Goal: Task Accomplishment & Management: Complete application form

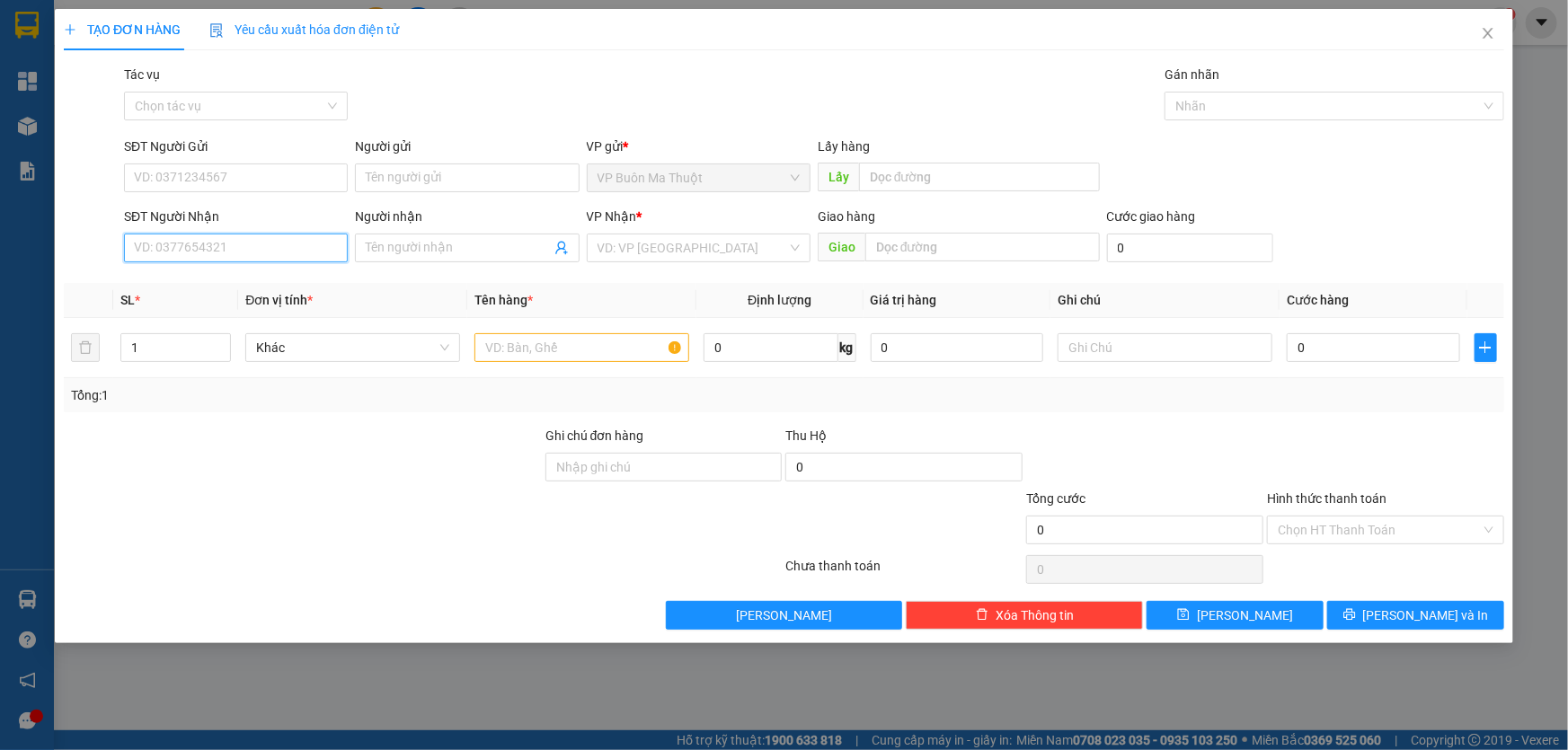
click at [231, 252] on input "SĐT Người Nhận" at bounding box center [236, 248] width 224 height 28
type input "0935916678"
click at [693, 260] on input "search" at bounding box center [692, 249] width 190 height 27
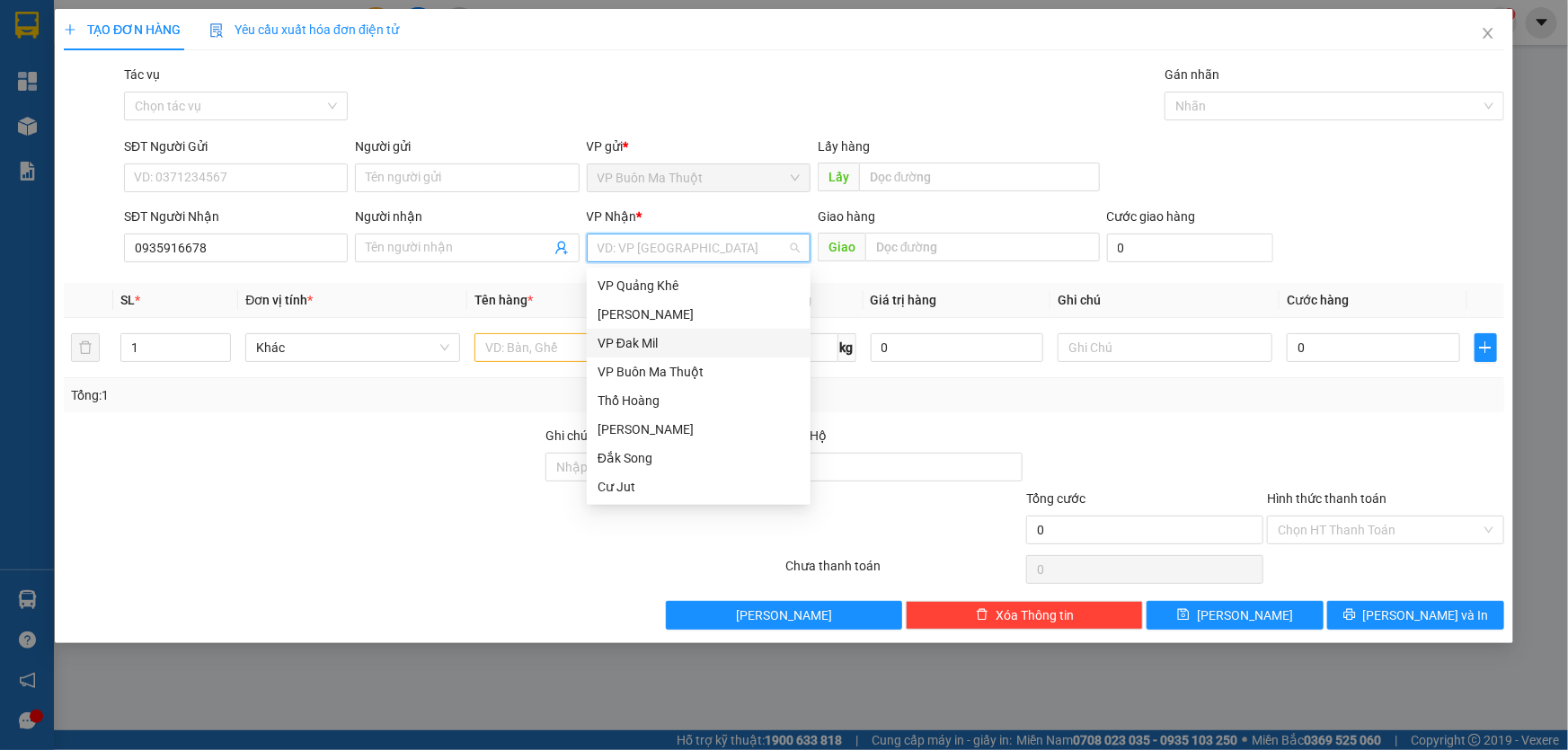
click at [647, 340] on div "VP Đak Mil" at bounding box center [698, 344] width 203 height 20
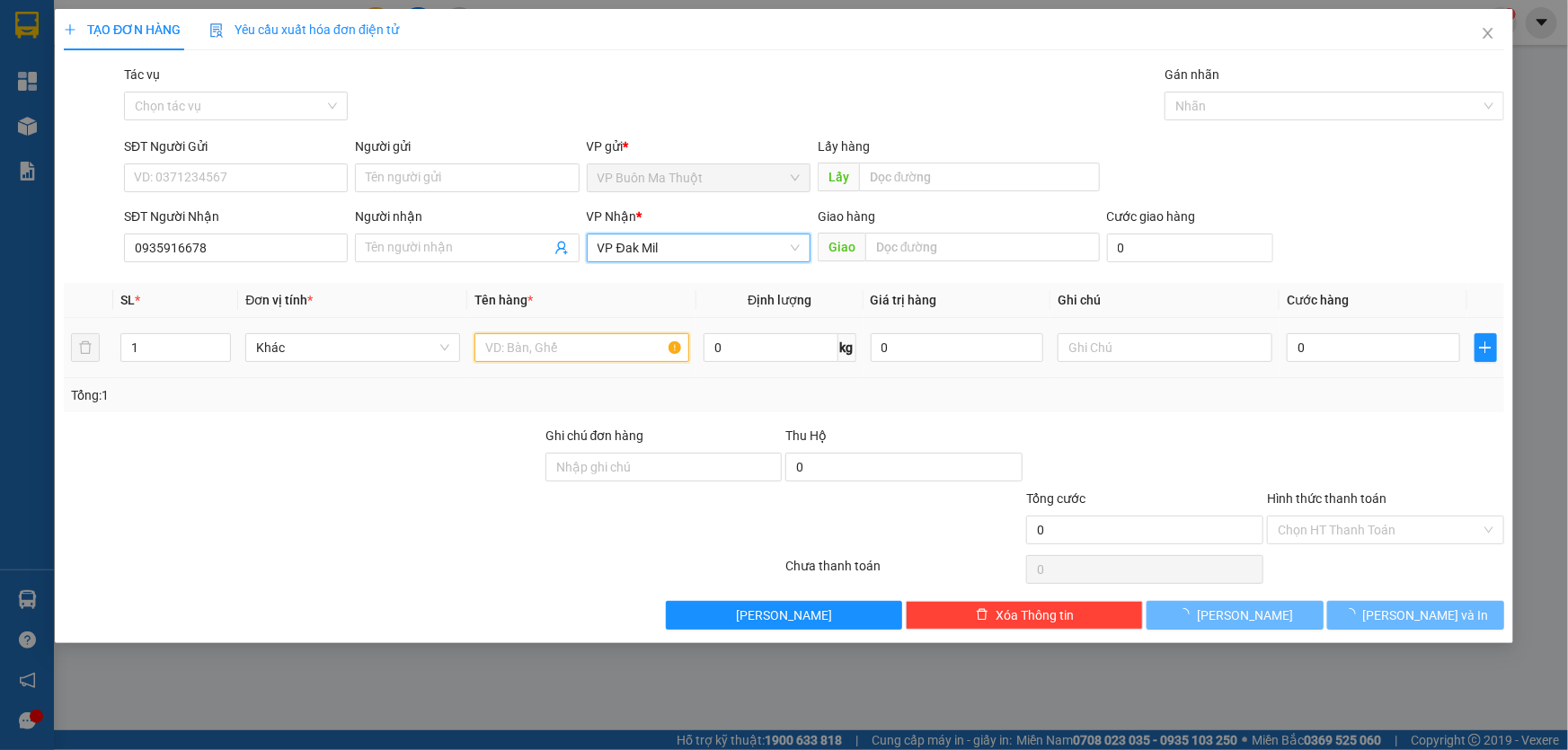
click at [562, 351] on input "text" at bounding box center [581, 348] width 214 height 28
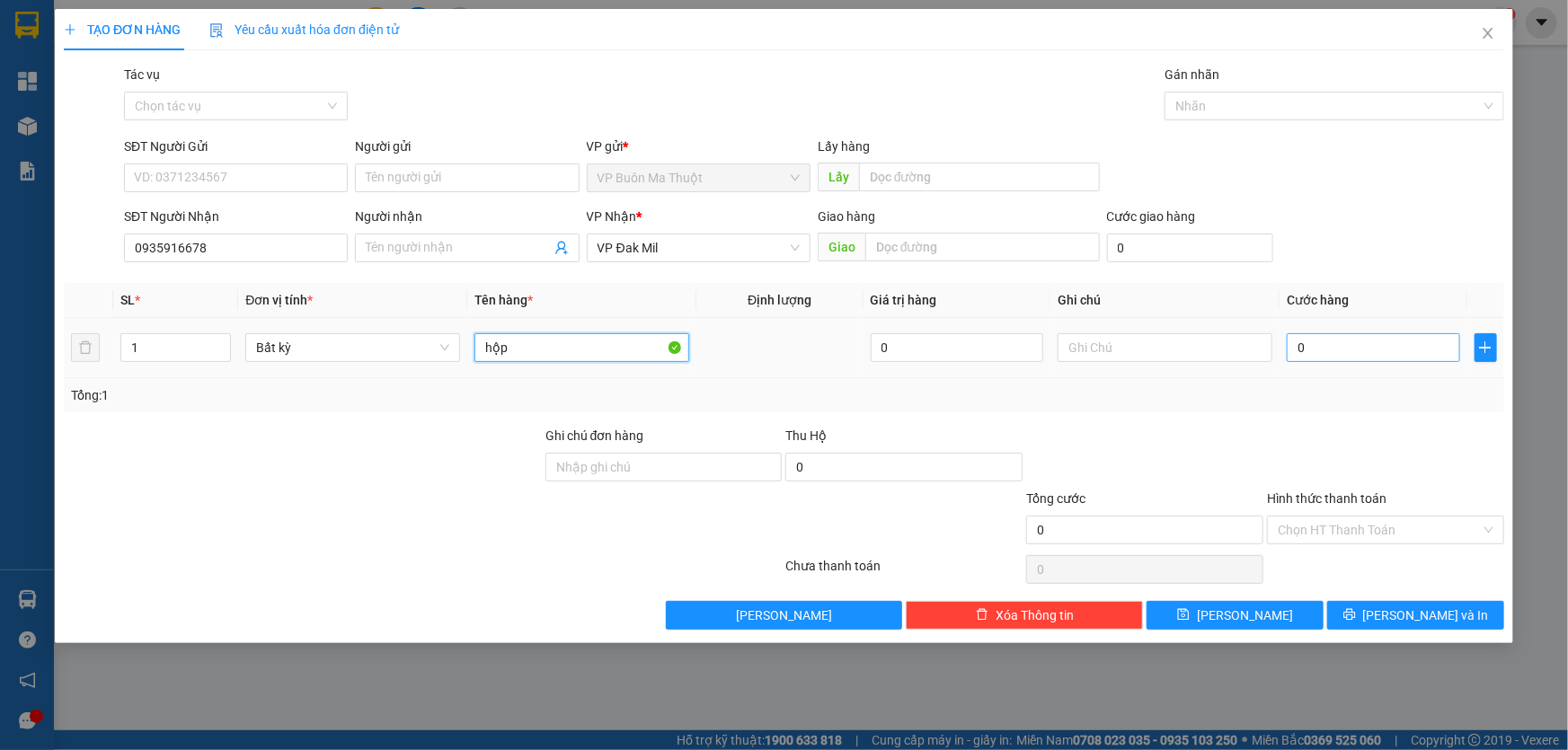
type input "hộp"
click at [1377, 352] on input "0" at bounding box center [1372, 348] width 173 height 28
type input "3"
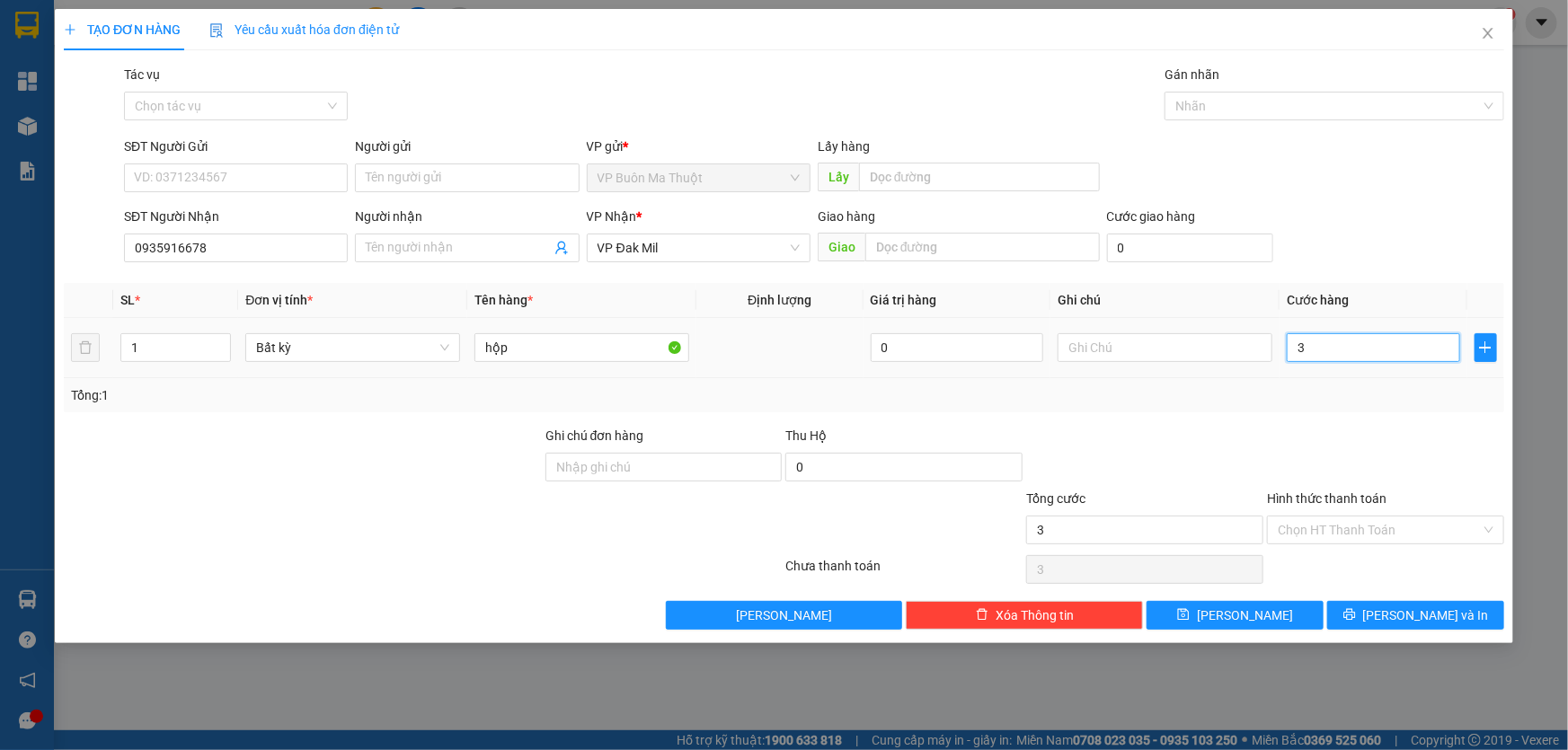
type input "30"
type input "300"
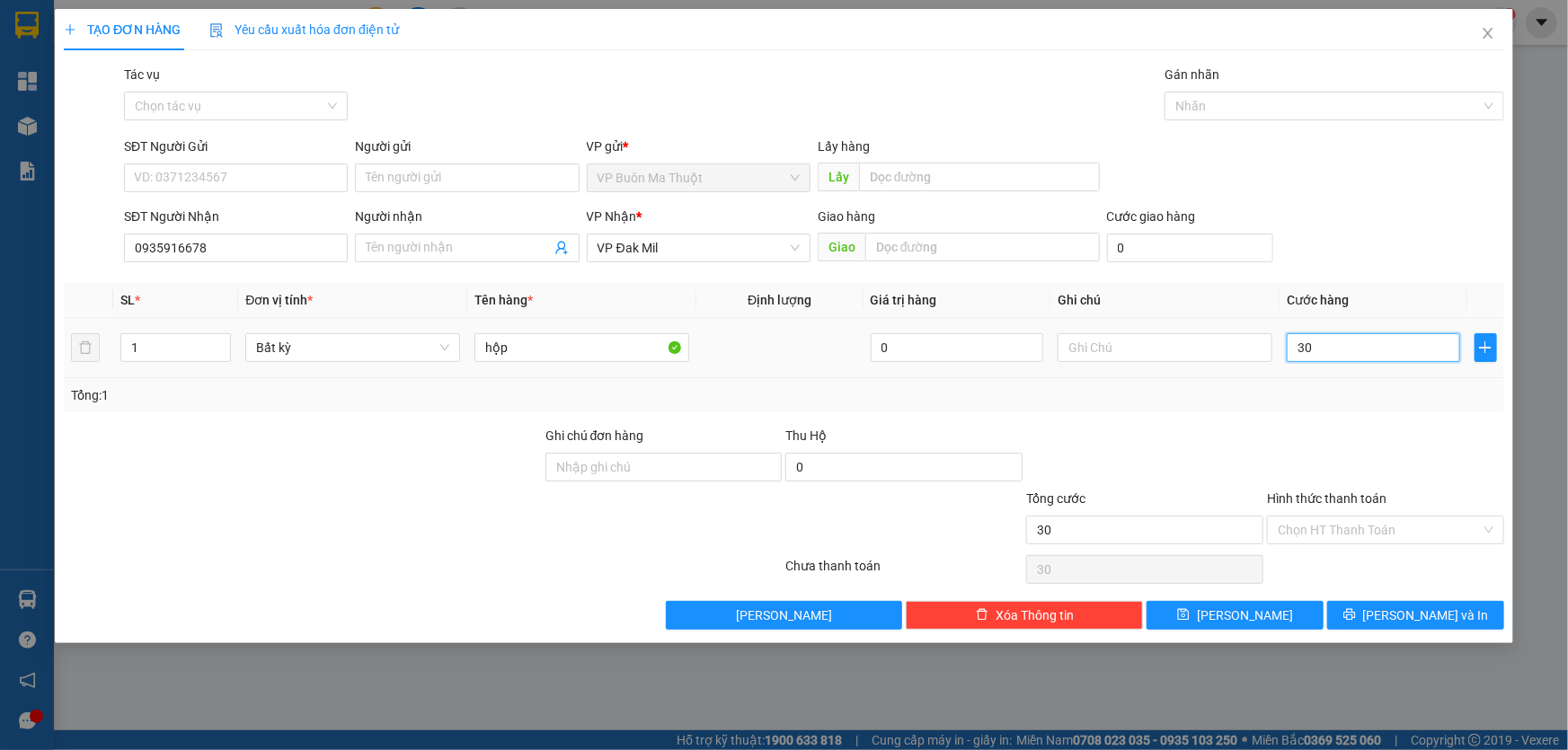
type input "300"
type input "3.000"
type input "30.000"
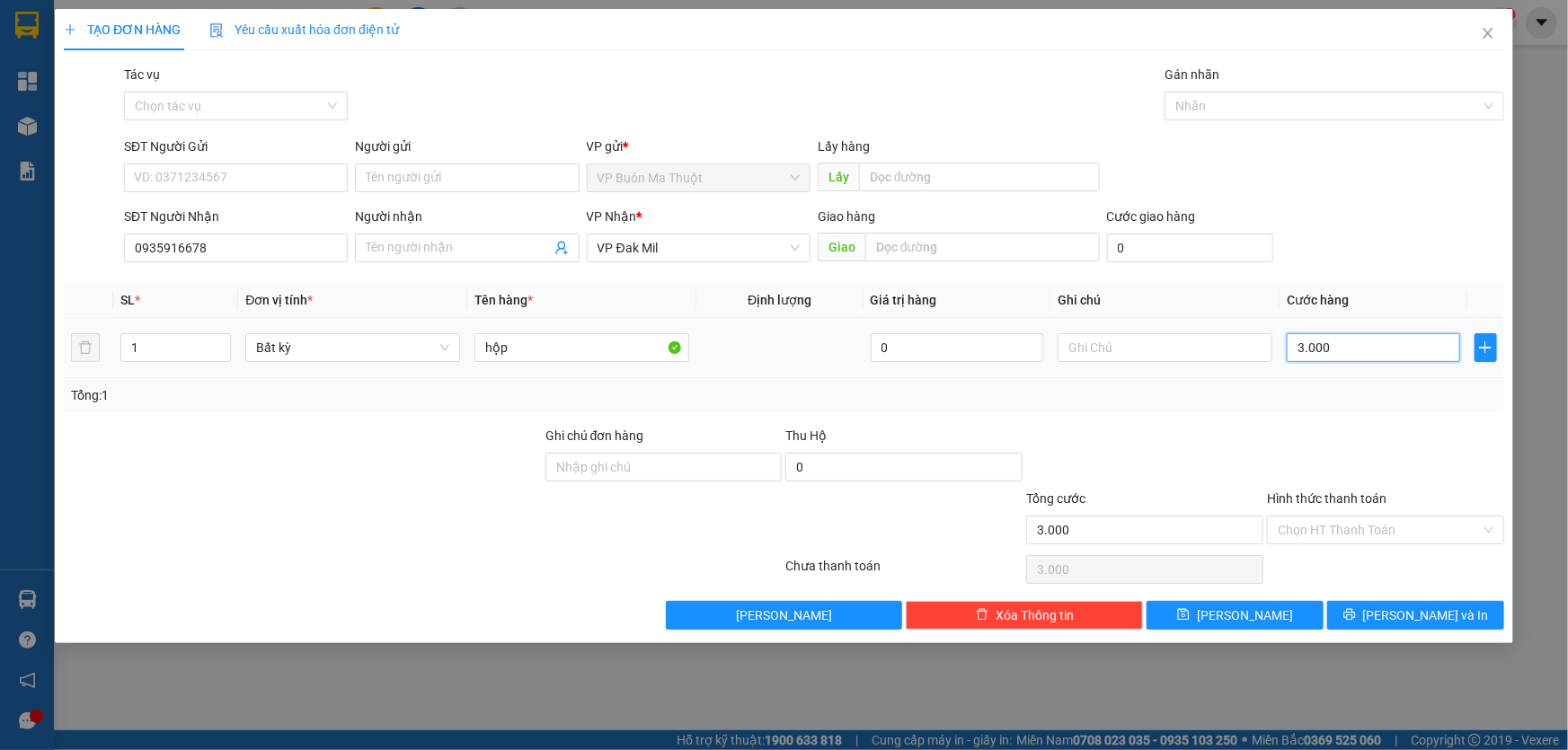
type input "30.000"
click at [1298, 620] on button "[PERSON_NAME]" at bounding box center [1234, 615] width 177 height 28
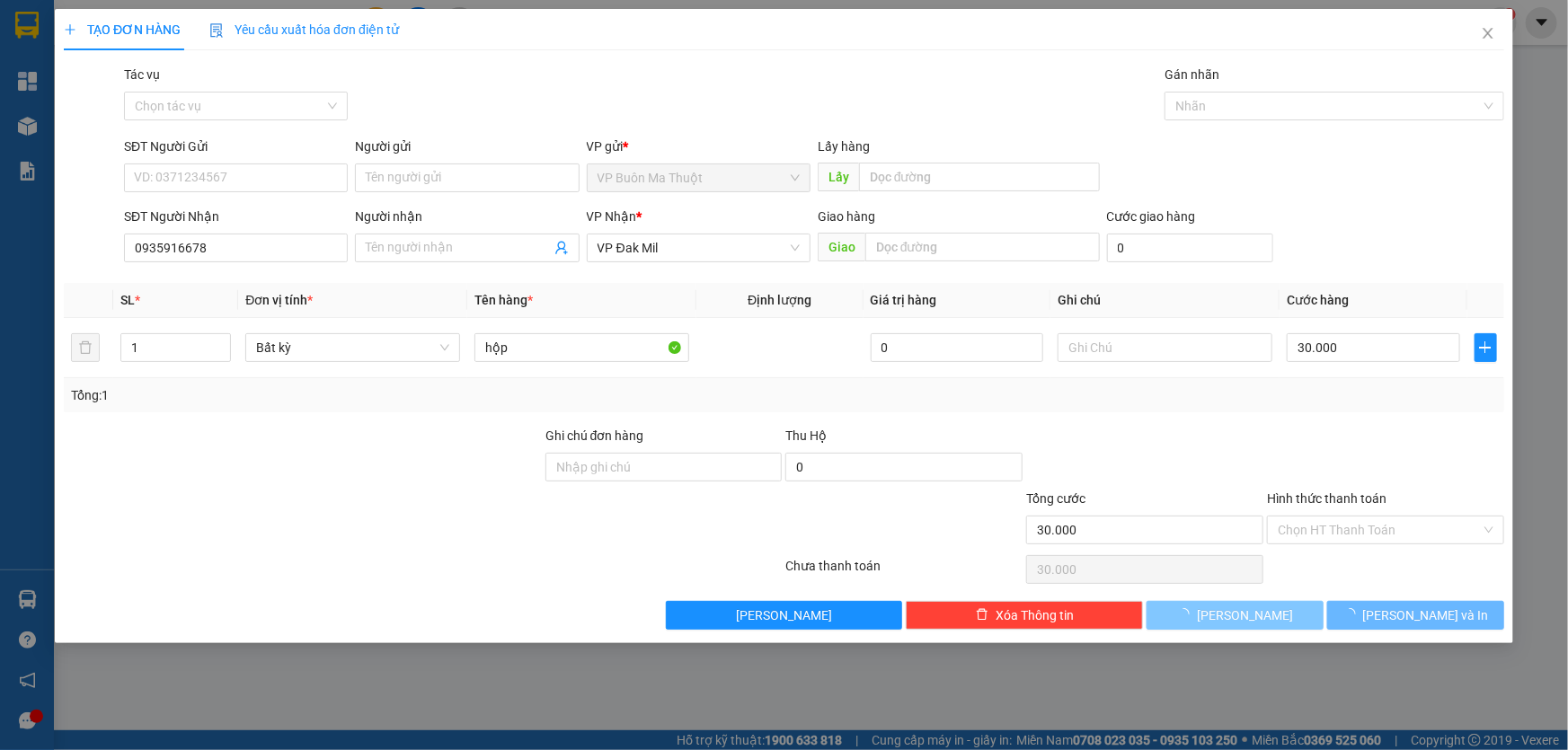
type input "0"
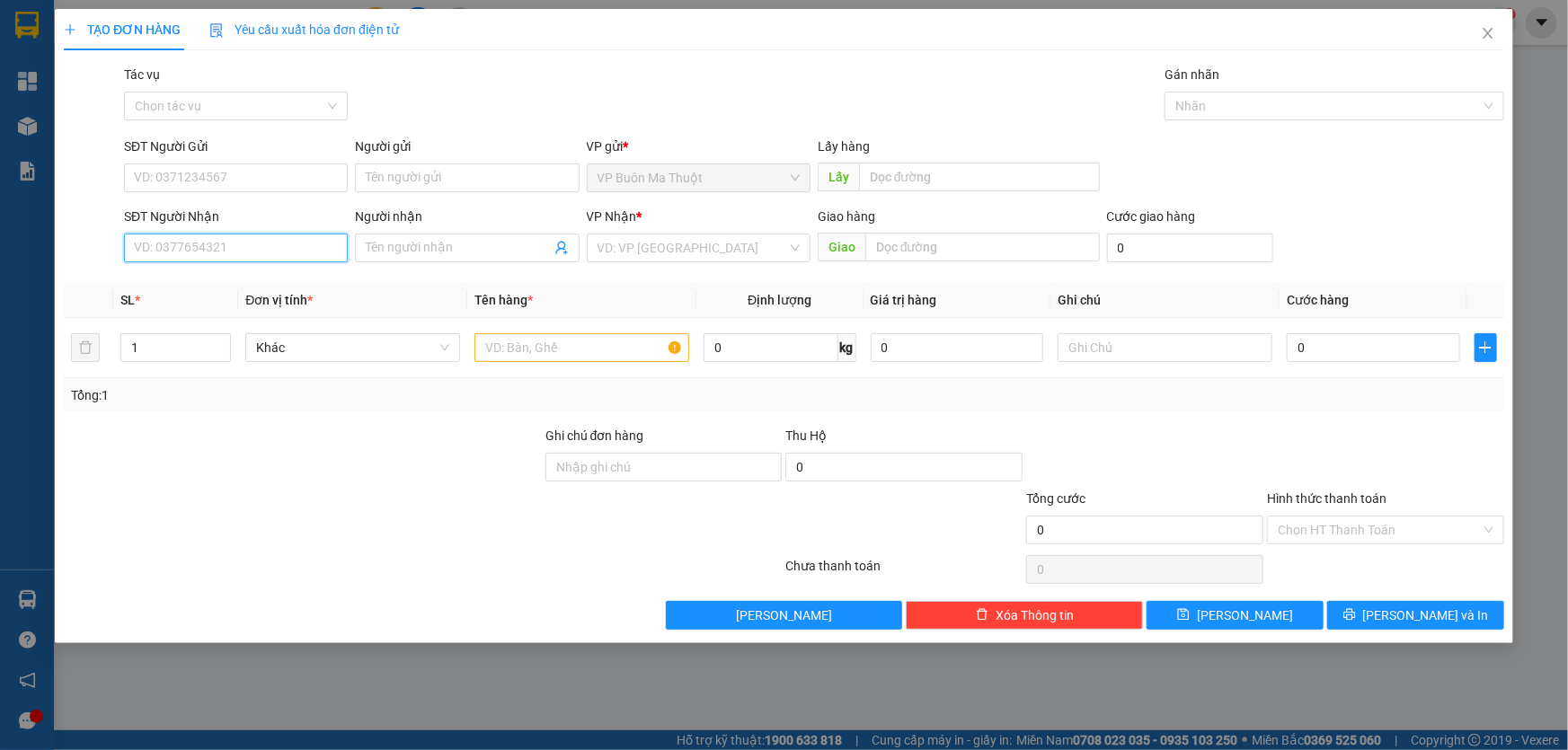
click at [298, 256] on input "SĐT Người Nhận" at bounding box center [236, 248] width 224 height 28
type input "0986839004"
drag, startPoint x: 628, startPoint y: 257, endPoint x: 633, endPoint y: 269, distance: 13.0
click at [628, 257] on input "search" at bounding box center [692, 249] width 190 height 27
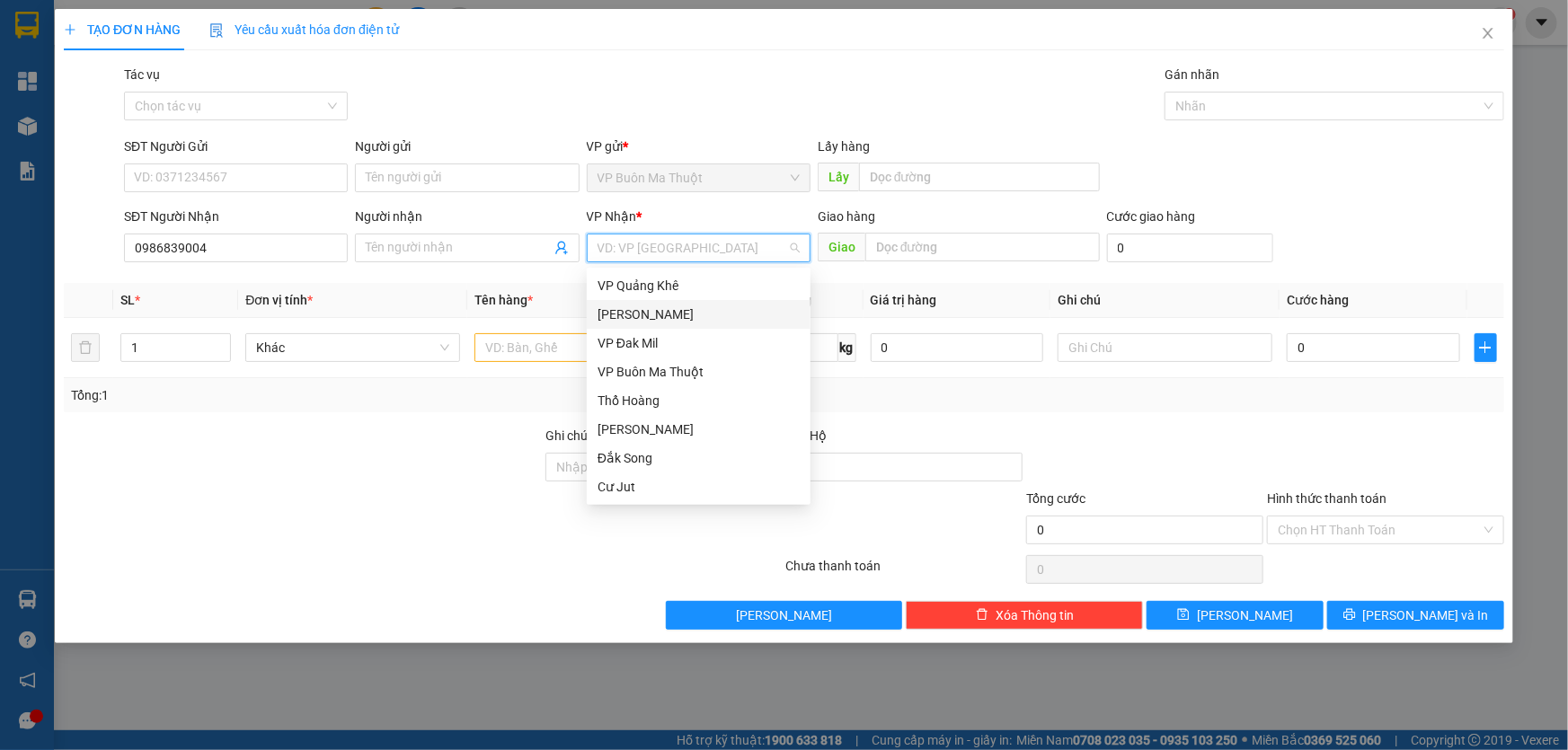
click at [635, 312] on div "[PERSON_NAME]" at bounding box center [698, 314] width 203 height 20
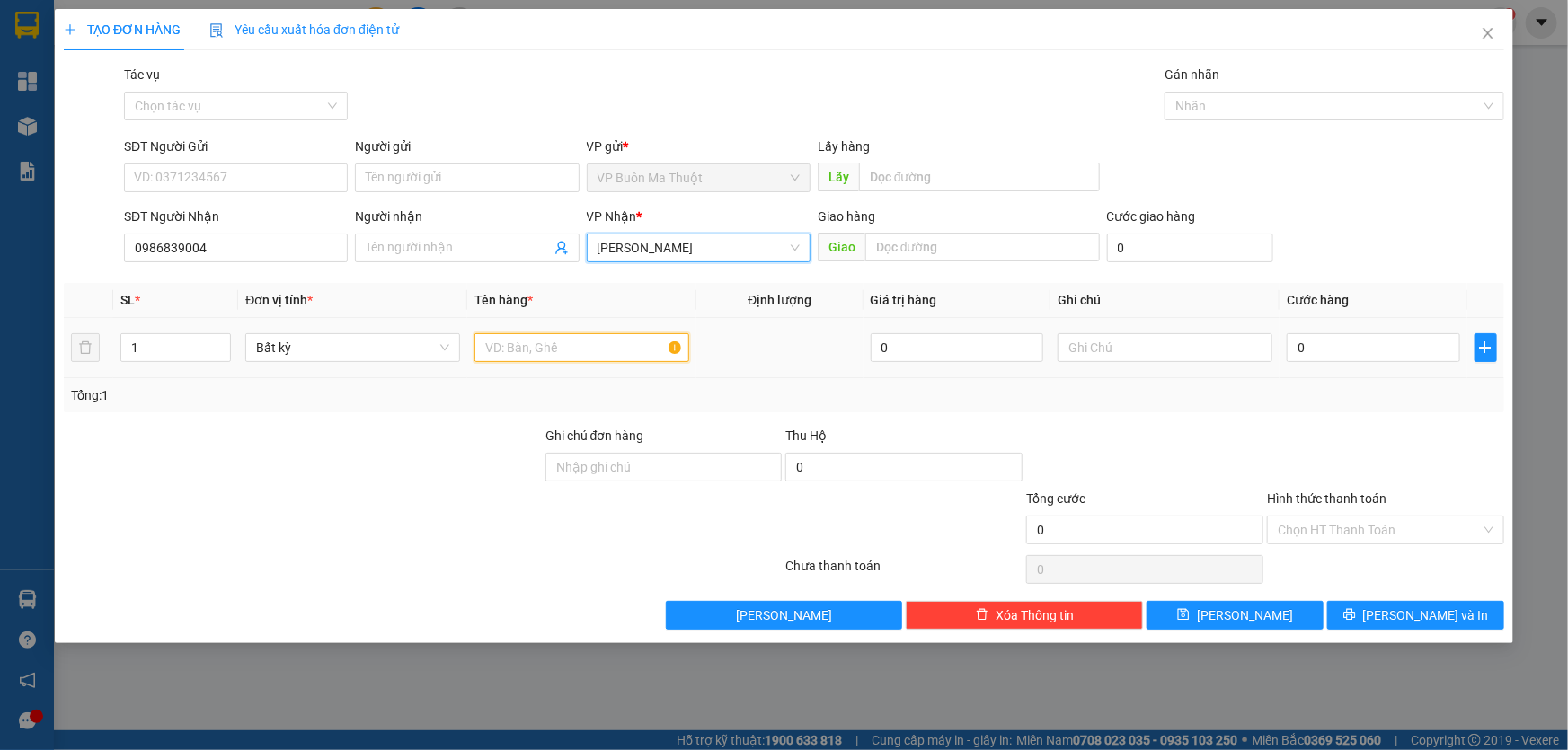
click at [564, 346] on input "text" at bounding box center [581, 348] width 214 height 28
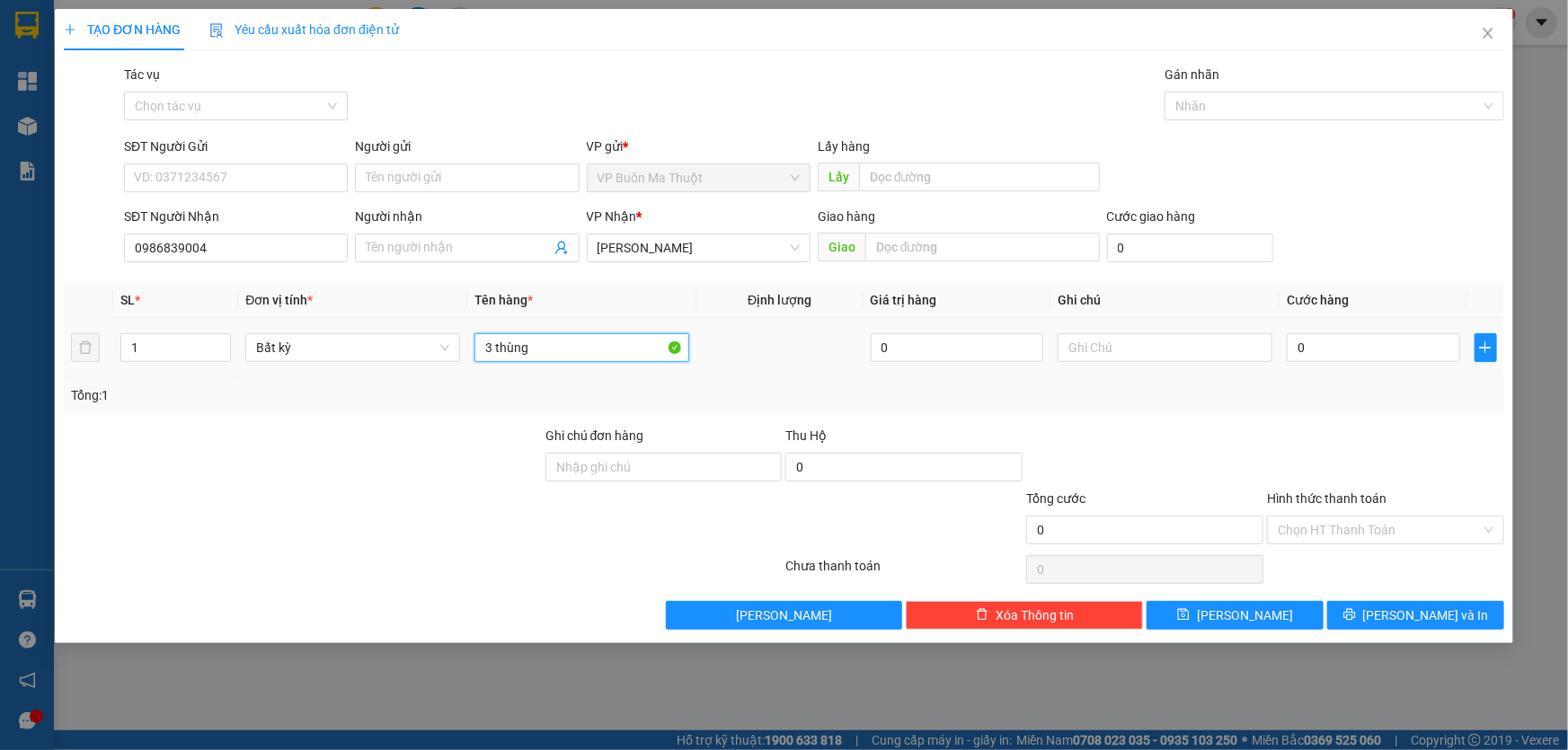
type input "3 thùng"
click at [1370, 362] on input "0" at bounding box center [1372, 348] width 173 height 28
type input "1"
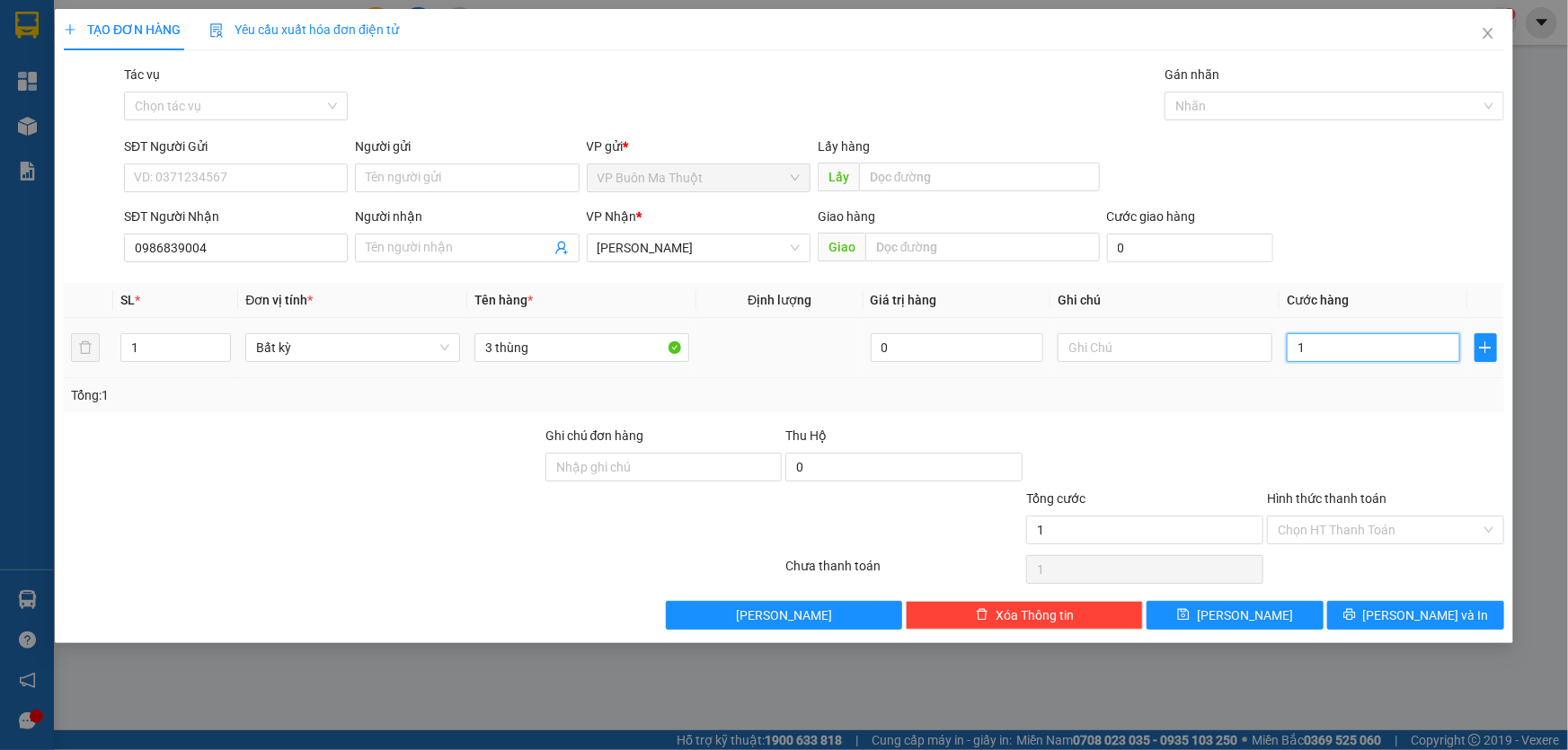
type input "10"
type input "100"
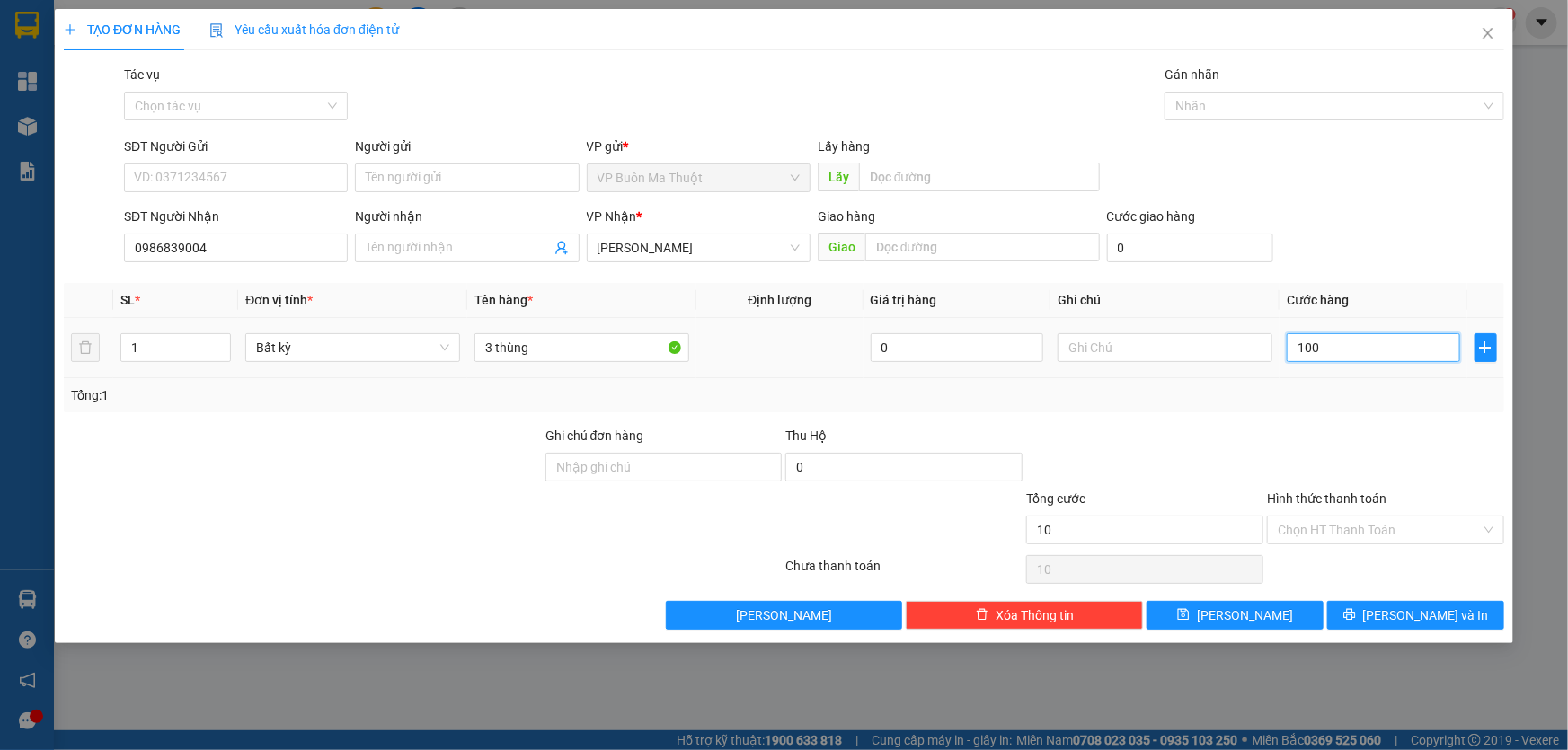
type input "100"
type input "1.000"
type input "10.000"
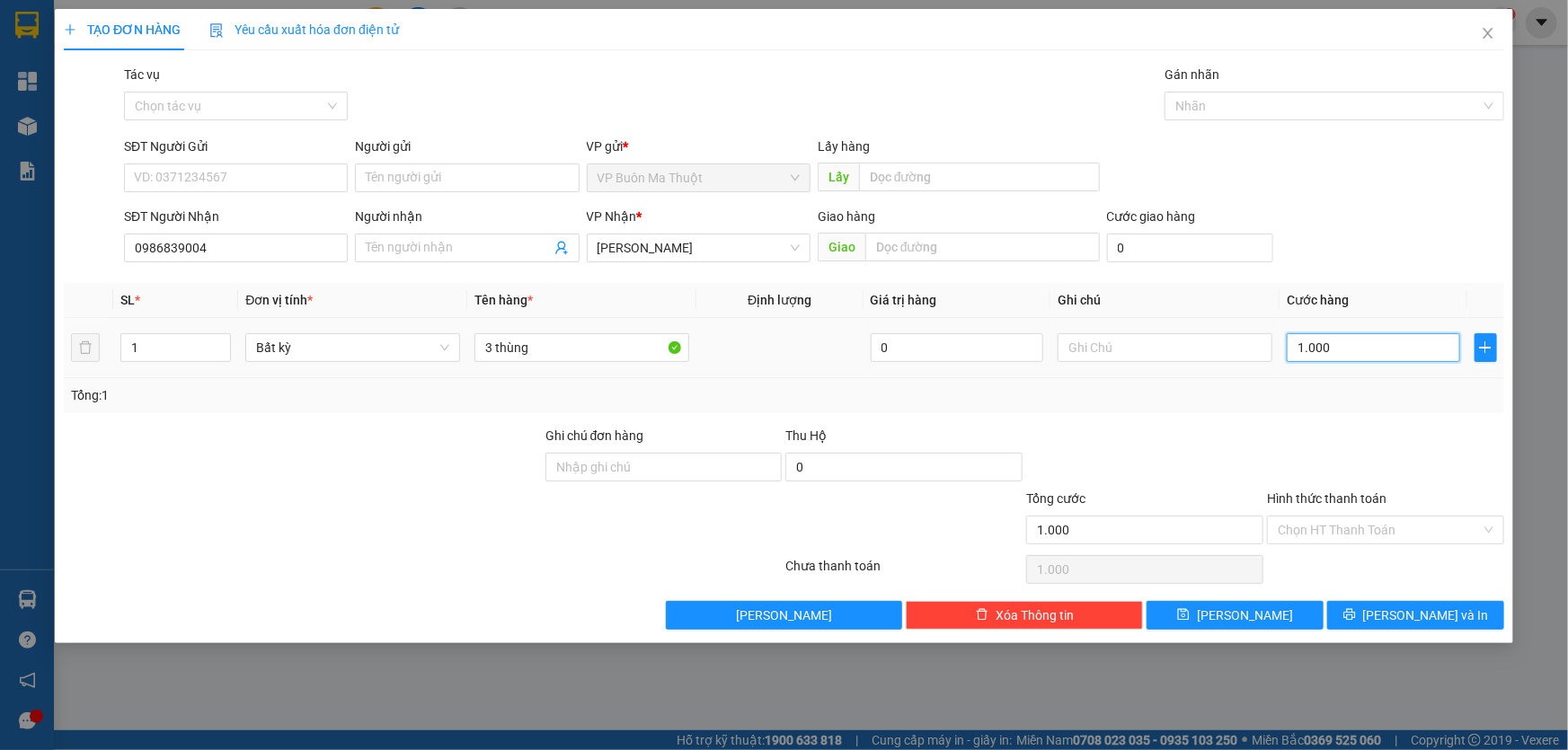
type input "10.000"
type input "100.000"
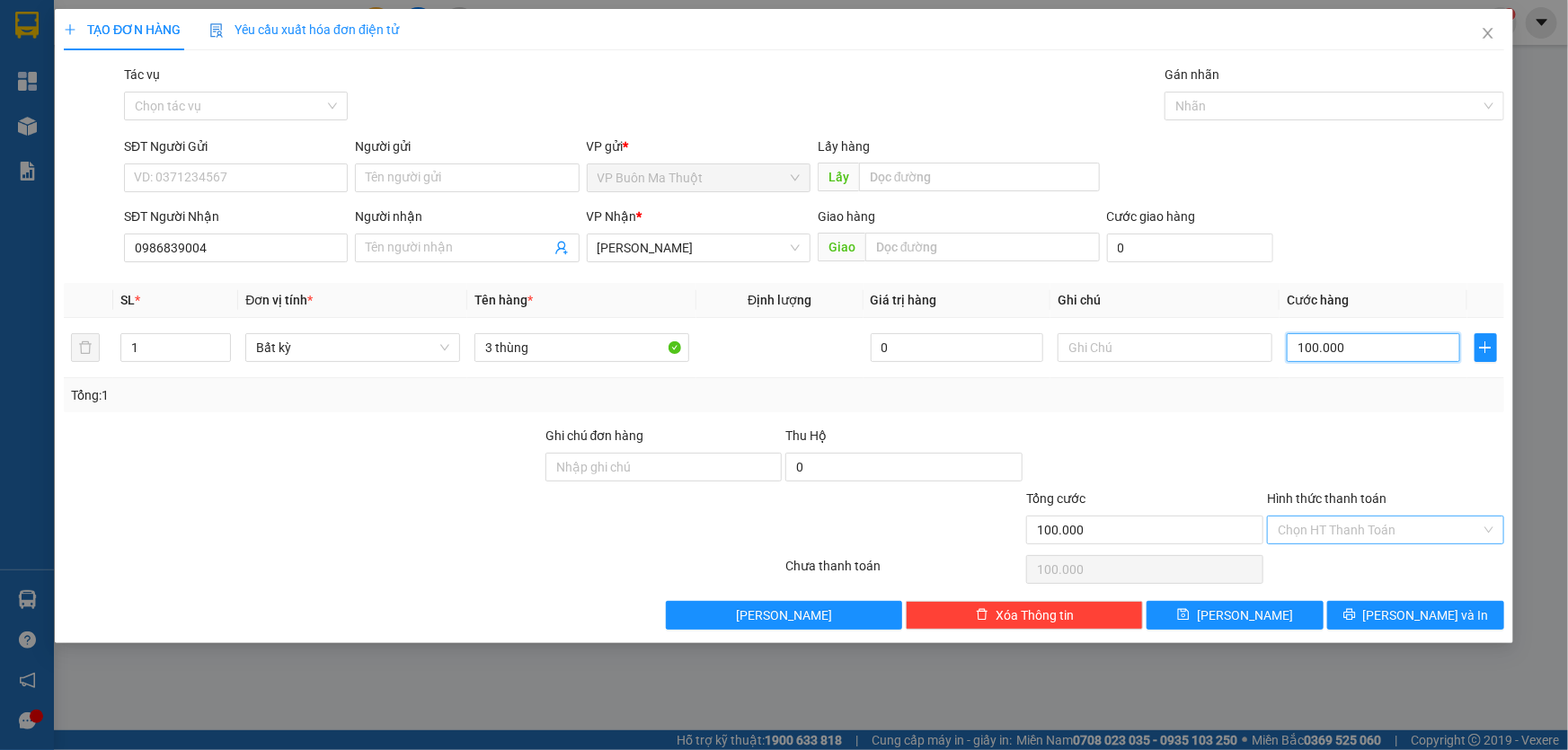
type input "100.000"
click at [1365, 539] on input "Hình thức thanh toán" at bounding box center [1378, 531] width 203 height 27
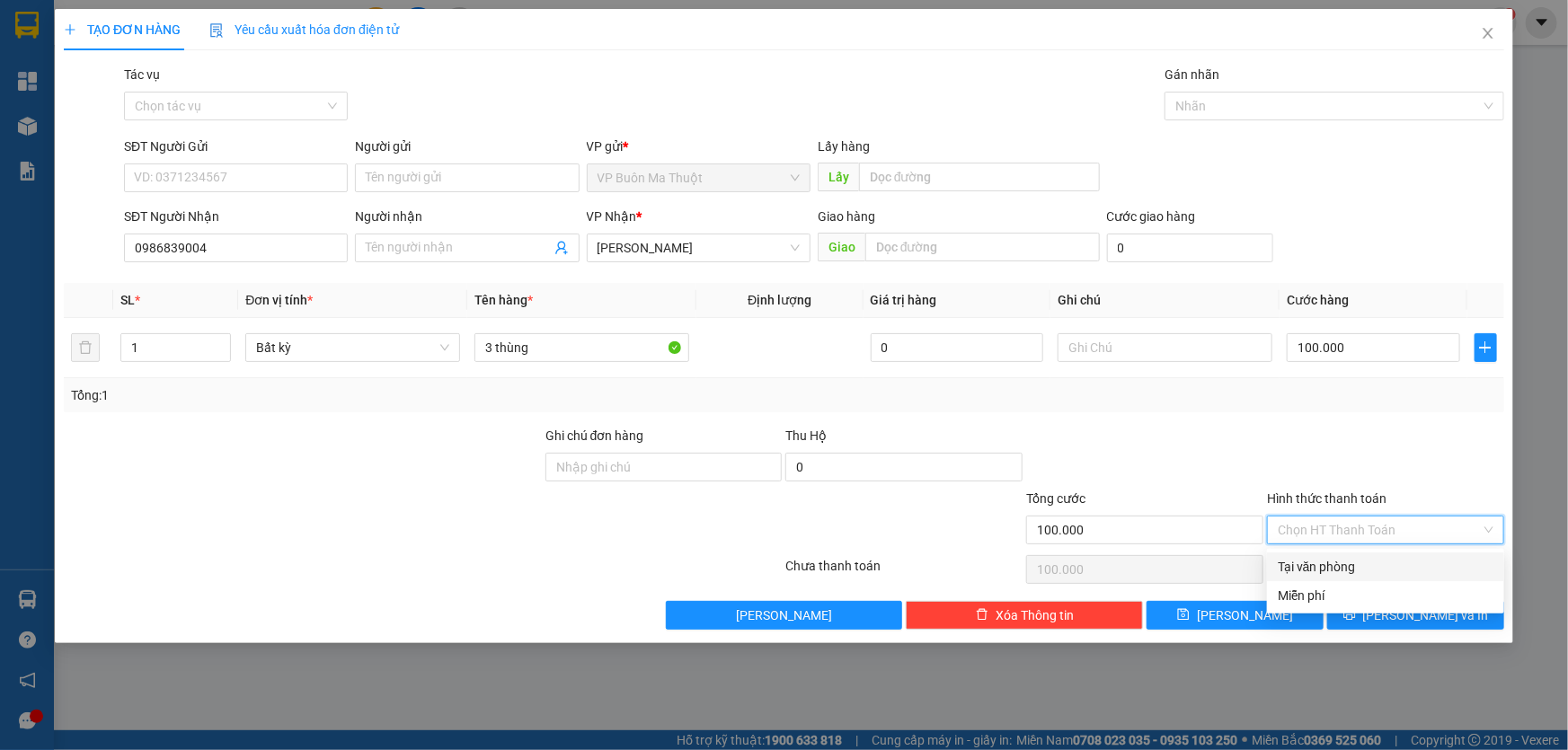
click at [1326, 566] on div "Tại văn phòng" at bounding box center [1385, 567] width 215 height 20
type input "0"
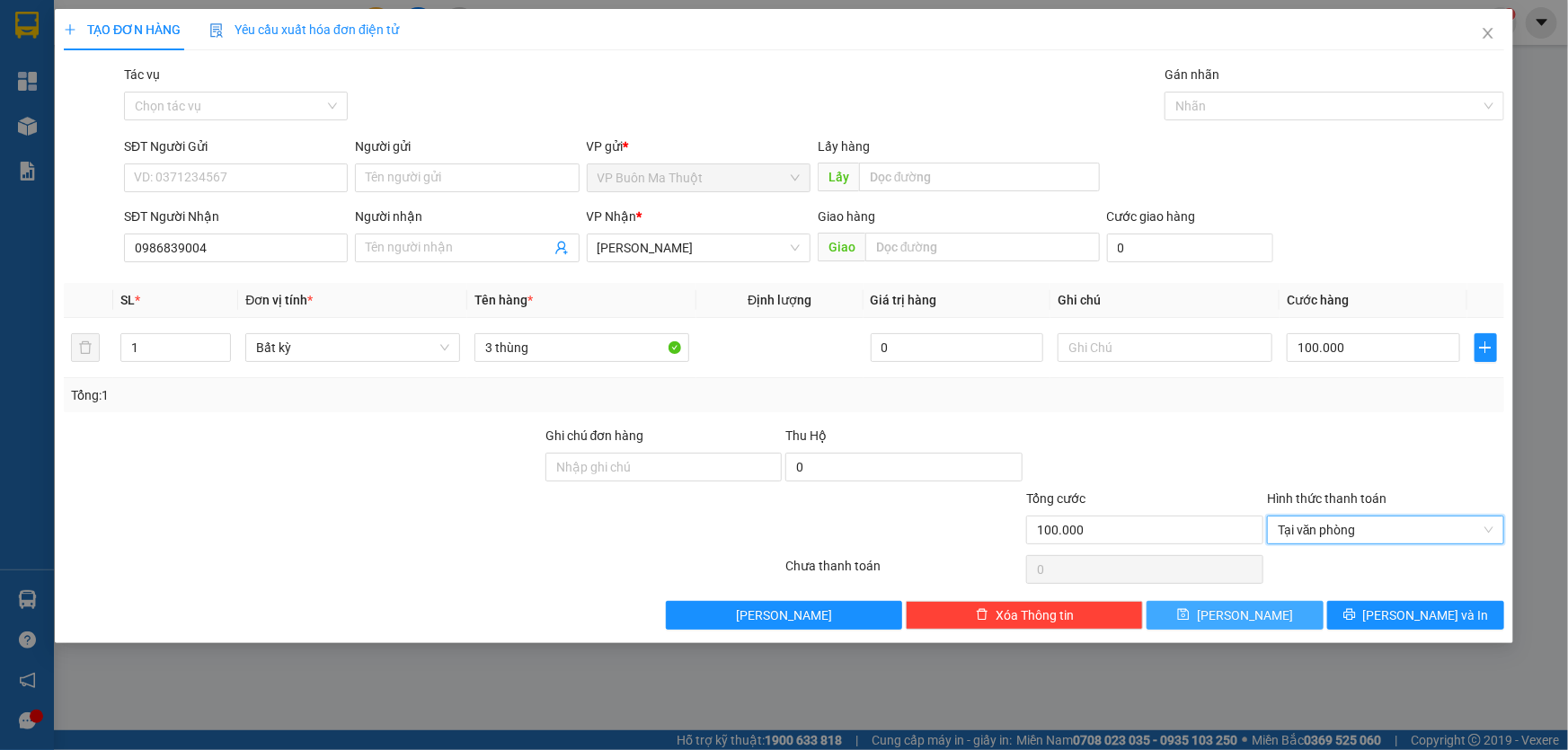
click at [1273, 615] on button "[PERSON_NAME]" at bounding box center [1234, 615] width 177 height 28
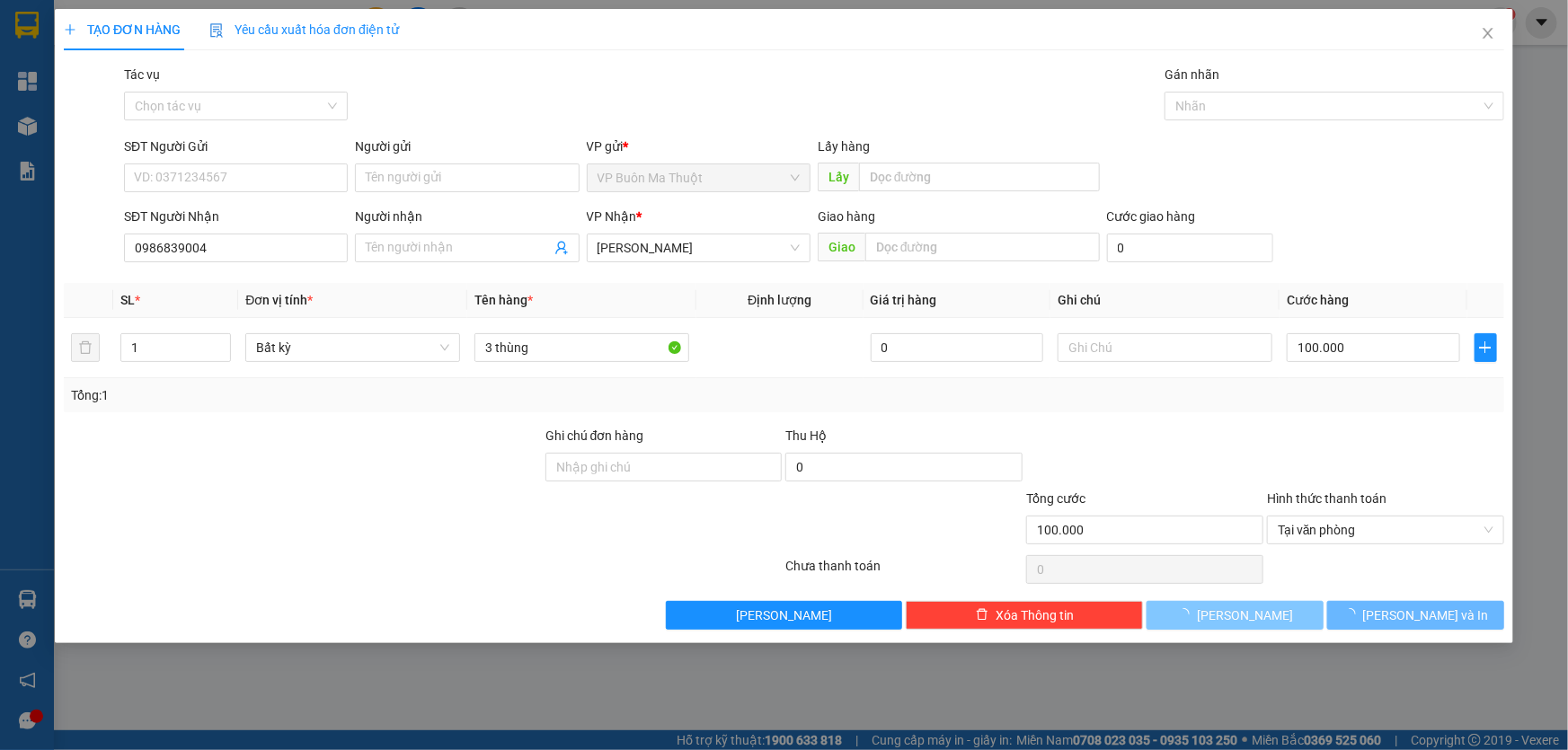
type input "0"
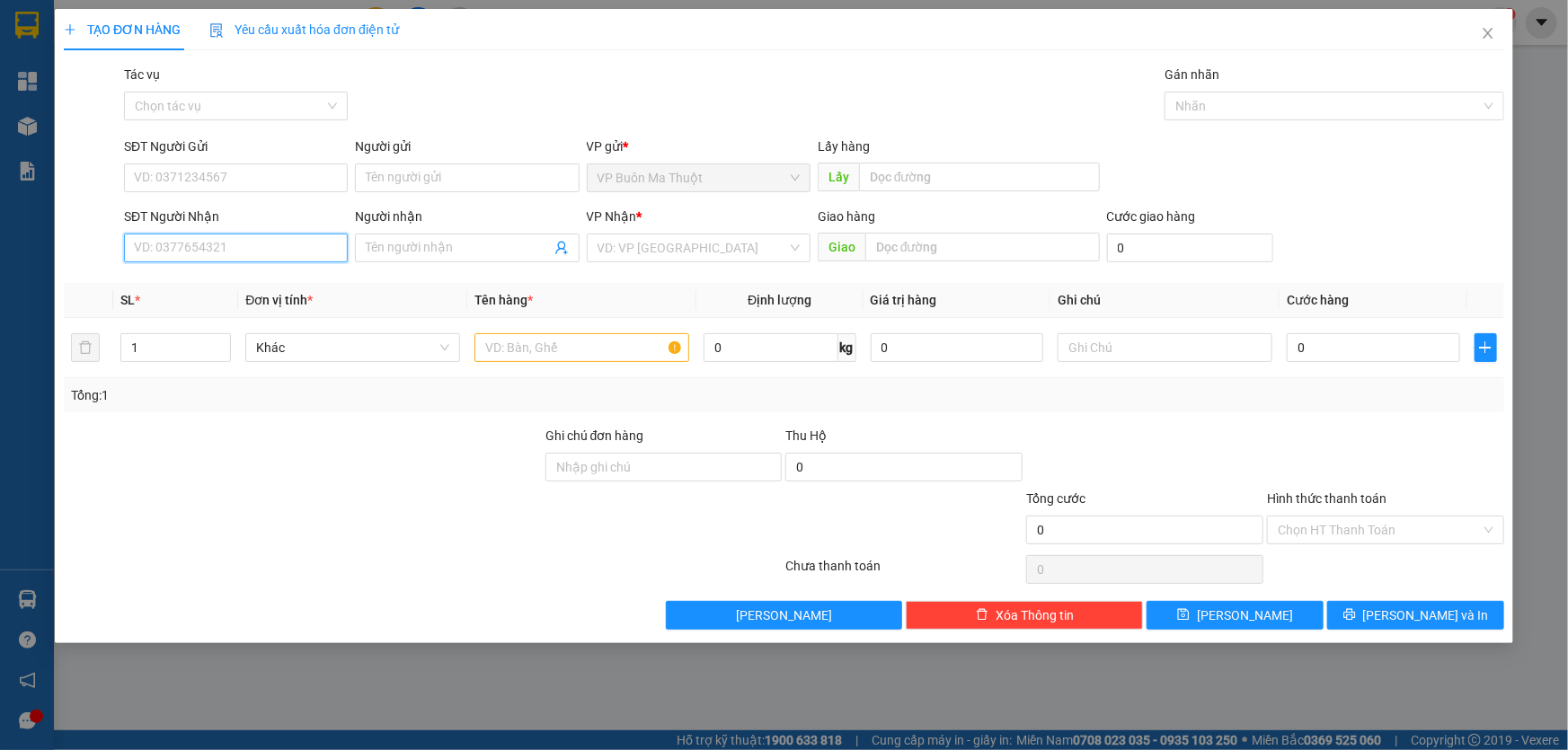
click at [243, 238] on input "SĐT Người Nhận" at bounding box center [236, 248] width 224 height 28
type input "0935110089"
click at [617, 243] on input "search" at bounding box center [692, 249] width 190 height 27
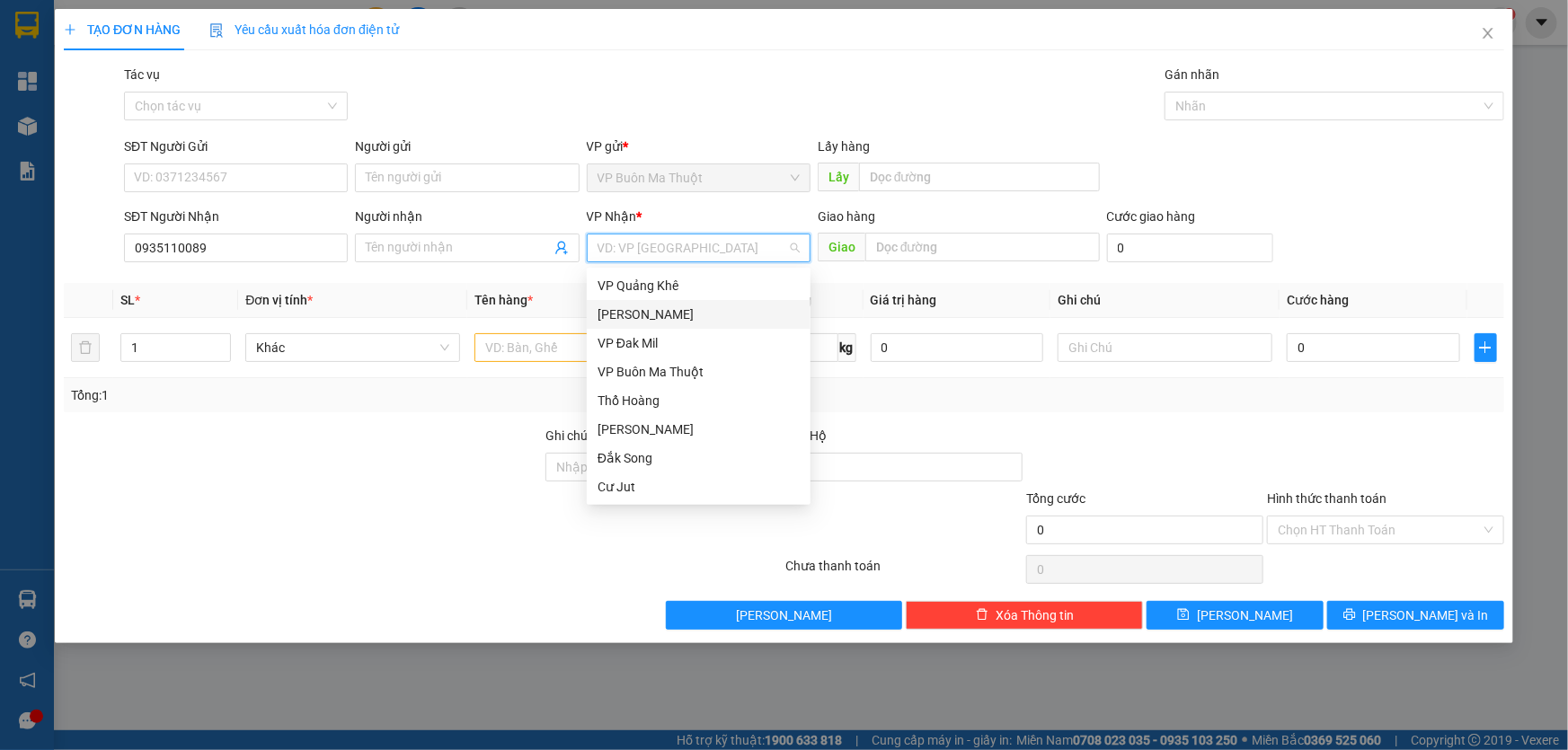
click at [645, 306] on div "[PERSON_NAME]" at bounding box center [698, 314] width 203 height 20
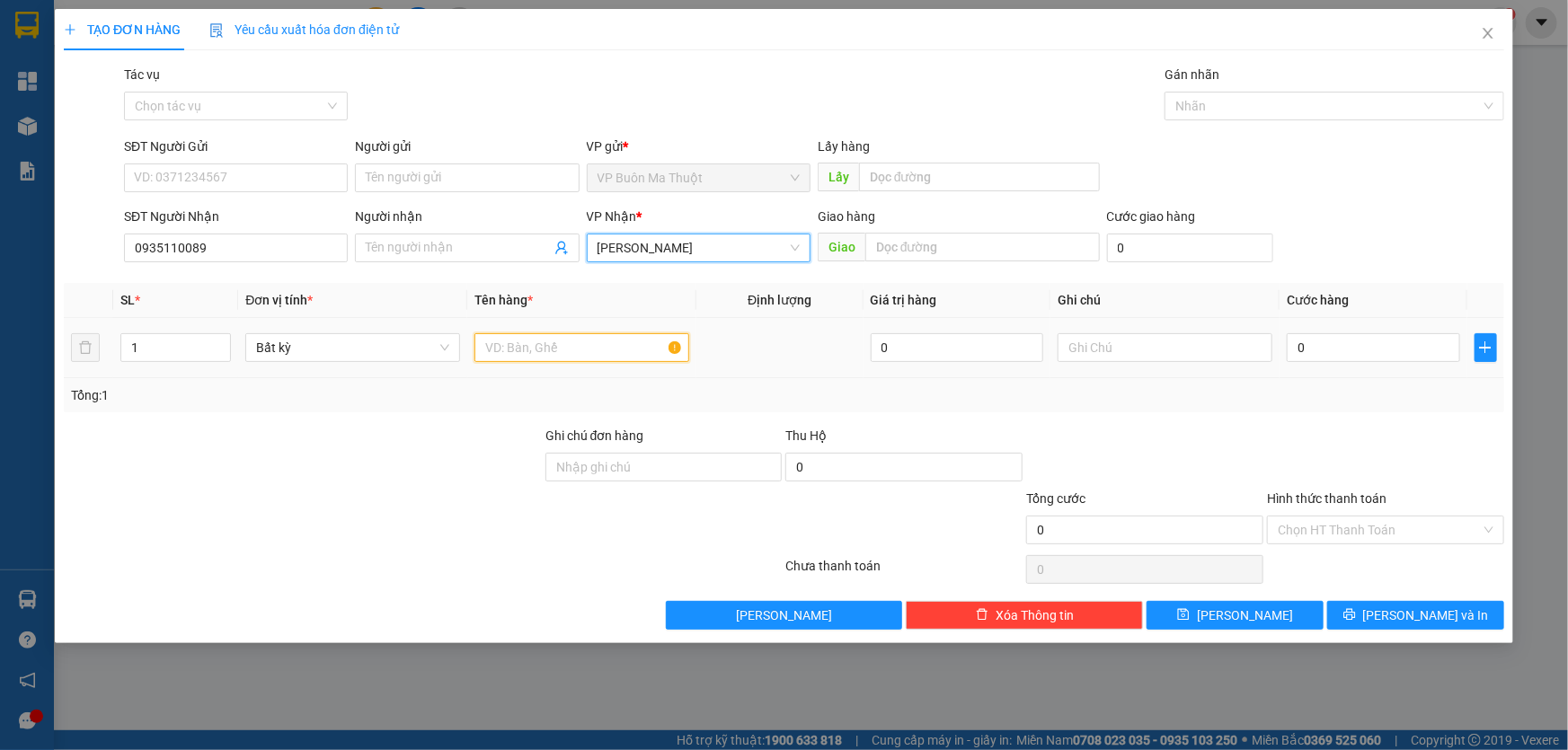
click at [527, 341] on input "text" at bounding box center [581, 348] width 214 height 28
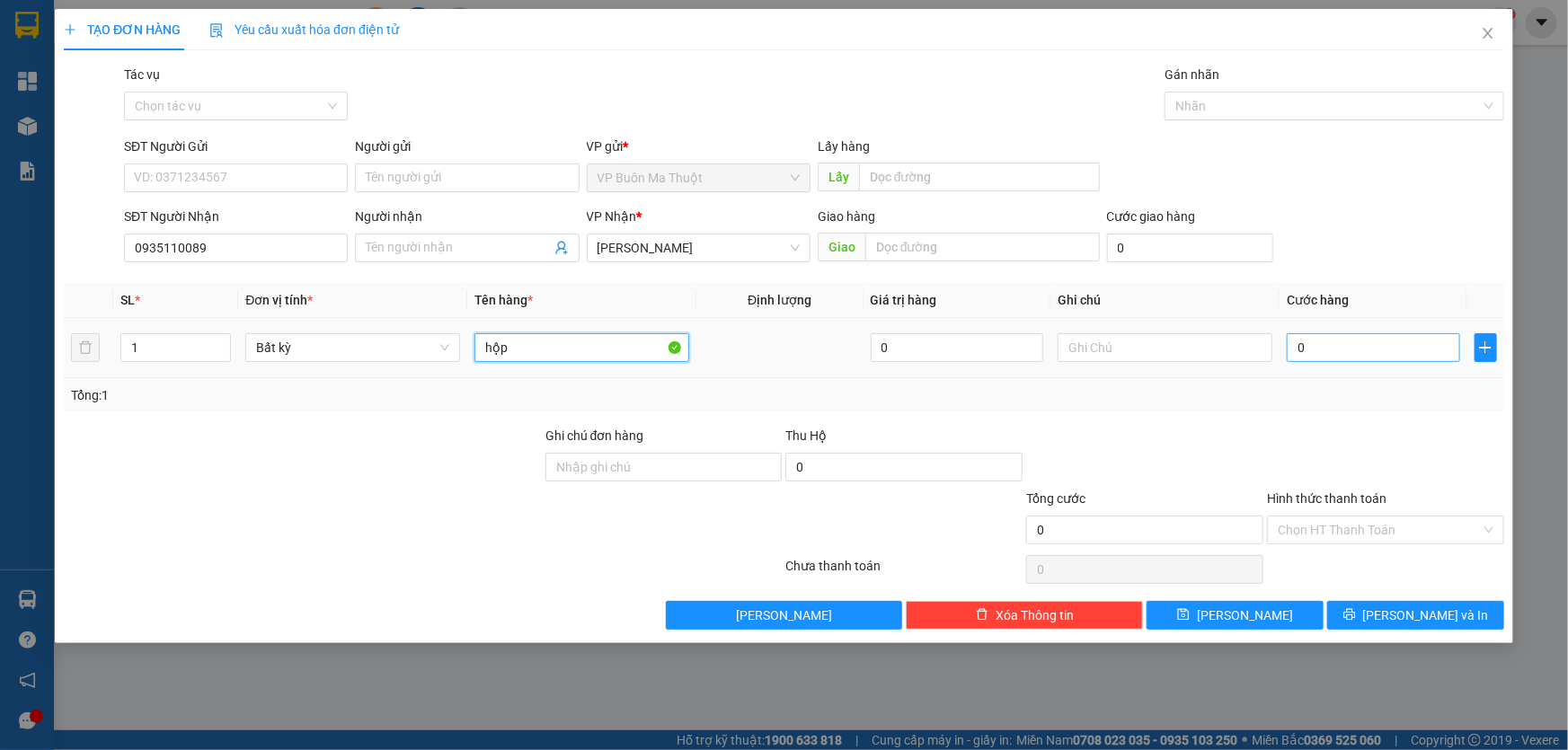
type input "hộp"
click at [1365, 339] on input "0" at bounding box center [1372, 348] width 173 height 28
type input "3"
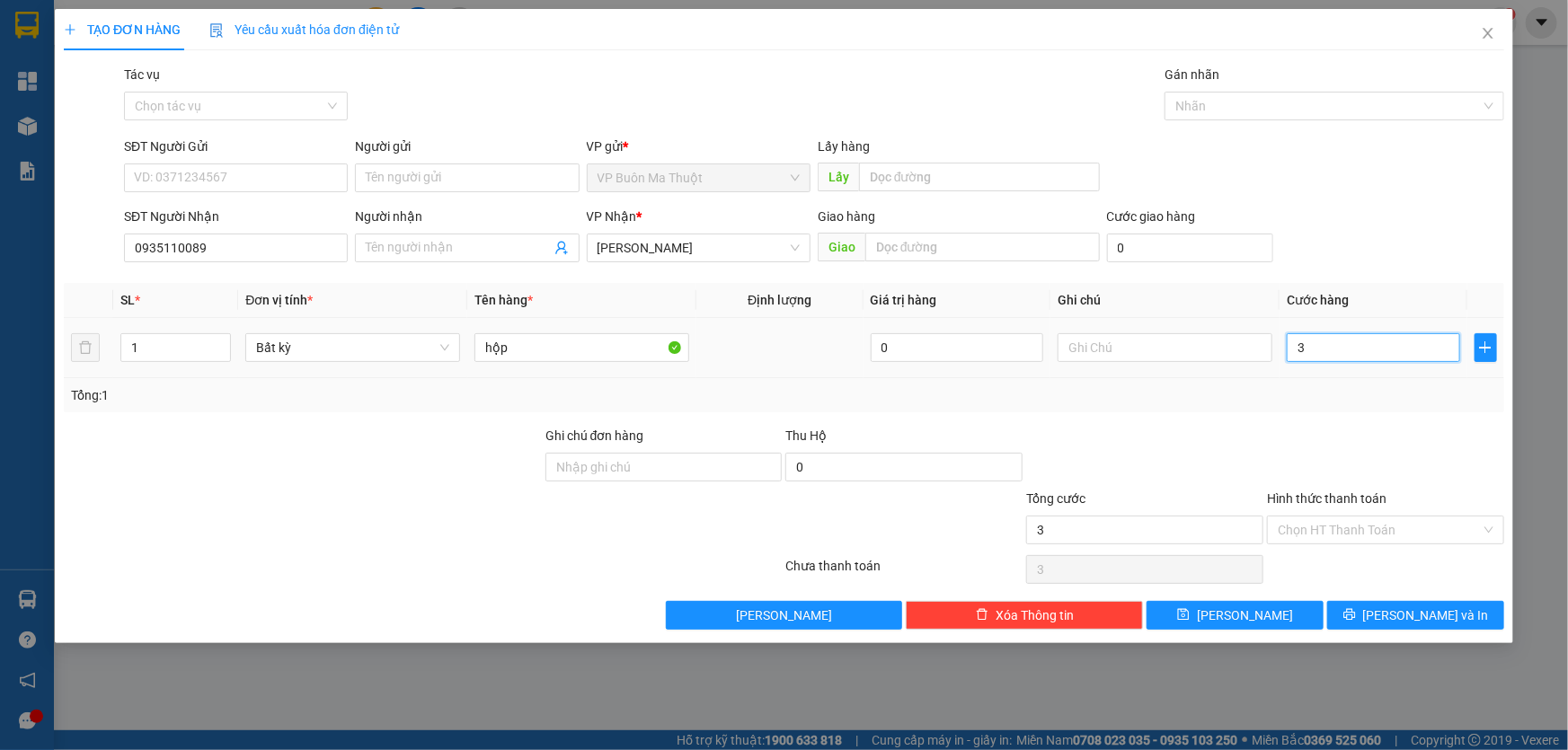
type input "30"
type input "300"
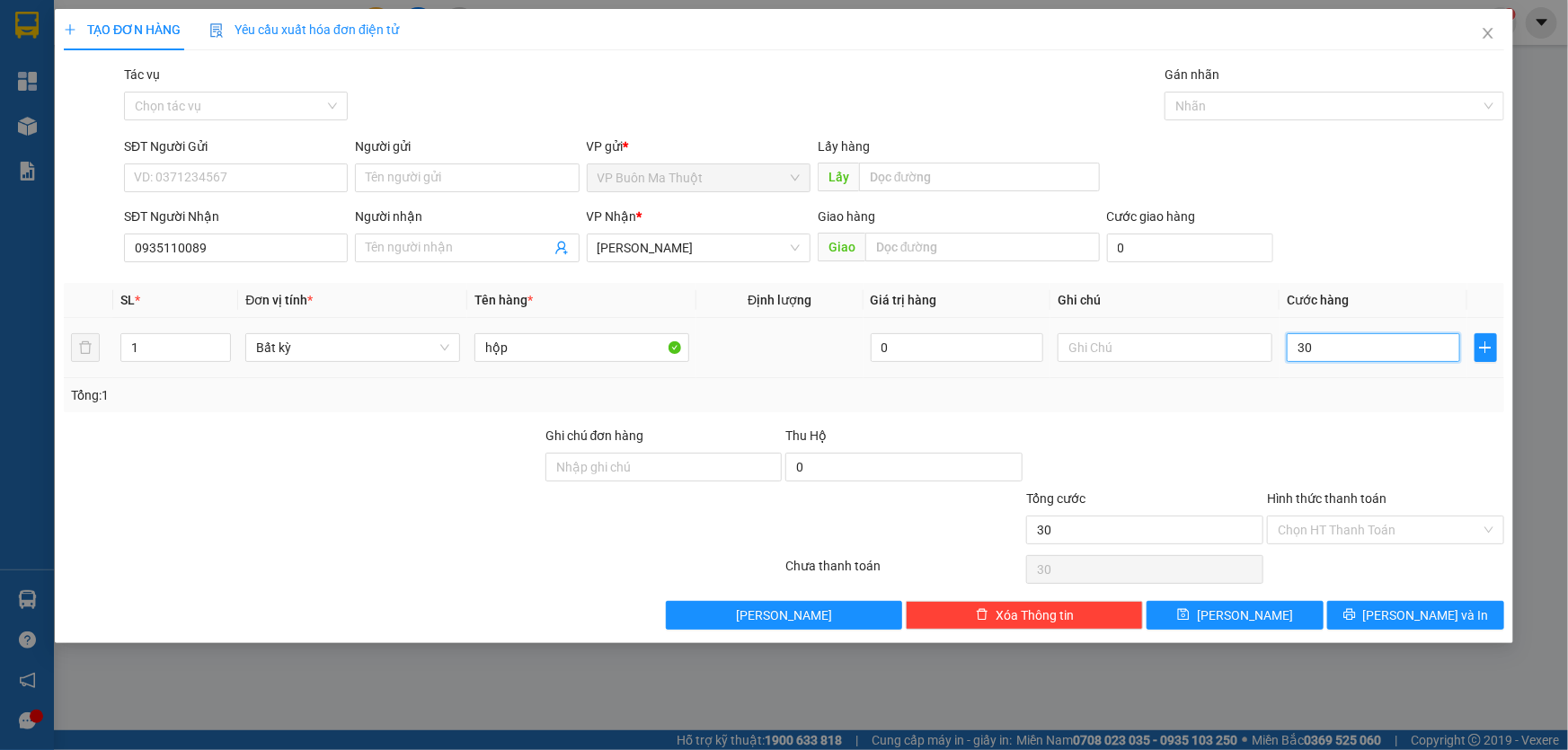
type input "300"
type input "3.000"
type input "30.000"
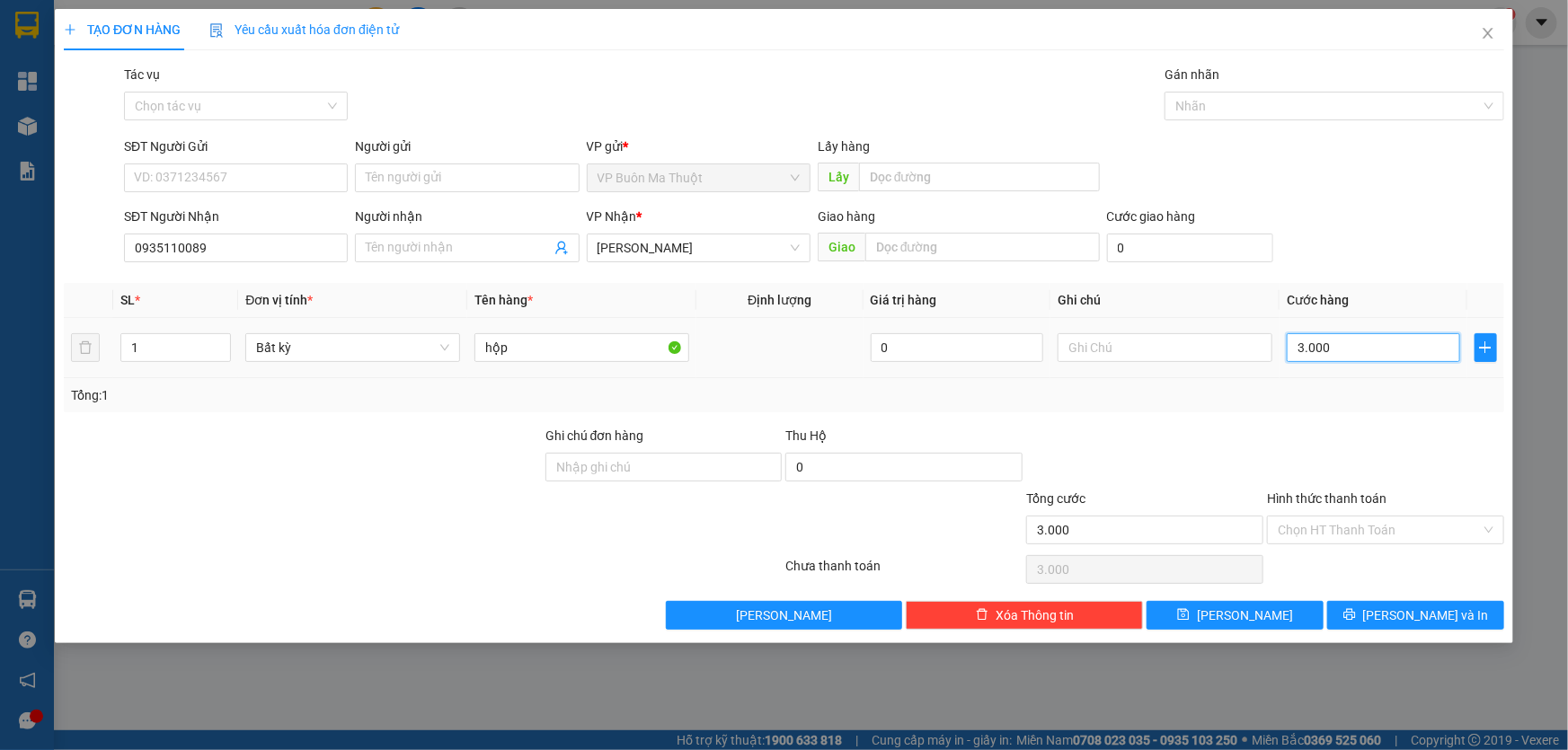
type input "30.000"
click at [1255, 622] on span "[PERSON_NAME]" at bounding box center [1245, 616] width 96 height 20
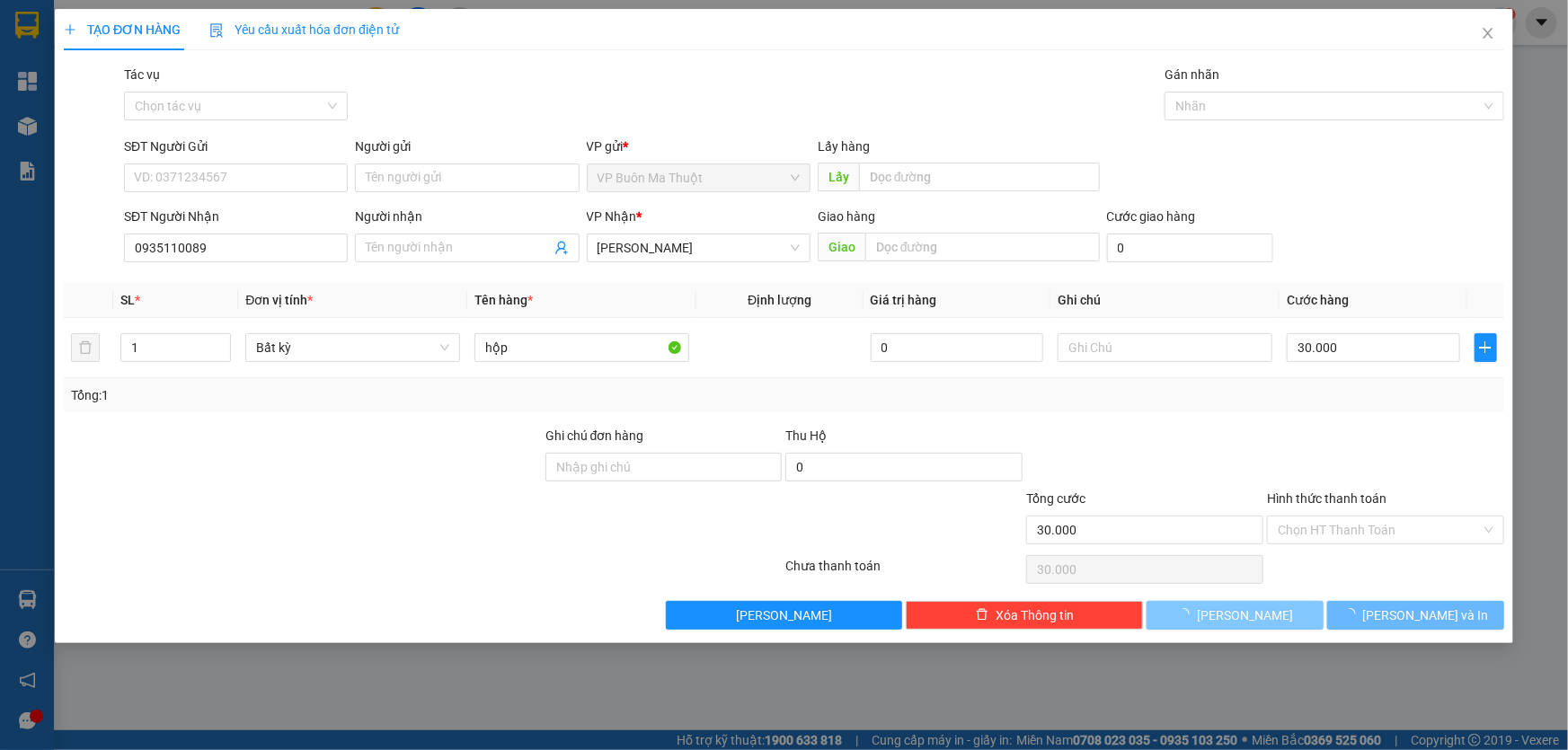
type input "0"
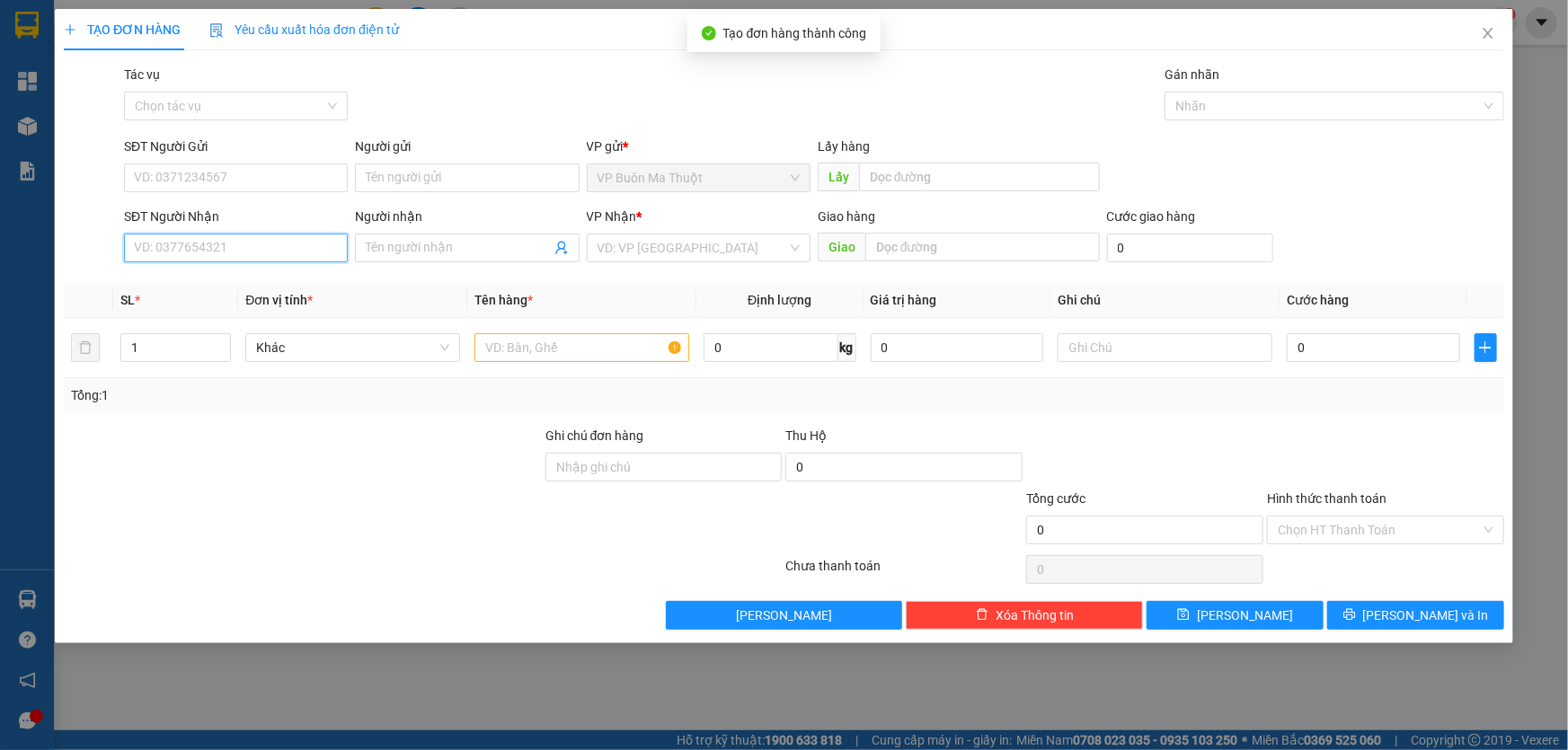
drag, startPoint x: 177, startPoint y: 253, endPoint x: 1269, endPoint y: 743, distance: 1196.9
click at [180, 255] on input "SĐT Người Nhận" at bounding box center [236, 248] width 224 height 28
type input "0966030712"
click at [457, 247] on input "Người nhận" at bounding box center [458, 248] width 184 height 20
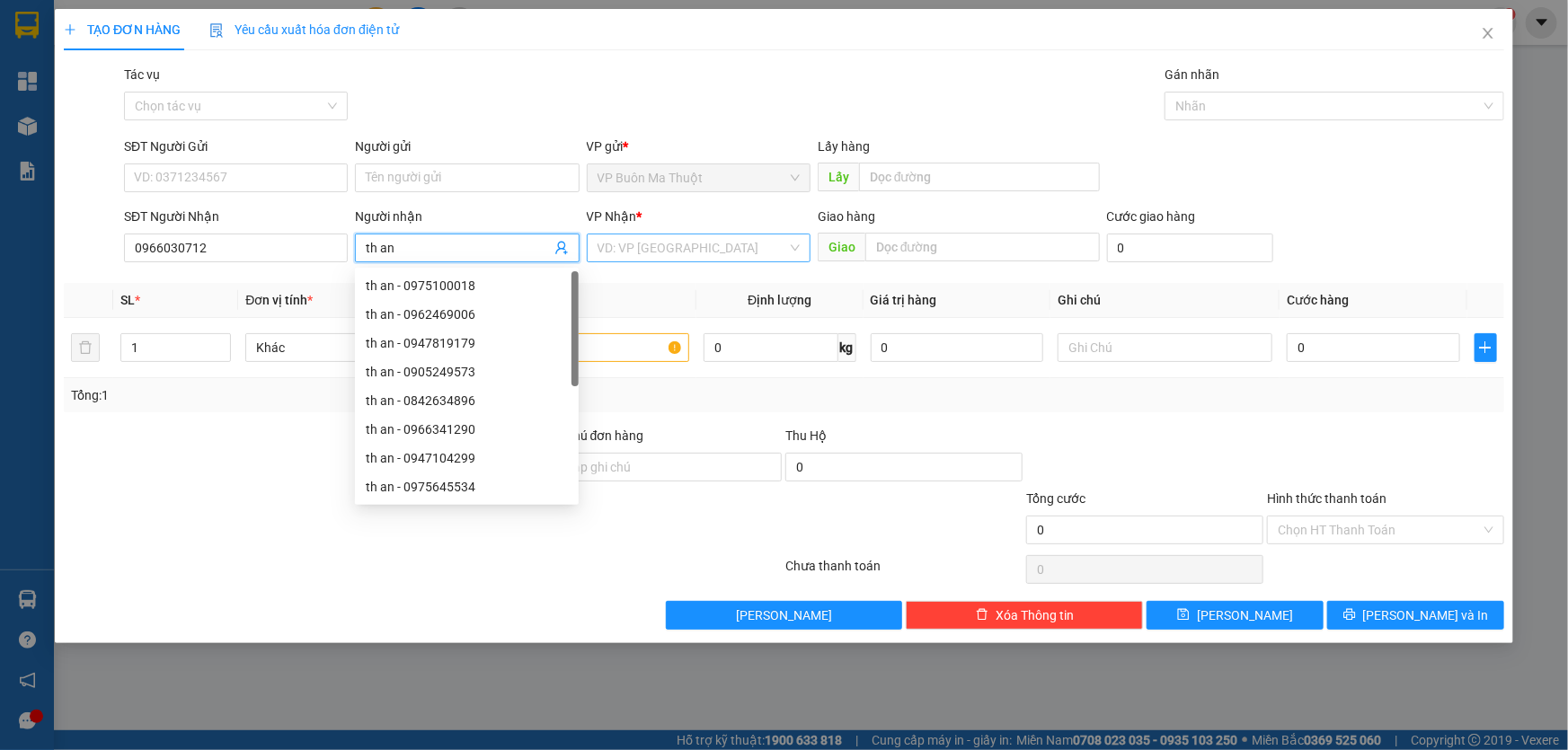
type input "th an"
drag, startPoint x: 692, startPoint y: 246, endPoint x: 672, endPoint y: 286, distance: 44.7
click at [688, 247] on input "search" at bounding box center [692, 249] width 190 height 27
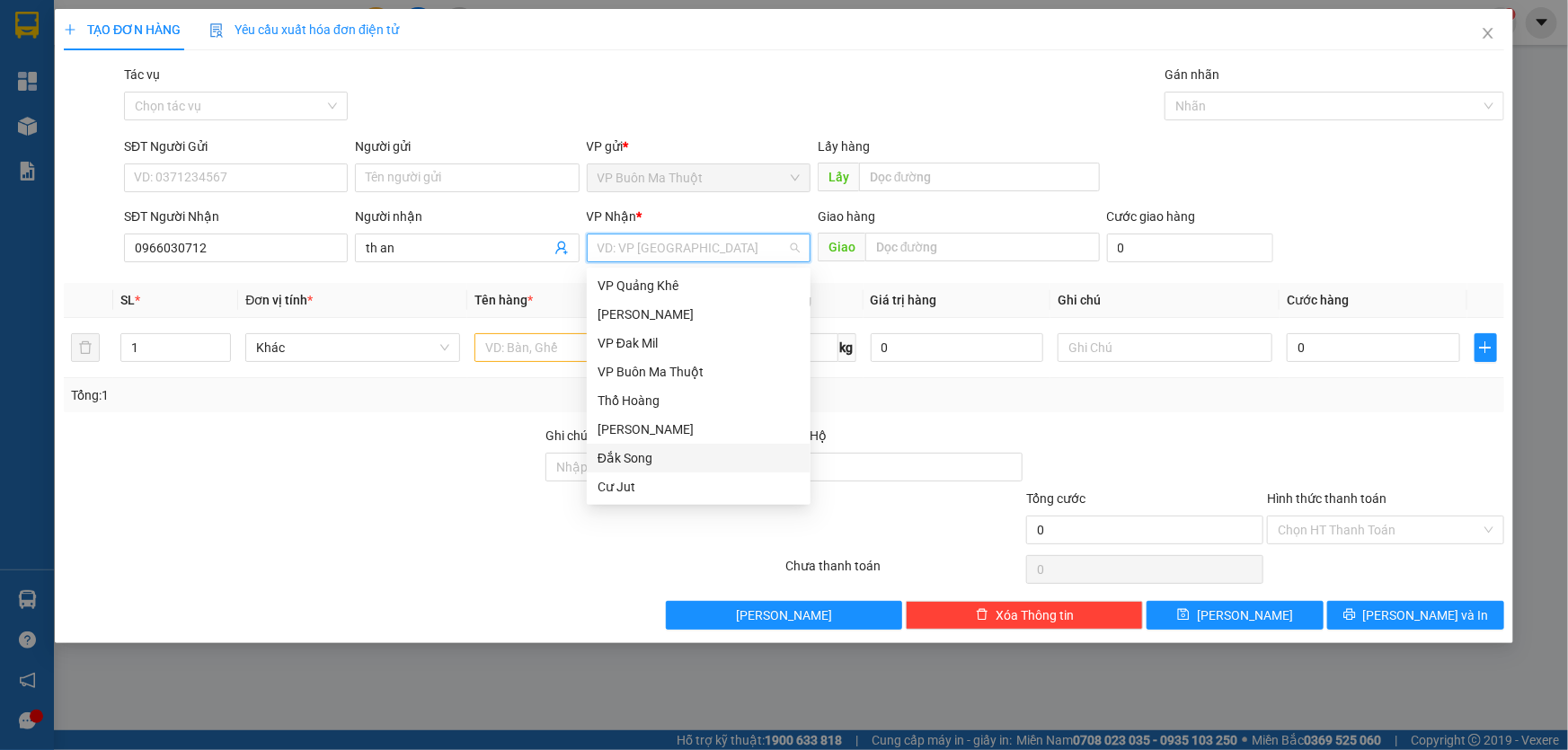
click at [609, 456] on div "Đắk Song" at bounding box center [698, 458] width 203 height 20
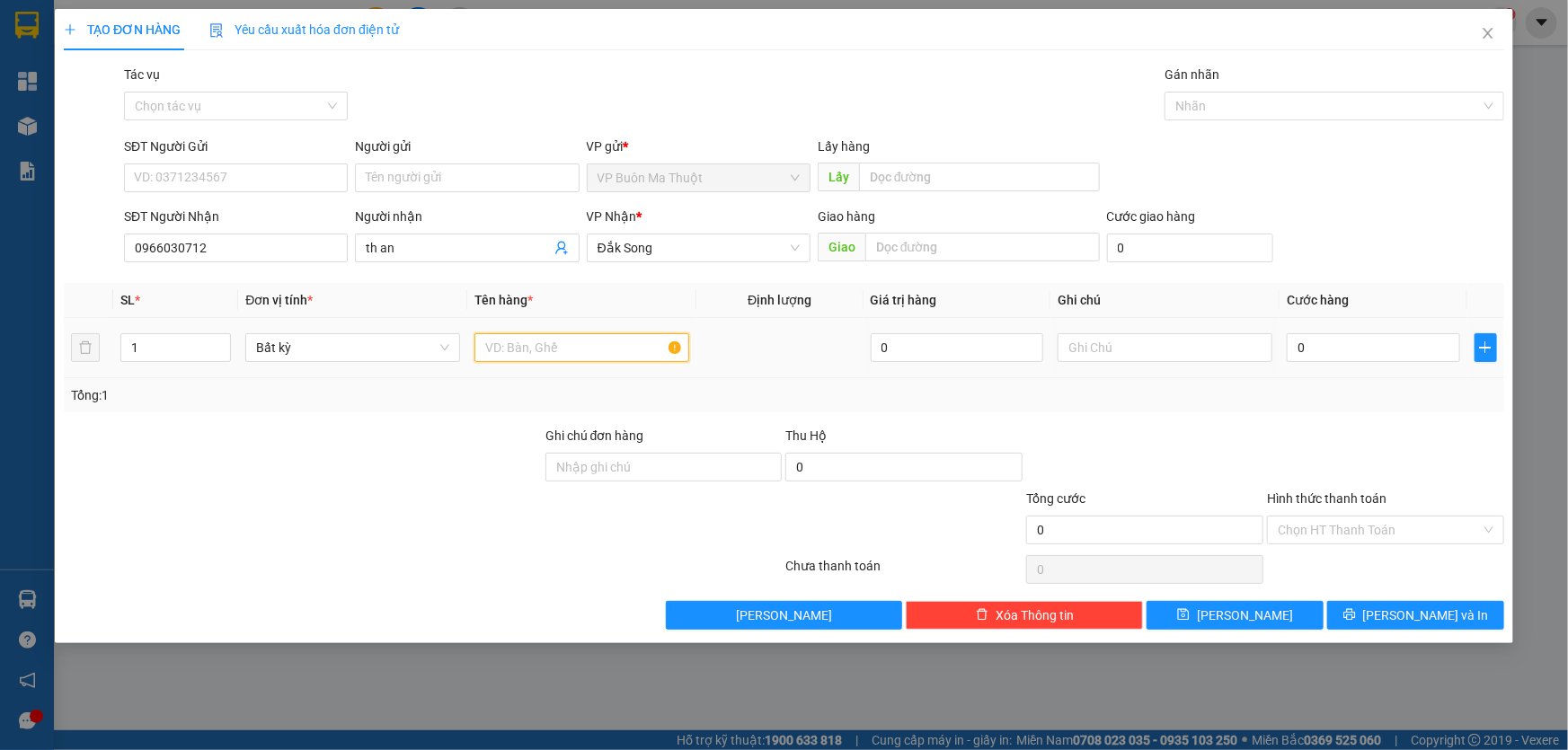
click at [534, 355] on input "text" at bounding box center [581, 348] width 214 height 28
type input "cục"
click at [1371, 352] on input "0" at bounding box center [1372, 348] width 173 height 28
type input "3"
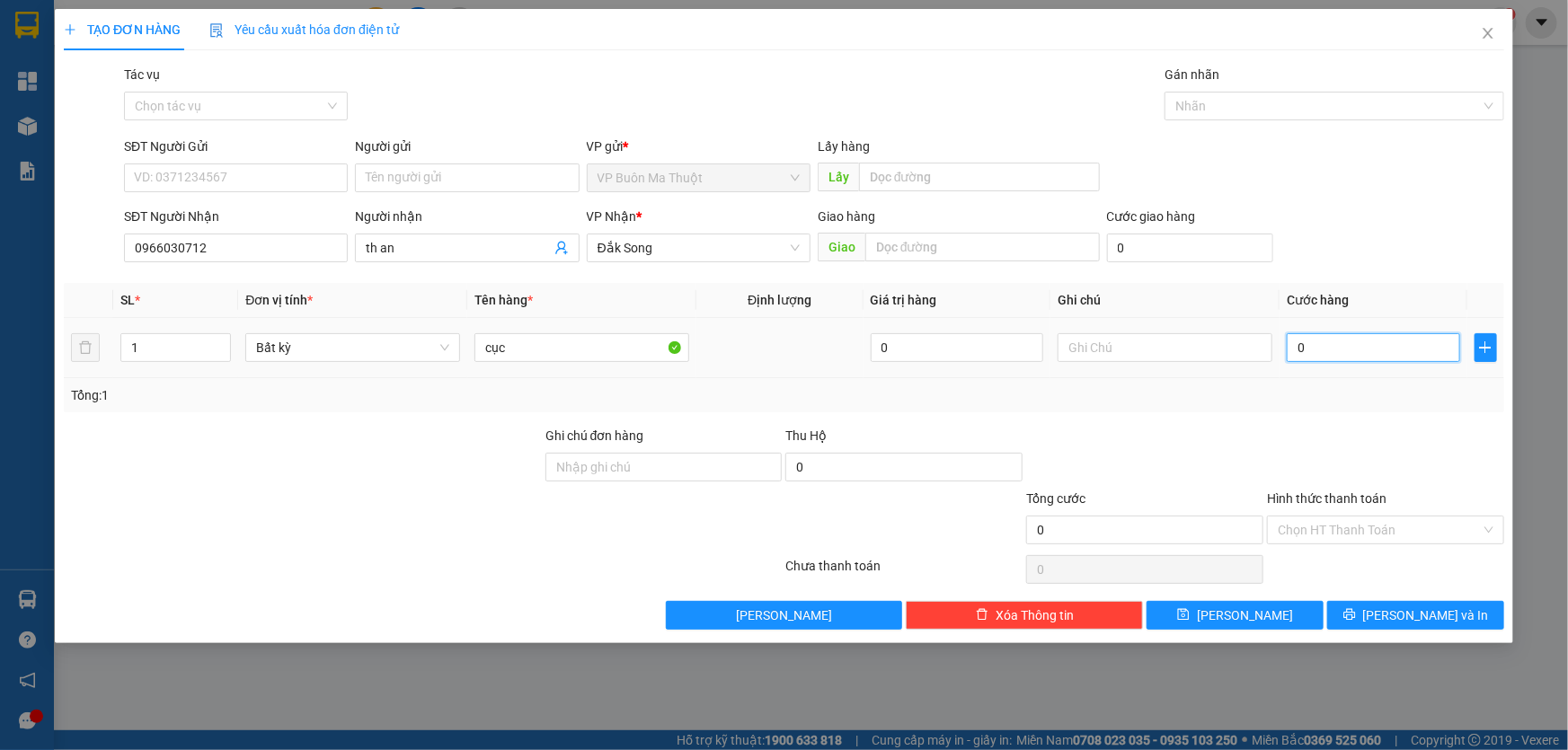
type input "3"
type input "30"
type input "300"
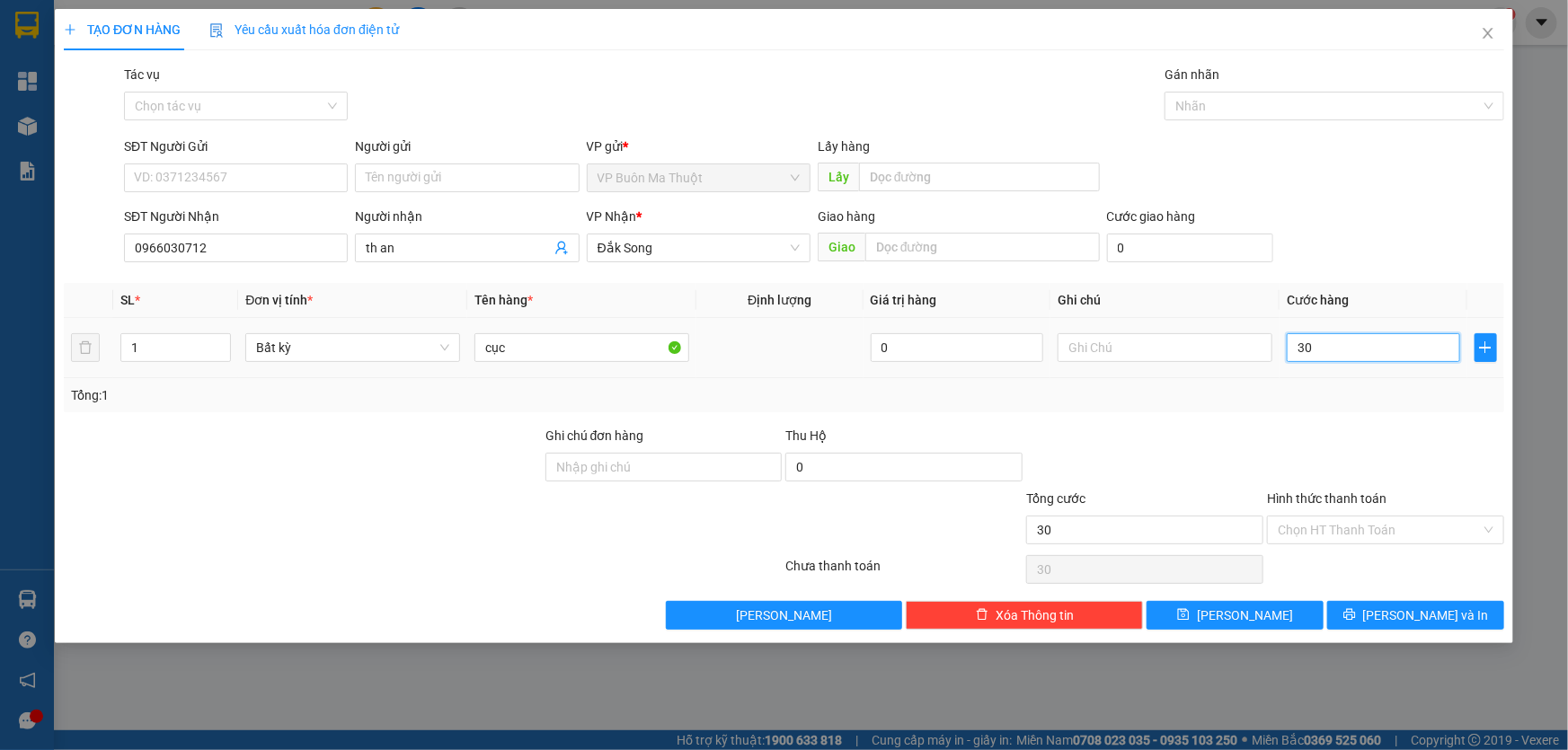
type input "300"
type input "3.000"
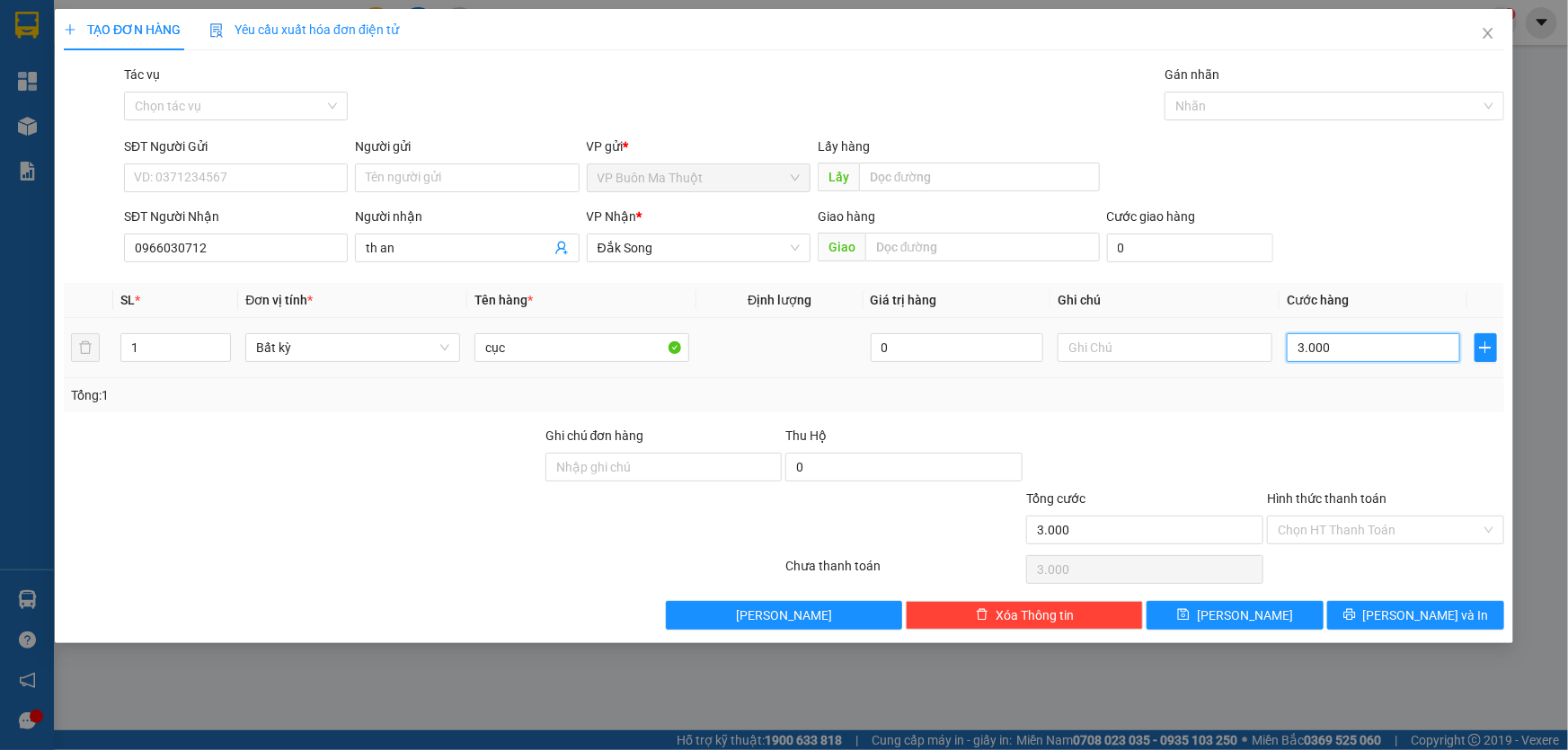
type input "30.000"
click at [1354, 541] on input "Hình thức thanh toán" at bounding box center [1378, 531] width 203 height 27
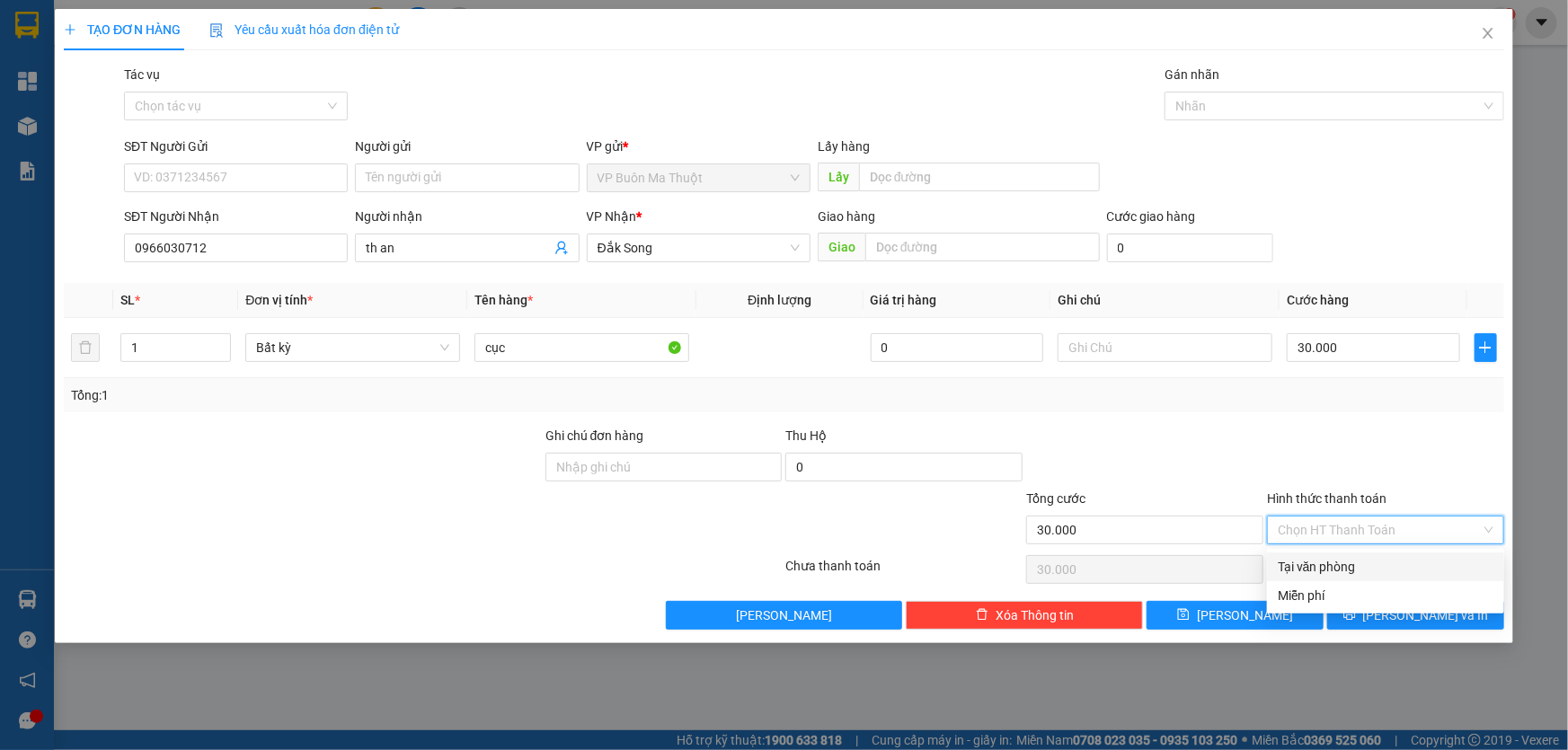
click at [1332, 572] on div "Tại văn phòng" at bounding box center [1385, 567] width 215 height 20
type input "0"
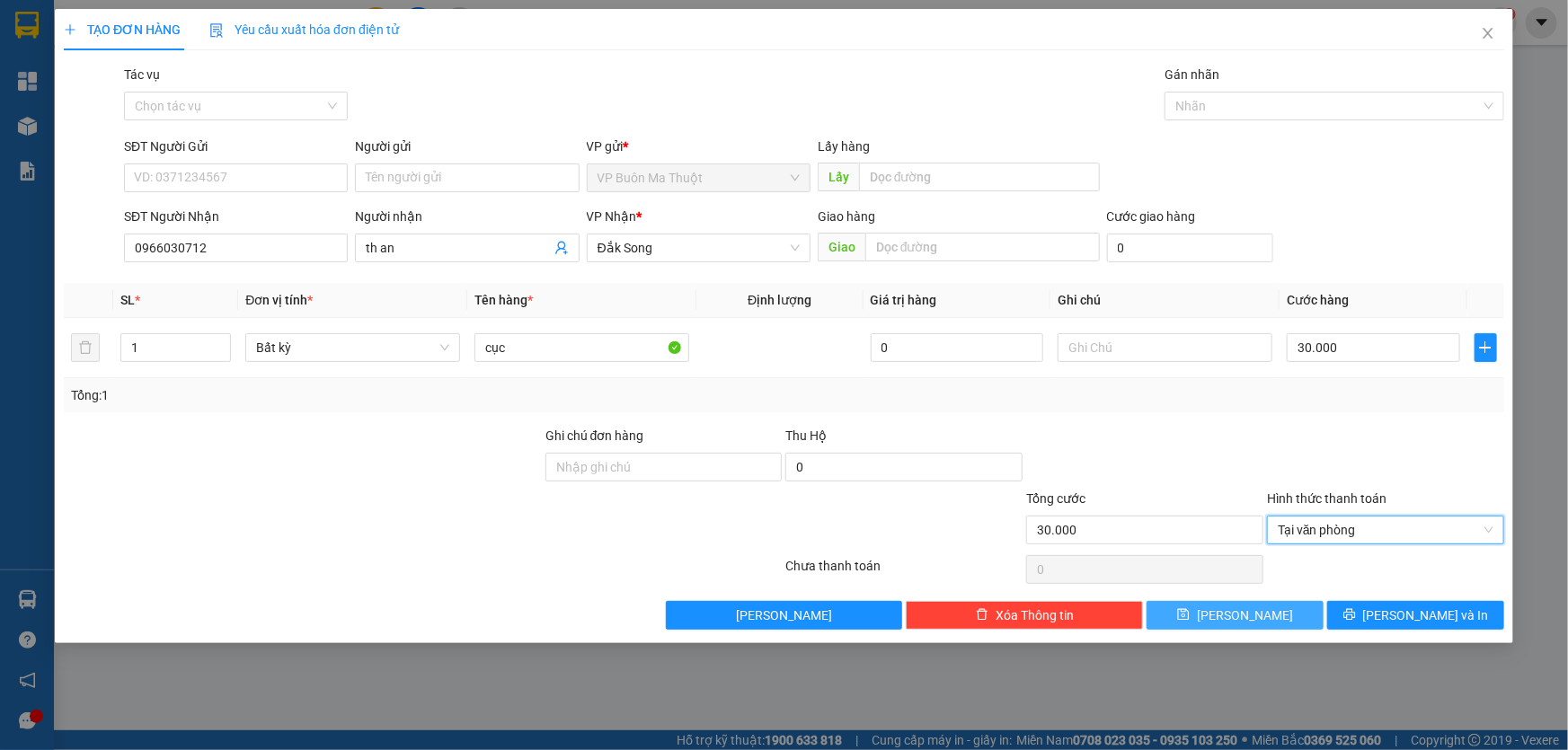
click at [1296, 611] on button "[PERSON_NAME]" at bounding box center [1234, 615] width 177 height 28
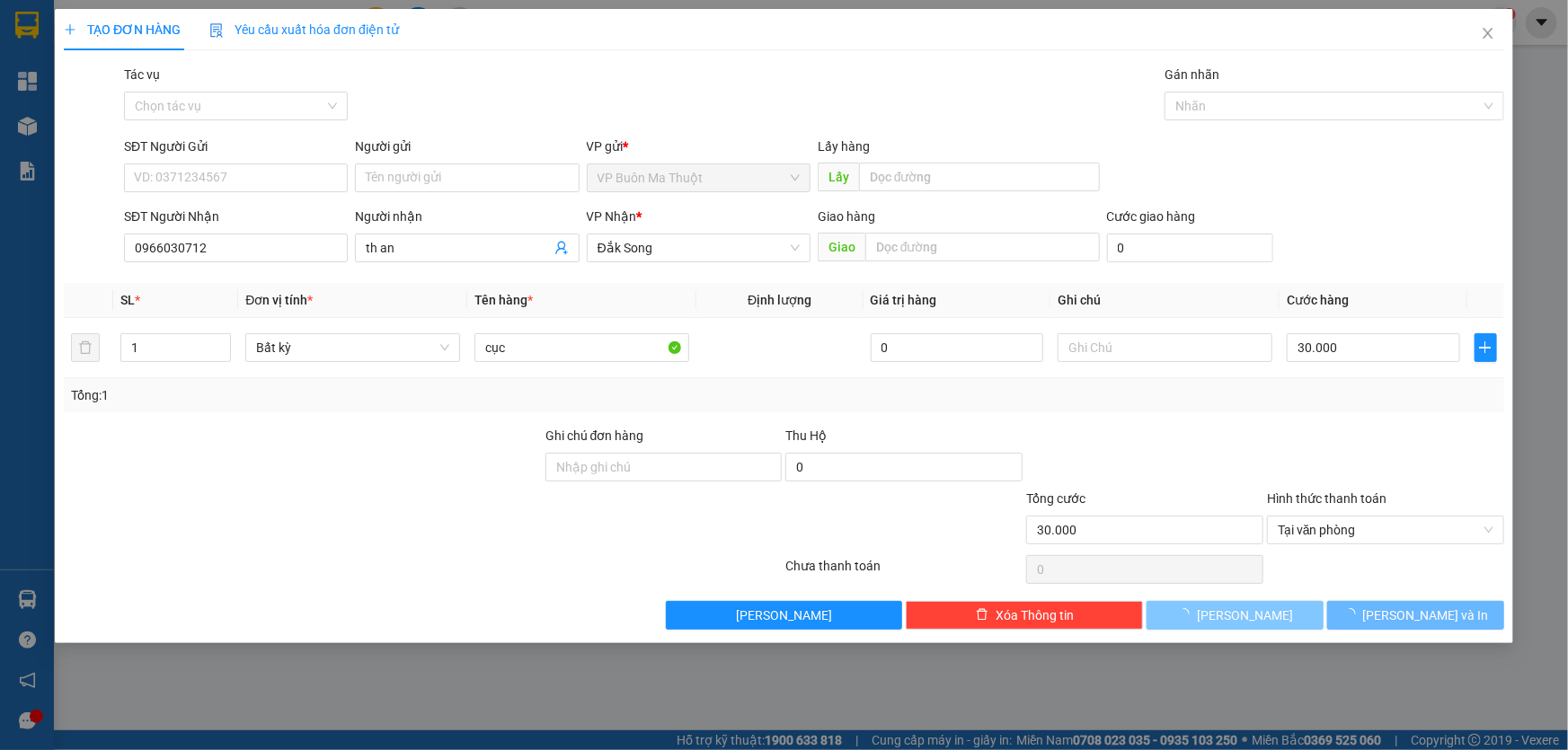
type input "0"
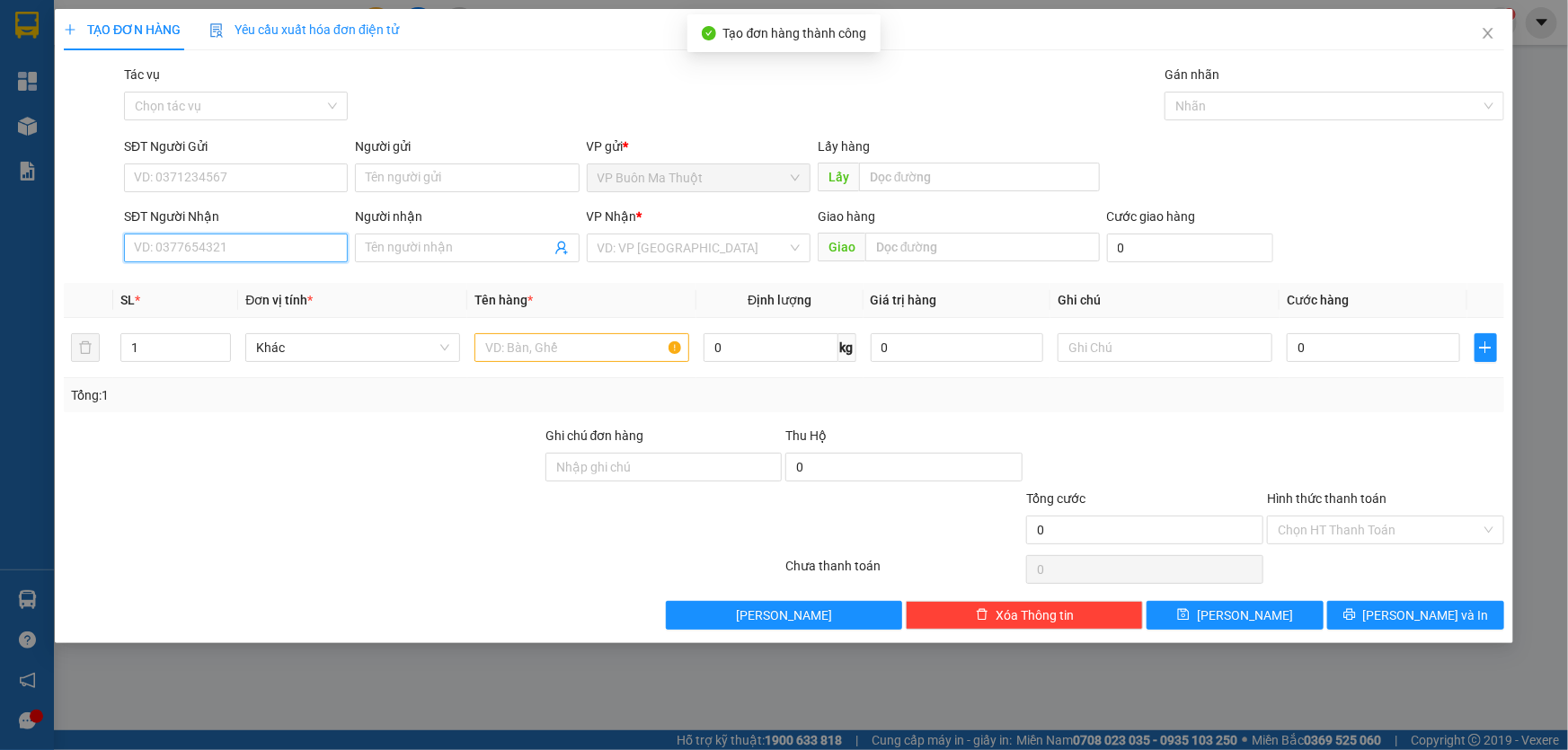
click at [184, 249] on input "SĐT Người Nhận" at bounding box center [236, 248] width 224 height 28
type input "0931606678"
click at [388, 242] on input "Người nhận" at bounding box center [458, 248] width 184 height 20
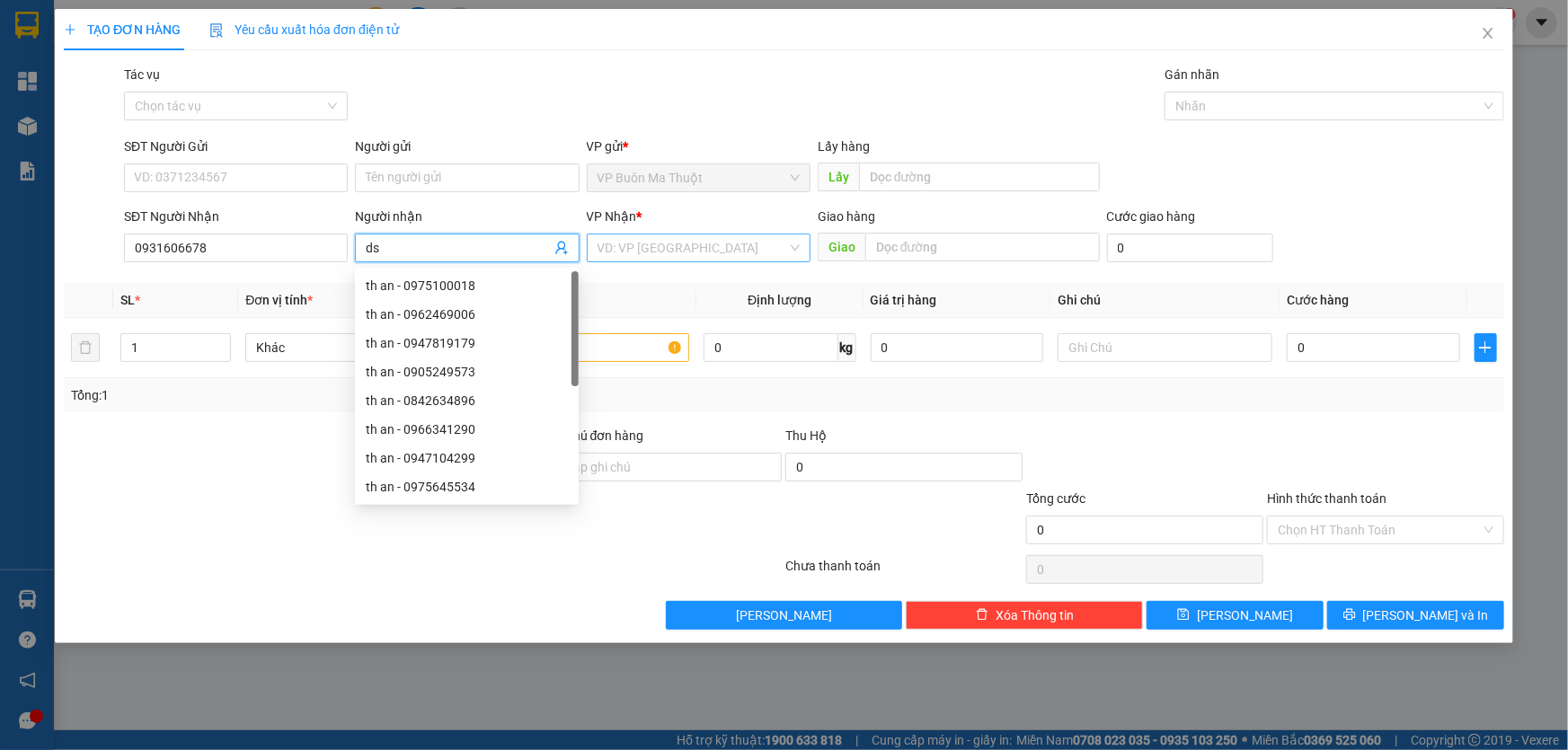
type input "ds"
click at [637, 240] on input "search" at bounding box center [692, 249] width 190 height 27
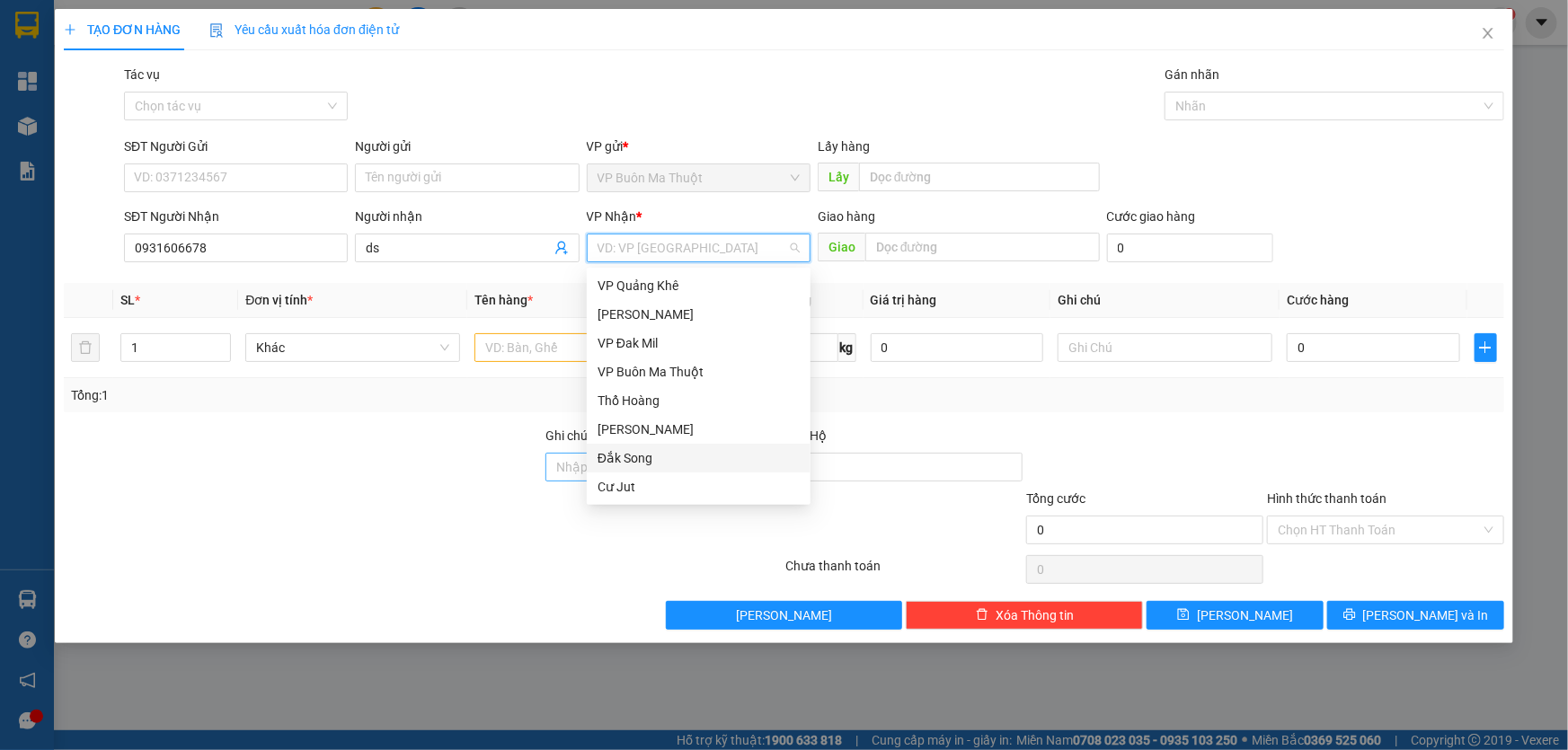
click at [625, 455] on div "Đắk Song" at bounding box center [698, 458] width 203 height 20
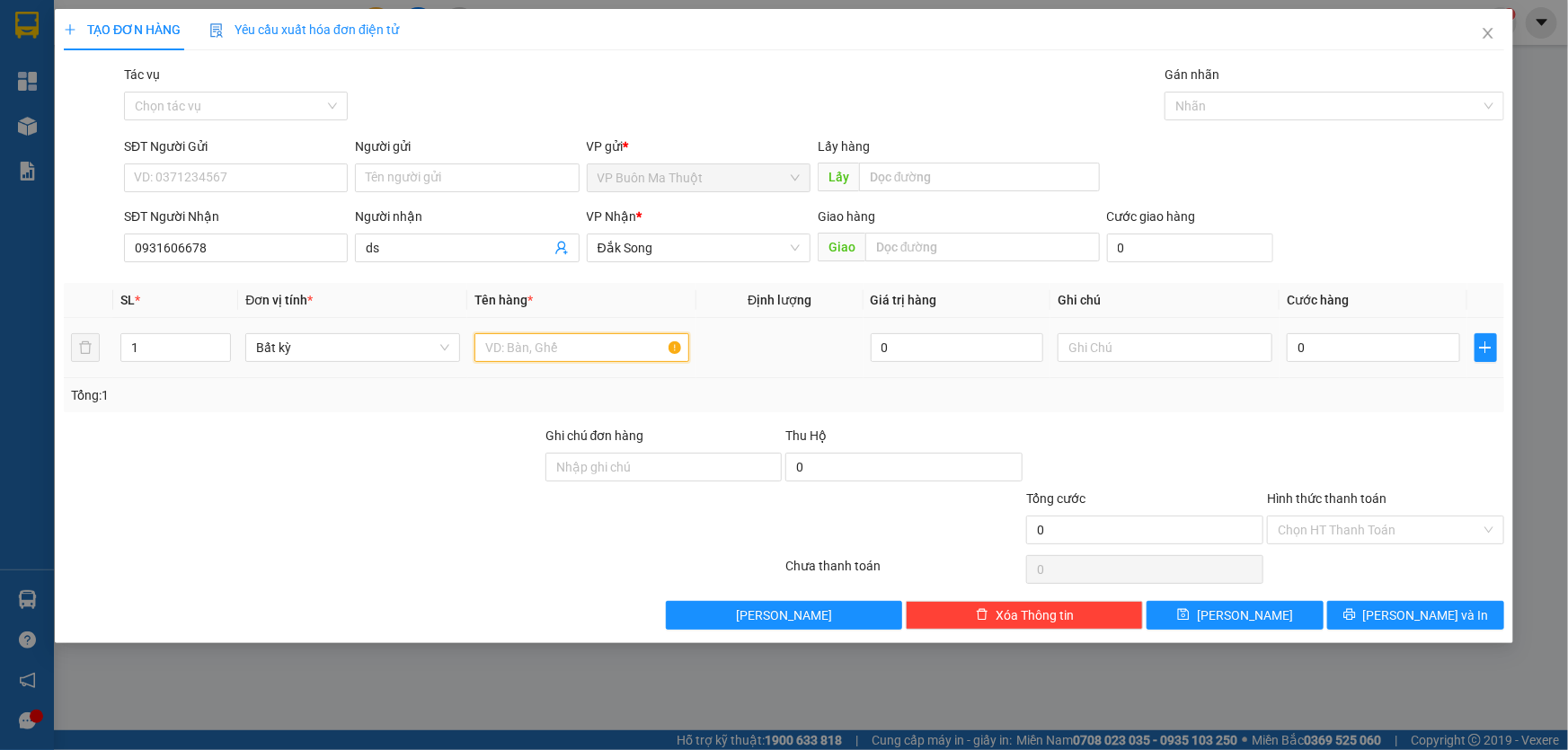
drag, startPoint x: 548, startPoint y: 352, endPoint x: 544, endPoint y: 342, distance: 10.8
click at [548, 351] on input "text" at bounding box center [581, 348] width 214 height 28
type input "máy"
click at [1394, 348] on input "0" at bounding box center [1372, 348] width 173 height 28
type input "4"
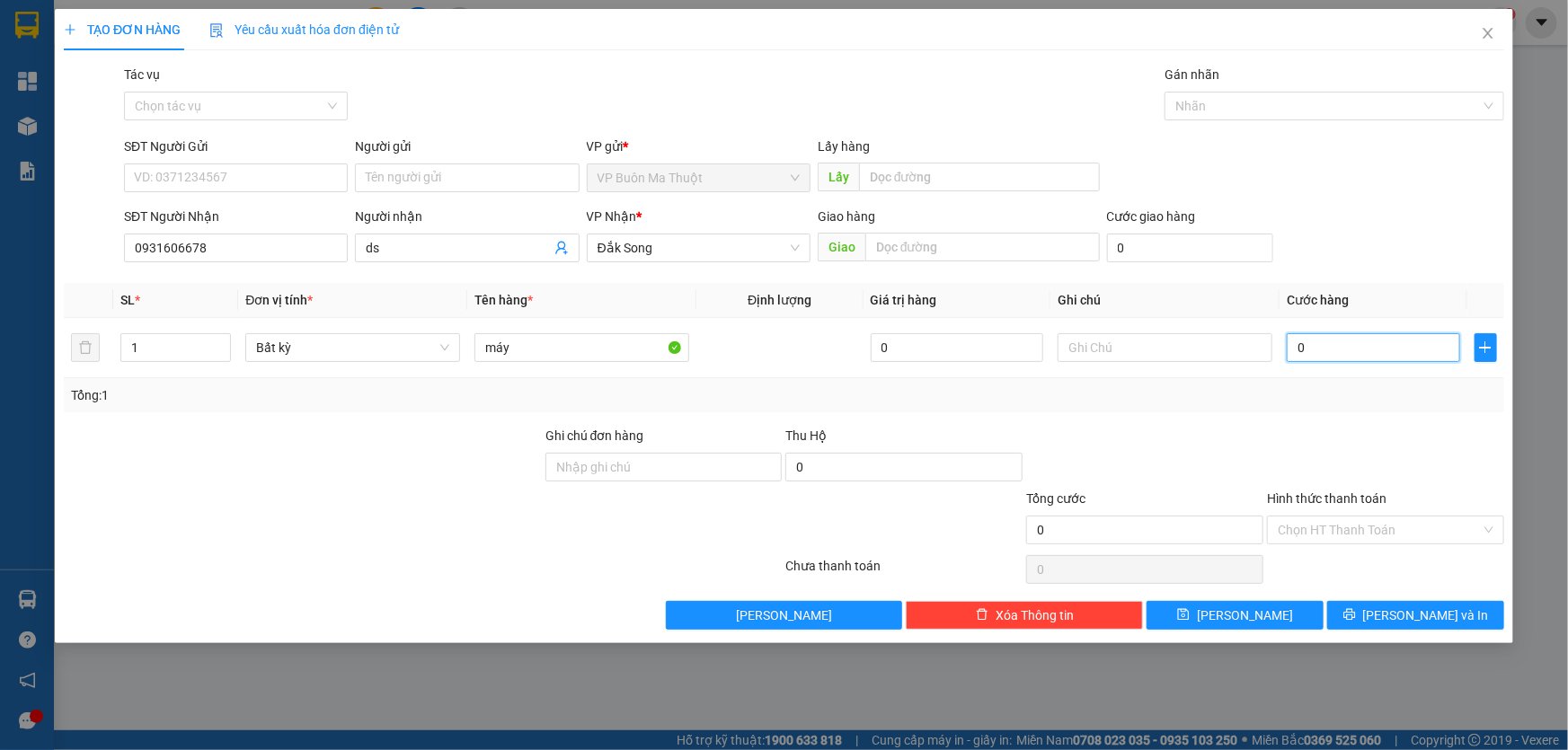
type input "4"
type input "40"
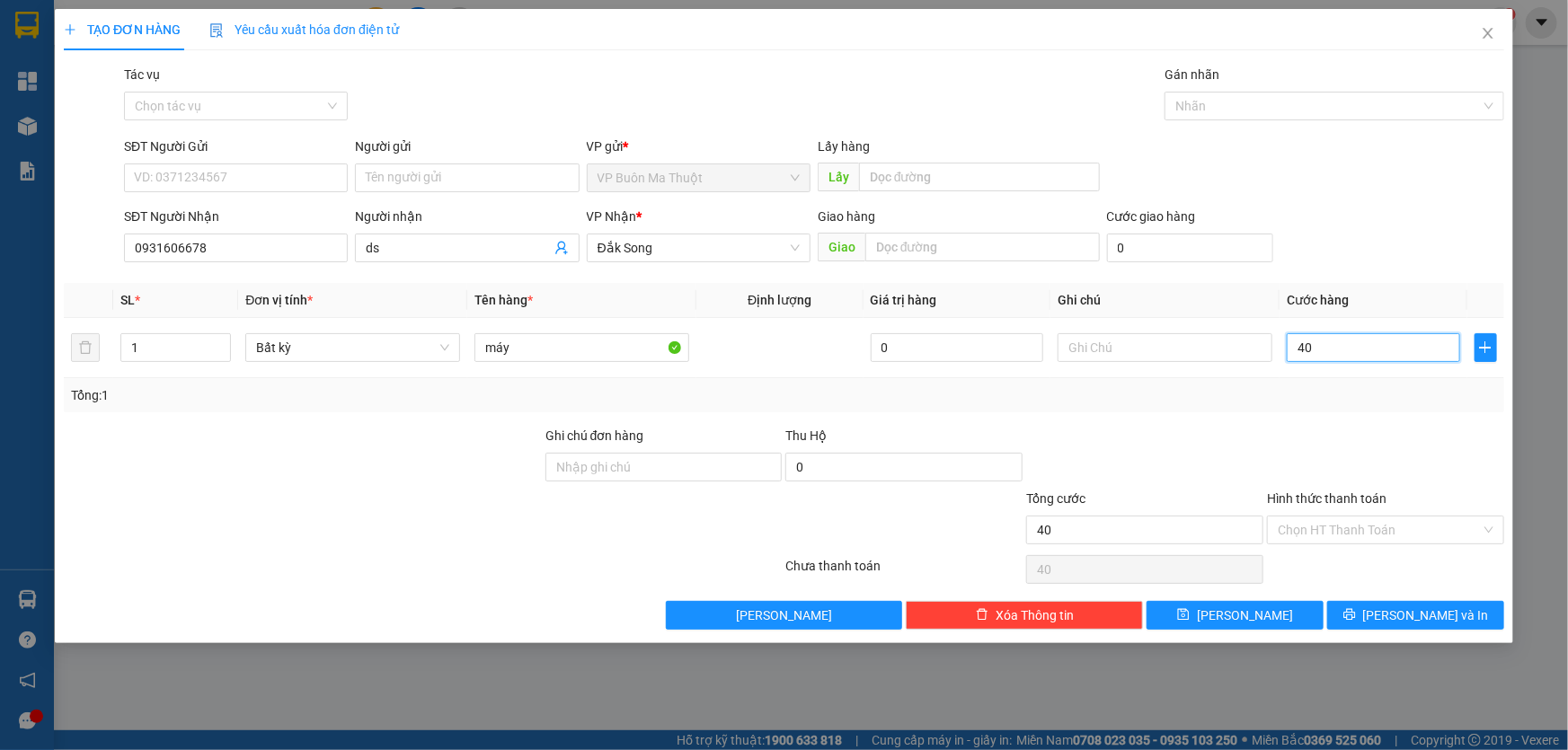
type input "400"
type input "4.000"
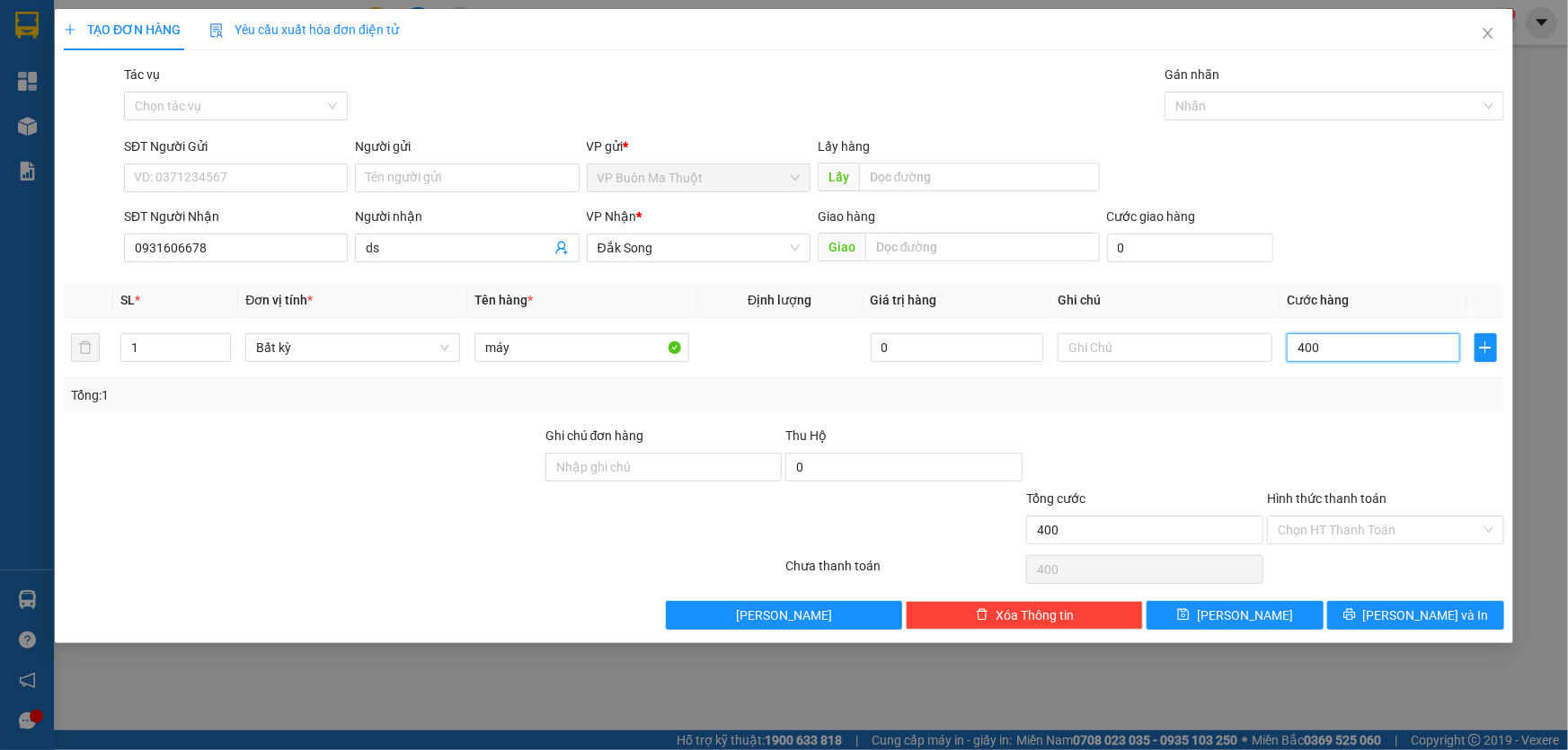
type input "4.000"
type input "40.000"
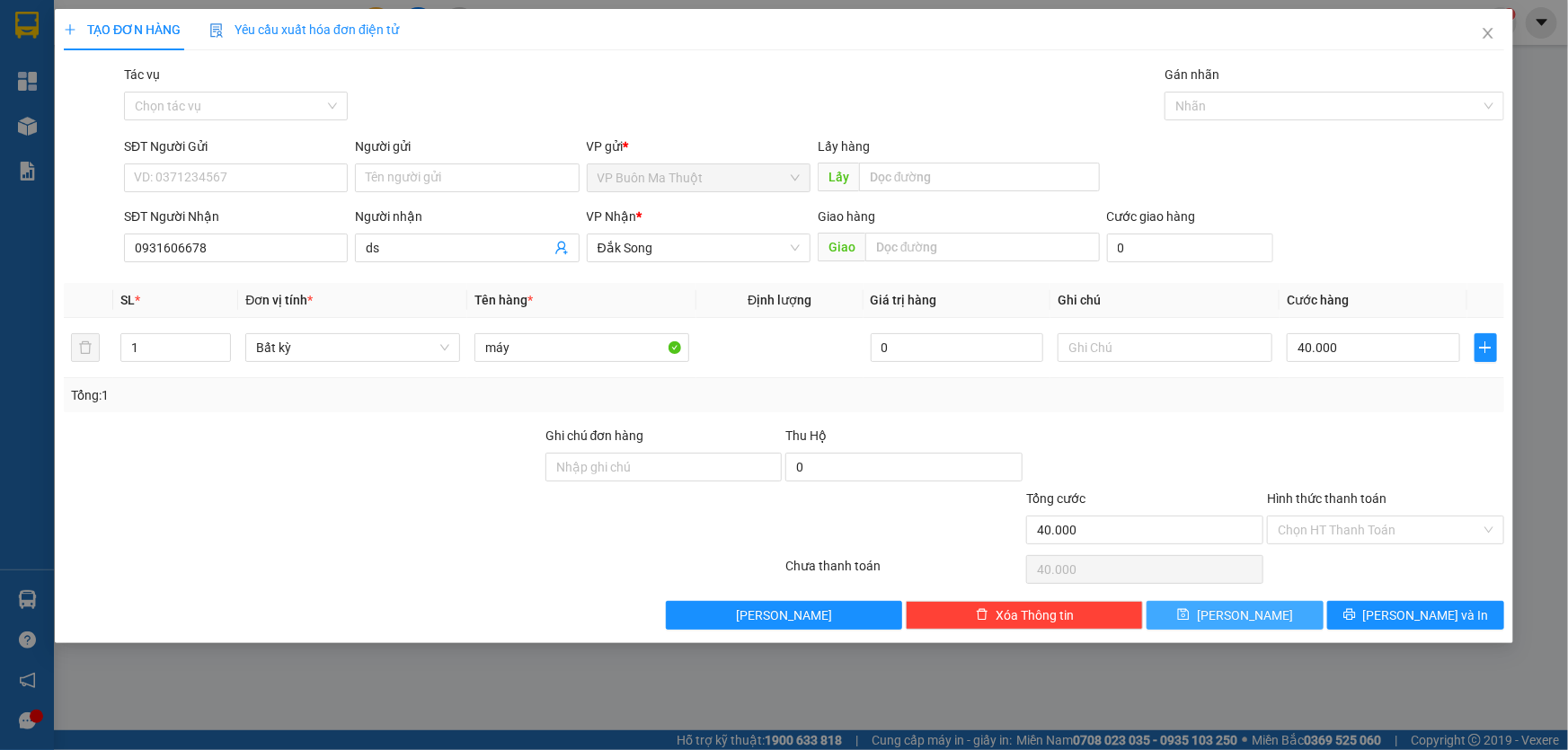
click at [1268, 620] on button "[PERSON_NAME]" at bounding box center [1234, 615] width 177 height 28
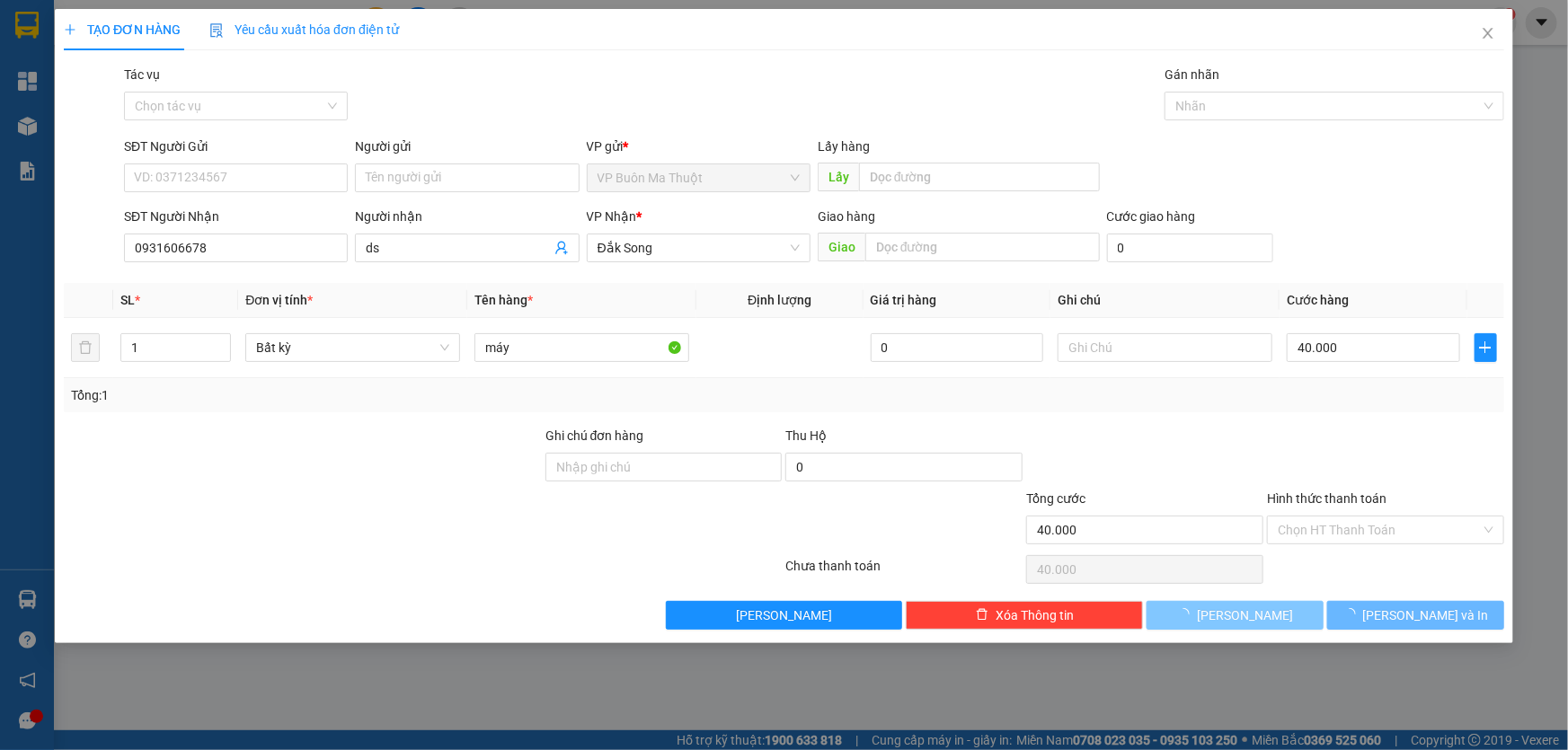
type input "0"
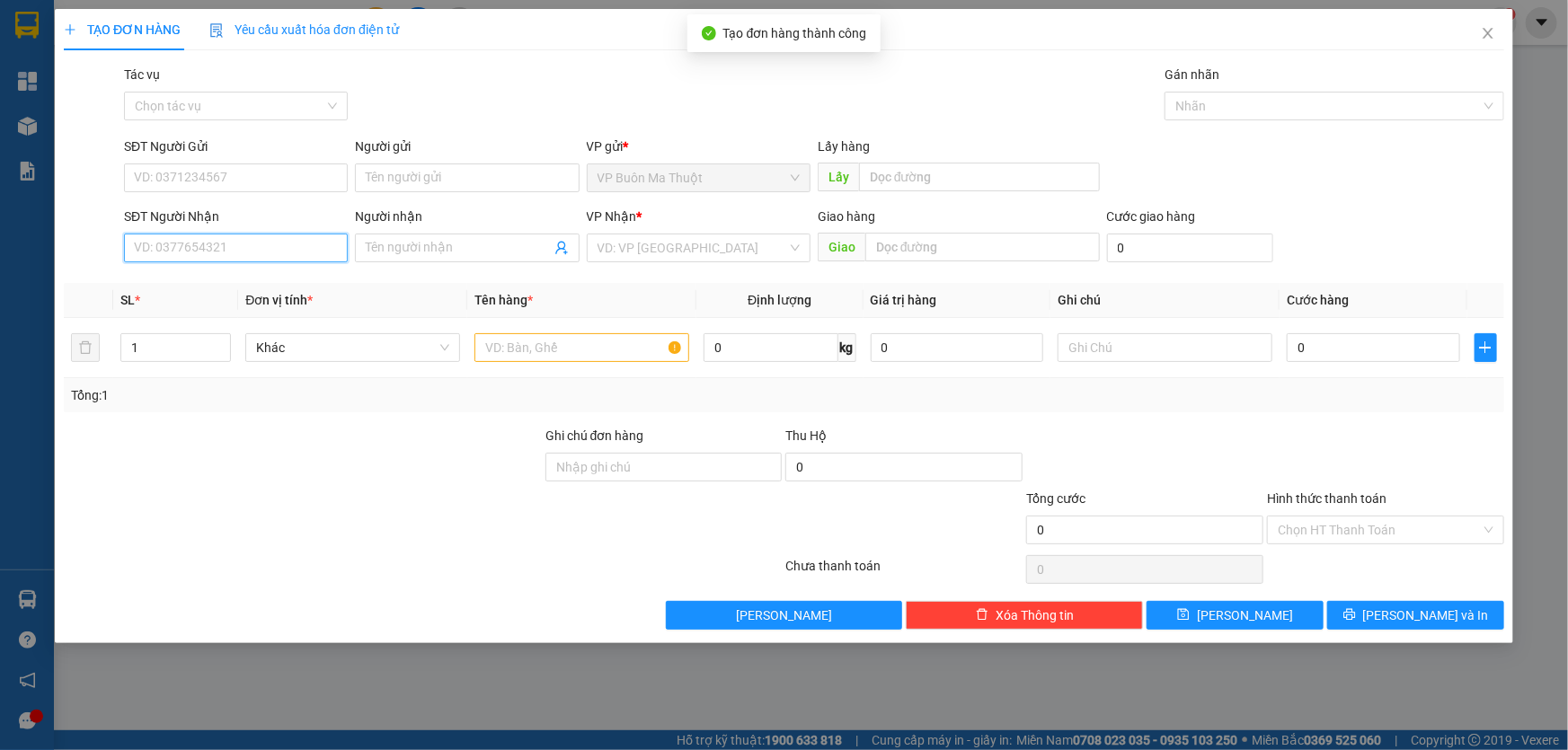
drag, startPoint x: 206, startPoint y: 253, endPoint x: 227, endPoint y: 253, distance: 21.0
click at [206, 253] on input "SĐT Người Nhận" at bounding box center [236, 248] width 224 height 28
type input "0983115054"
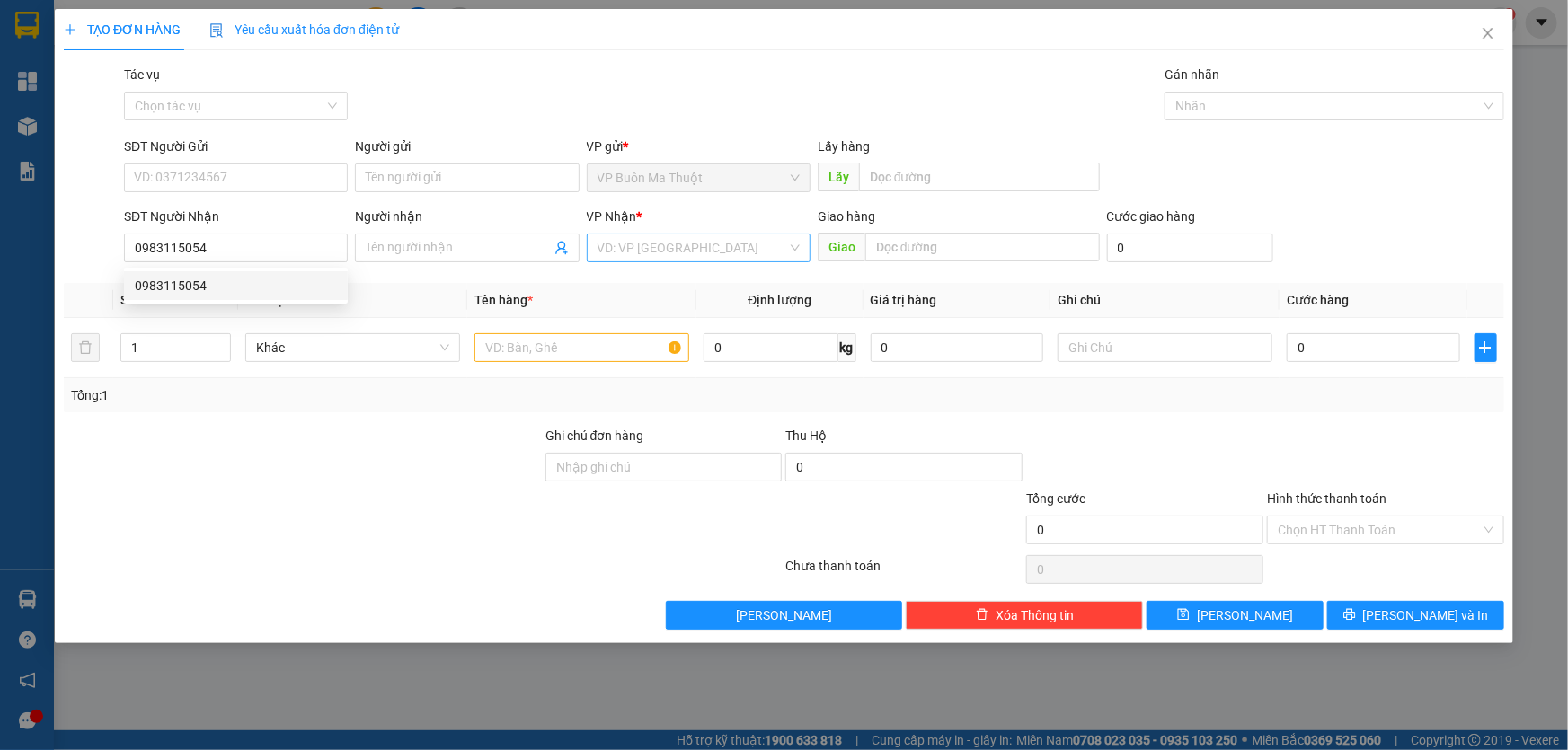
click at [652, 260] on input "search" at bounding box center [692, 249] width 190 height 27
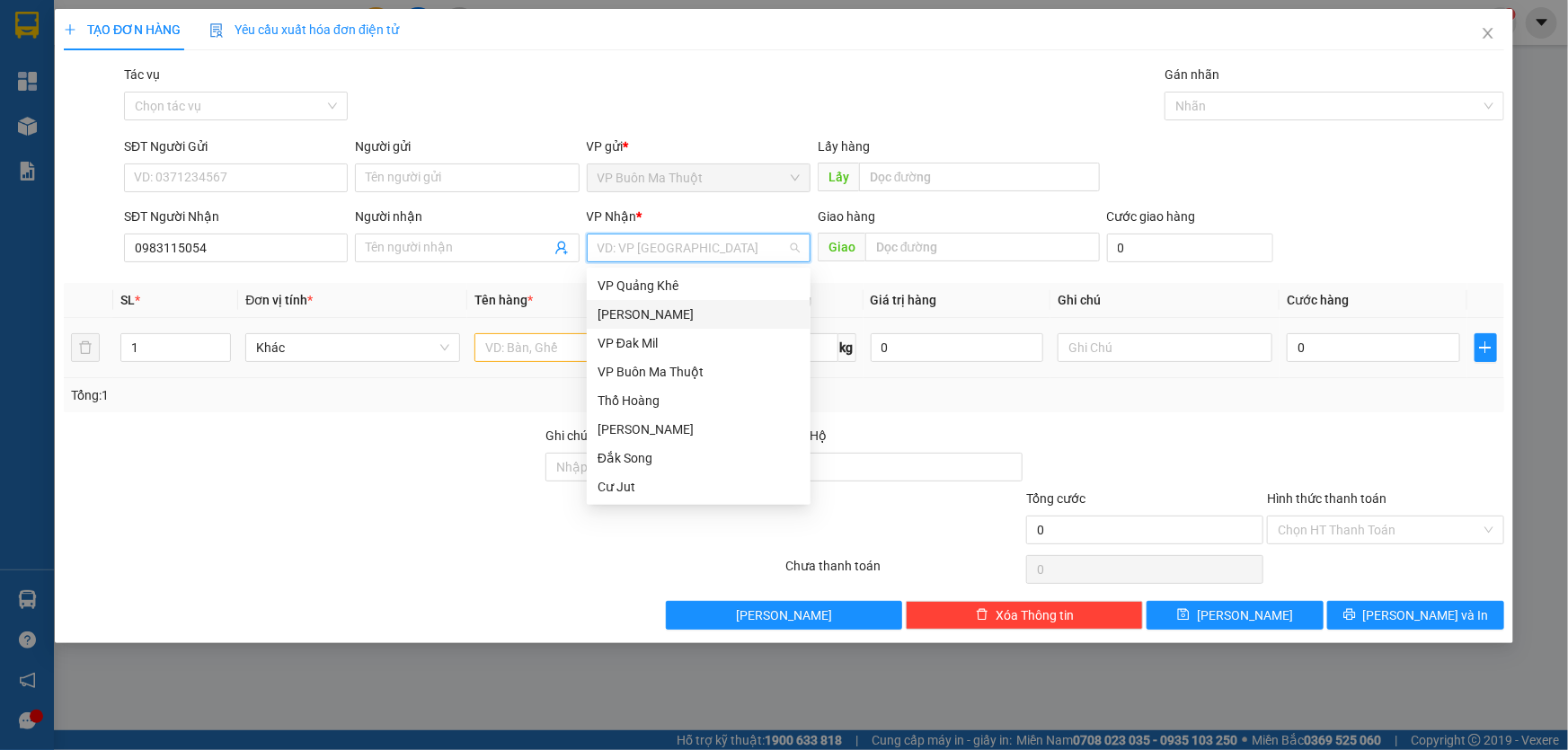
click at [634, 314] on div "[PERSON_NAME]" at bounding box center [698, 314] width 203 height 20
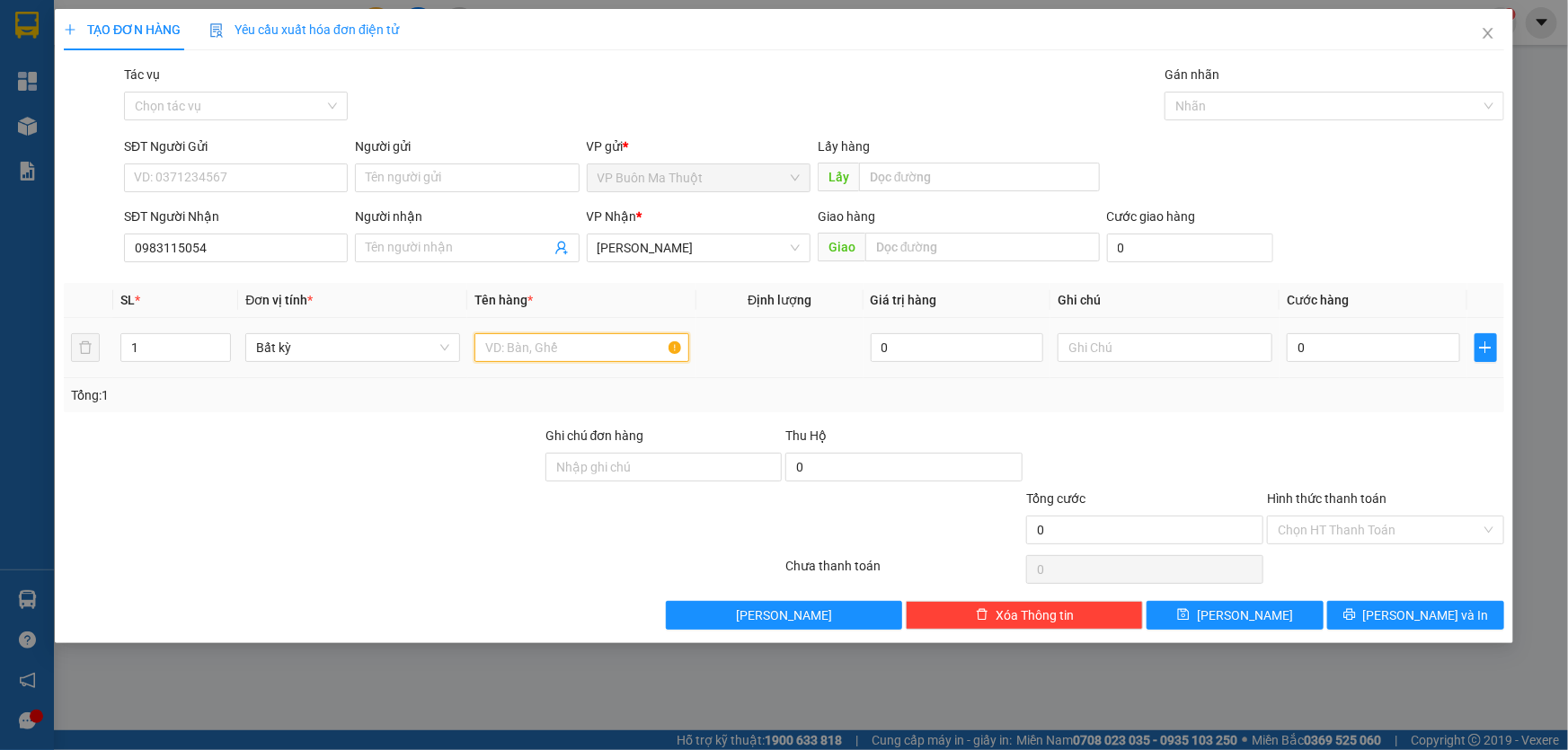
click at [541, 351] on input "text" at bounding box center [581, 348] width 214 height 28
type input "hs crgtn"
click at [1338, 338] on input "0" at bounding box center [1372, 348] width 173 height 28
type input "6"
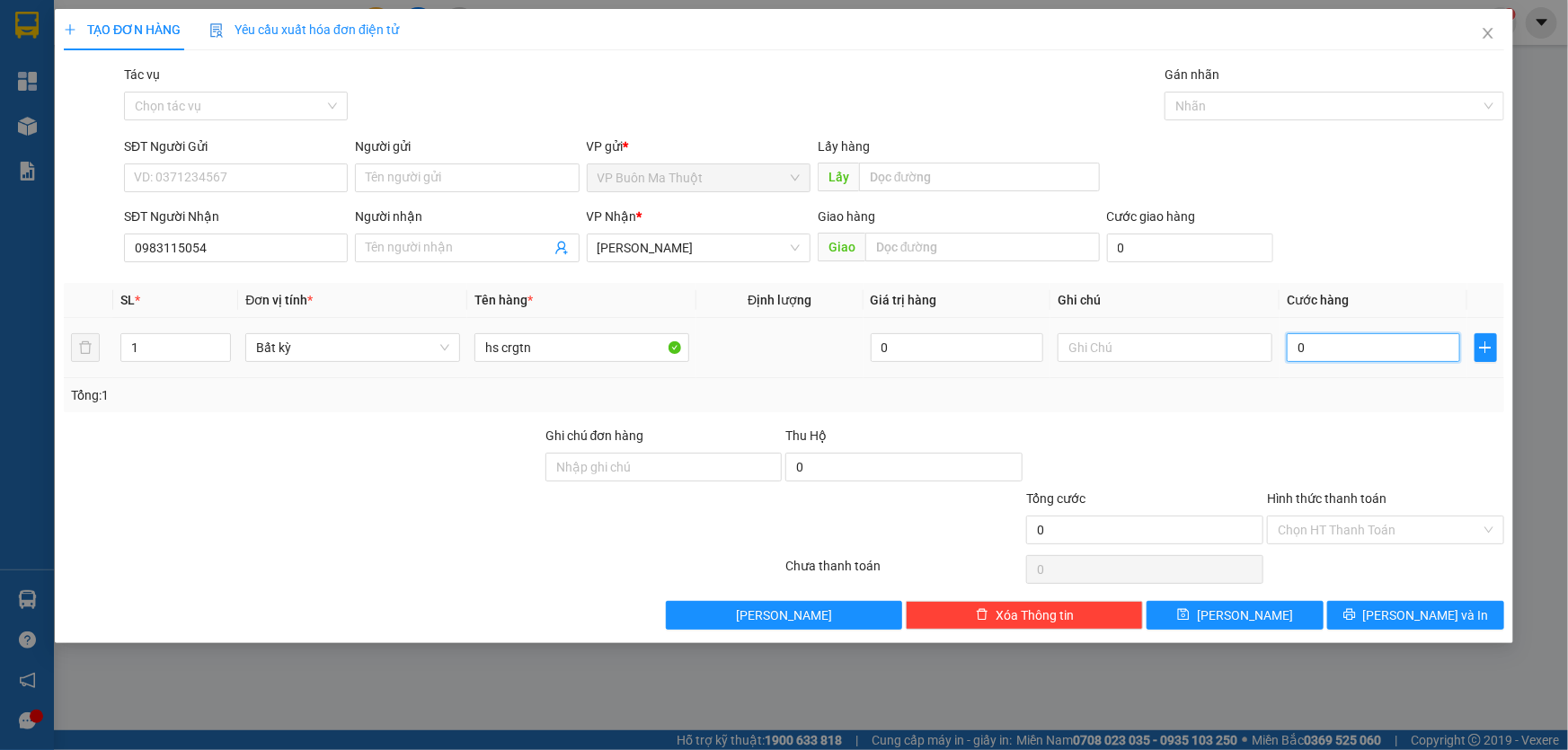
type input "6"
type input "60"
type input "600"
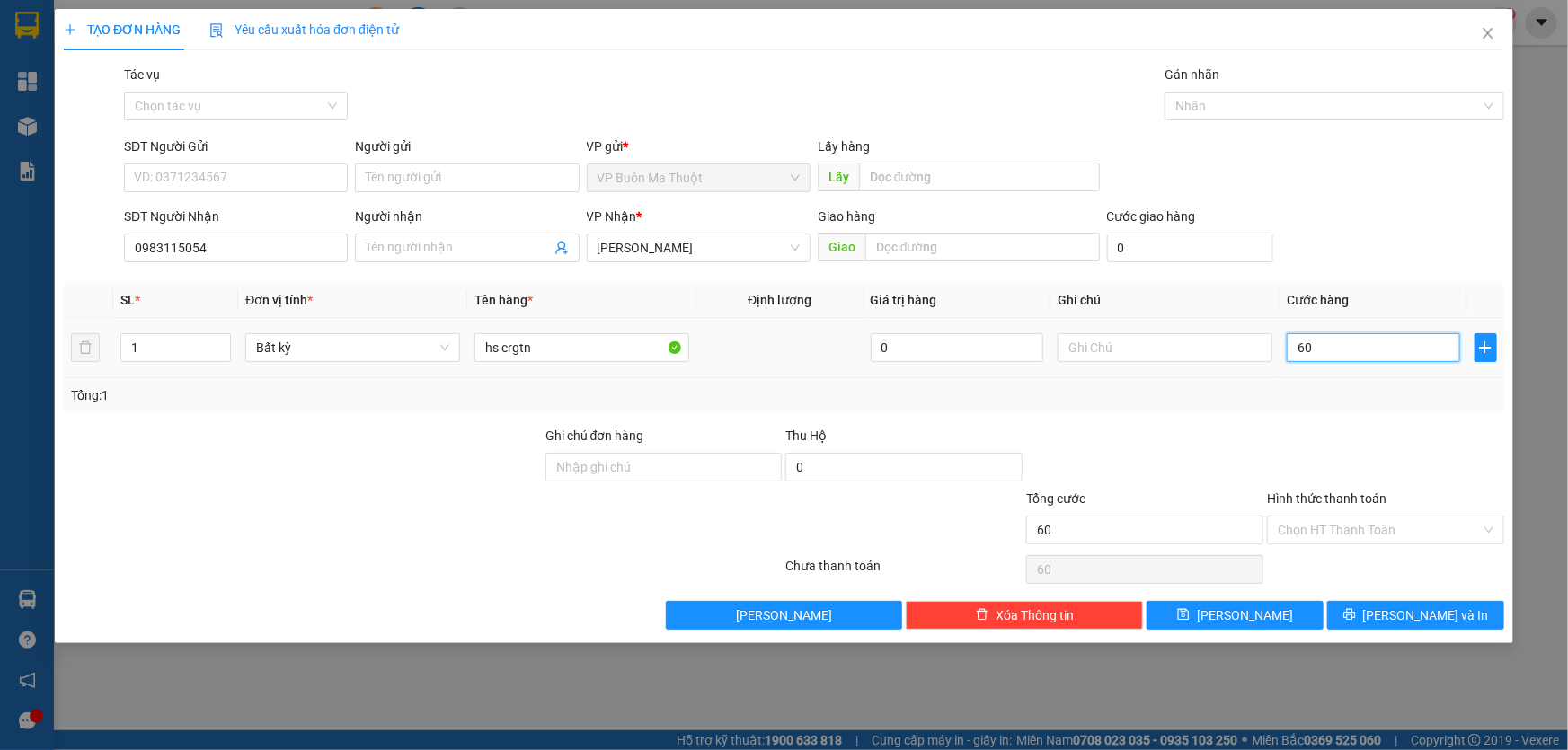
type input "600"
type input "6.000"
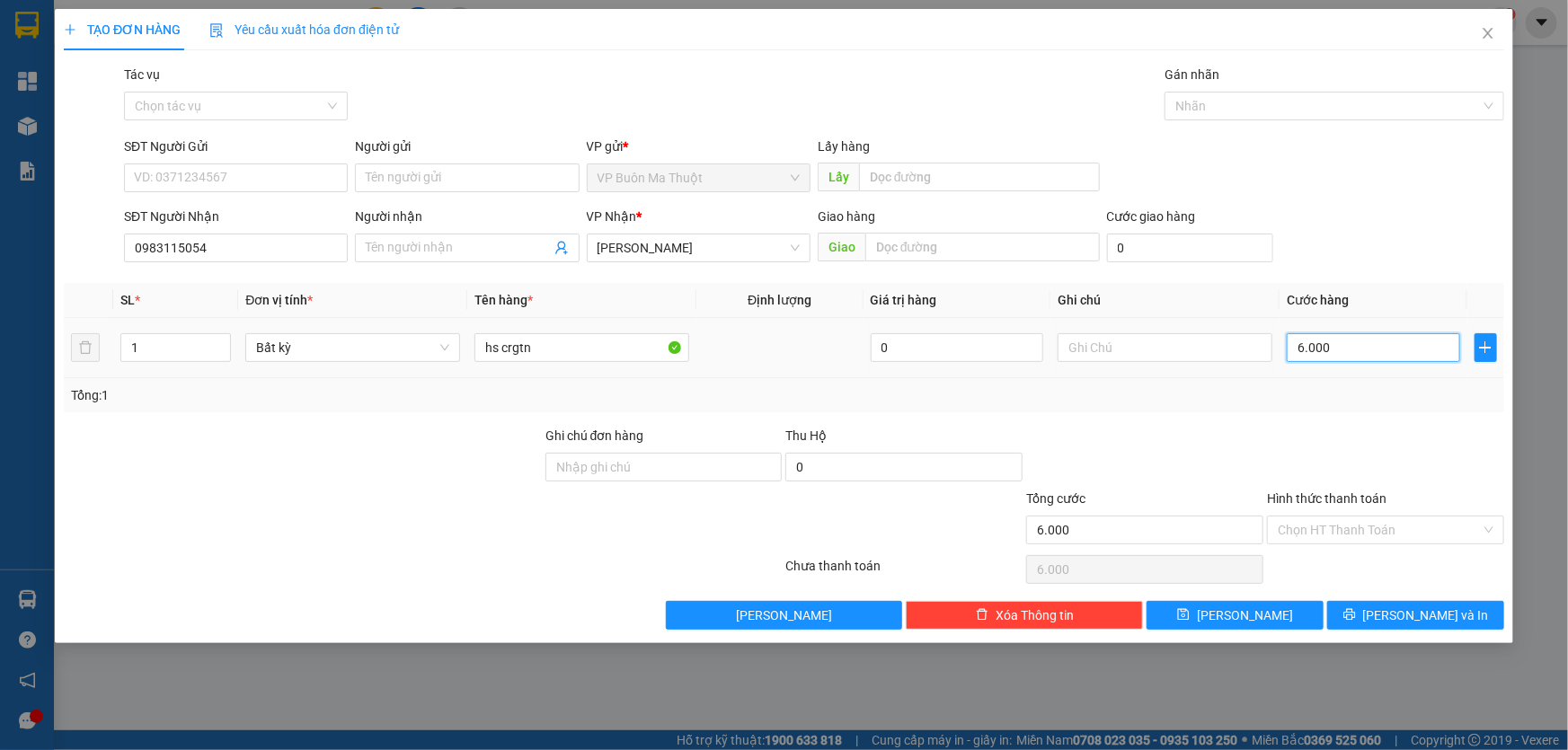
type input "60.000"
click at [1325, 536] on input "Hình thức thanh toán" at bounding box center [1378, 531] width 203 height 27
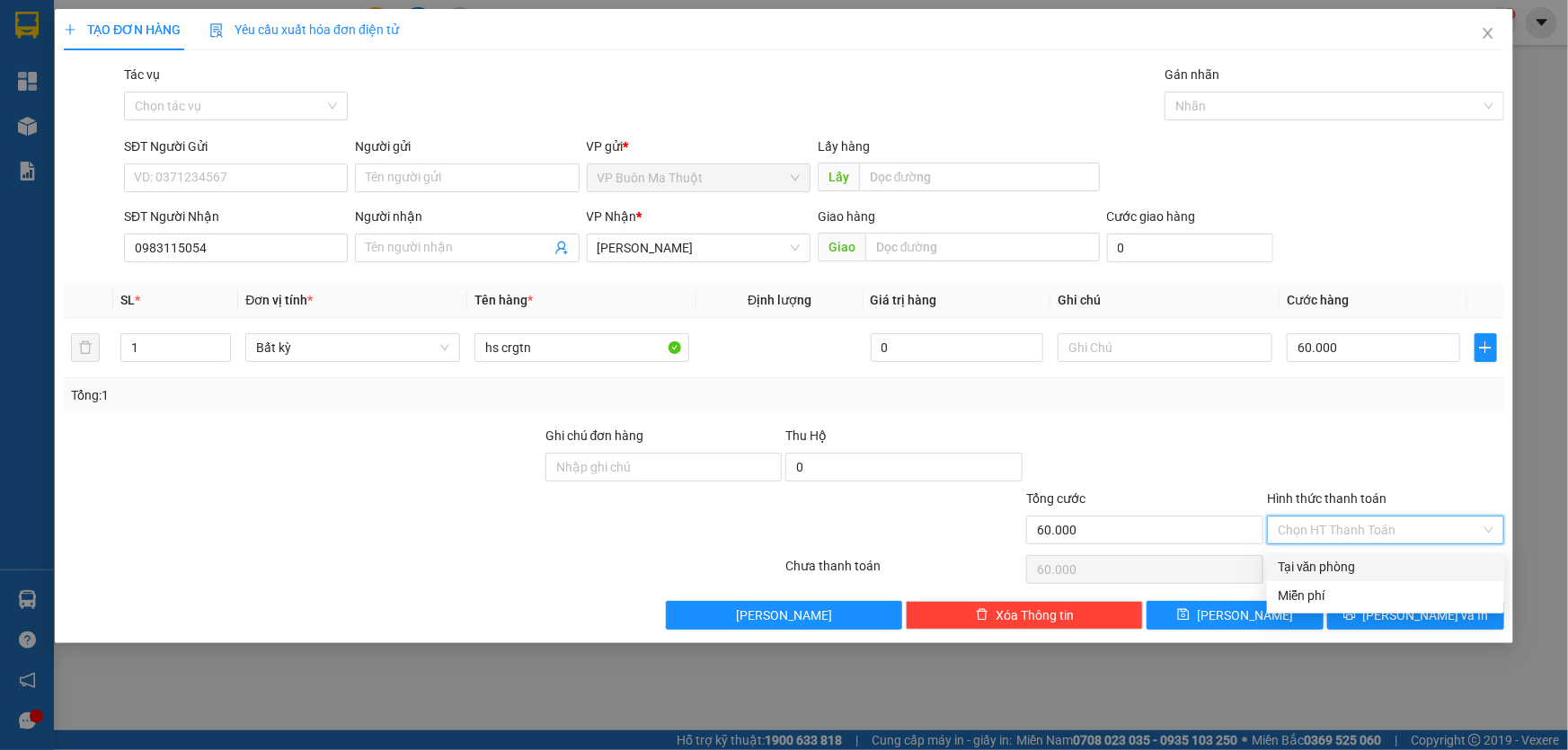
click at [1310, 571] on div "Tại văn phòng" at bounding box center [1385, 567] width 215 height 20
type input "0"
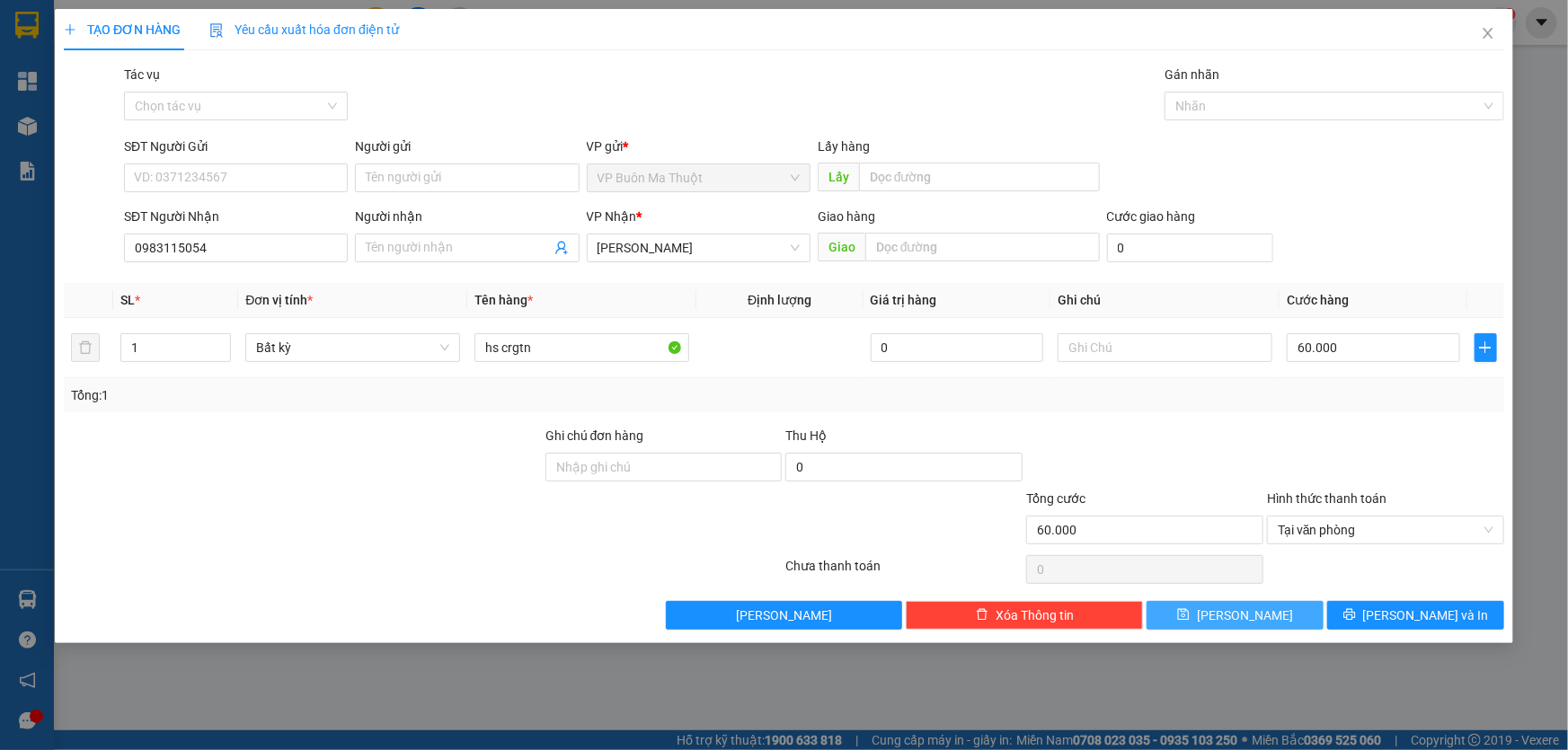
click at [1270, 623] on button "[PERSON_NAME]" at bounding box center [1234, 615] width 177 height 28
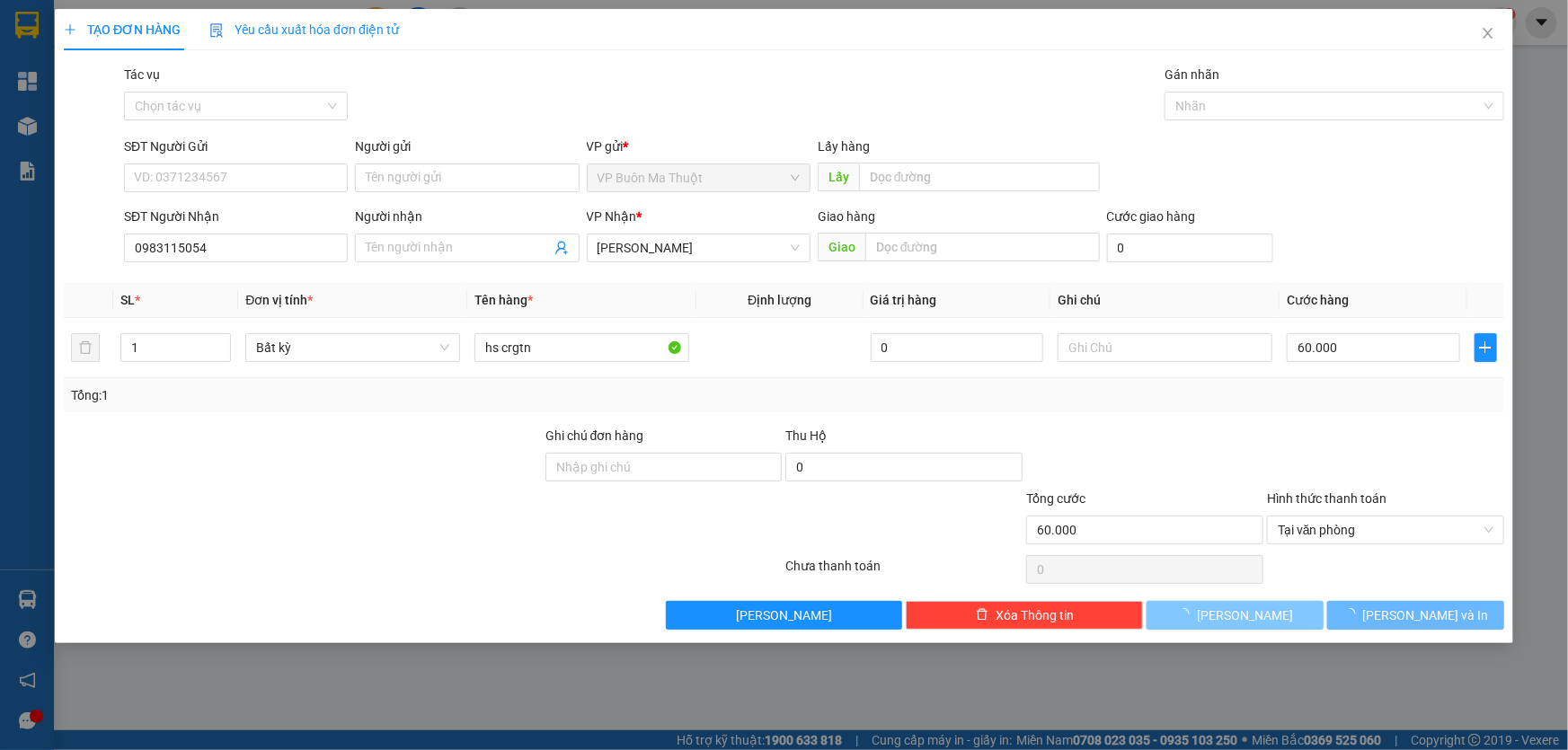
type input "0"
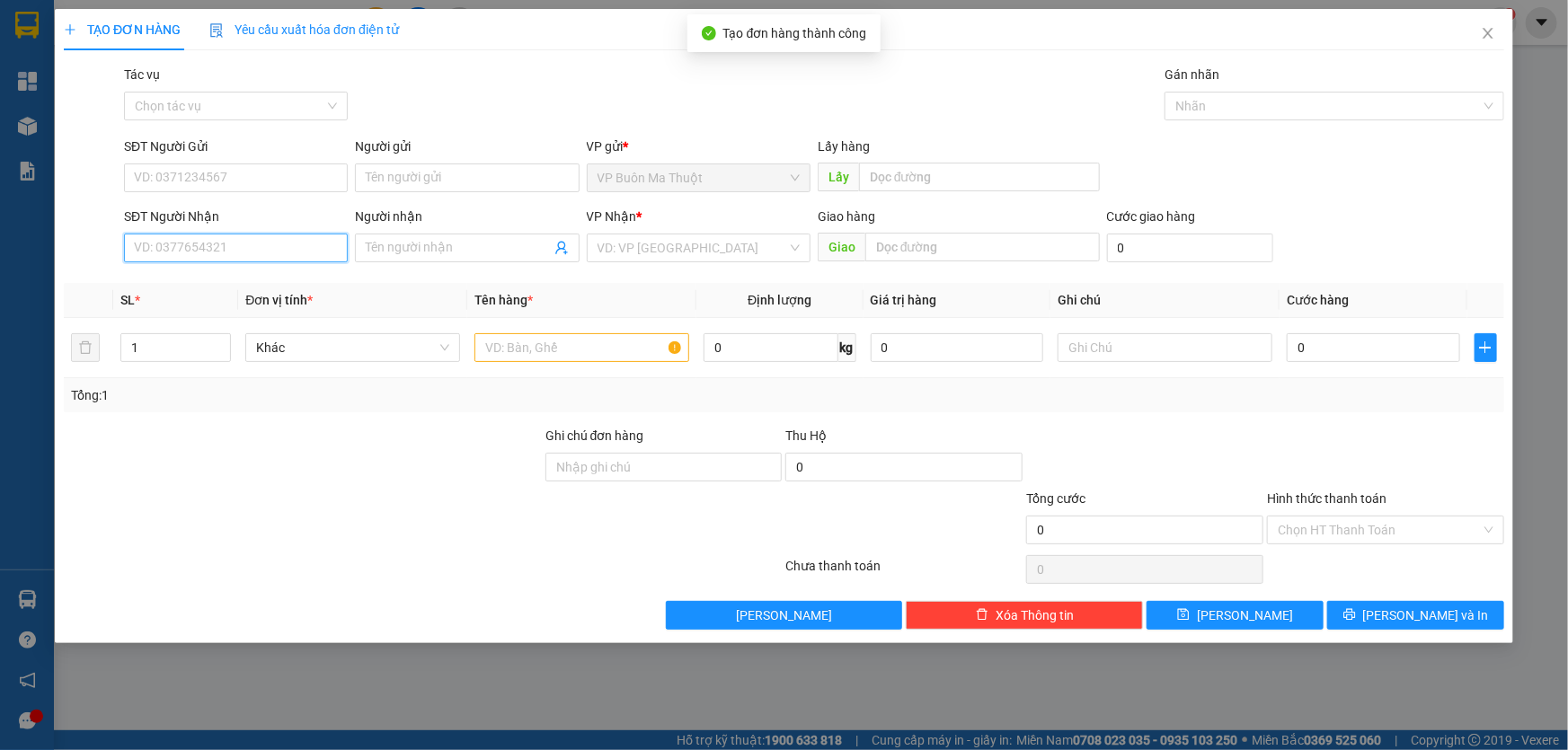
click at [311, 243] on input "SĐT Người Nhận" at bounding box center [236, 248] width 224 height 28
type input "0944482279"
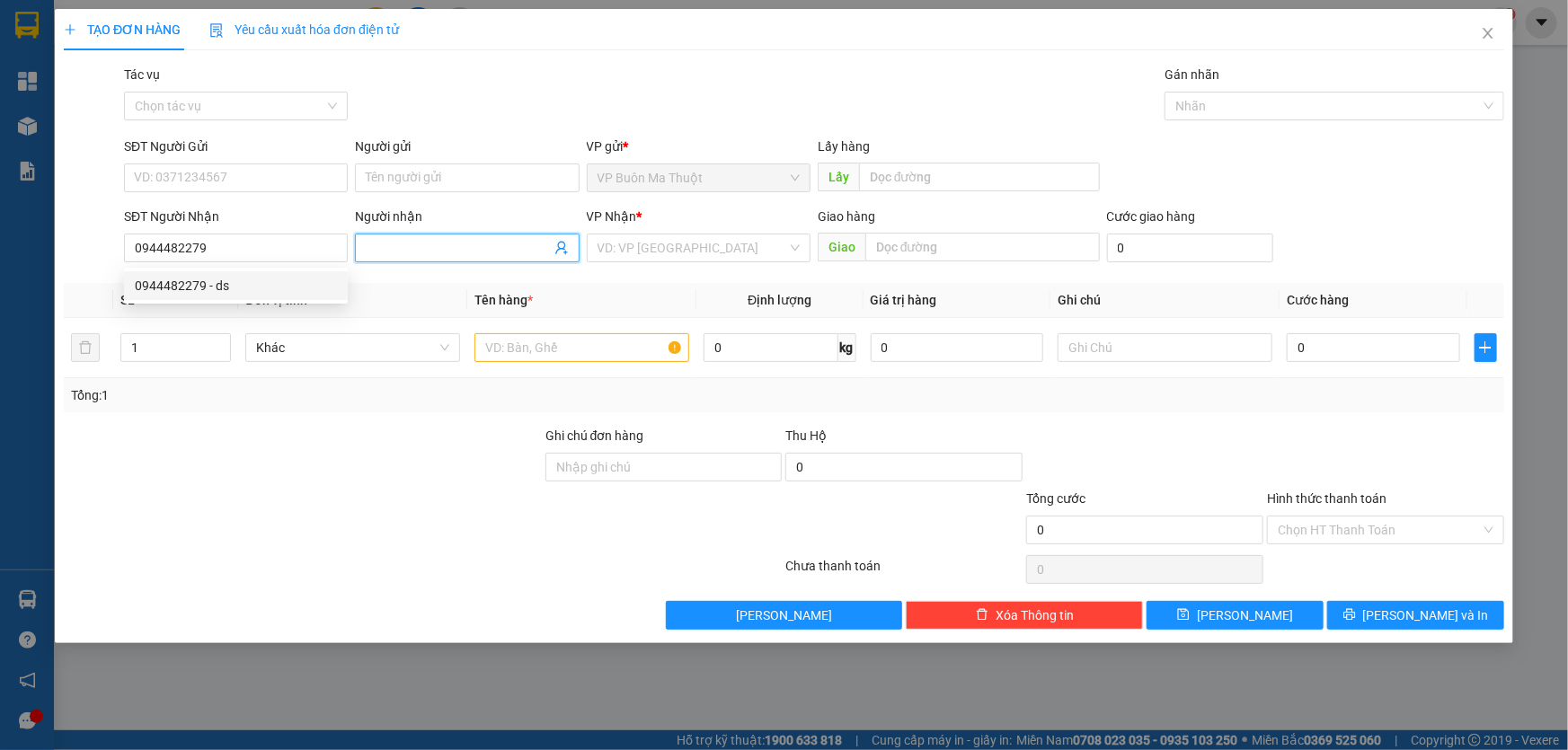
click at [522, 252] on input "Người nhận" at bounding box center [458, 248] width 184 height 20
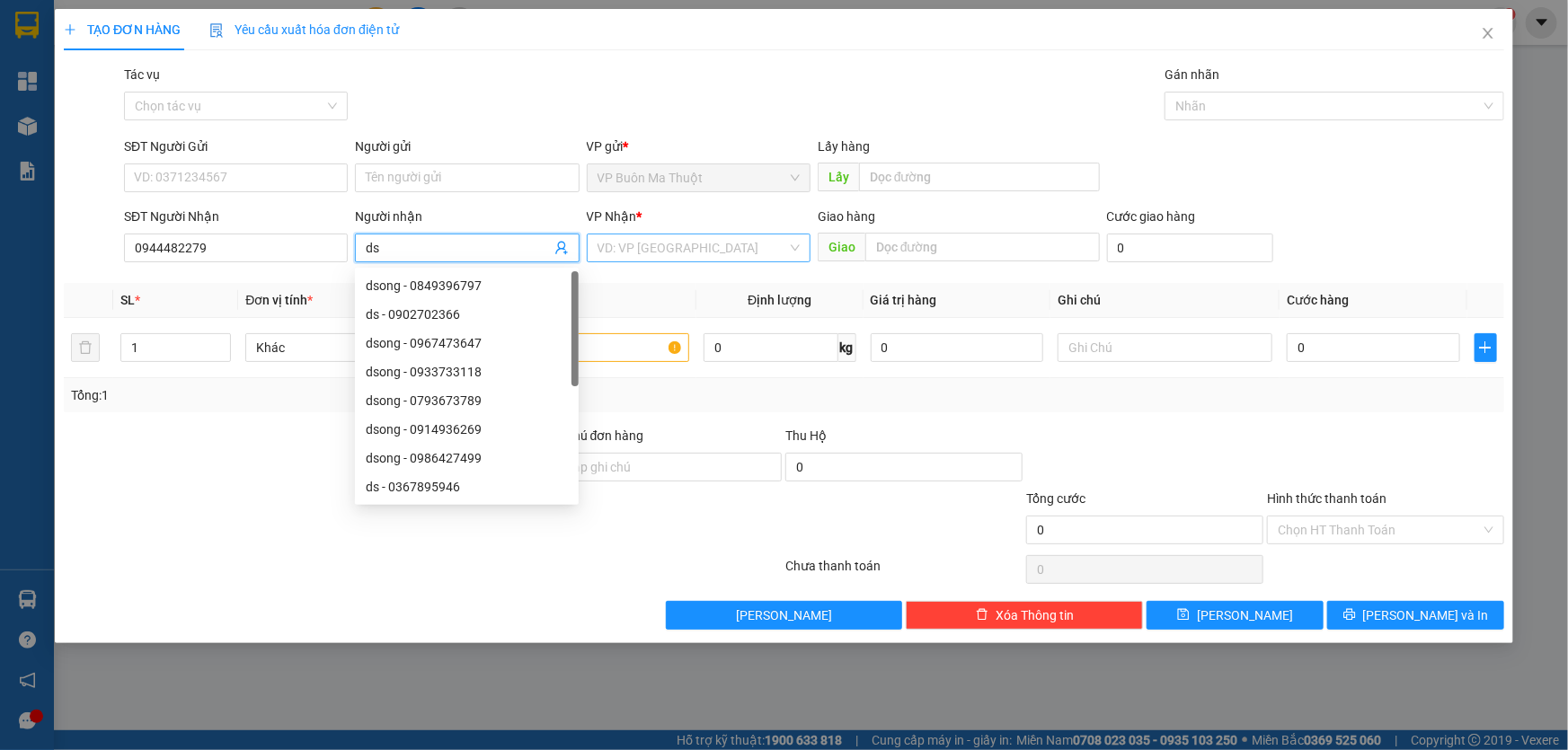
type input "ds"
click at [654, 243] on input "search" at bounding box center [692, 249] width 190 height 27
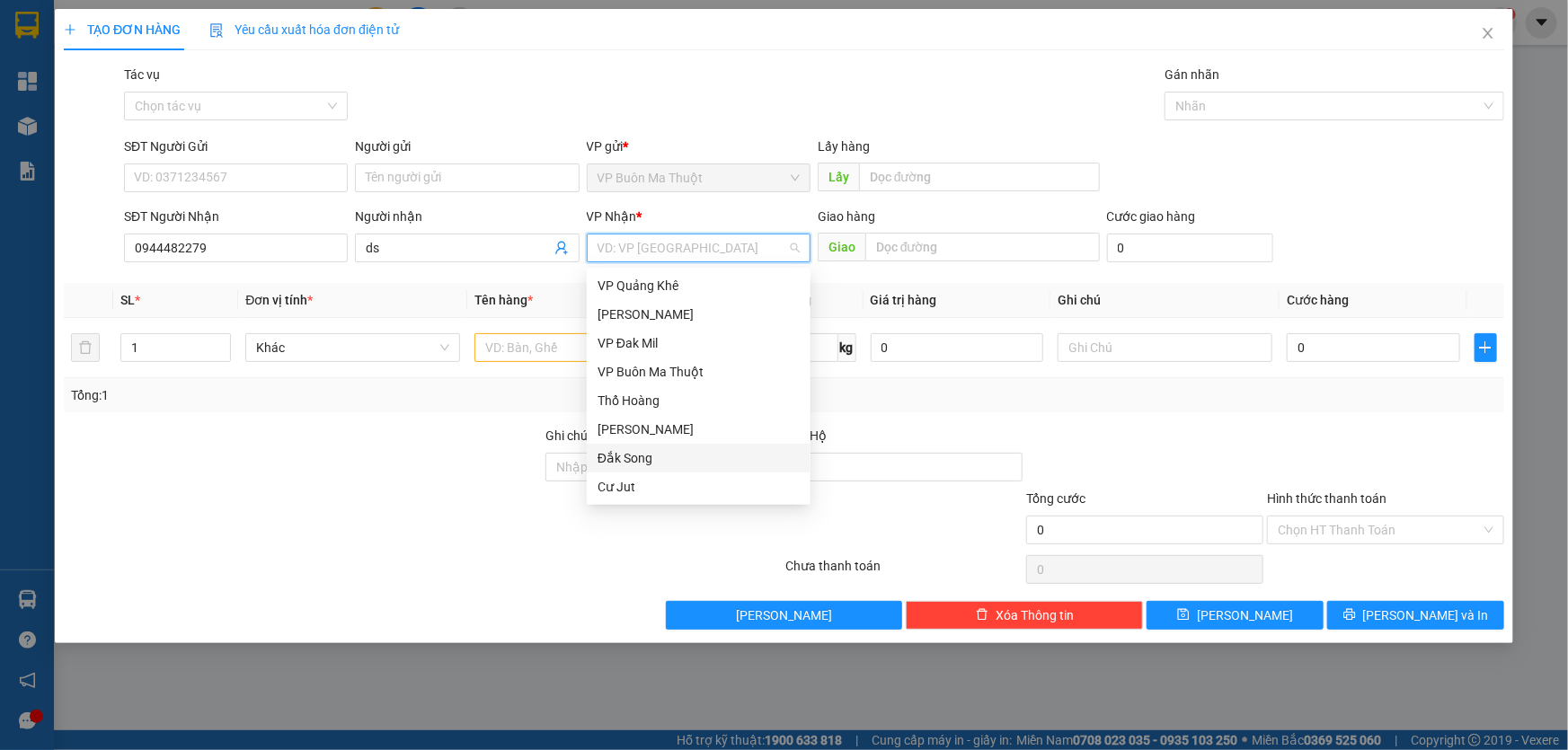
click at [642, 460] on div "Đắk Song" at bounding box center [698, 458] width 203 height 20
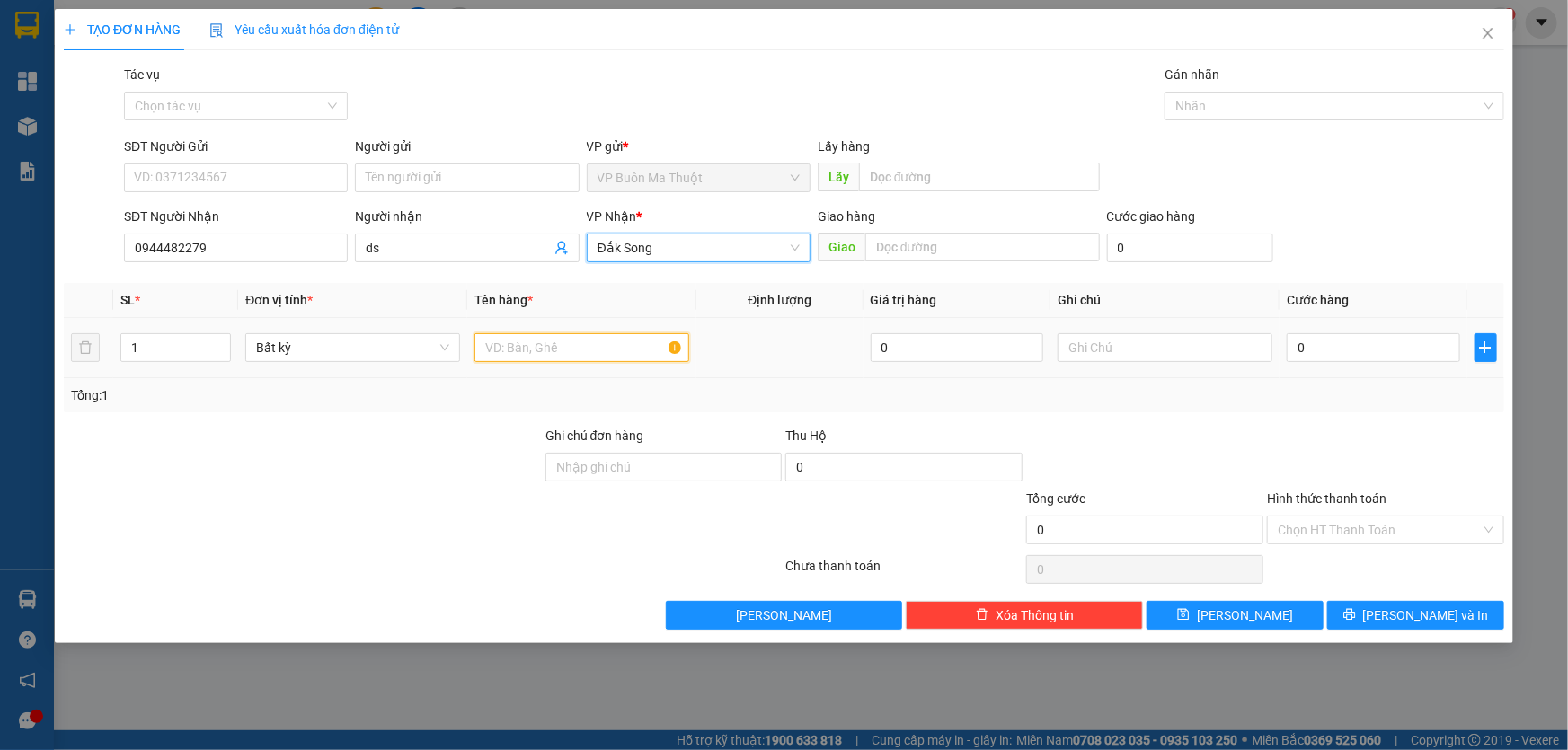
click at [566, 358] on input "text" at bounding box center [581, 348] width 214 height 28
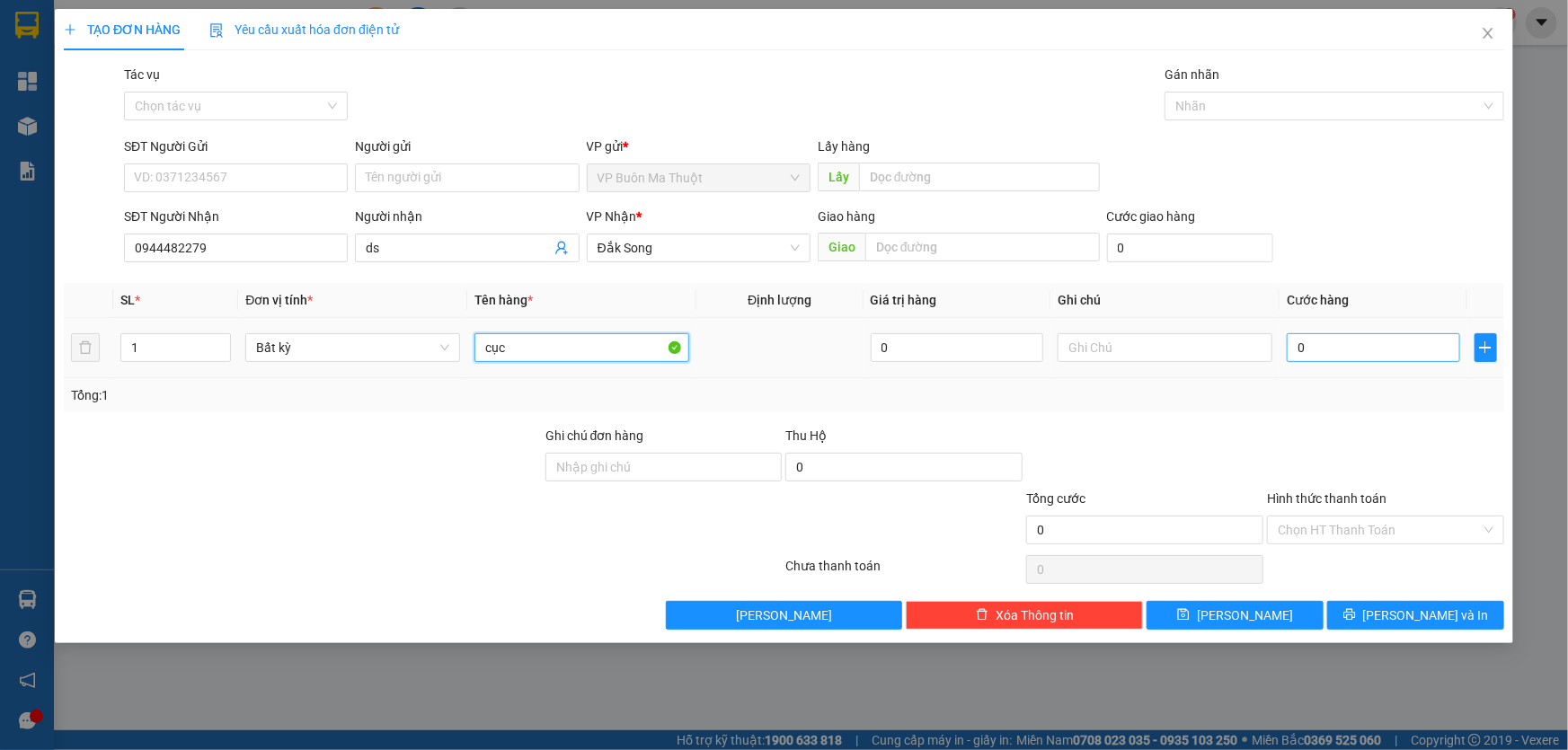
type input "cục"
click at [1352, 349] on input "0" at bounding box center [1372, 348] width 173 height 28
type input "5"
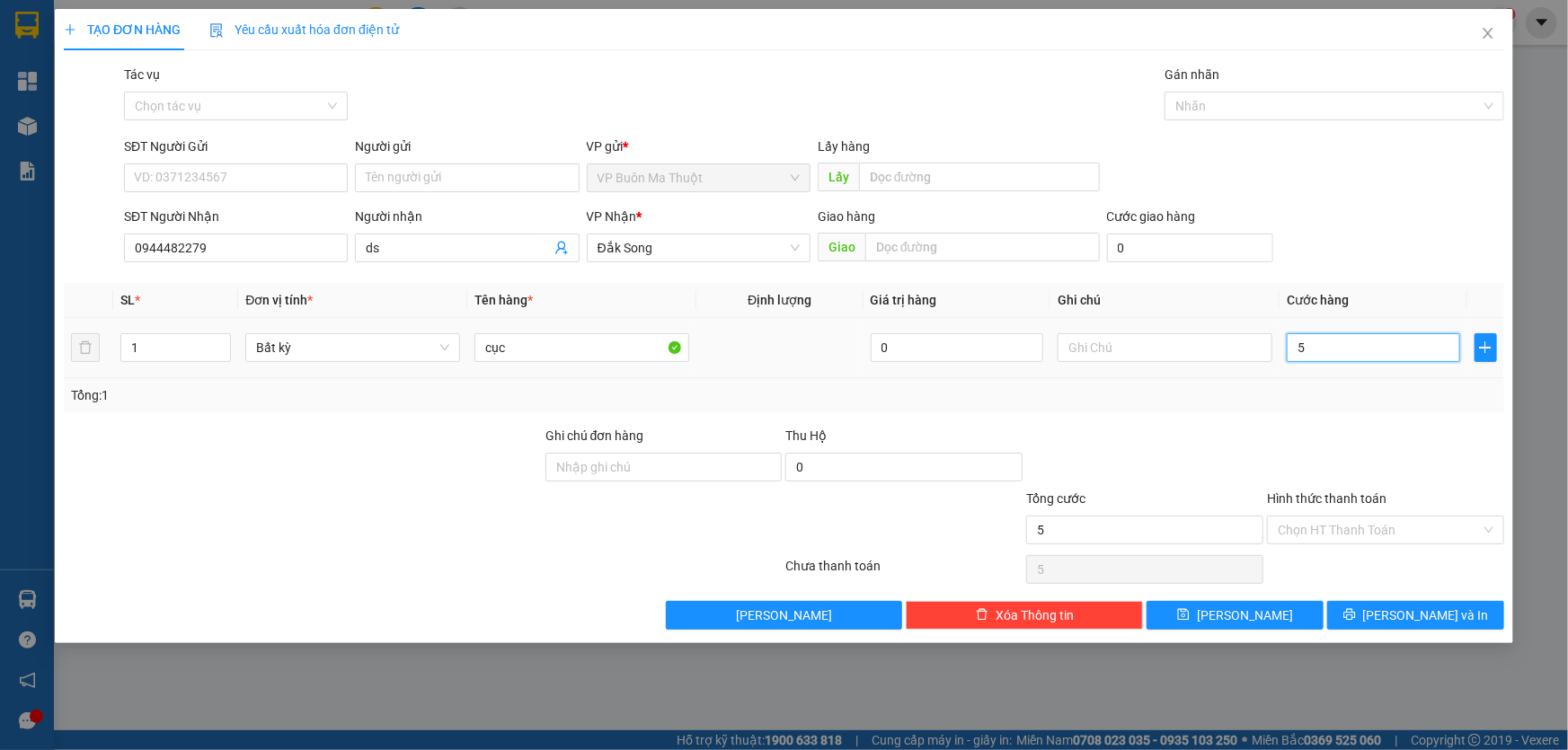
type input "50"
type input "500"
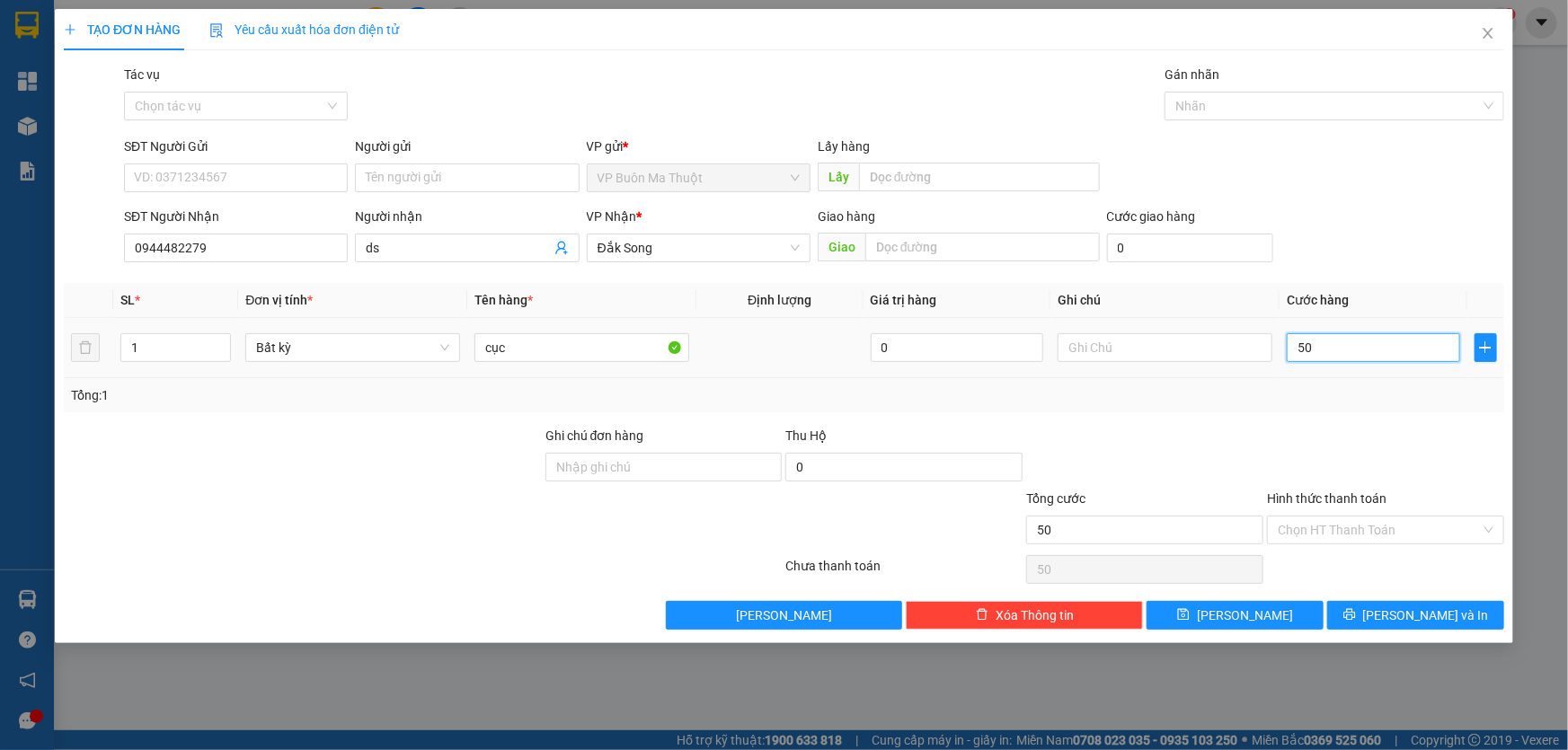
type input "500"
type input "5.000"
type input "50.000"
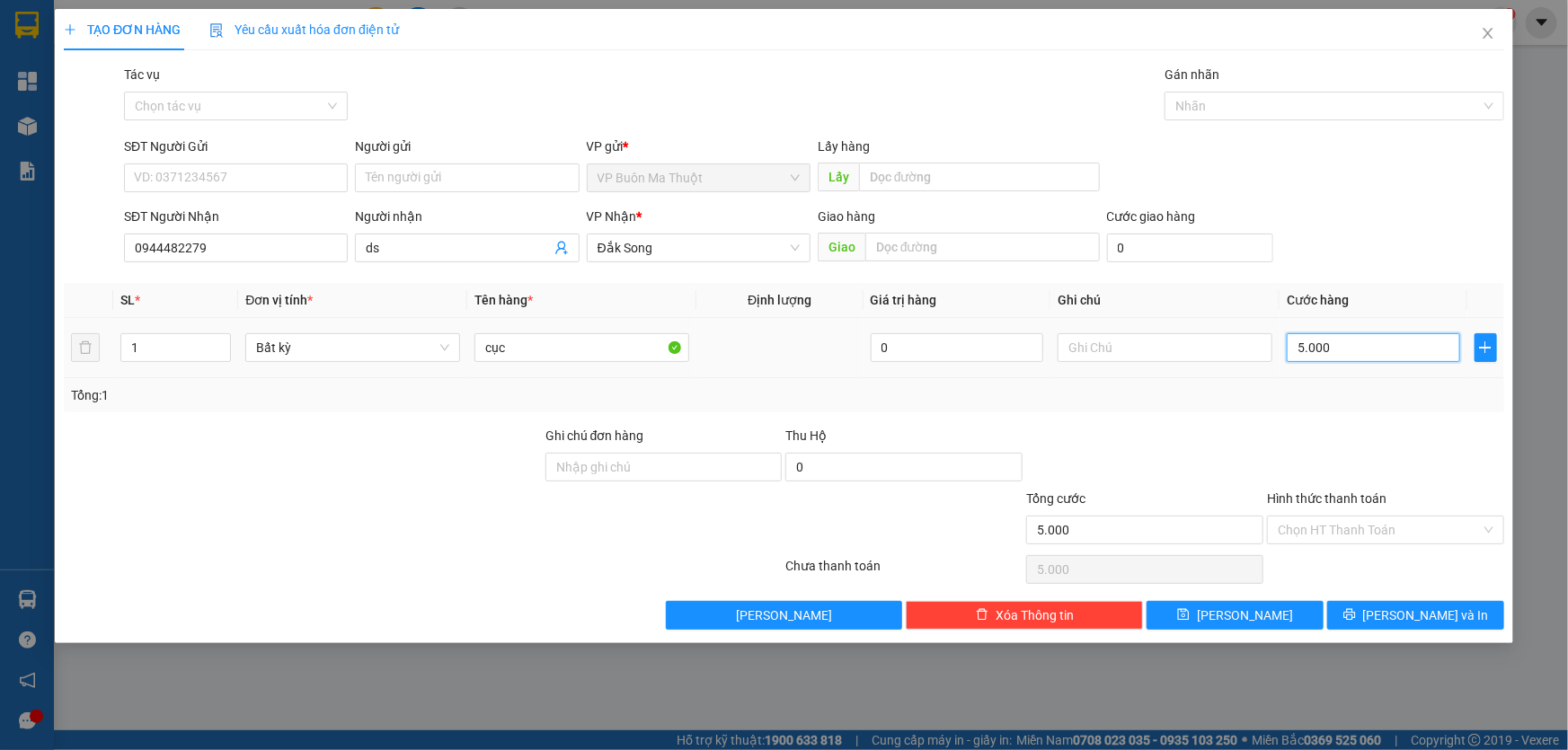
type input "50.000"
click at [1189, 621] on icon "save" at bounding box center [1183, 615] width 12 height 12
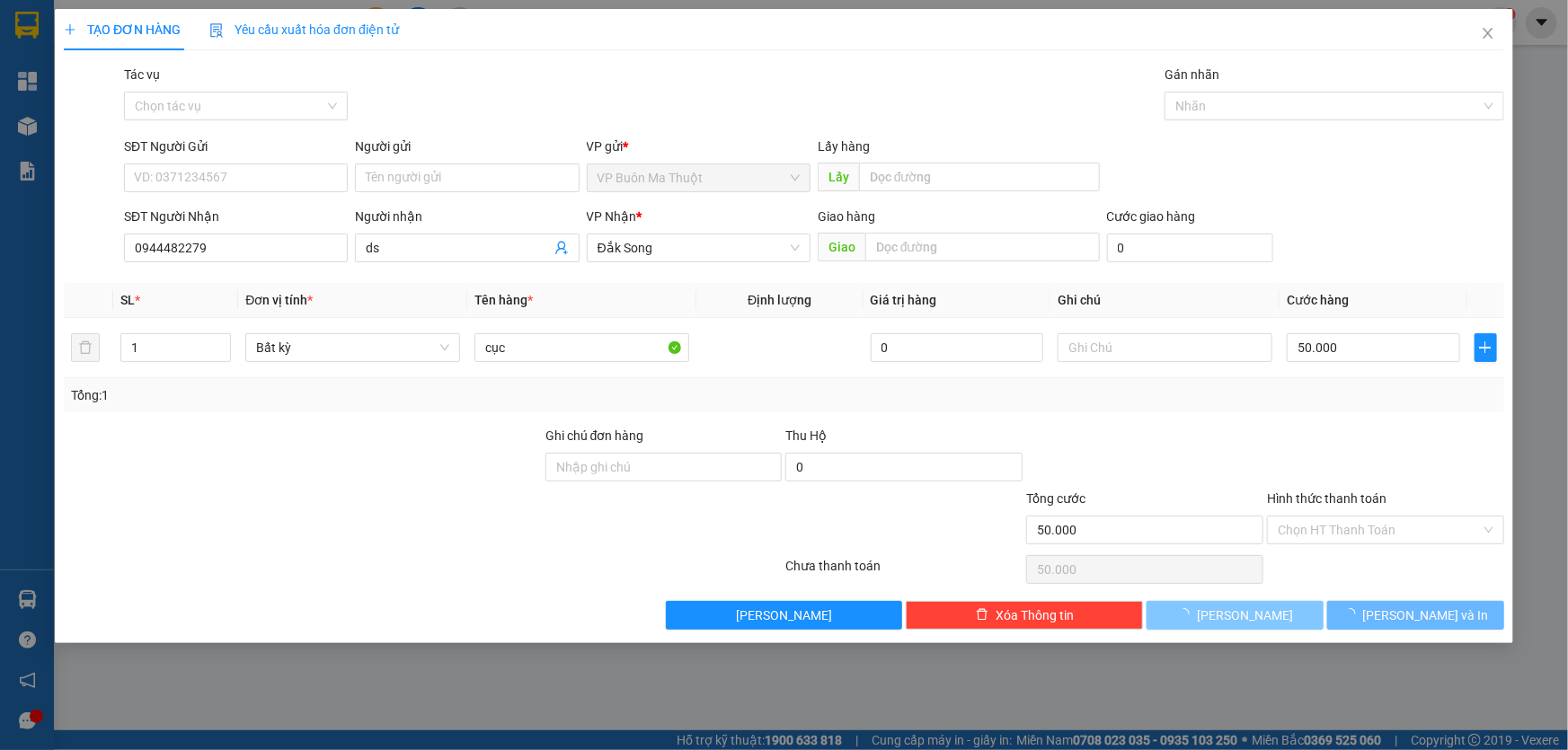
type input "0"
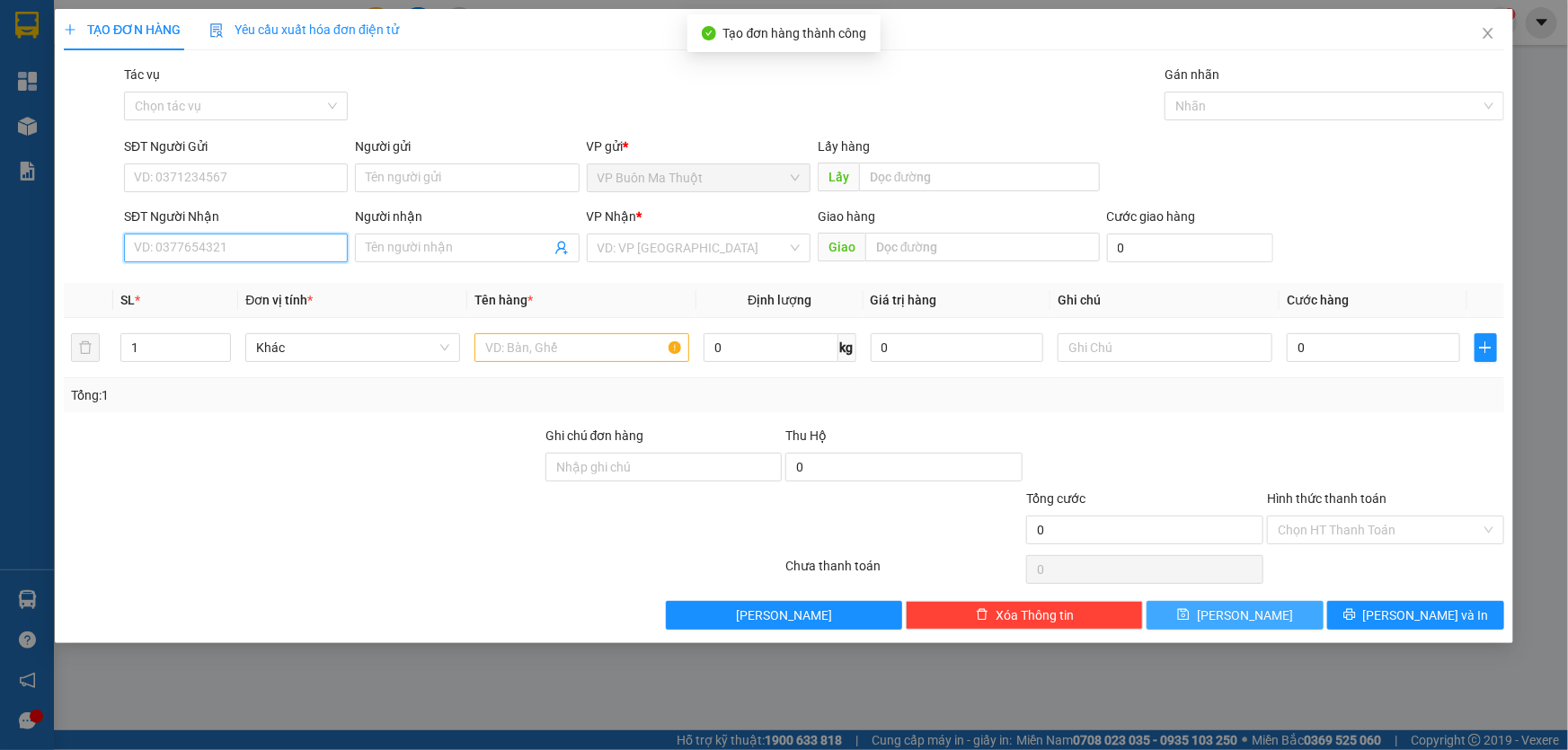
click at [254, 260] on input "SĐT Người Nhận" at bounding box center [236, 248] width 224 height 28
type input "0967988838"
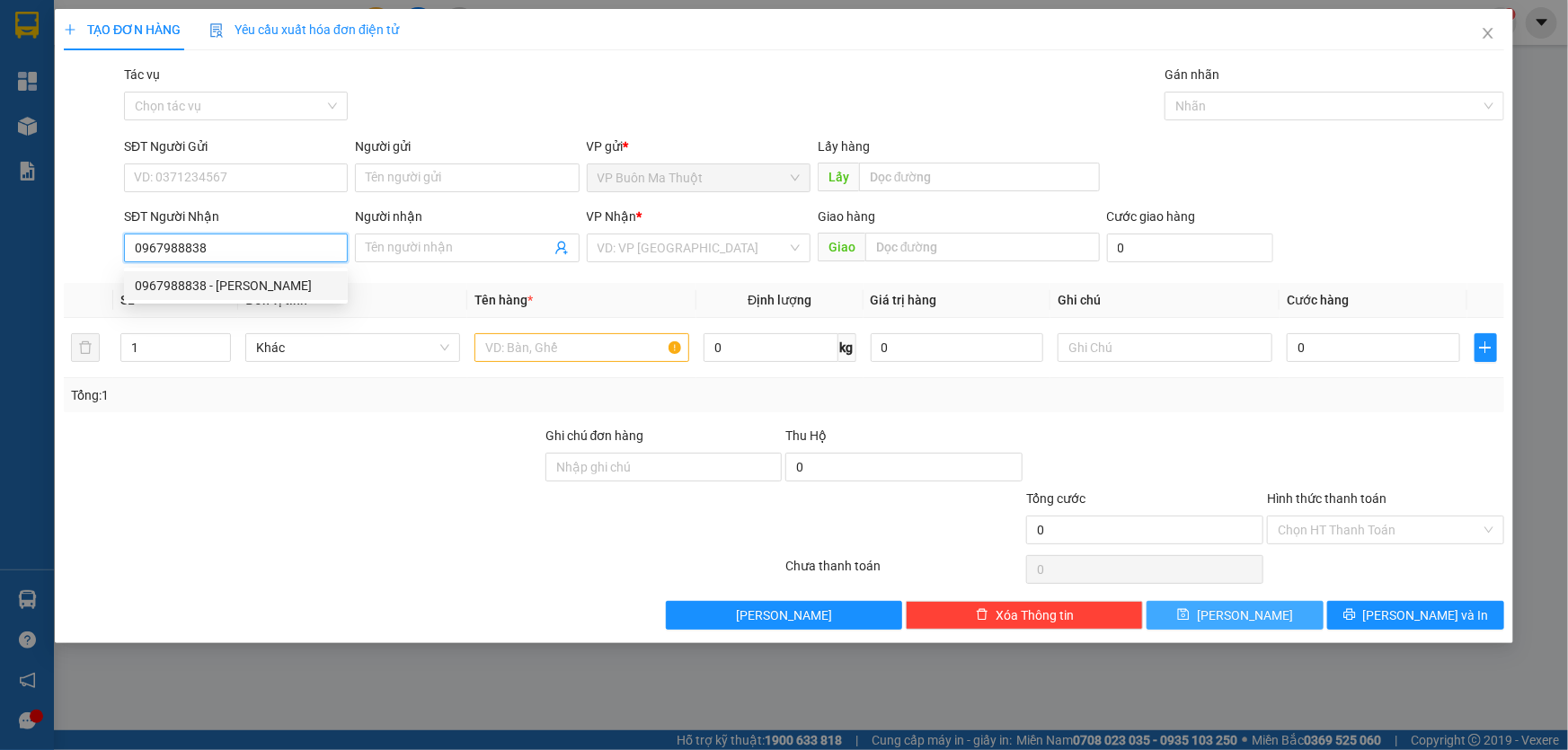
click at [282, 276] on div "0967988838 - [PERSON_NAME]" at bounding box center [236, 286] width 203 height 20
type input "quang dsong"
type input "50.000"
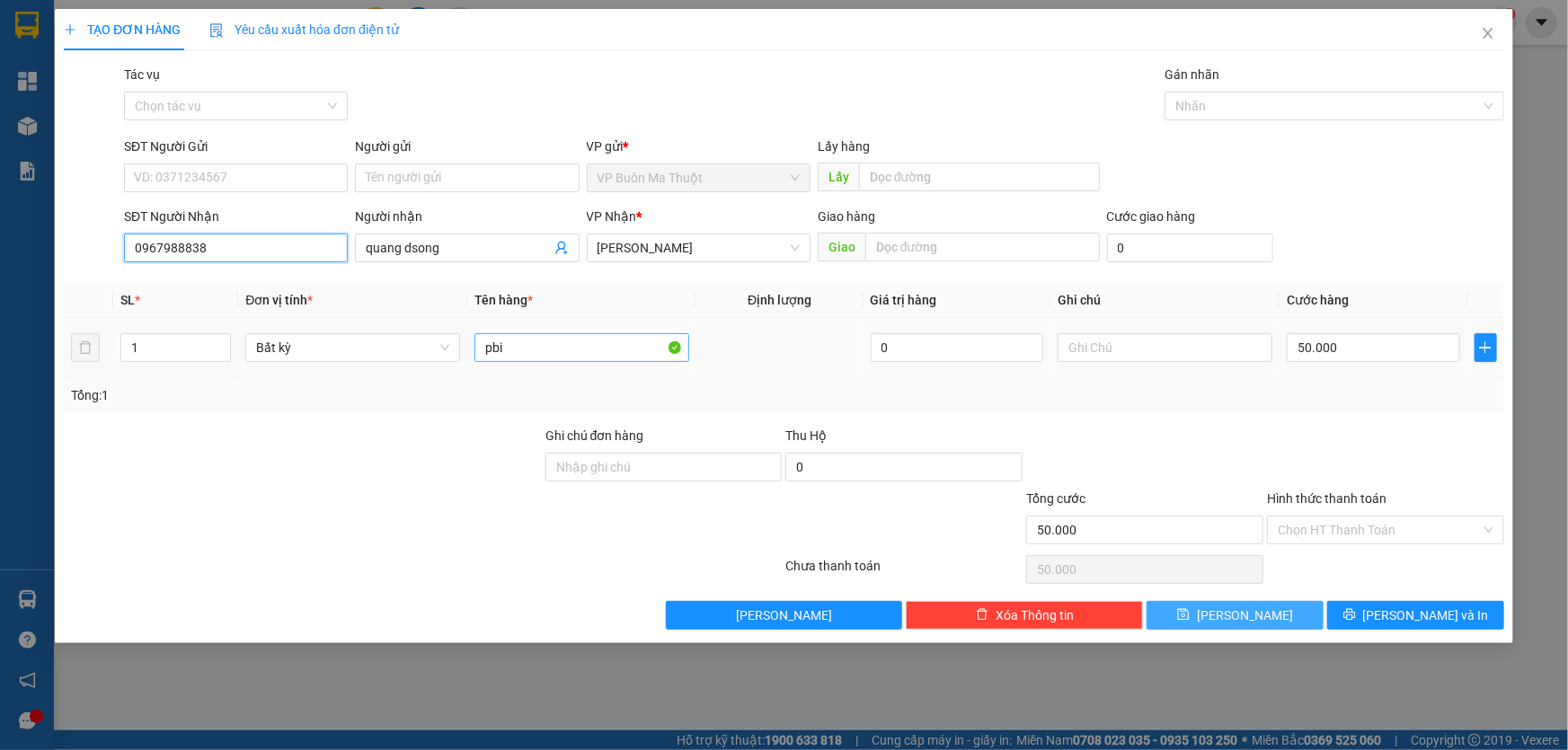
type input "0967988838"
click at [524, 337] on input "pbi" at bounding box center [581, 348] width 214 height 28
click at [523, 337] on input "pbi" at bounding box center [581, 348] width 214 height 28
type input "tiền đô"
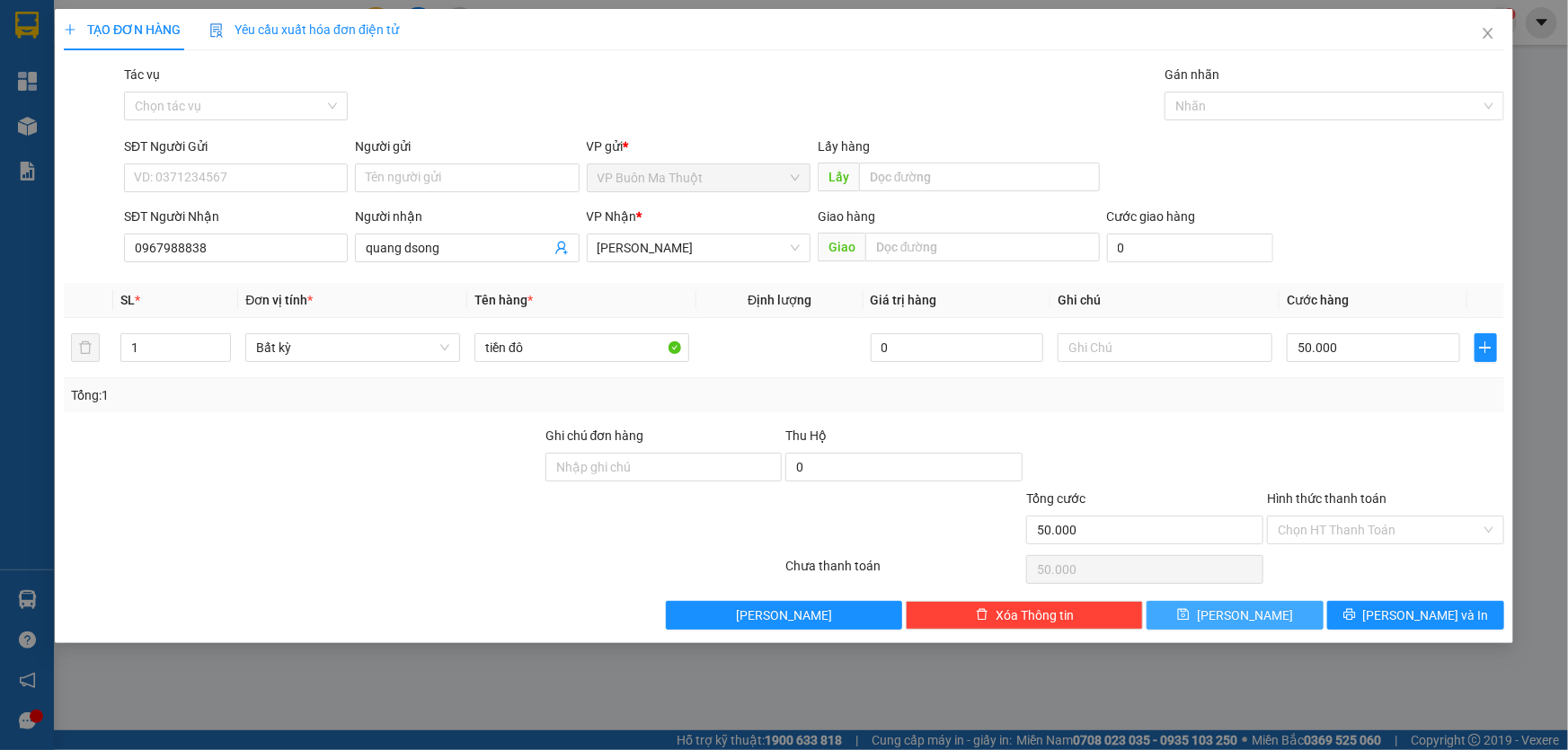
drag, startPoint x: 1368, startPoint y: 527, endPoint x: 1363, endPoint y: 572, distance: 45.3
click at [1366, 528] on input "Hình thức thanh toán" at bounding box center [1378, 531] width 203 height 27
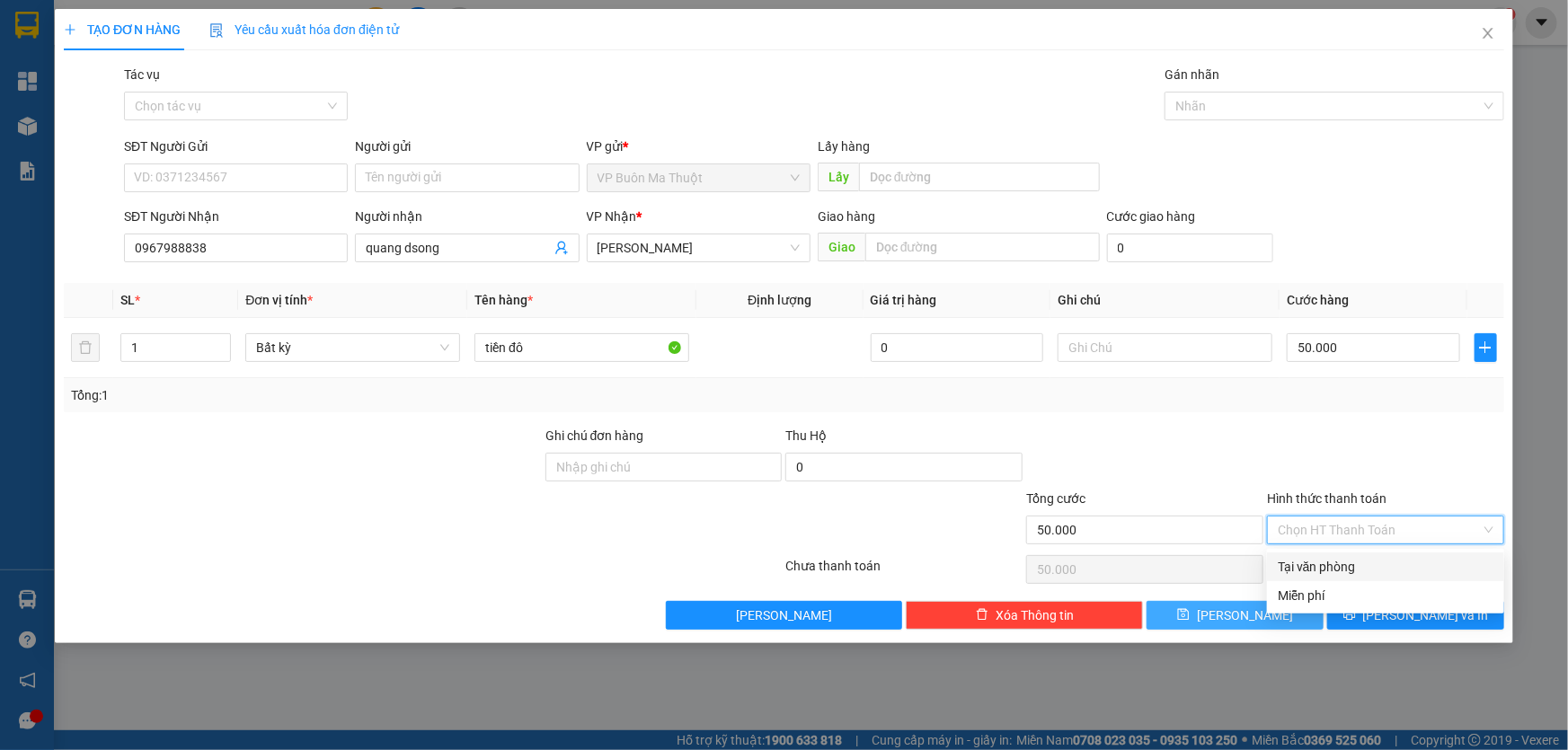
click at [1359, 574] on div "Tại văn phòng" at bounding box center [1385, 567] width 215 height 20
type input "0"
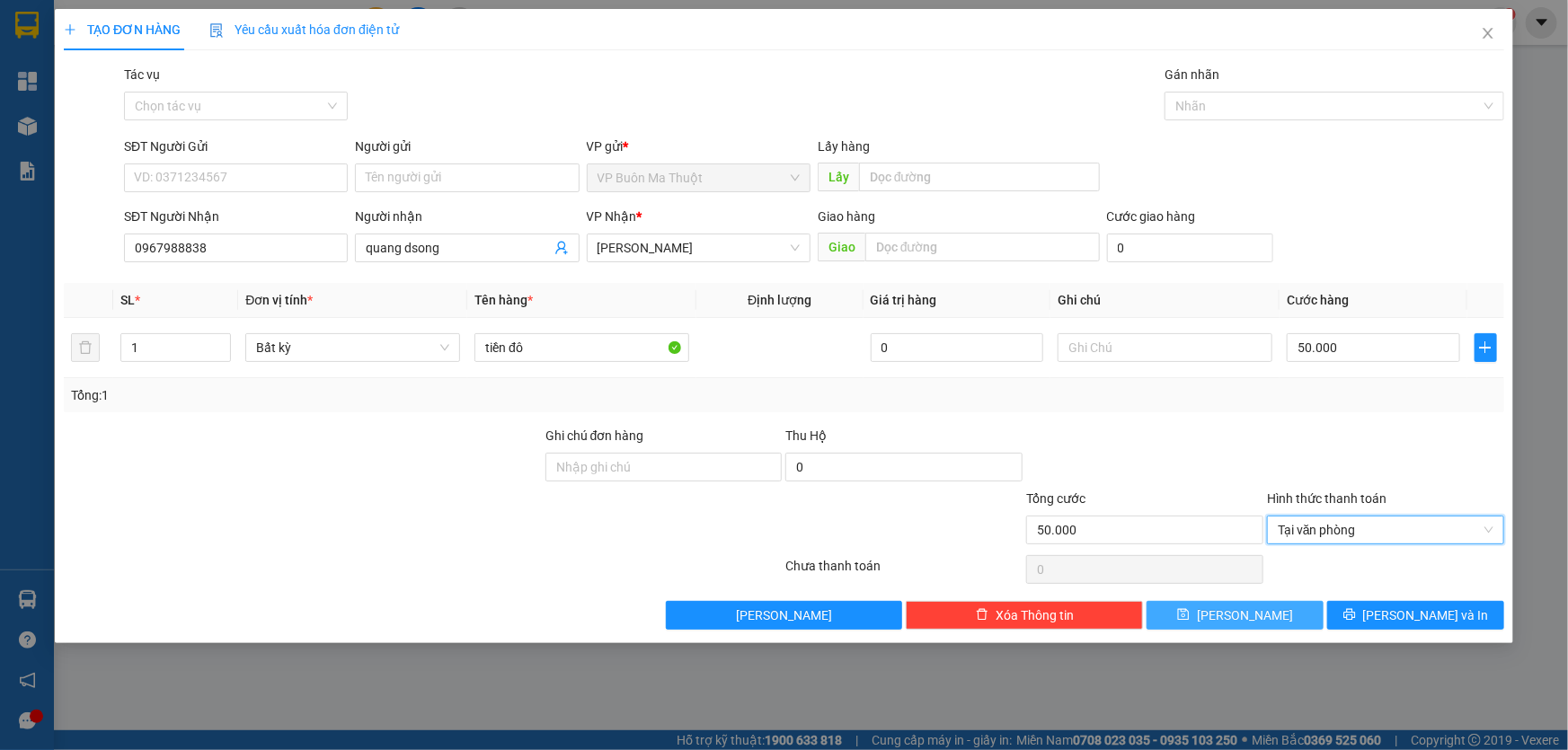
click at [1292, 605] on button "[PERSON_NAME]" at bounding box center [1234, 615] width 177 height 28
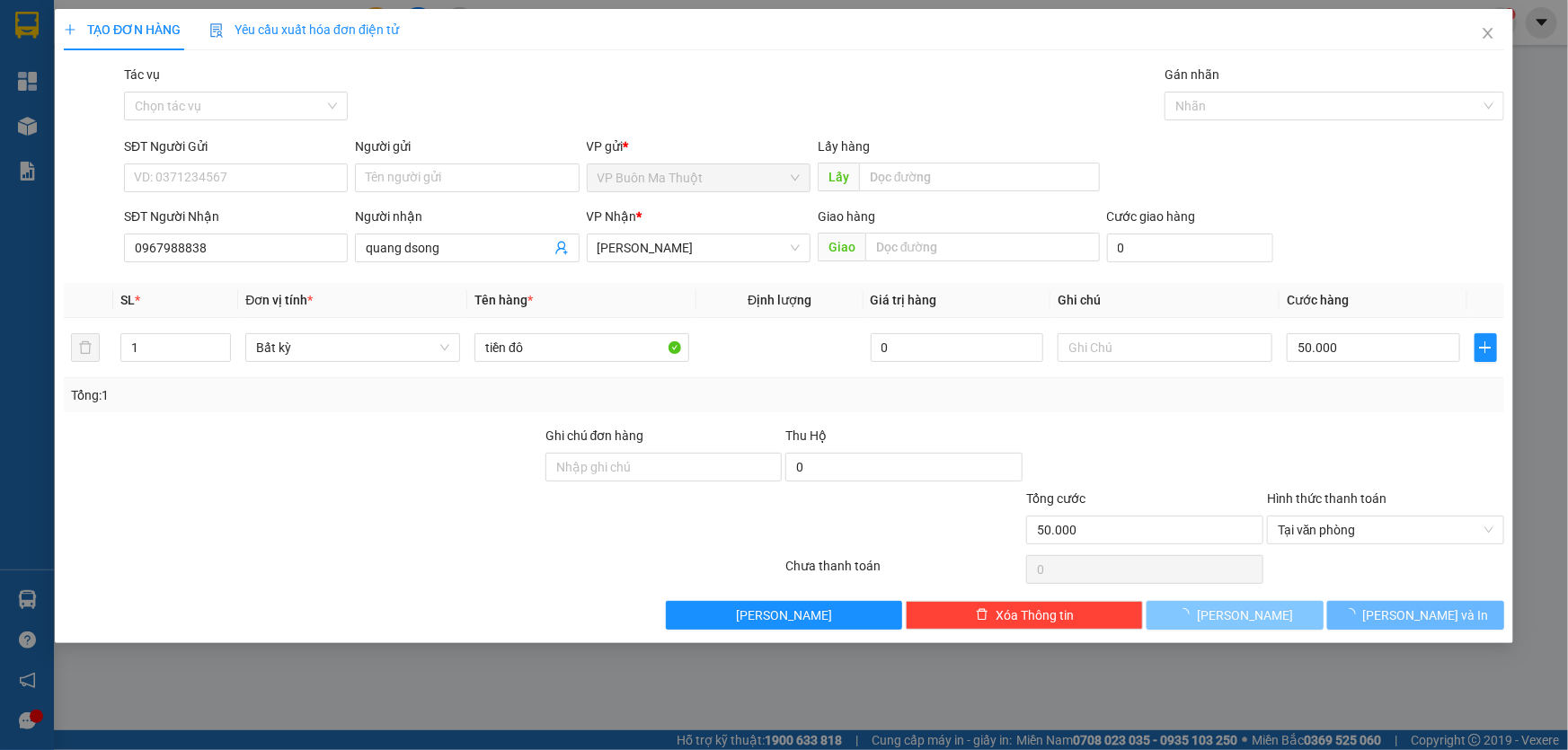
type input "0"
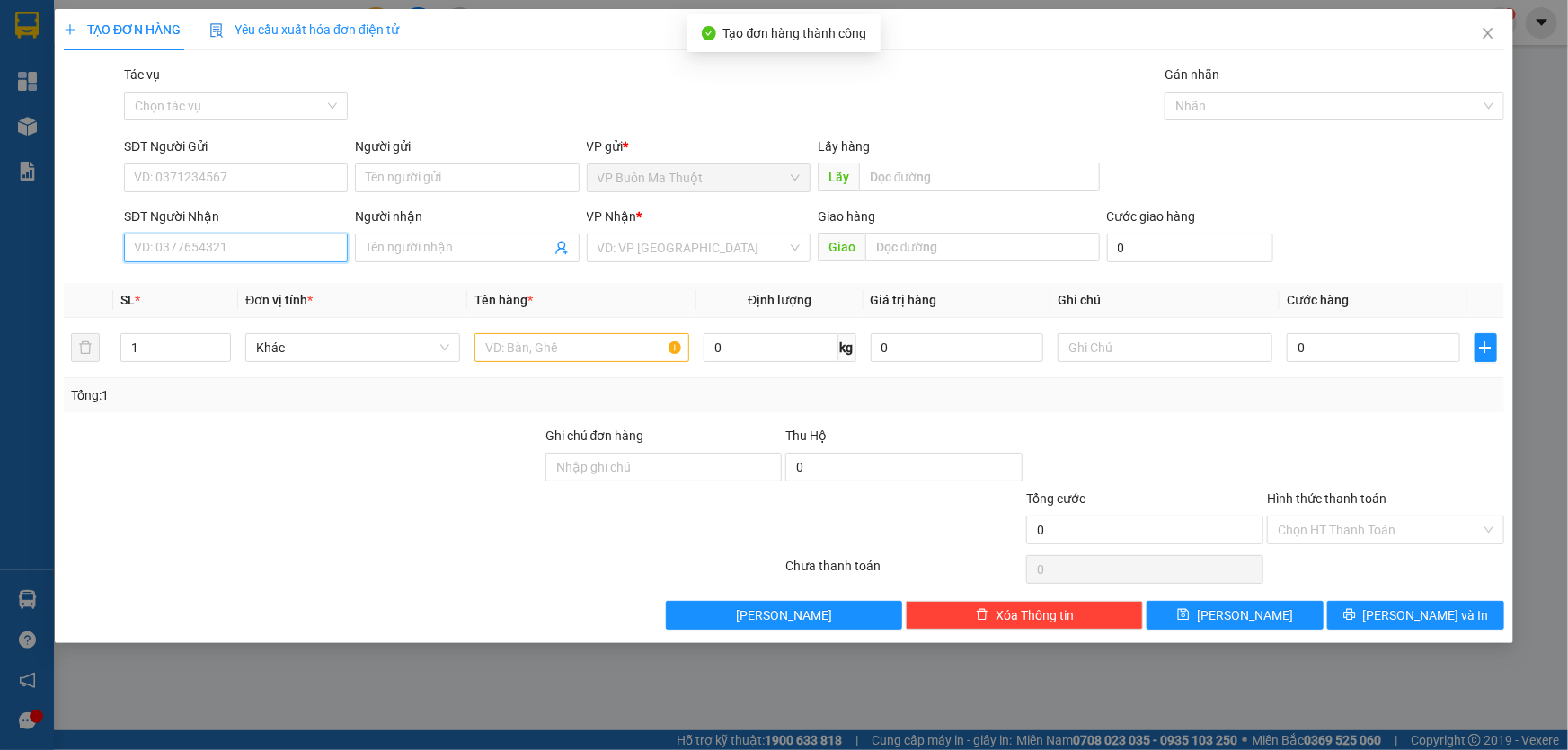
click at [335, 247] on input "SĐT Người Nhận" at bounding box center [236, 248] width 224 height 28
type input "0975079553"
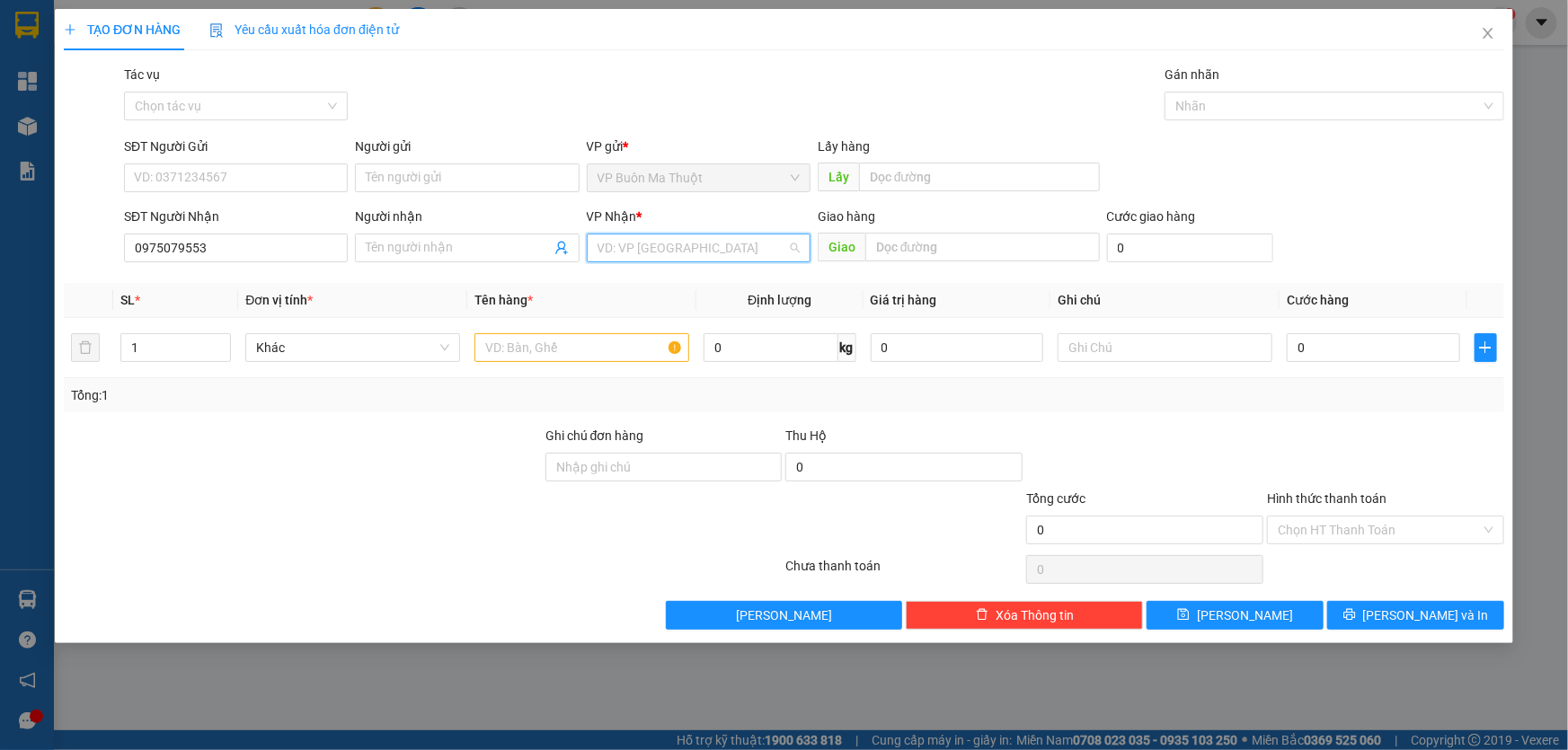
drag, startPoint x: 609, startPoint y: 253, endPoint x: 625, endPoint y: 302, distance: 51.5
click at [610, 254] on input "search" at bounding box center [692, 249] width 190 height 27
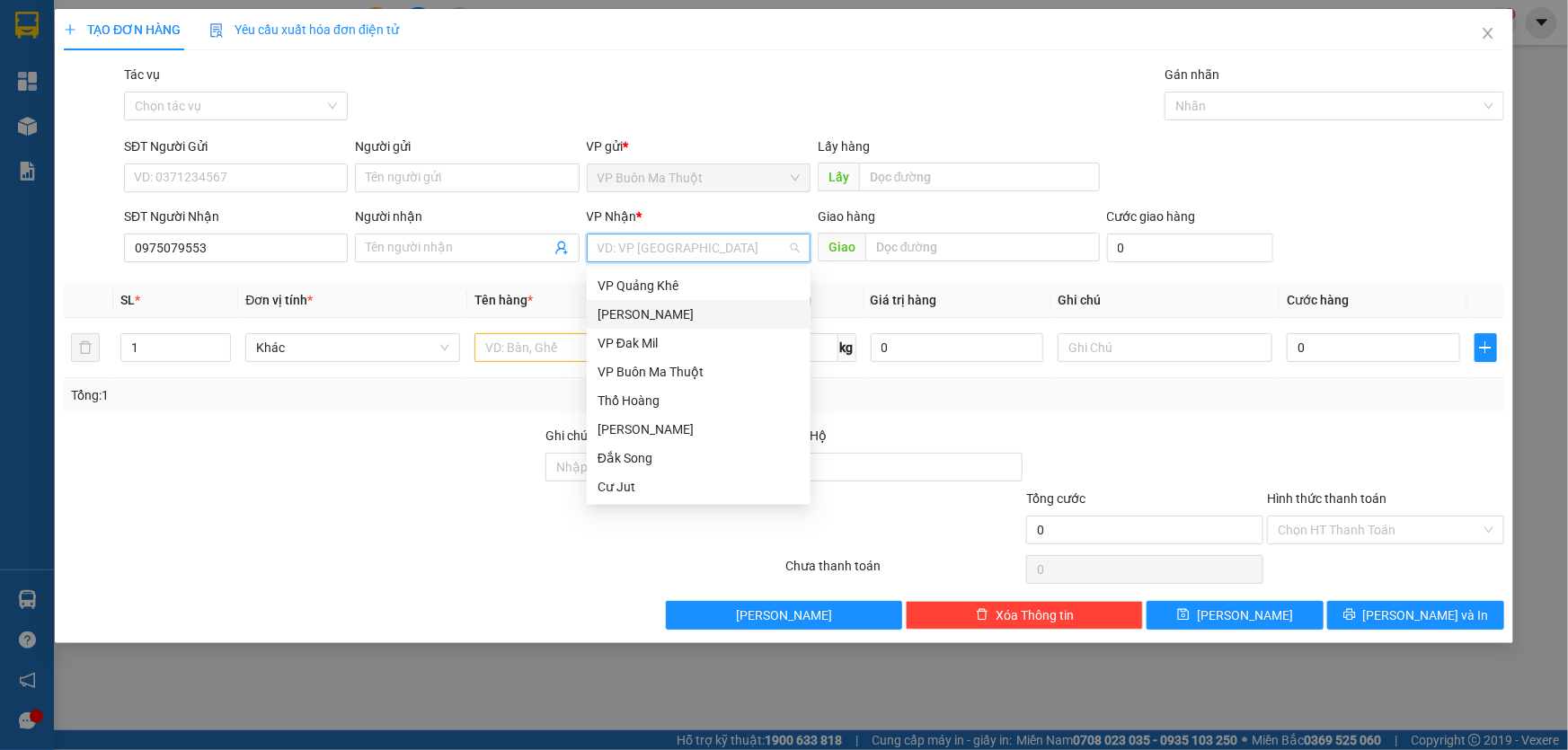
click at [628, 314] on div "[PERSON_NAME]" at bounding box center [698, 314] width 203 height 20
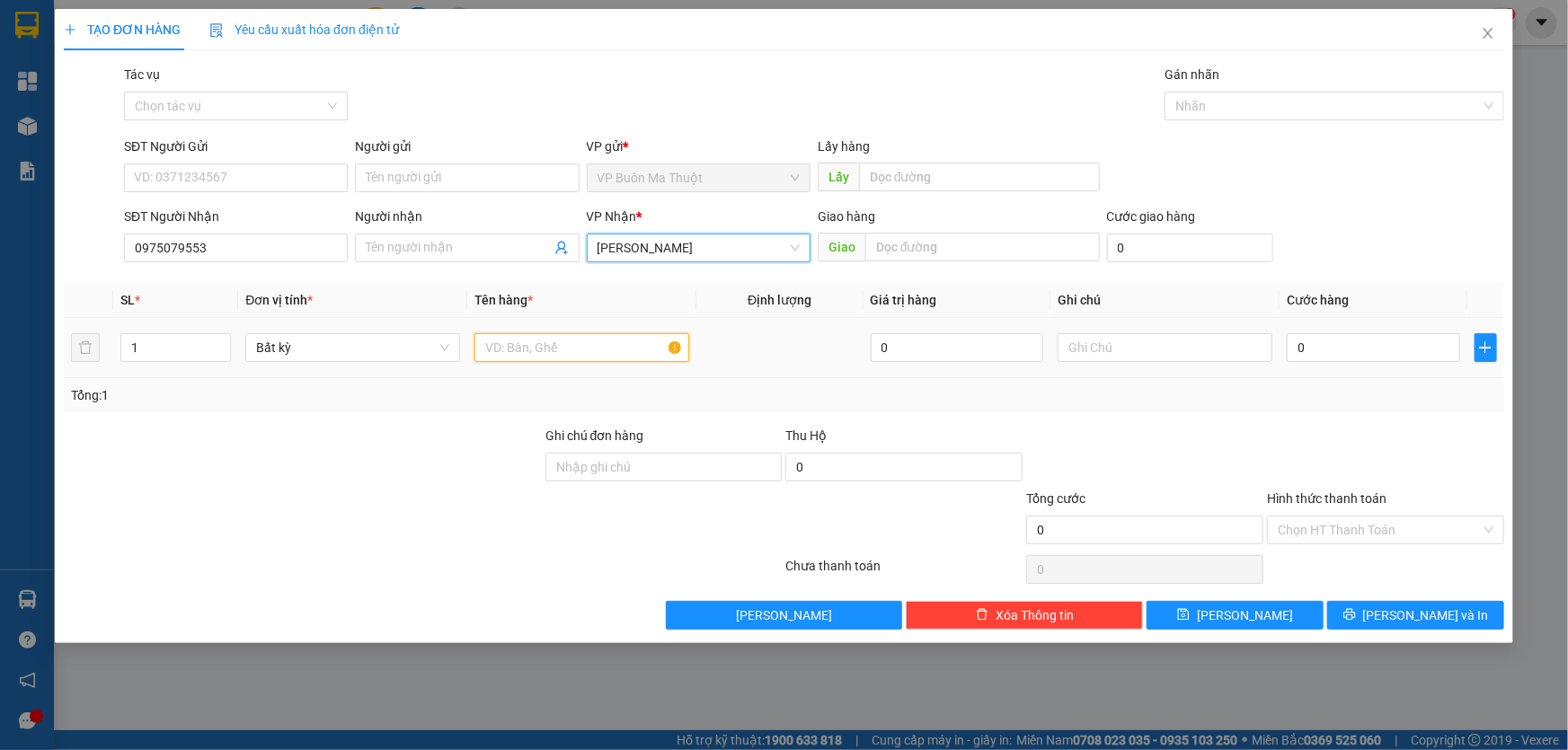
click at [551, 342] on input "text" at bounding box center [581, 348] width 214 height 28
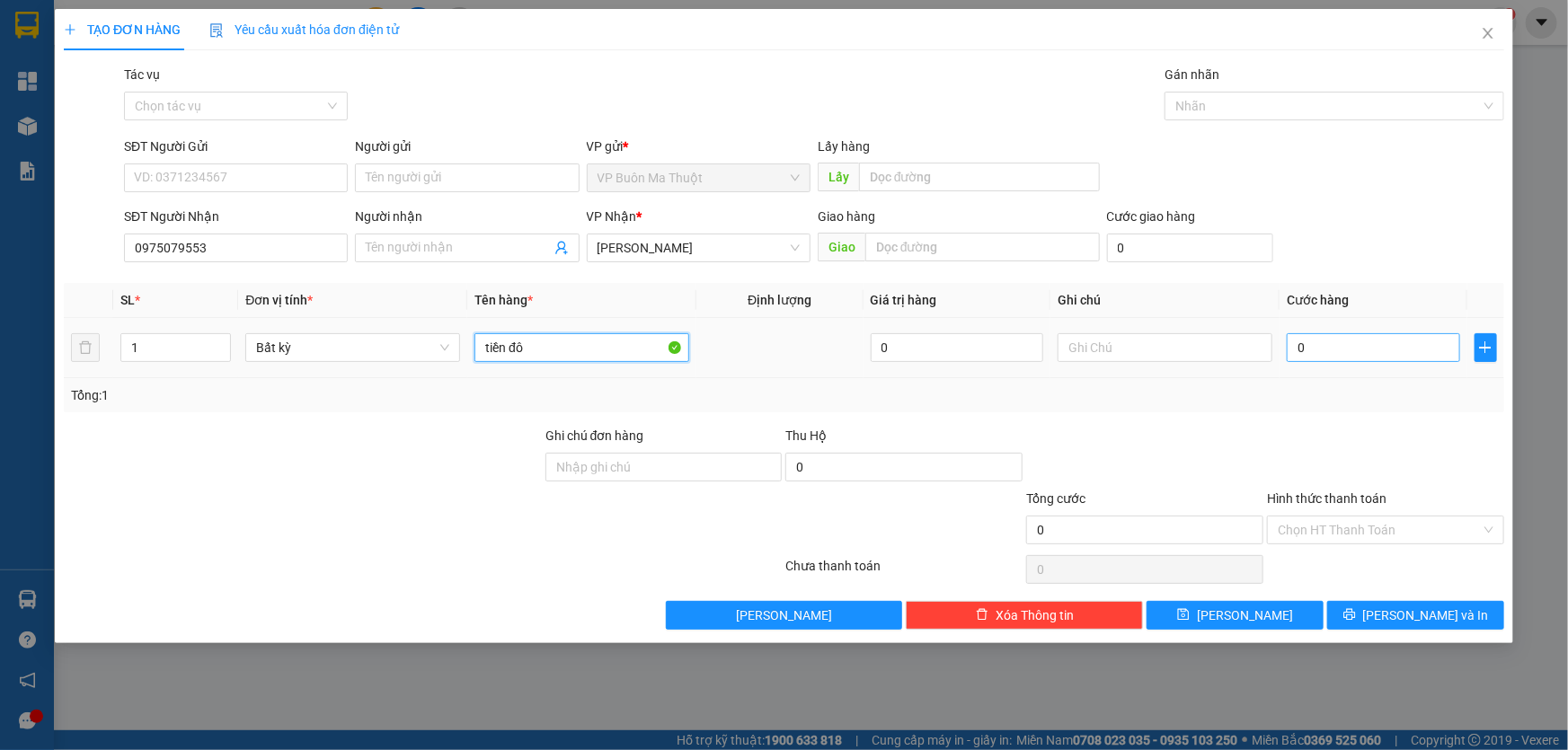
type input "tiền đô"
click at [1363, 335] on input "0" at bounding box center [1372, 348] width 173 height 28
type input "5"
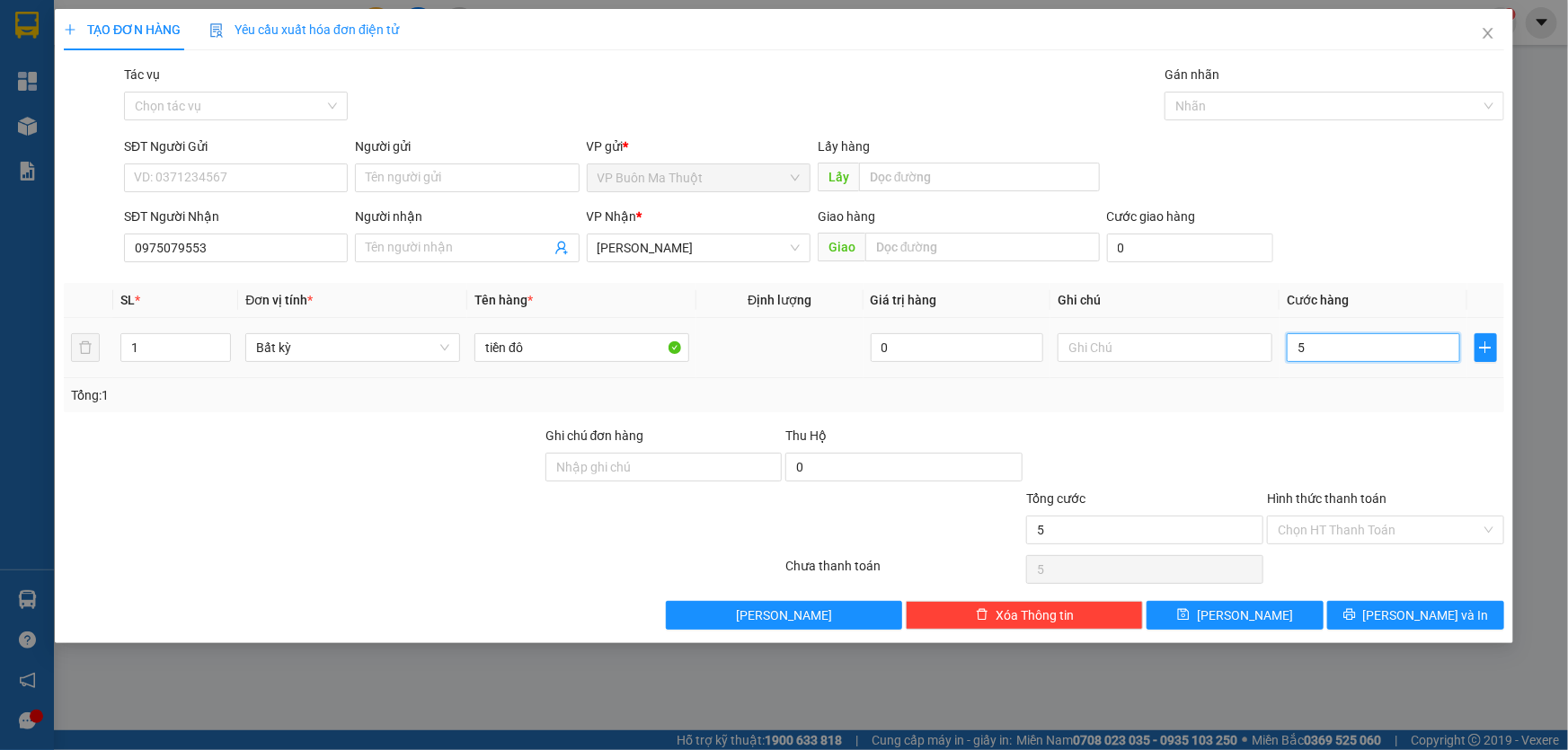
type input "50"
type input "500"
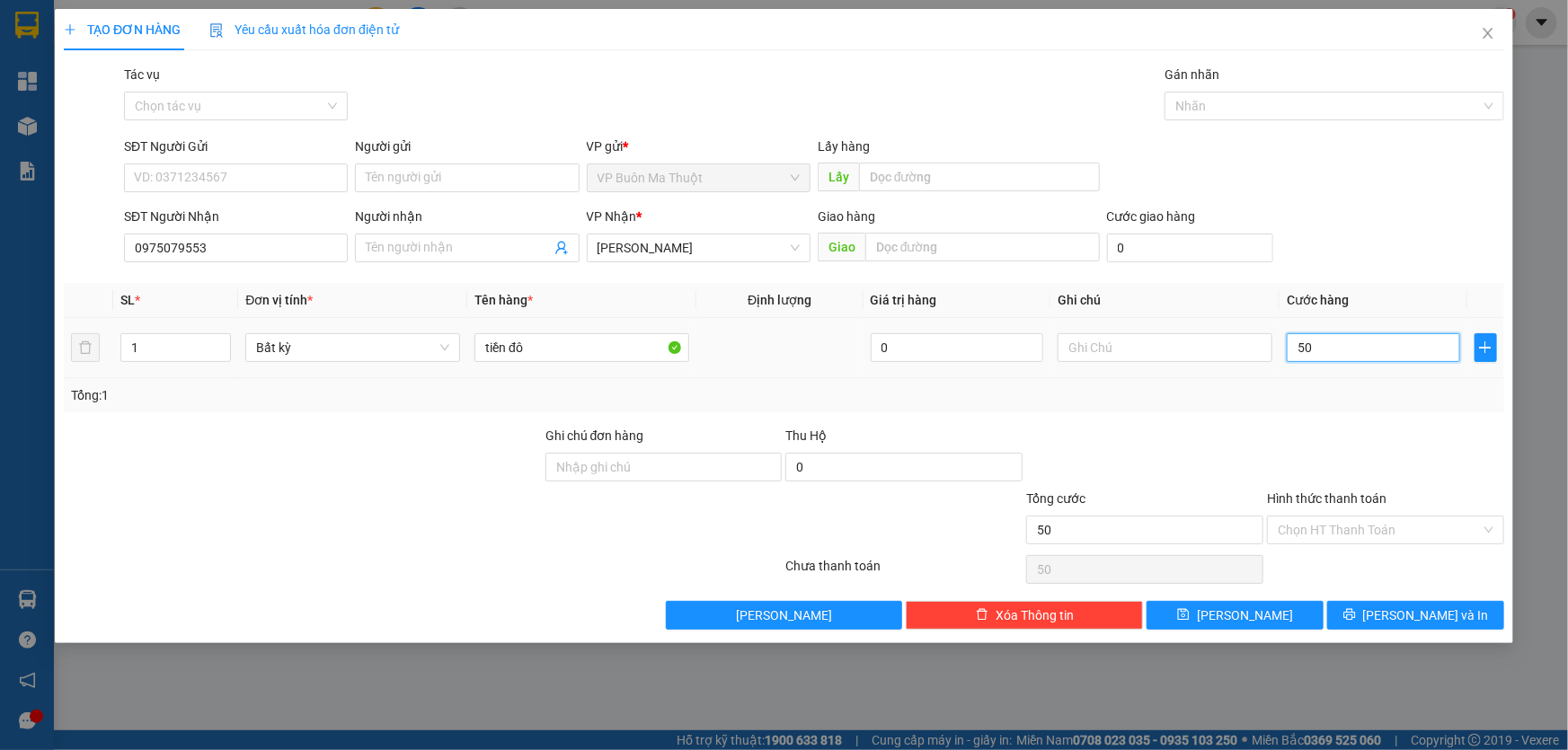
type input "500"
type input "5.000"
type input "50.000"
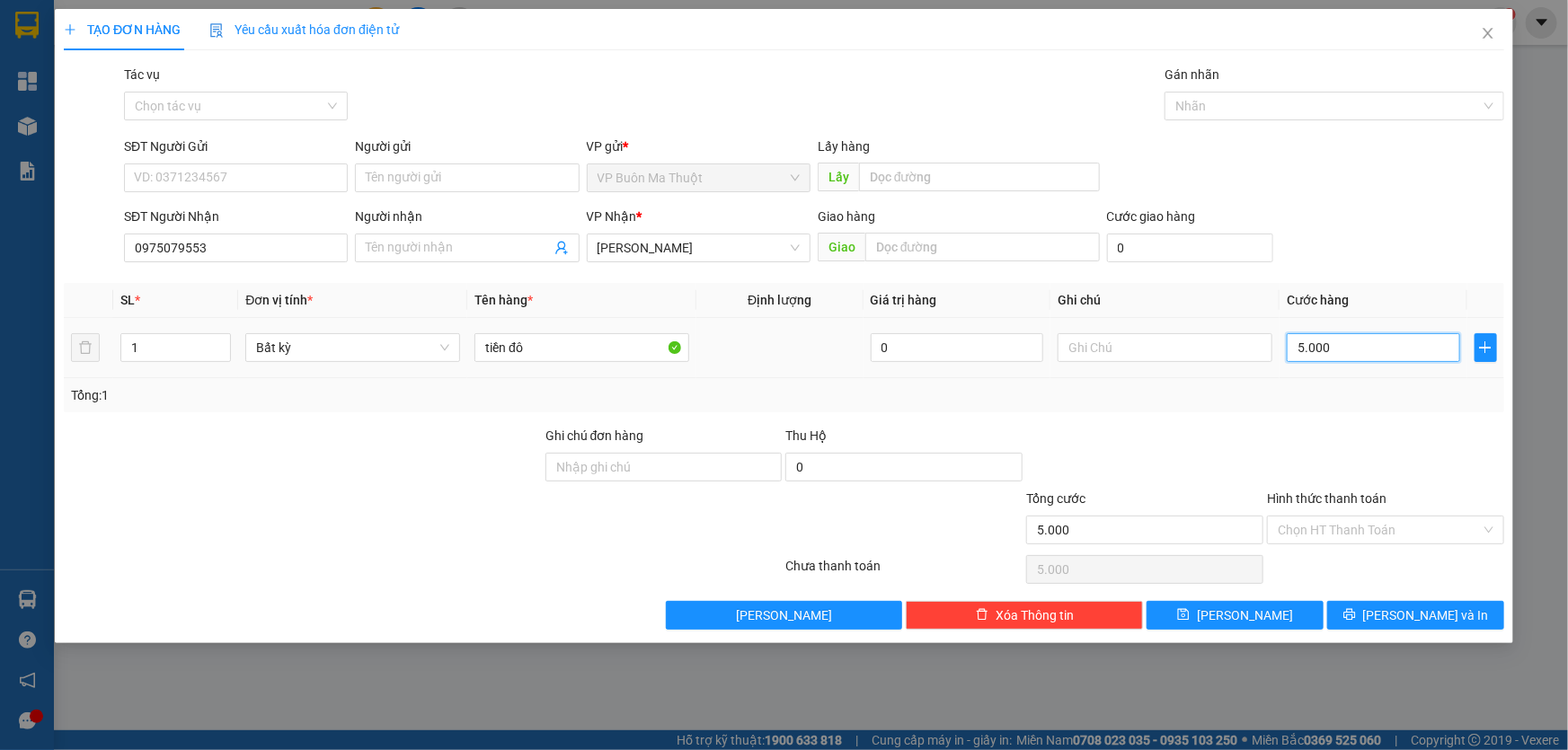
type input "50.000"
click at [1320, 527] on input "Hình thức thanh toán" at bounding box center [1378, 531] width 203 height 27
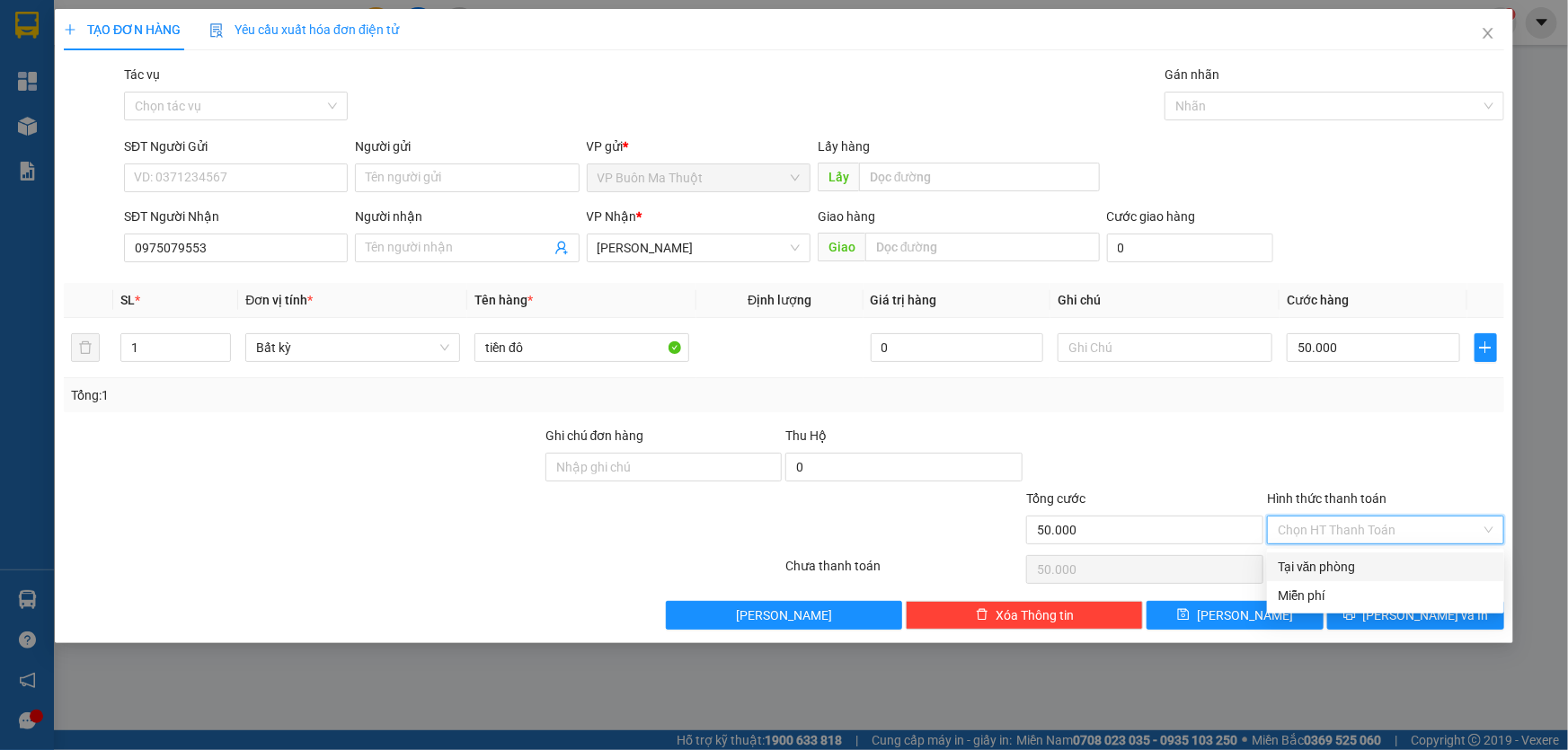
click at [1305, 570] on div "Tại văn phòng" at bounding box center [1385, 567] width 215 height 20
type input "0"
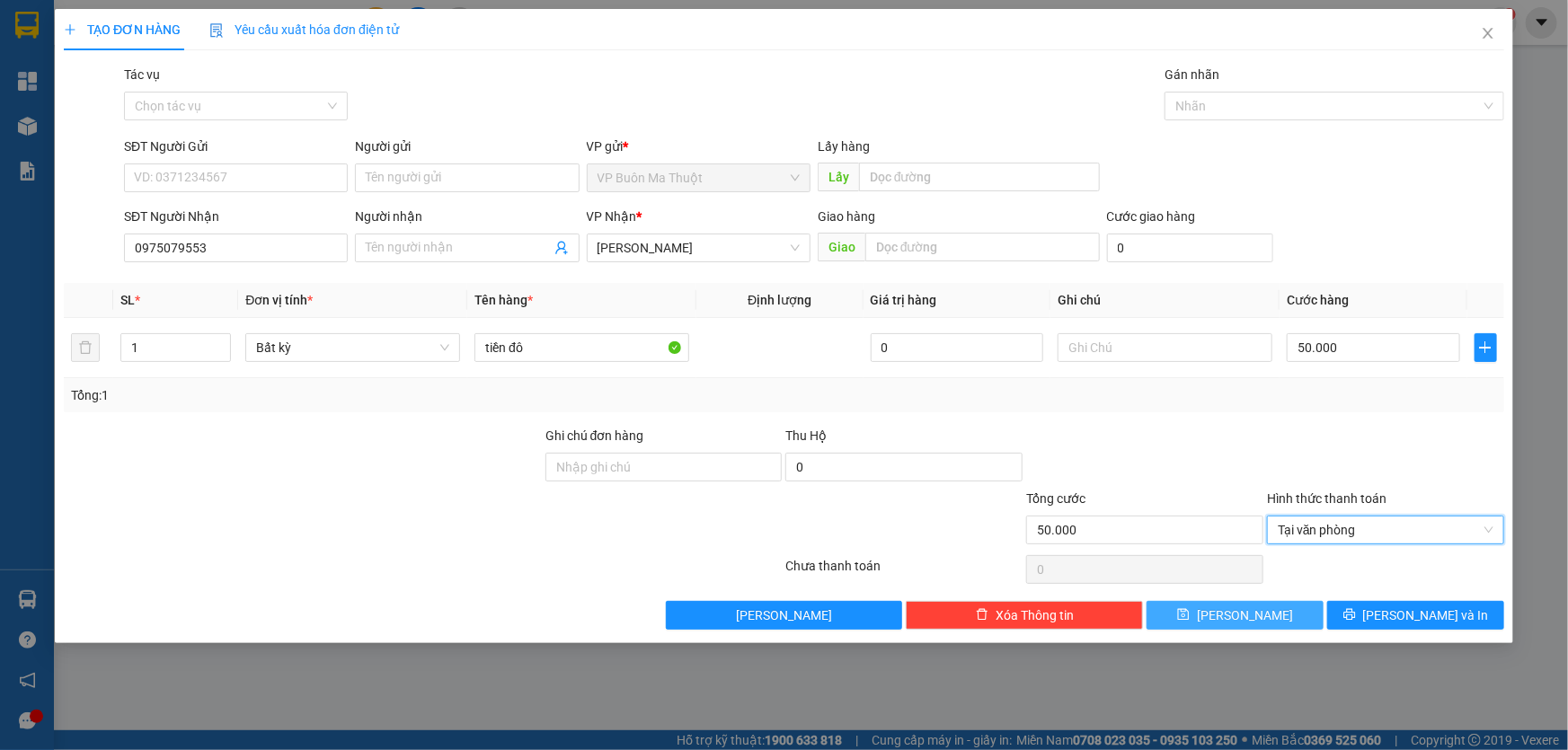
click at [1260, 626] on button "[PERSON_NAME]" at bounding box center [1234, 615] width 177 height 28
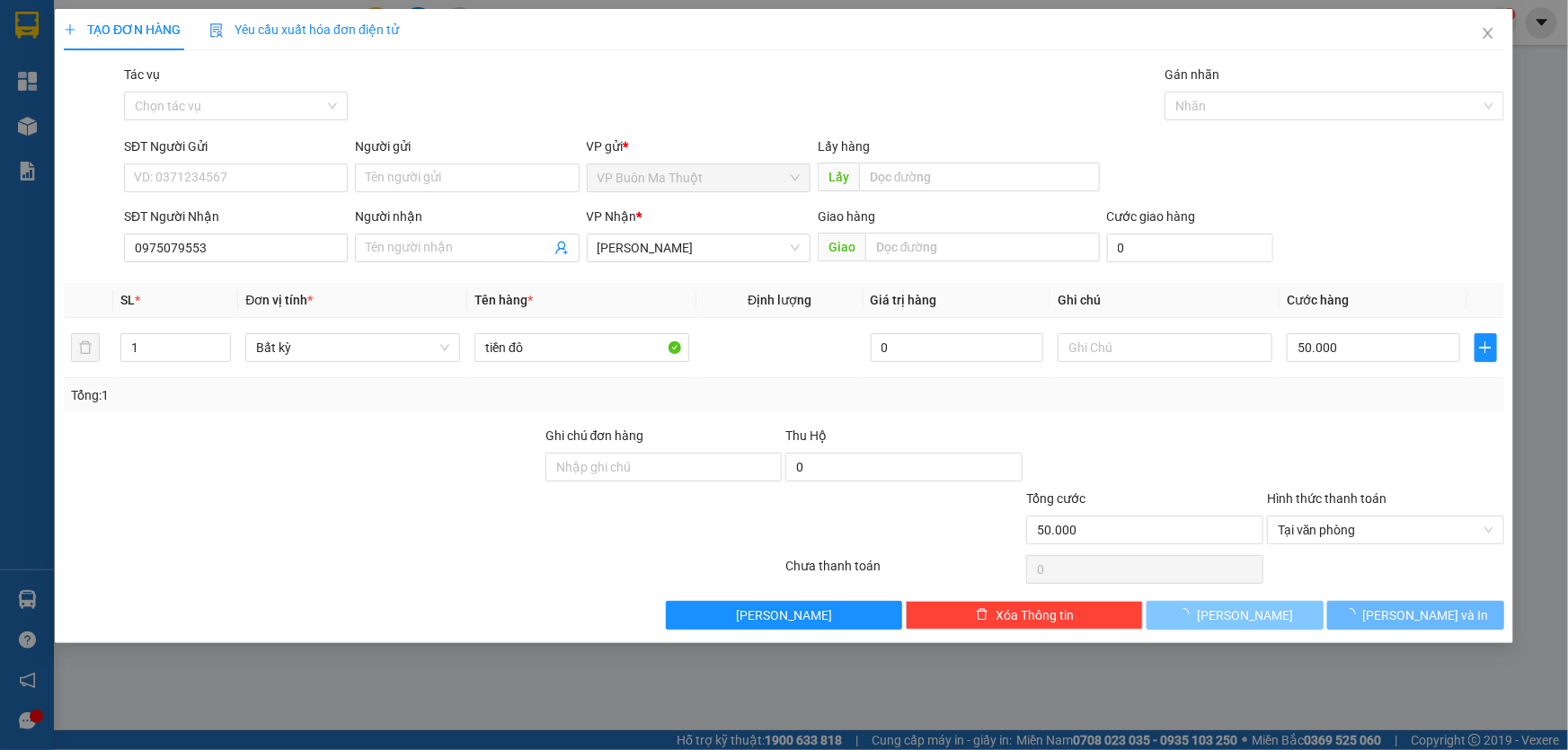
type input "0"
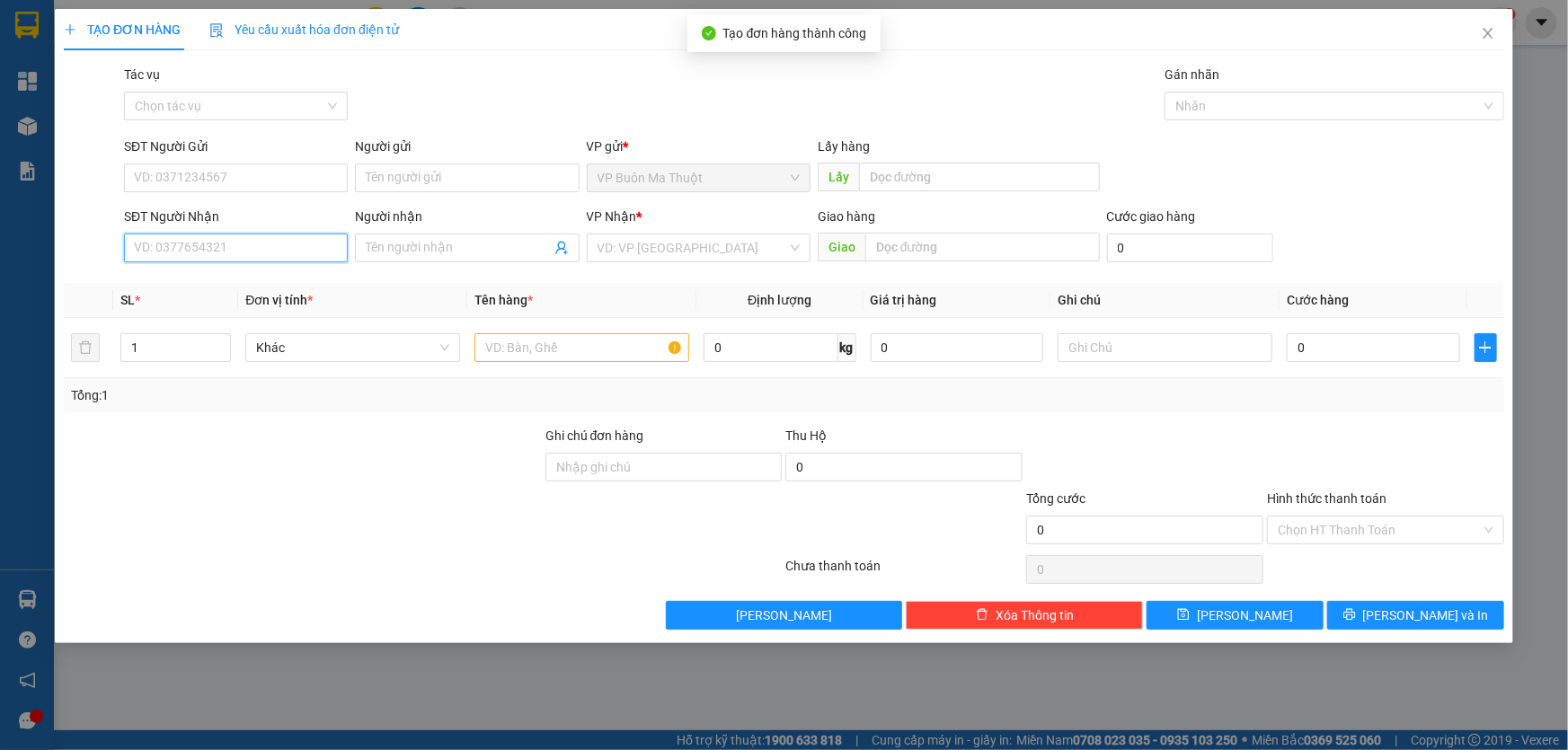
click at [297, 254] on input "SĐT Người Nhận" at bounding box center [236, 248] width 224 height 28
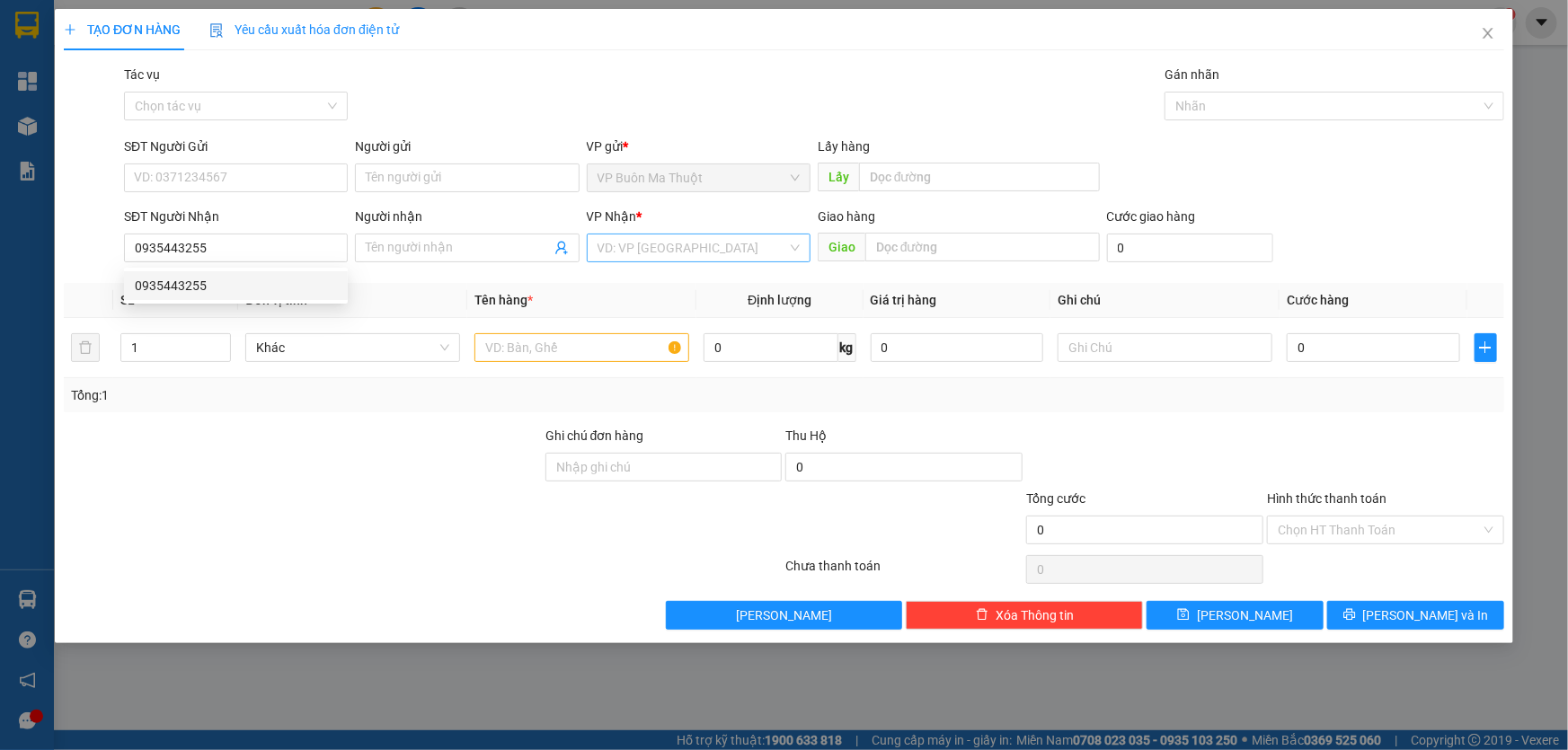
drag, startPoint x: 638, startPoint y: 243, endPoint x: 628, endPoint y: 264, distance: 23.3
click at [637, 243] on input "search" at bounding box center [692, 249] width 190 height 27
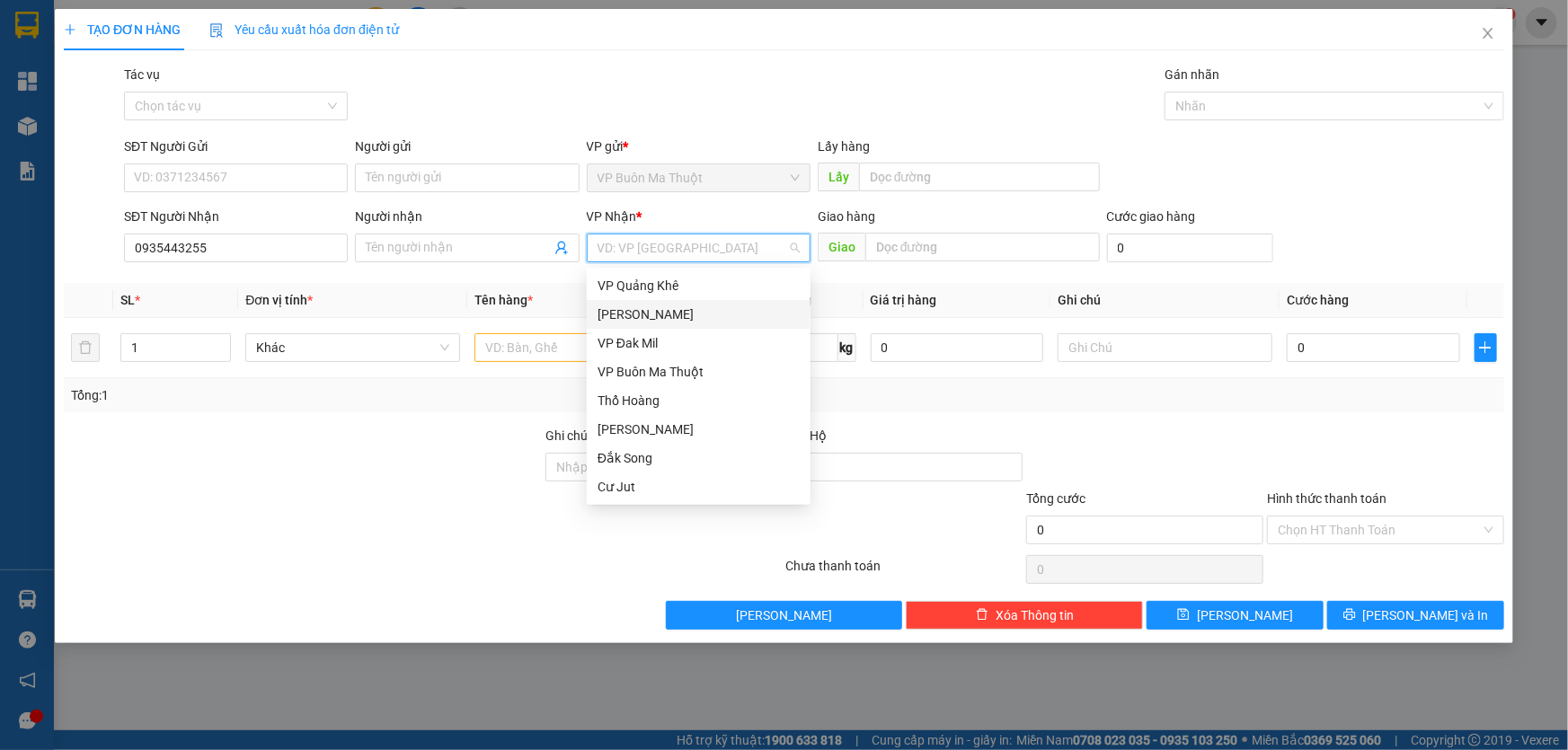
click at [623, 309] on div "[PERSON_NAME]" at bounding box center [698, 314] width 203 height 20
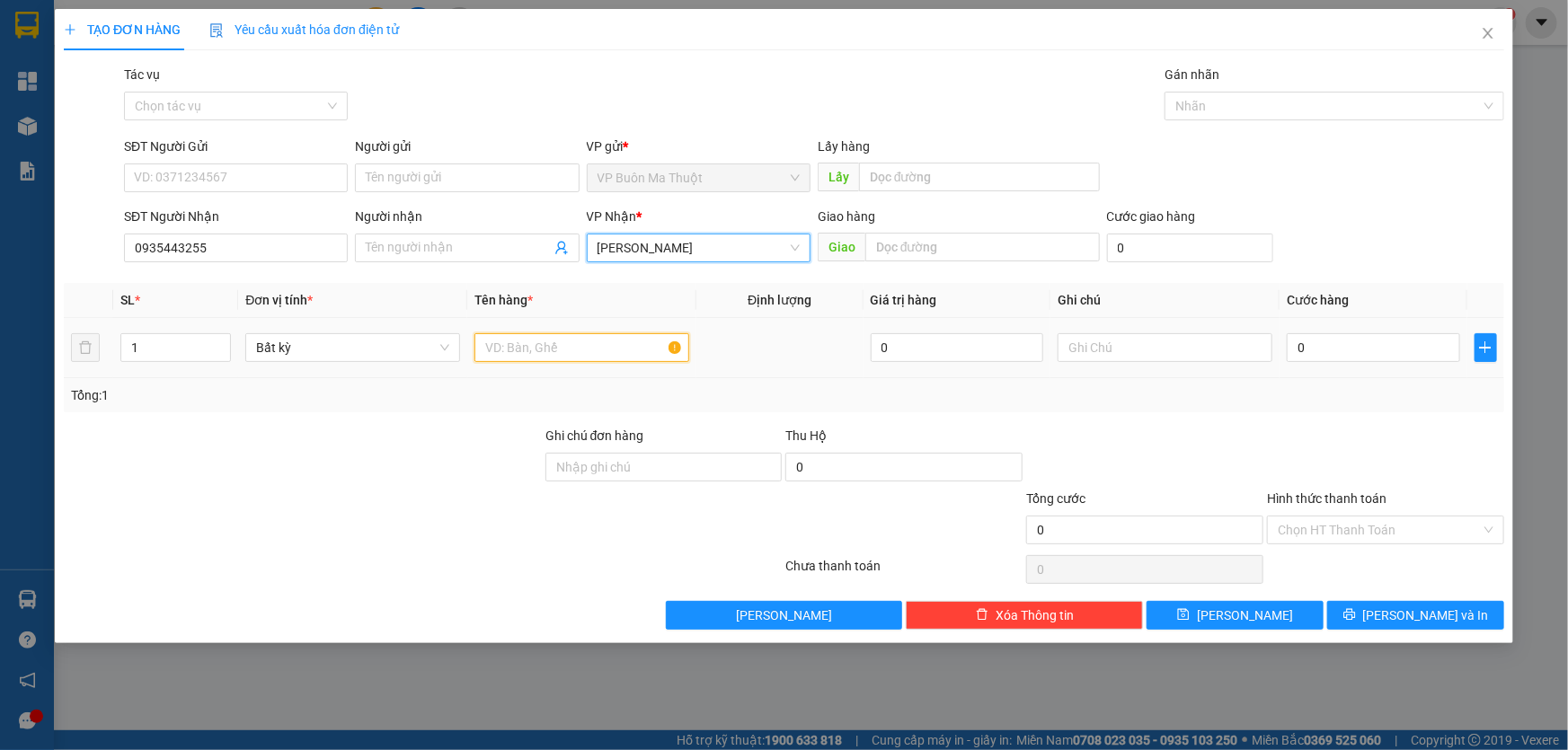
click at [582, 346] on input "text" at bounding box center [581, 348] width 214 height 28
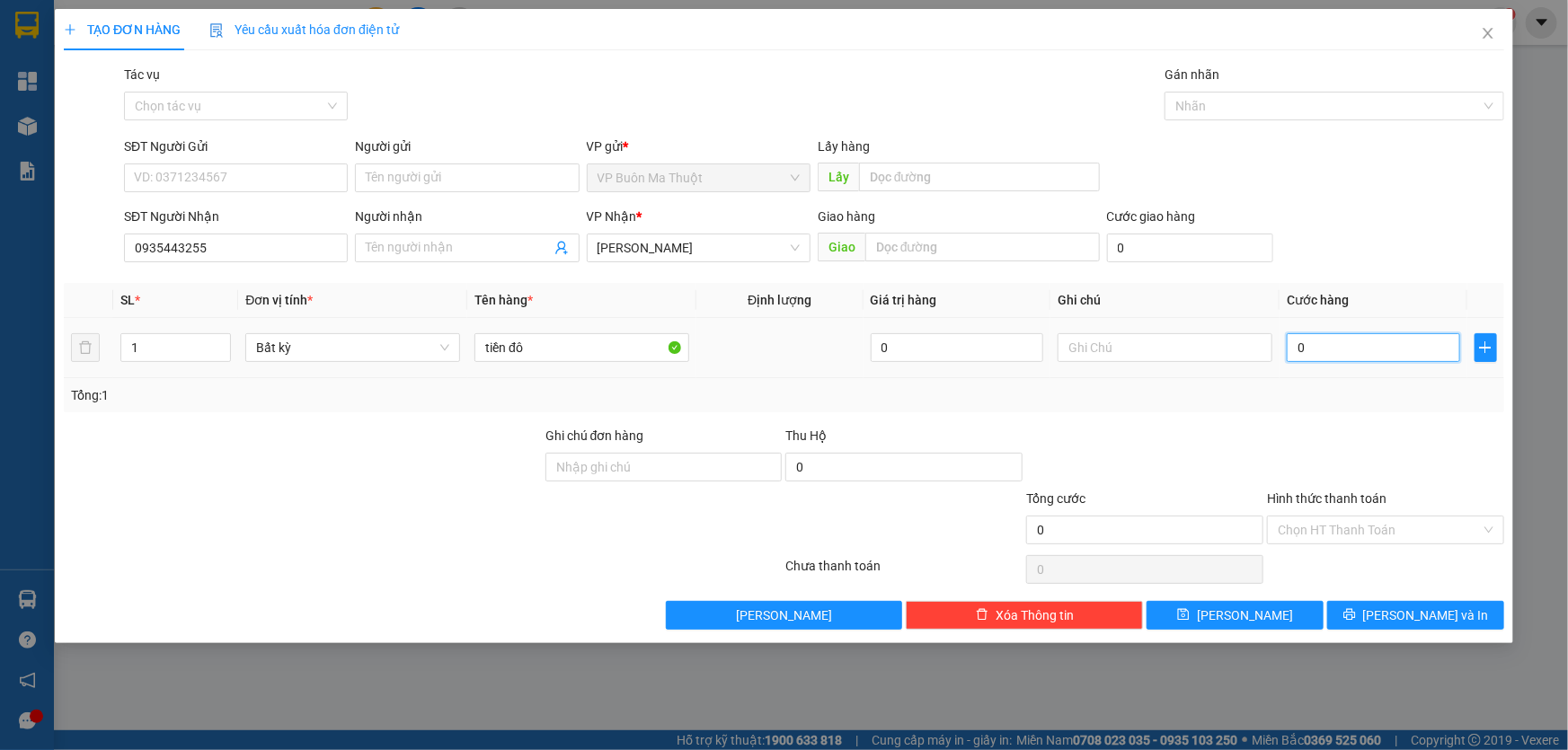
click at [1415, 351] on input "0" at bounding box center [1372, 348] width 173 height 28
click at [1379, 531] on input "Hình thức thanh toán" at bounding box center [1378, 531] width 203 height 27
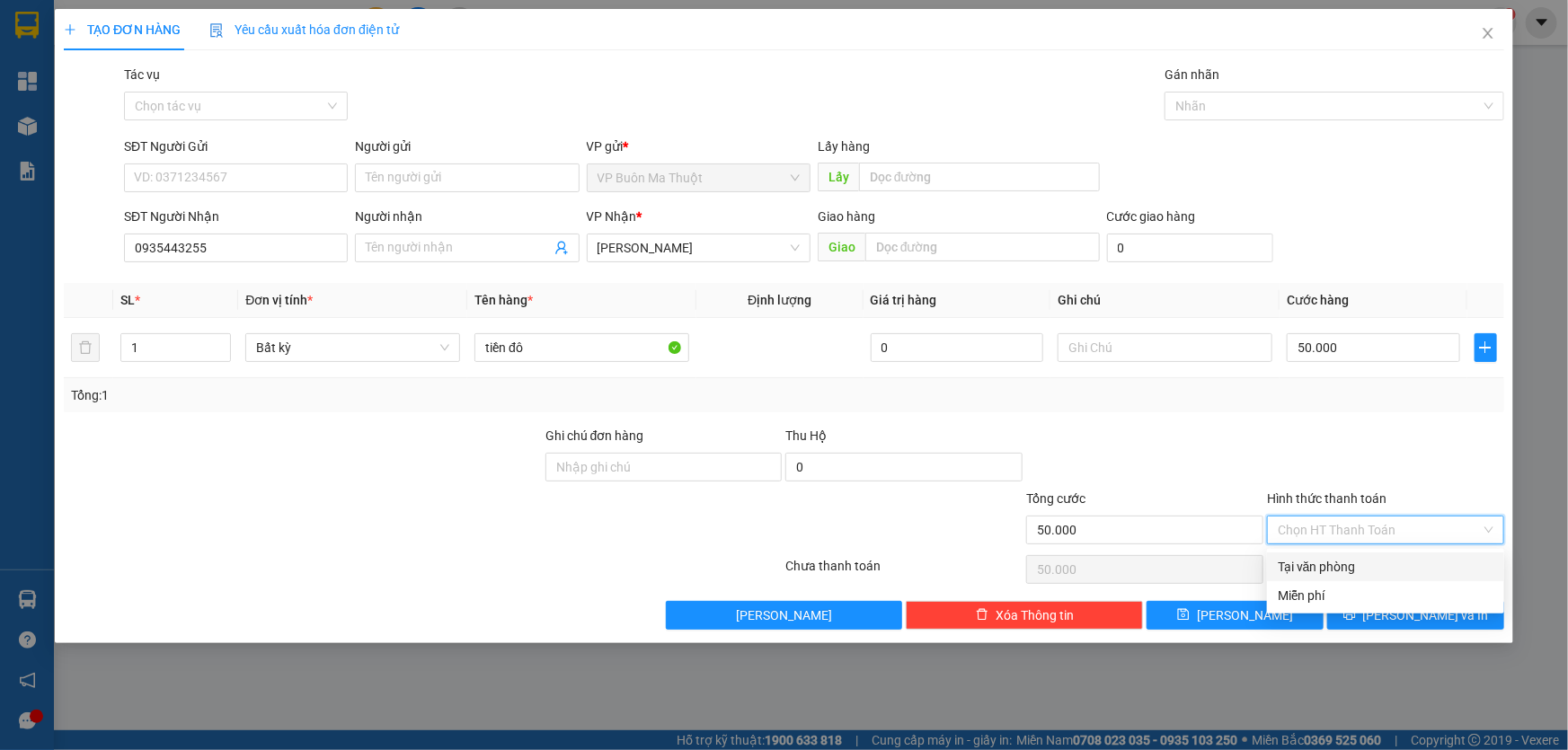
click at [1343, 558] on div "Tại văn phòng" at bounding box center [1385, 567] width 215 height 20
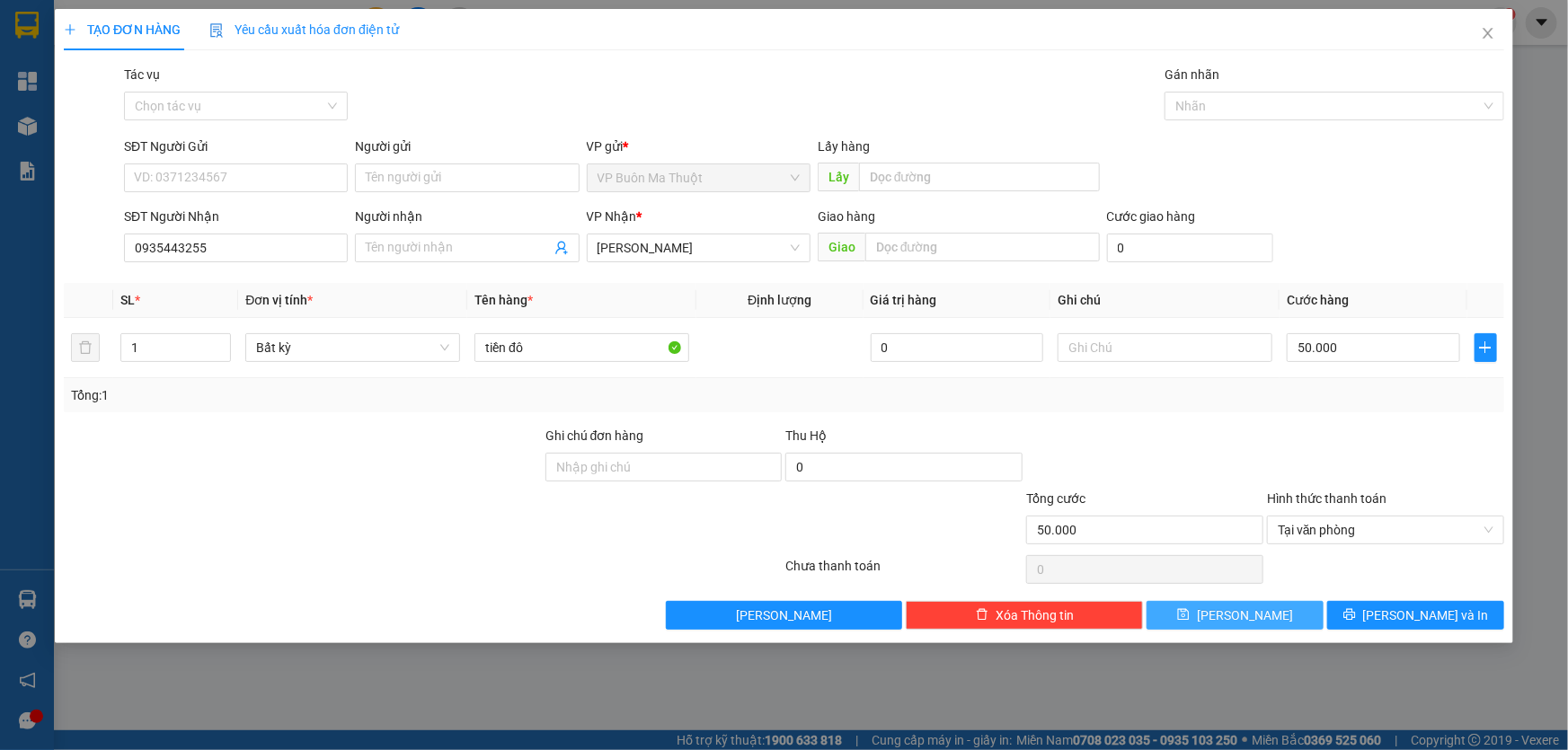
click at [1299, 603] on button "[PERSON_NAME]" at bounding box center [1234, 615] width 177 height 28
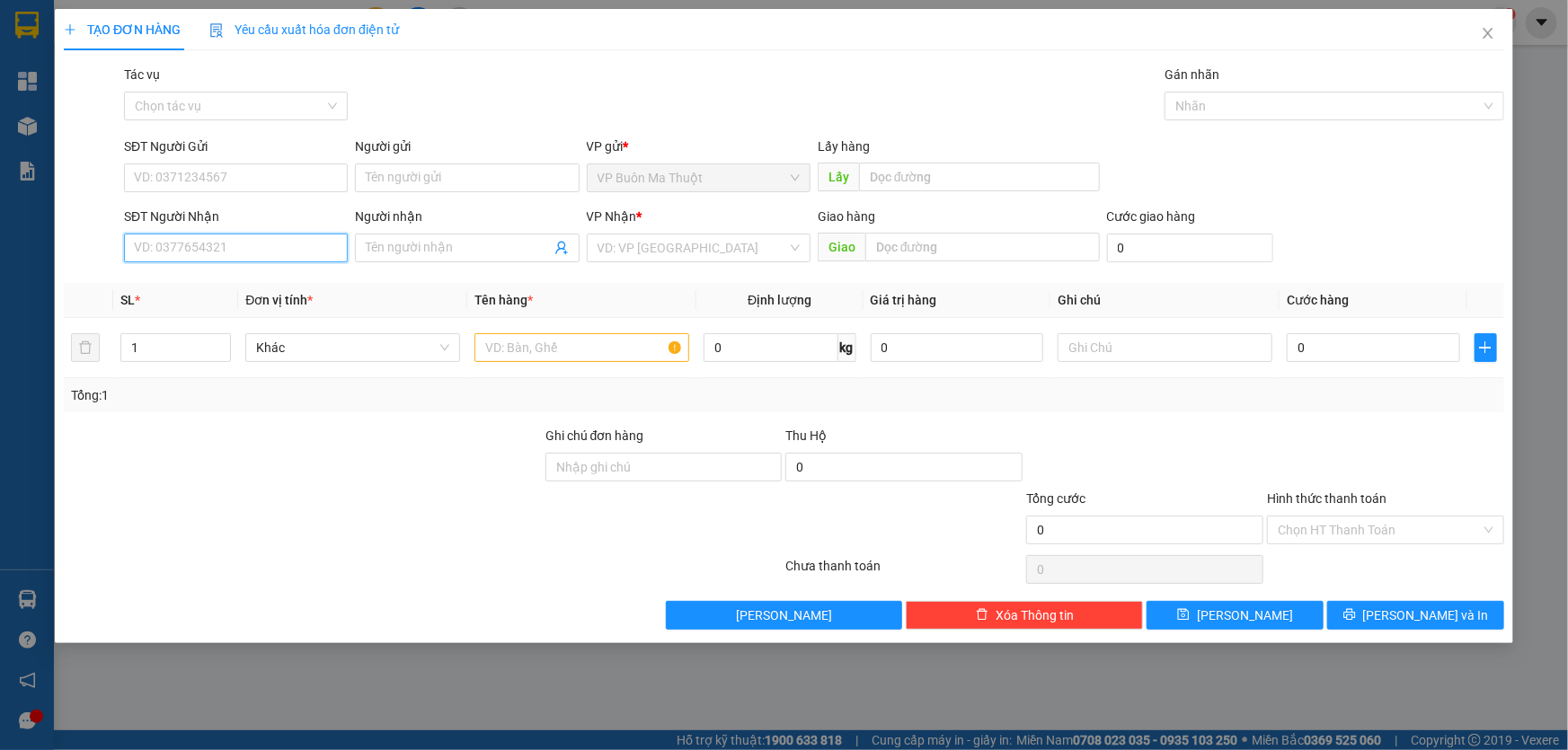
click at [260, 250] on input "SĐT Người Nhận" at bounding box center [236, 248] width 224 height 28
click at [663, 252] on input "search" at bounding box center [692, 249] width 190 height 27
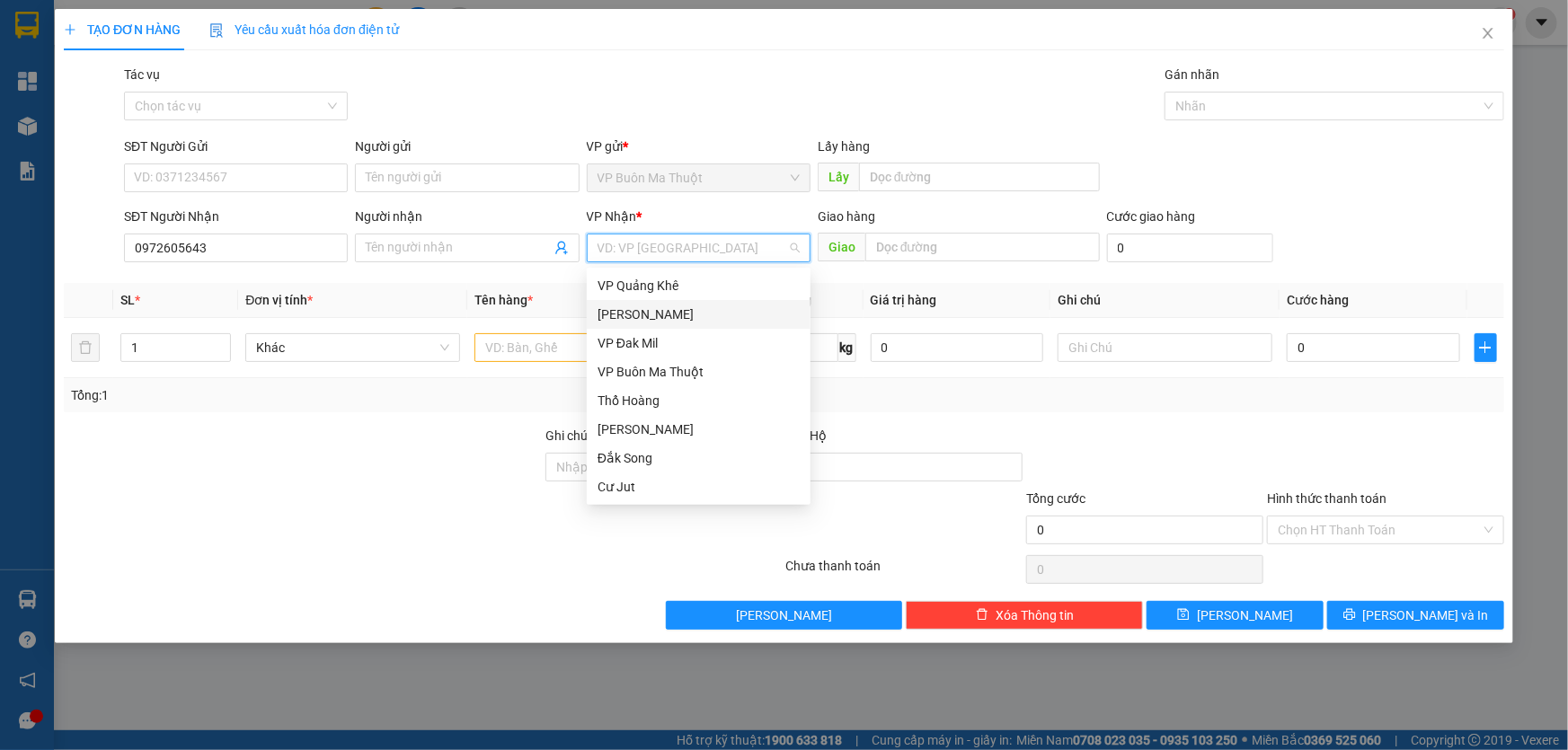
click at [639, 317] on div "[PERSON_NAME]" at bounding box center [698, 314] width 203 height 20
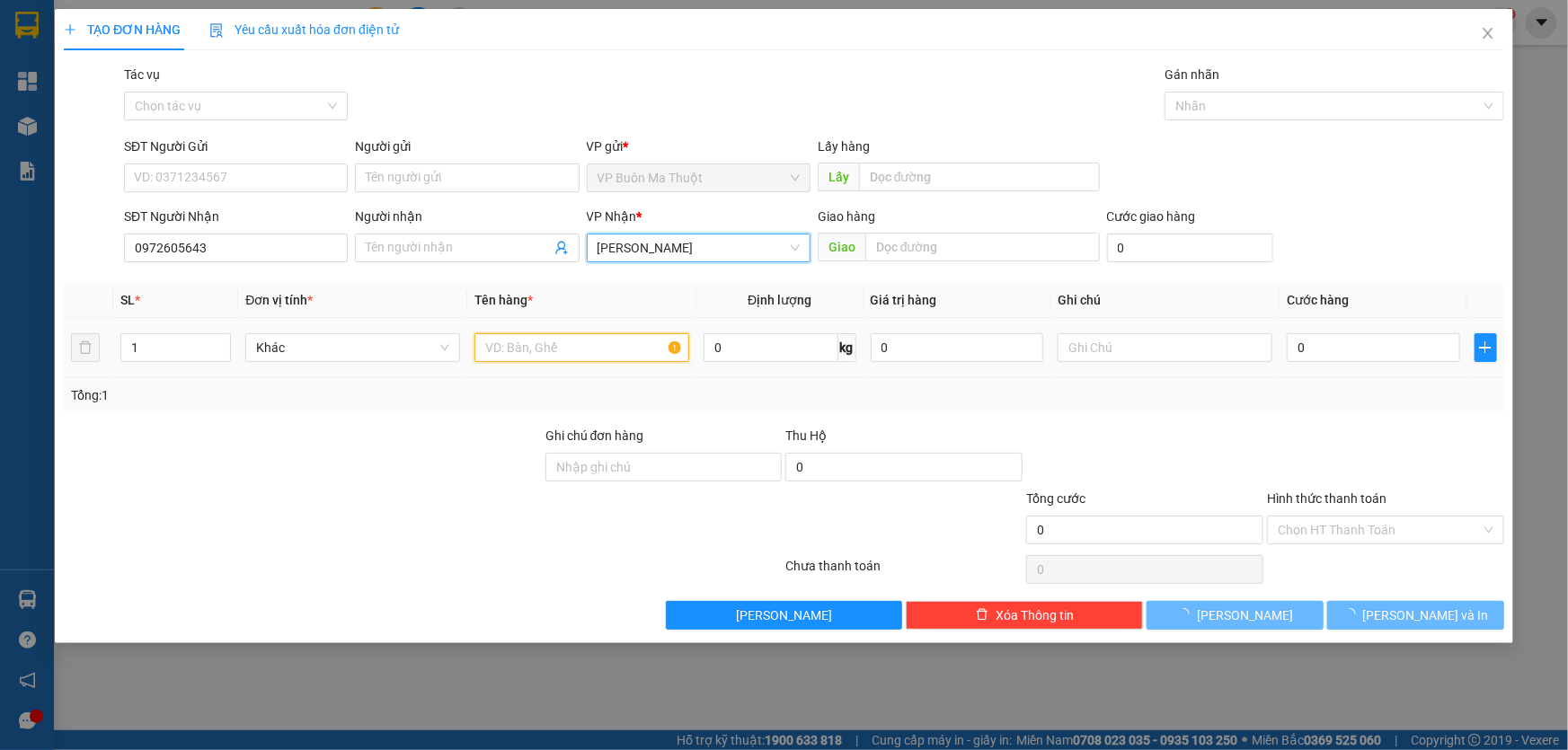
click at [563, 345] on input "text" at bounding box center [581, 348] width 214 height 28
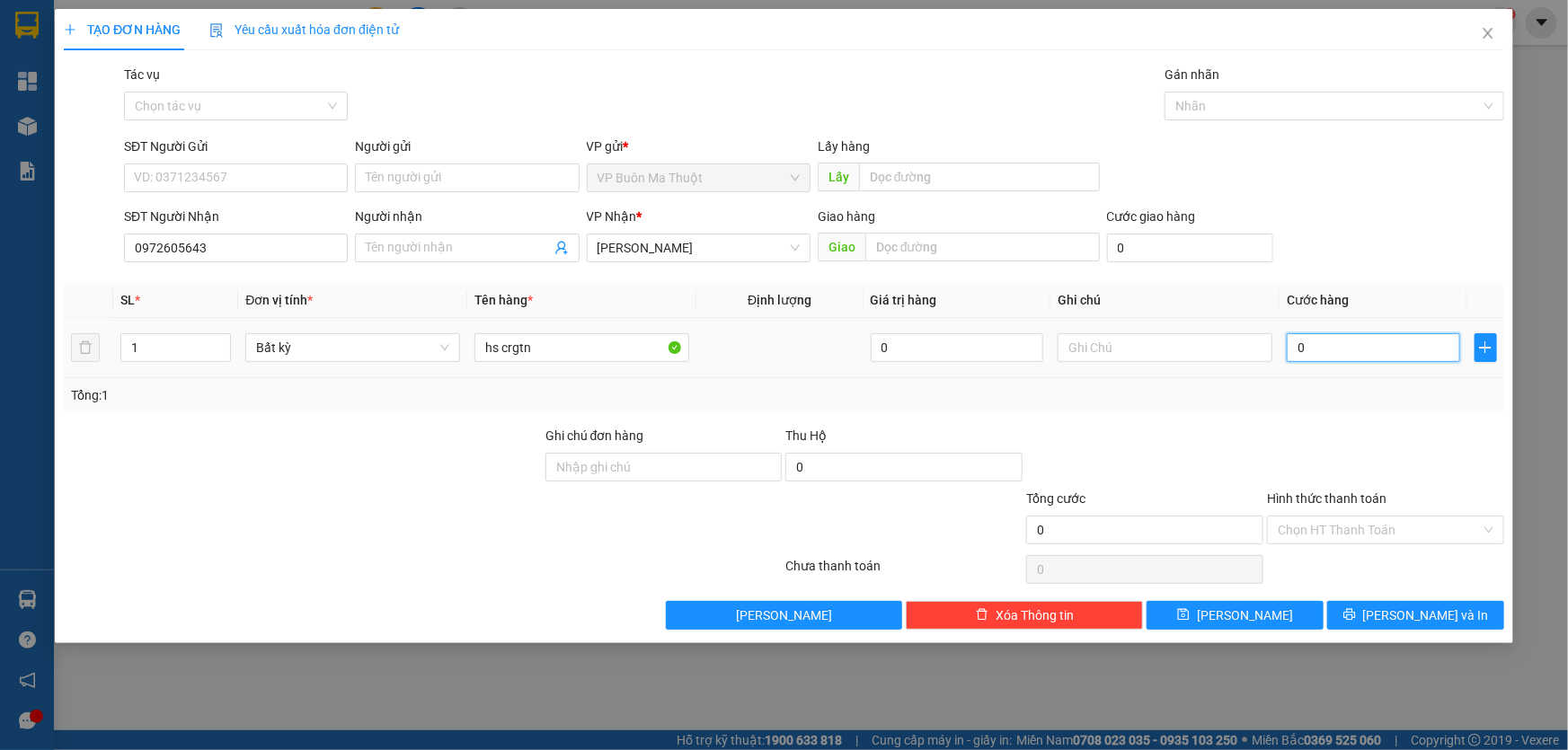
click at [1374, 355] on input "0" at bounding box center [1372, 348] width 173 height 28
click at [1300, 533] on input "Hình thức thanh toán" at bounding box center [1378, 531] width 203 height 27
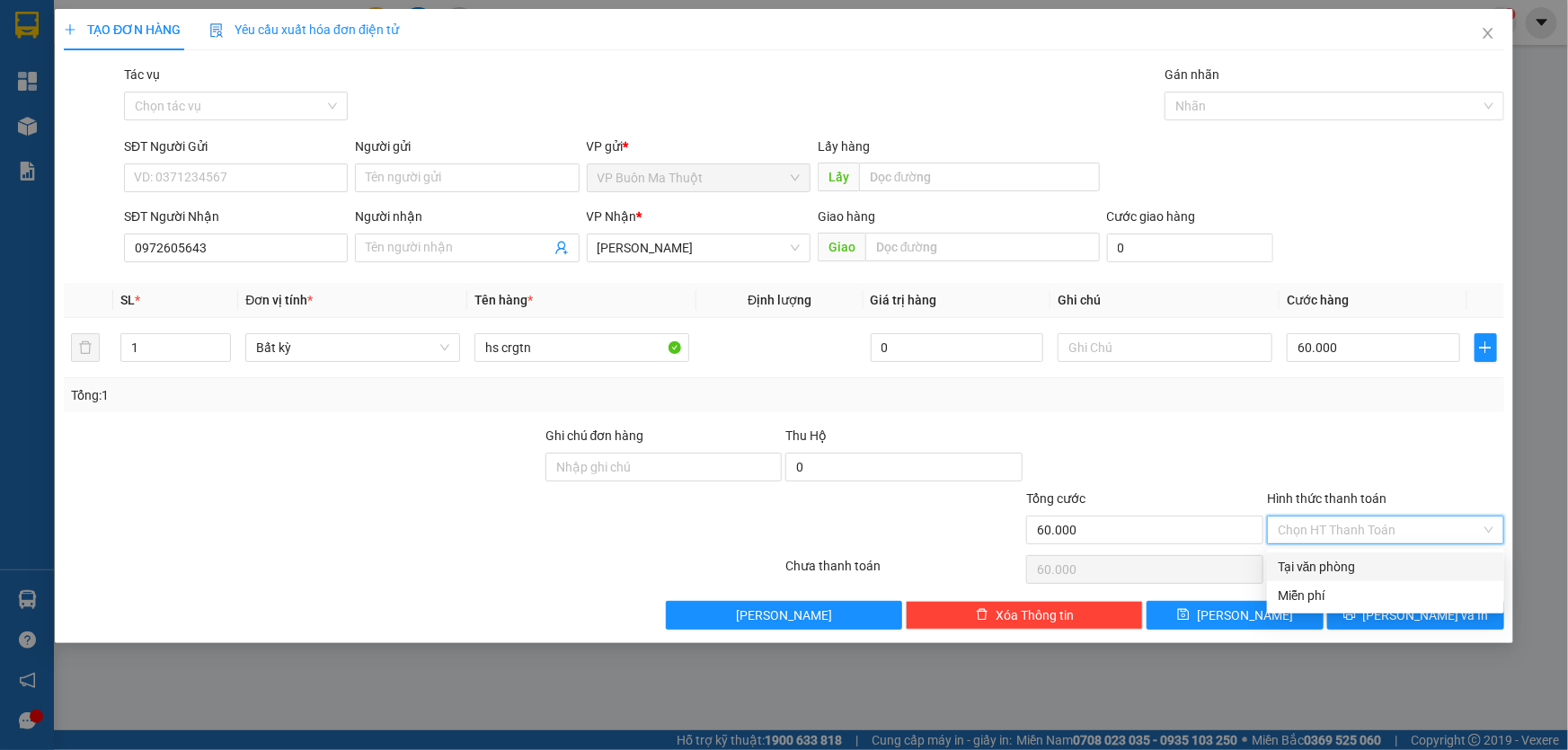
drag, startPoint x: 1295, startPoint y: 566, endPoint x: 1288, endPoint y: 596, distance: 30.8
click at [1294, 566] on div "Tại văn phòng" at bounding box center [1385, 567] width 215 height 20
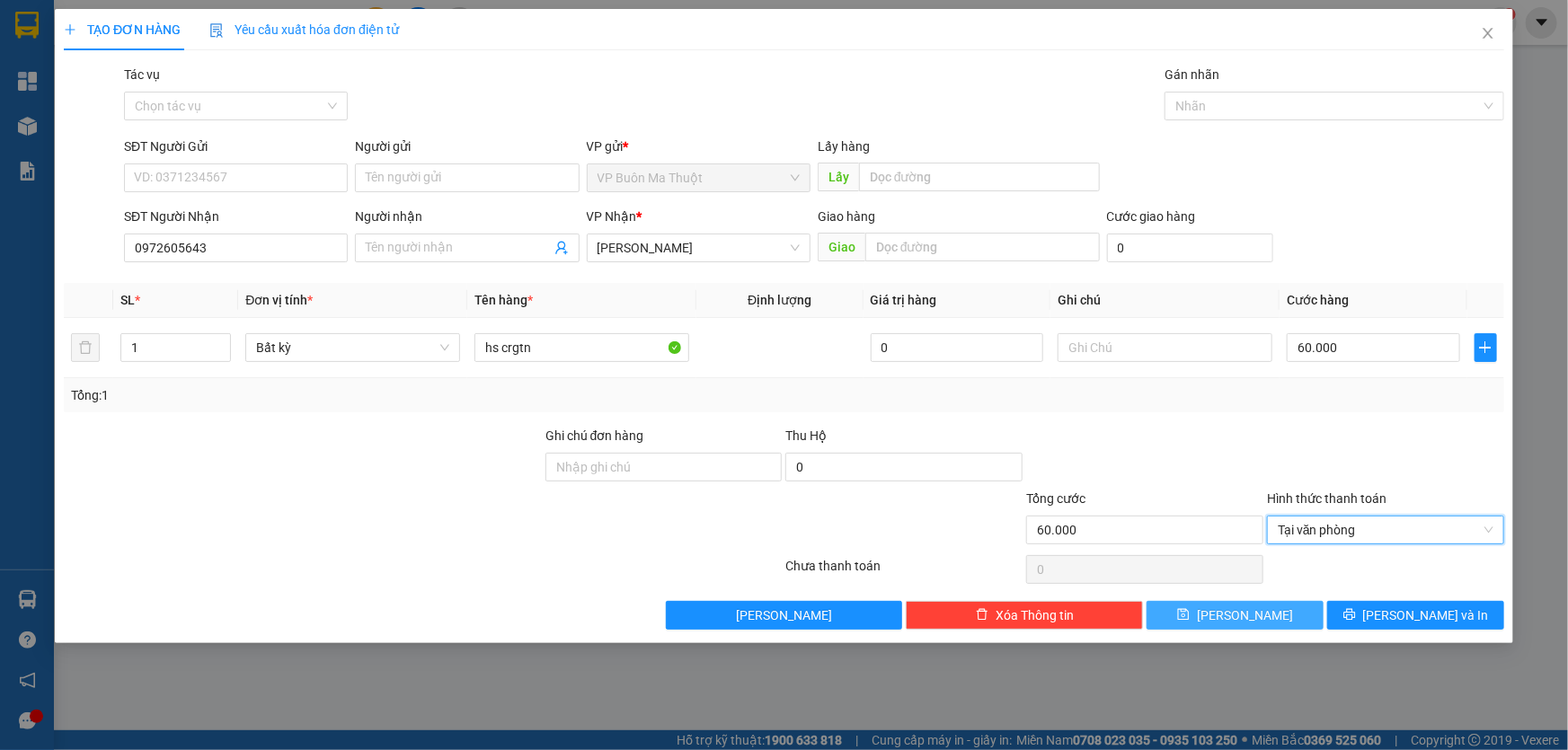
click at [1285, 602] on div "Transit Pickup Surcharge Ids Transit Deliver Surcharge Ids Transit Deliver Surc…" at bounding box center [783, 347] width 1440 height 565
click at [1278, 602] on button "[PERSON_NAME]" at bounding box center [1234, 615] width 177 height 28
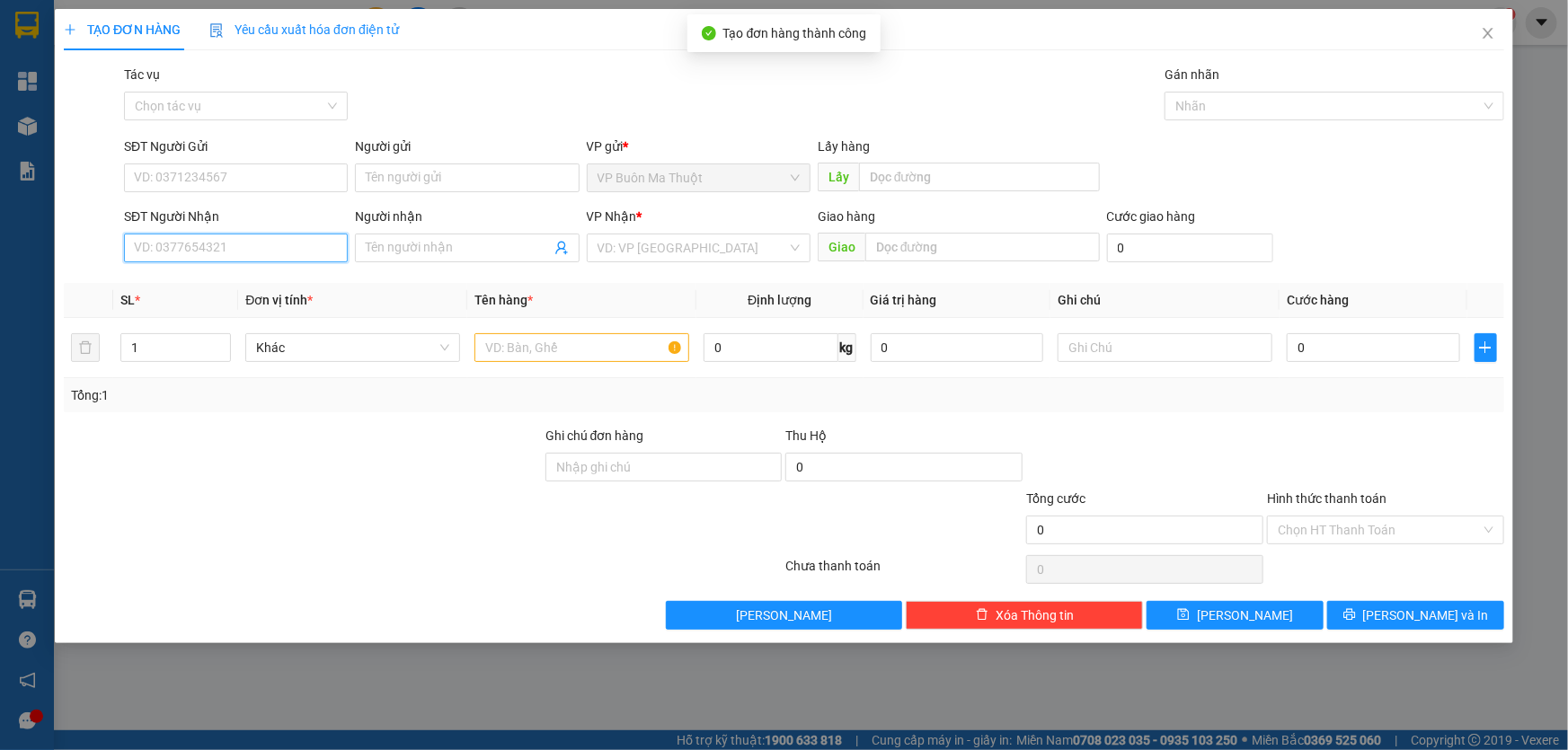
click at [255, 259] on input "SĐT Người Nhận" at bounding box center [236, 248] width 224 height 28
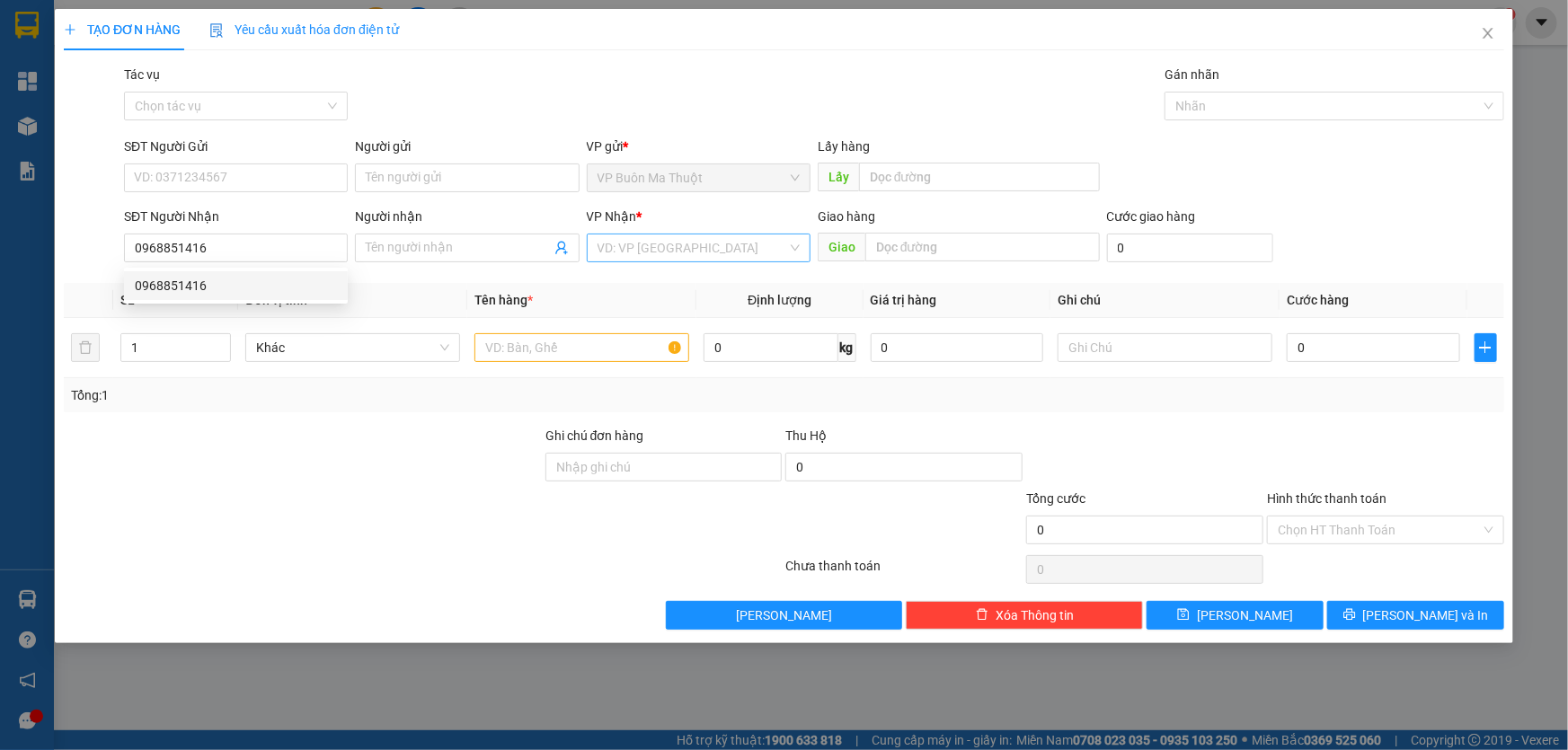
click at [637, 251] on input "search" at bounding box center [692, 249] width 190 height 27
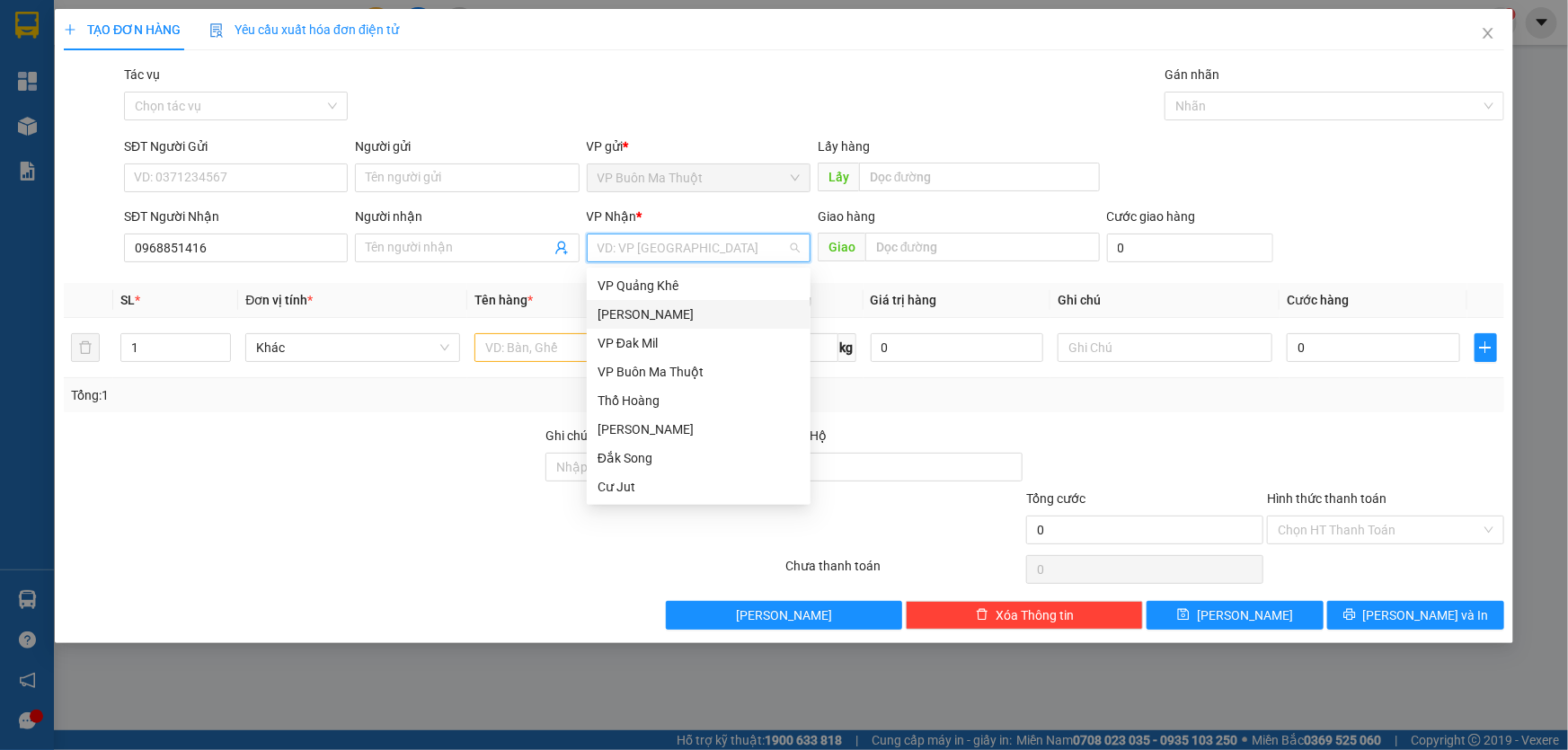
click at [635, 313] on div "[PERSON_NAME]" at bounding box center [698, 314] width 203 height 20
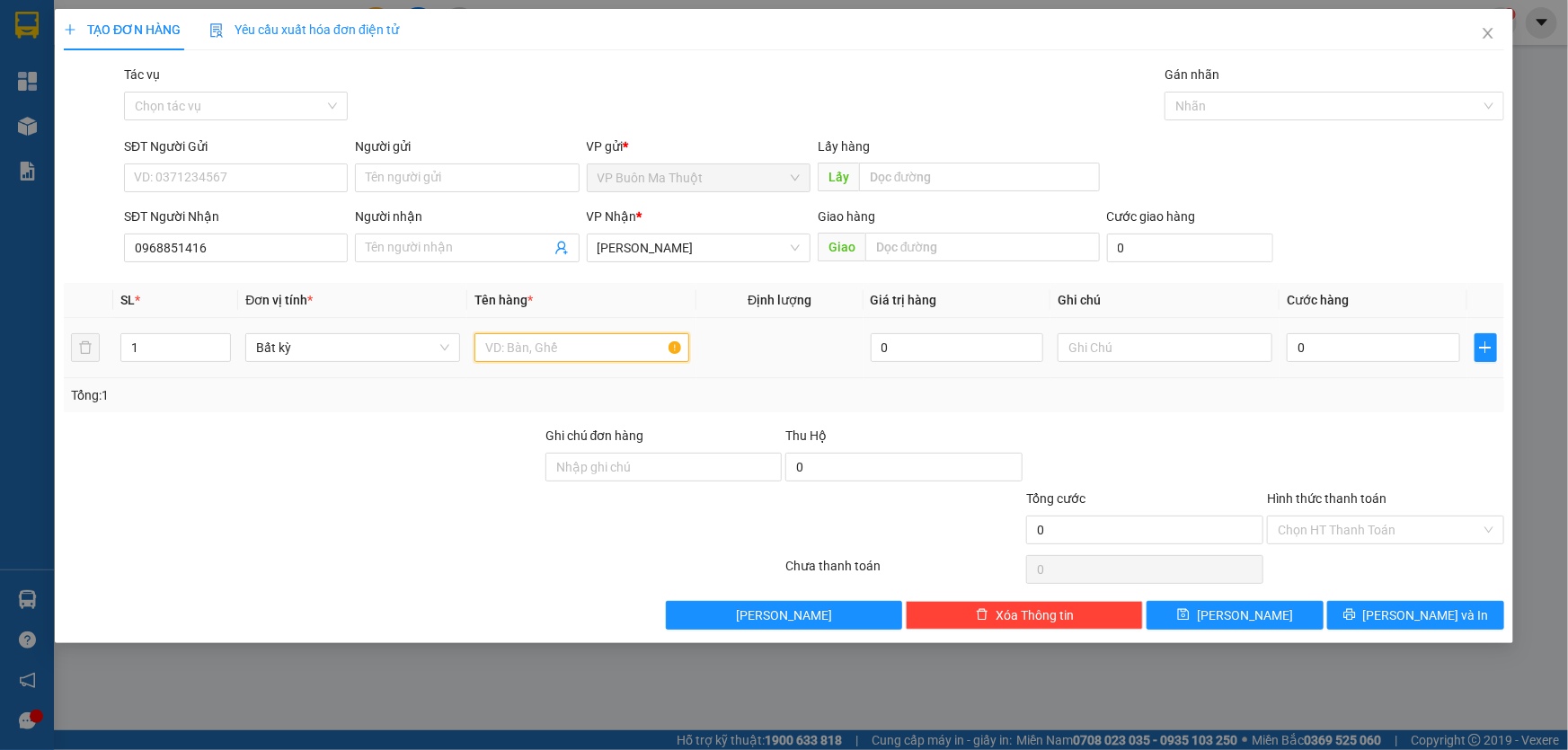
click at [558, 353] on input "text" at bounding box center [581, 348] width 214 height 28
click at [1401, 334] on div "0" at bounding box center [1372, 348] width 173 height 36
click at [1384, 362] on input "0" at bounding box center [1372, 348] width 173 height 28
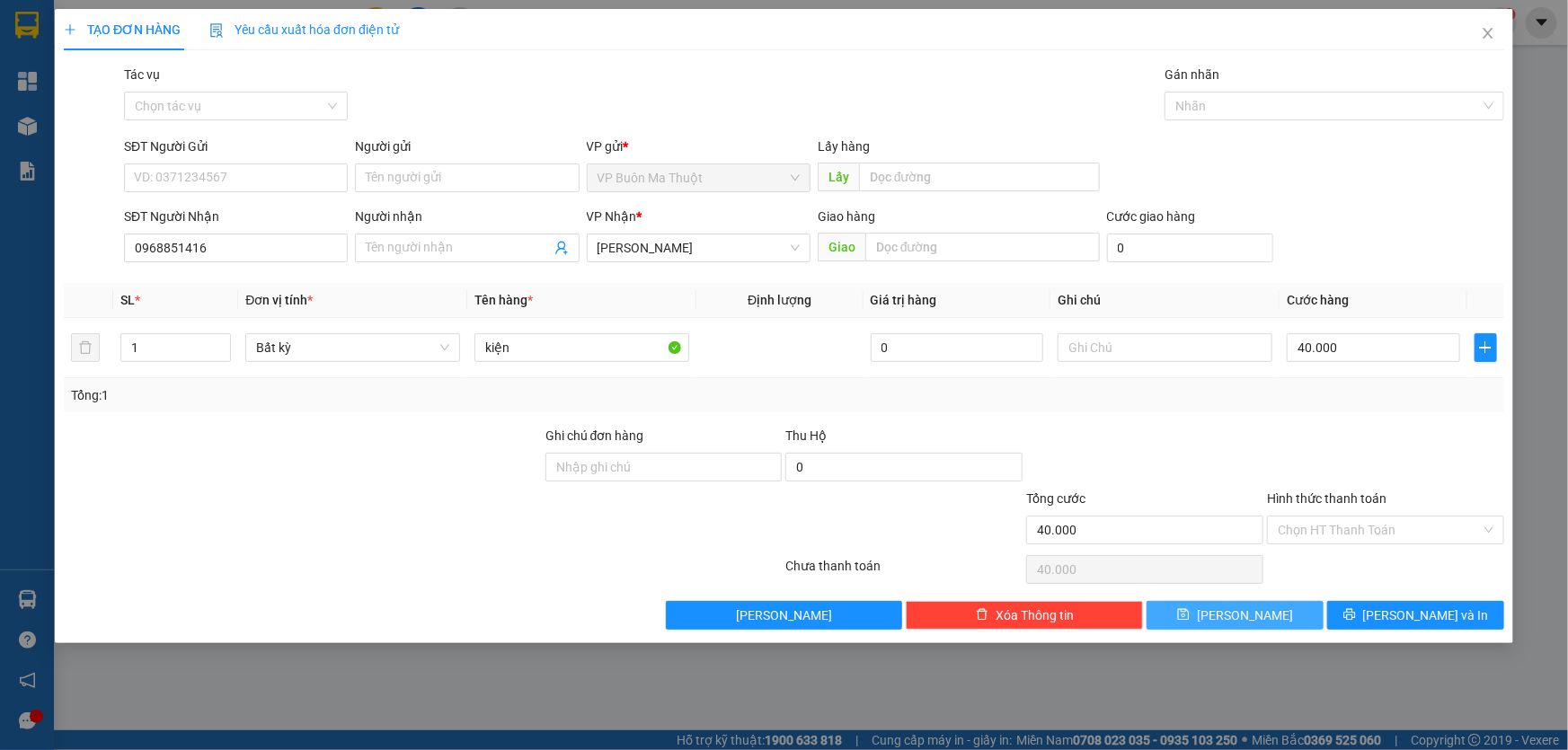
click at [1249, 609] on span "[PERSON_NAME]" at bounding box center [1245, 616] width 96 height 20
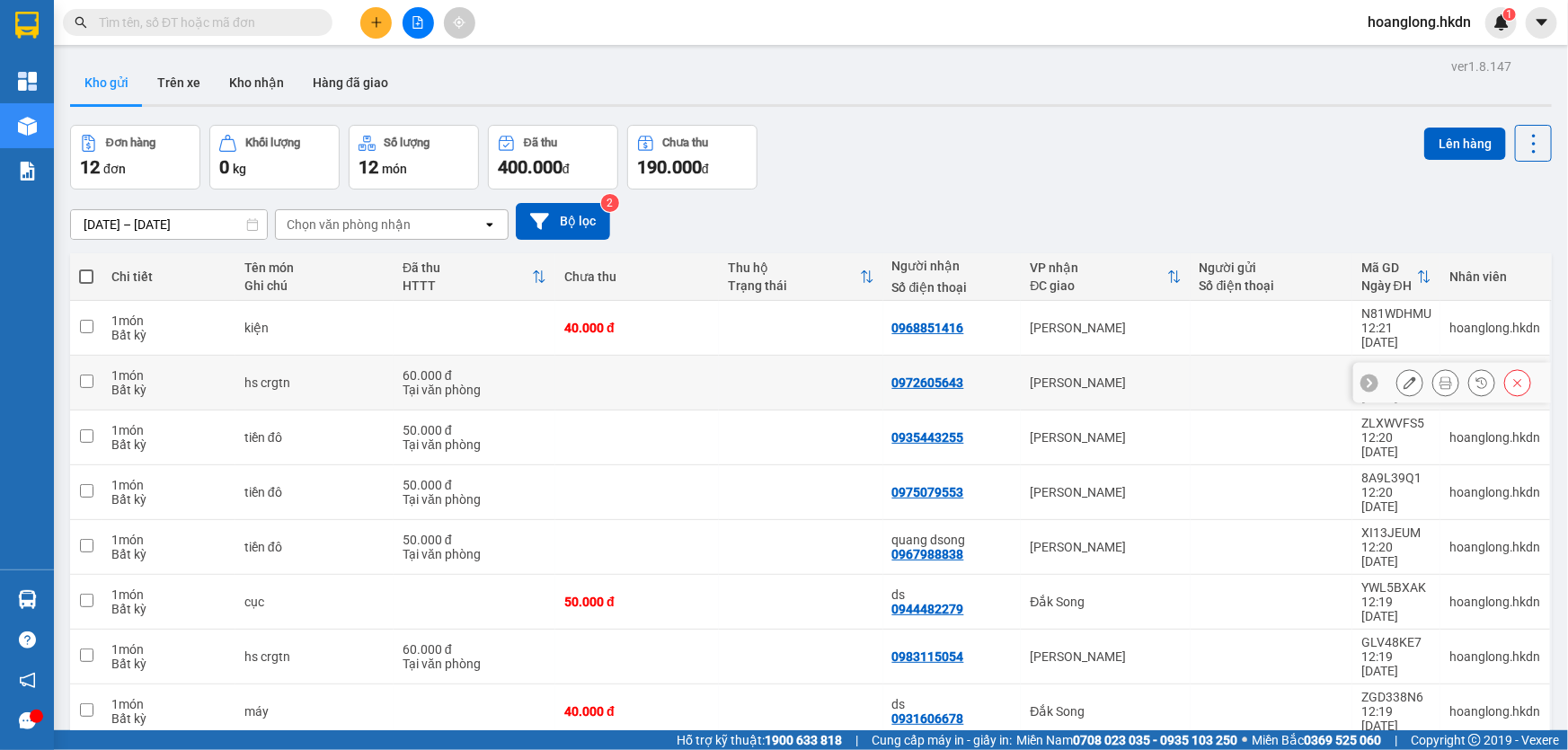
scroll to position [82, 0]
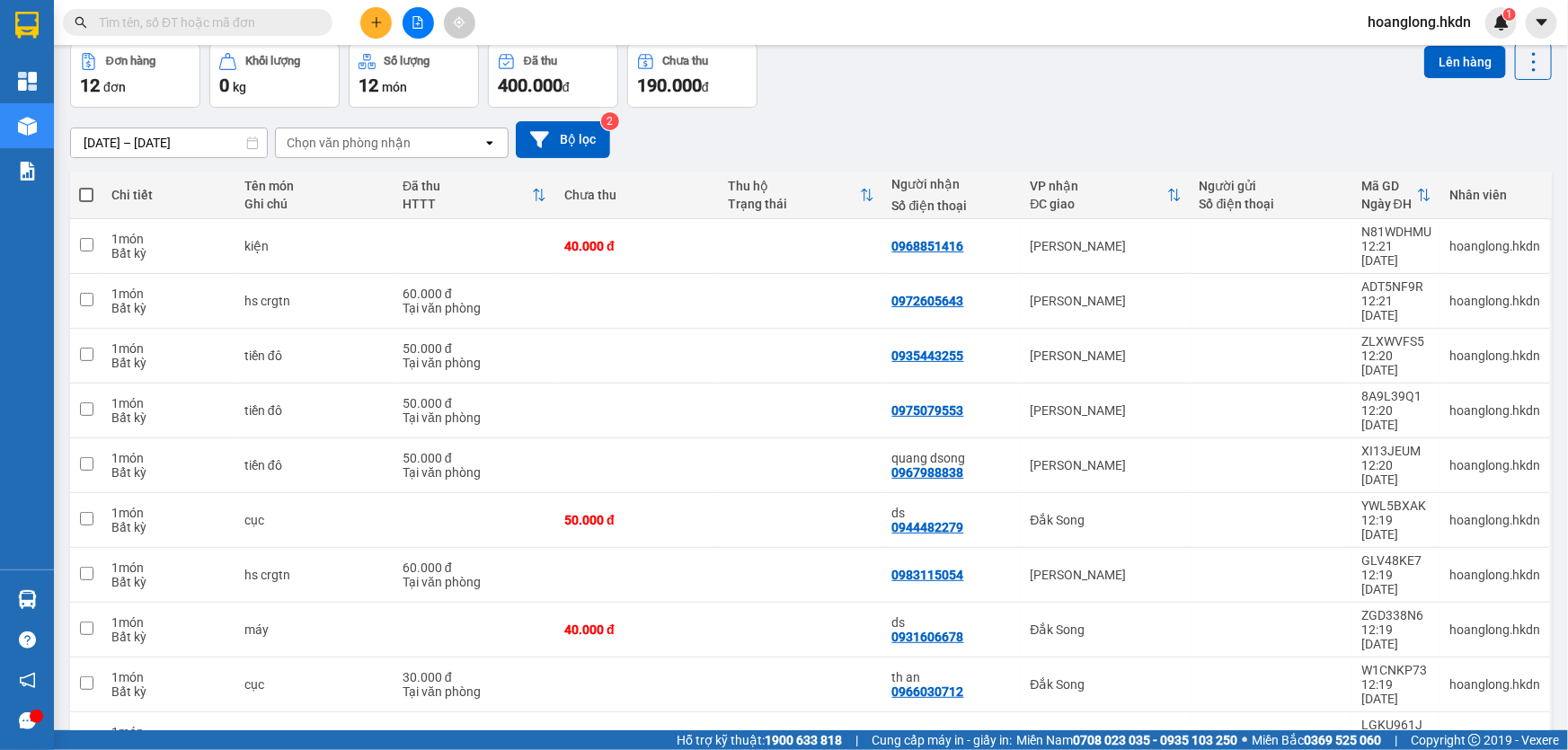
click at [85, 203] on span at bounding box center [86, 195] width 15 height 15
click at [86, 186] on input "checkbox" at bounding box center [86, 186] width 0 height 0
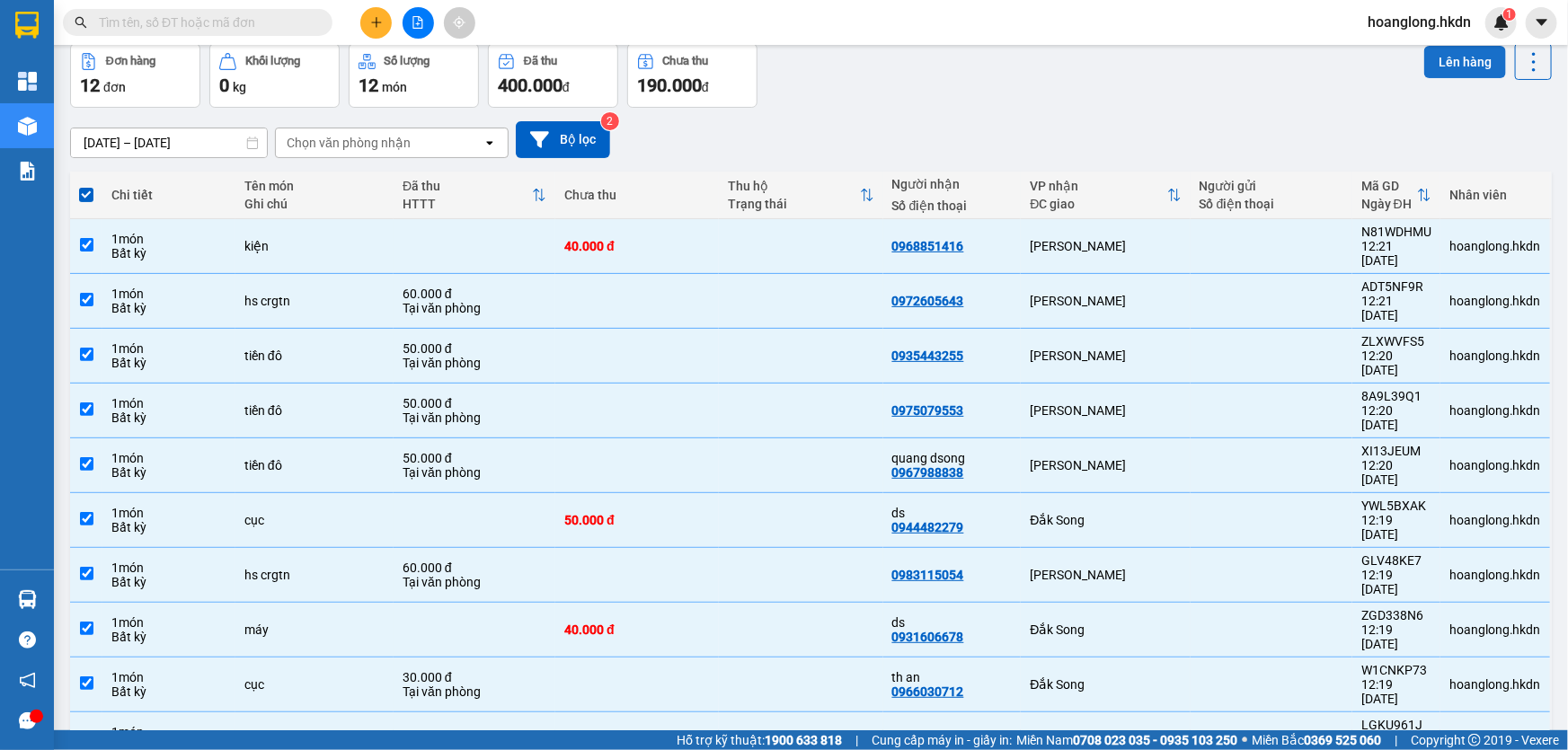
click at [1472, 62] on button "Lên hàng" at bounding box center [1465, 62] width 82 height 32
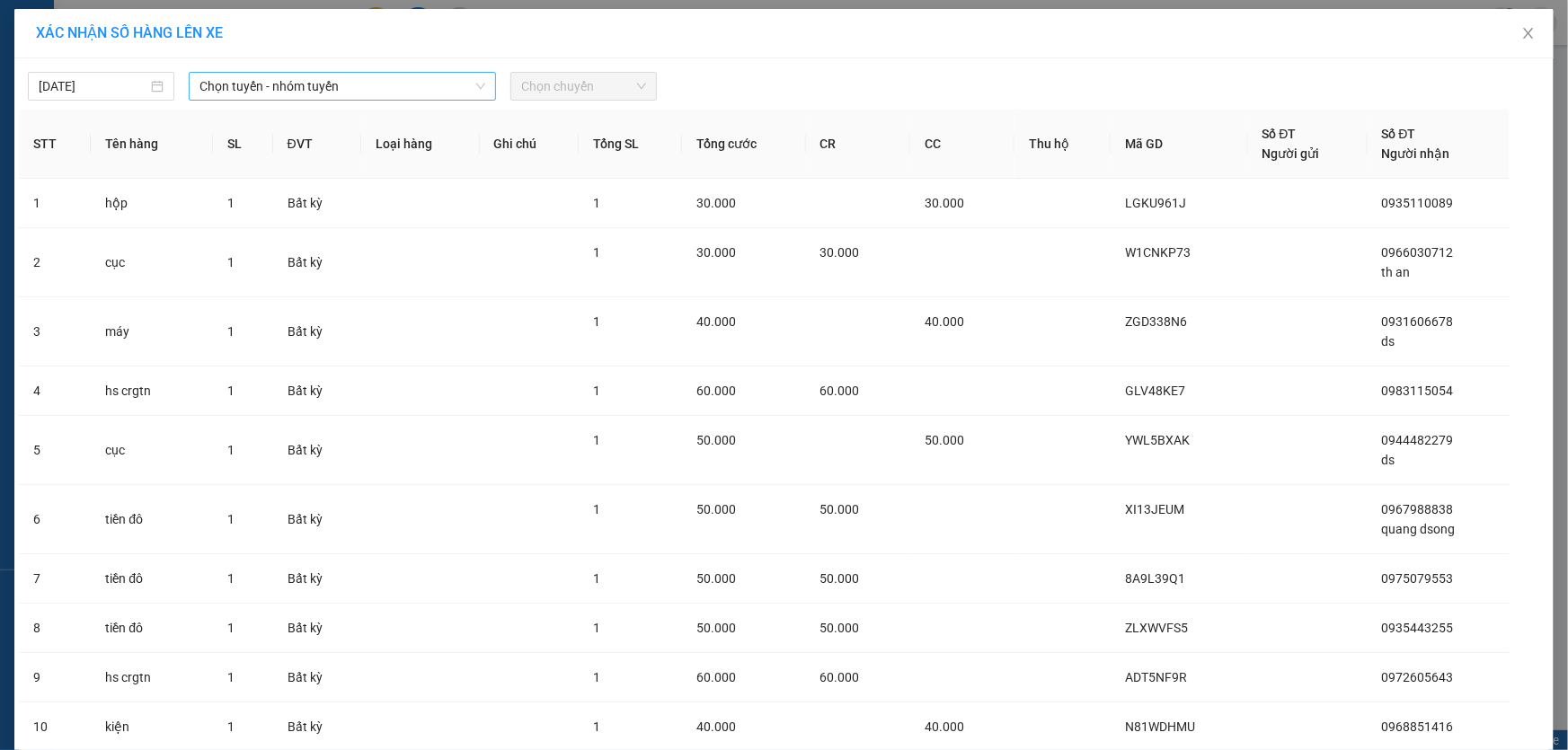
click at [350, 82] on span "Chọn tuyến - nhóm tuyến" at bounding box center [343, 86] width 286 height 27
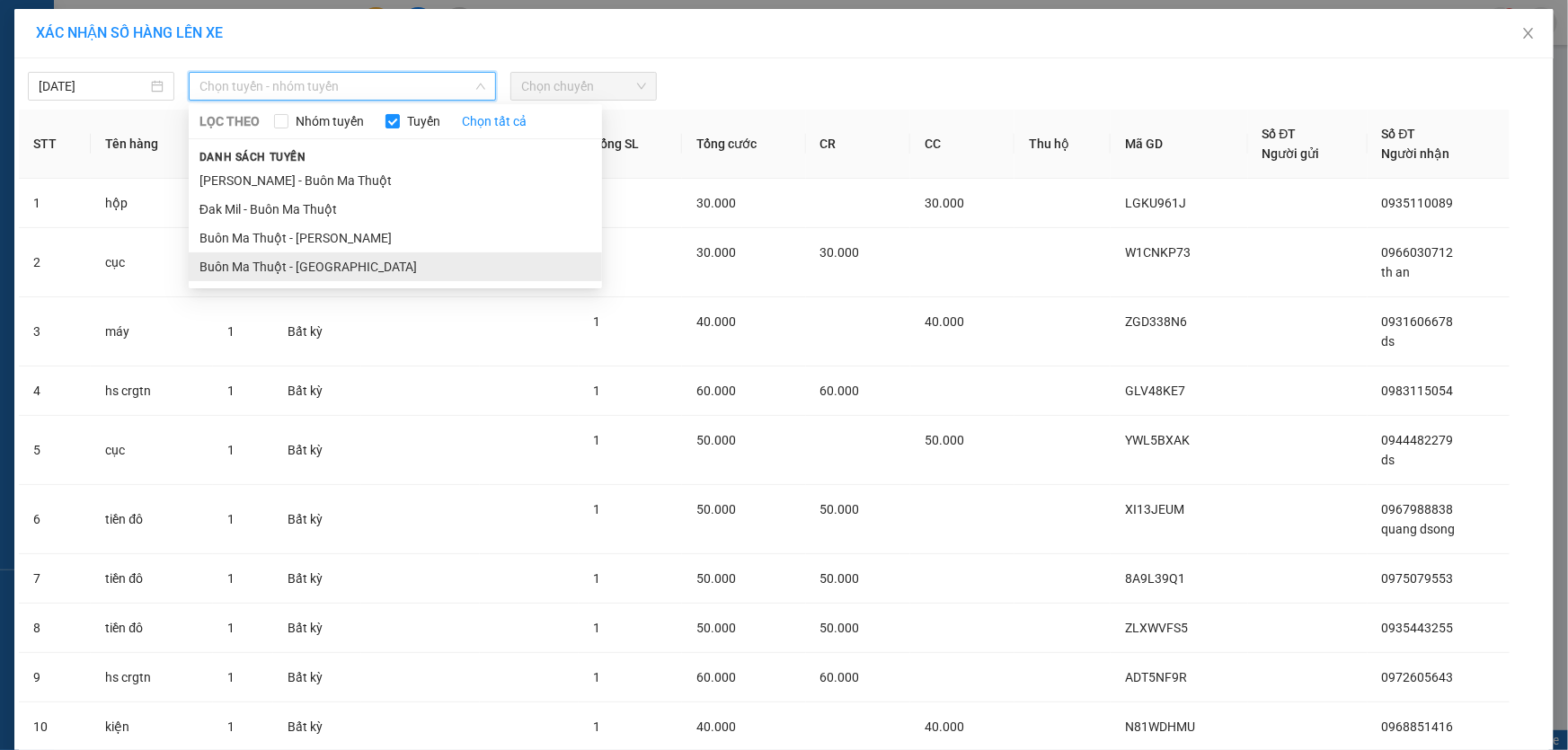
click at [322, 265] on li "Buôn Ma Thuột - [GEOGRAPHIC_DATA]" at bounding box center [395, 266] width 413 height 28
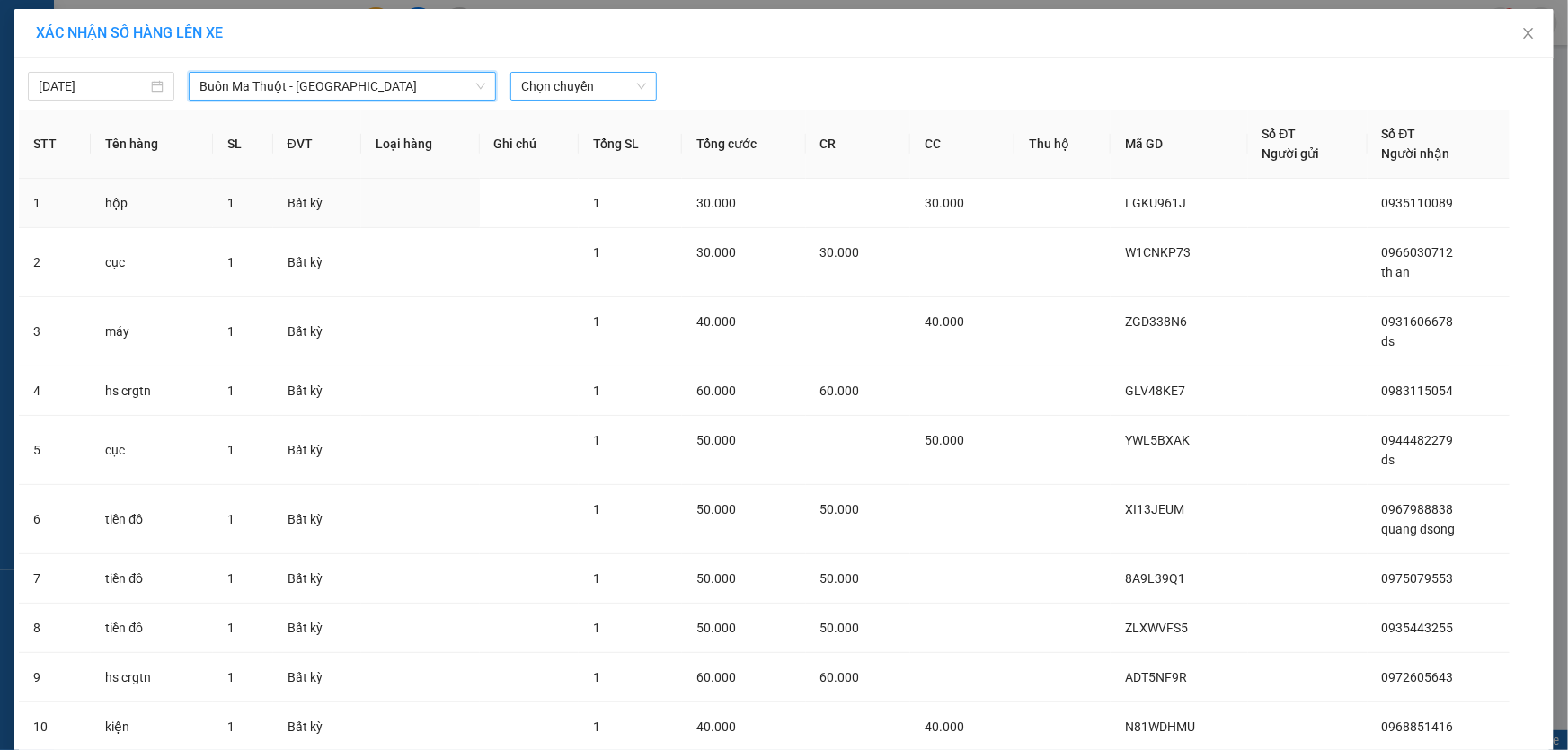
click at [564, 93] on span "Chọn chuyến" at bounding box center [583, 86] width 125 height 27
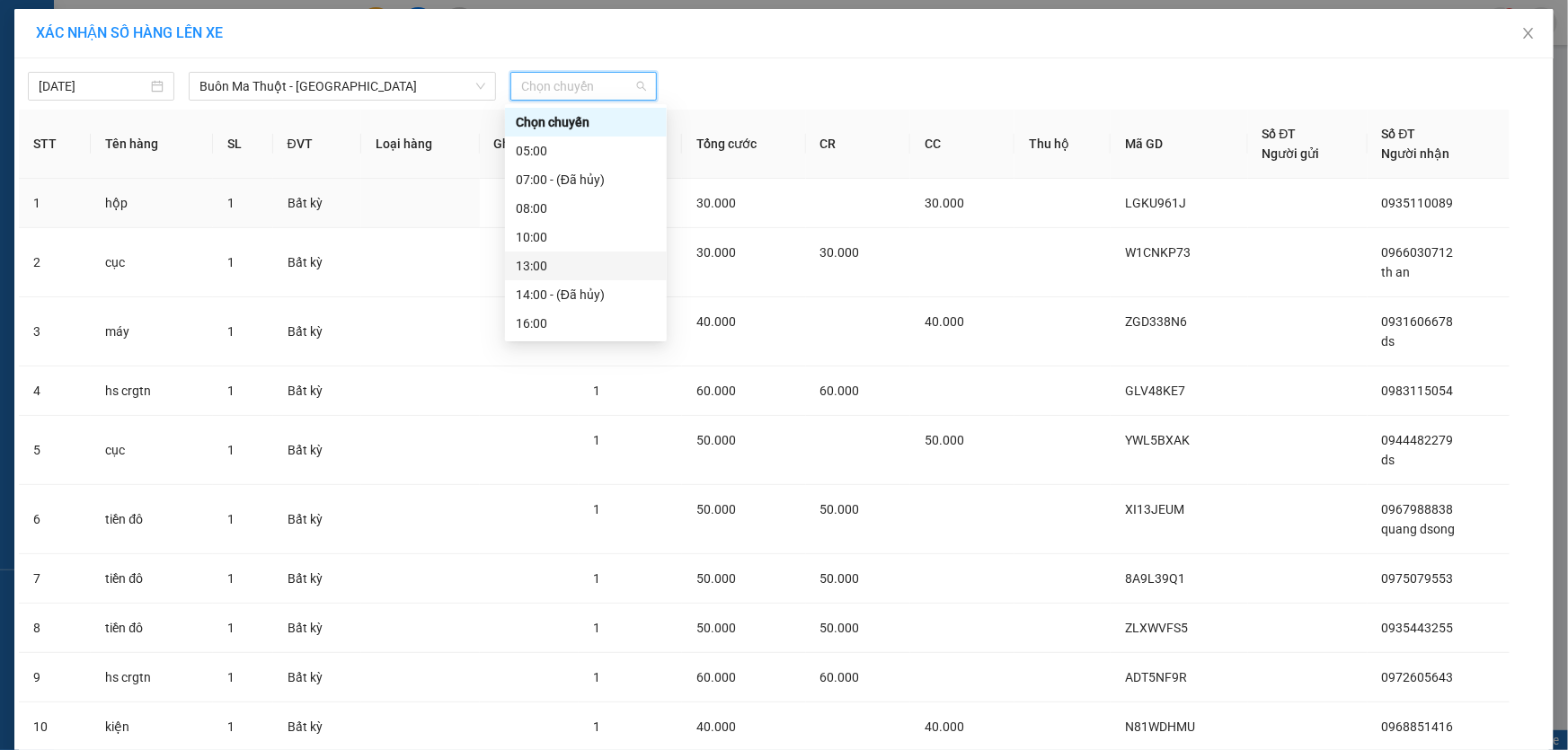
click at [533, 260] on div "13:00" at bounding box center [585, 266] width 140 height 20
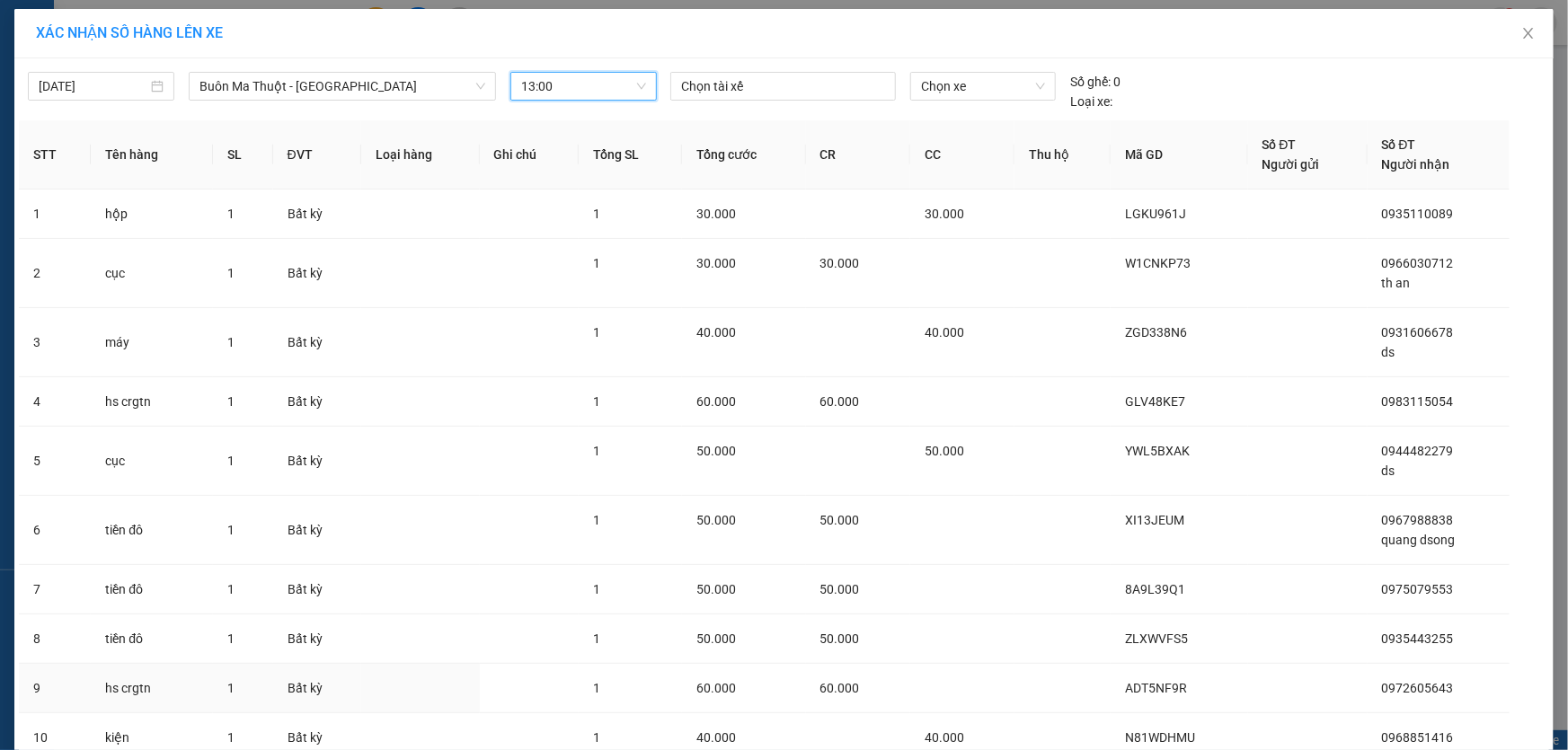
scroll to position [142, 0]
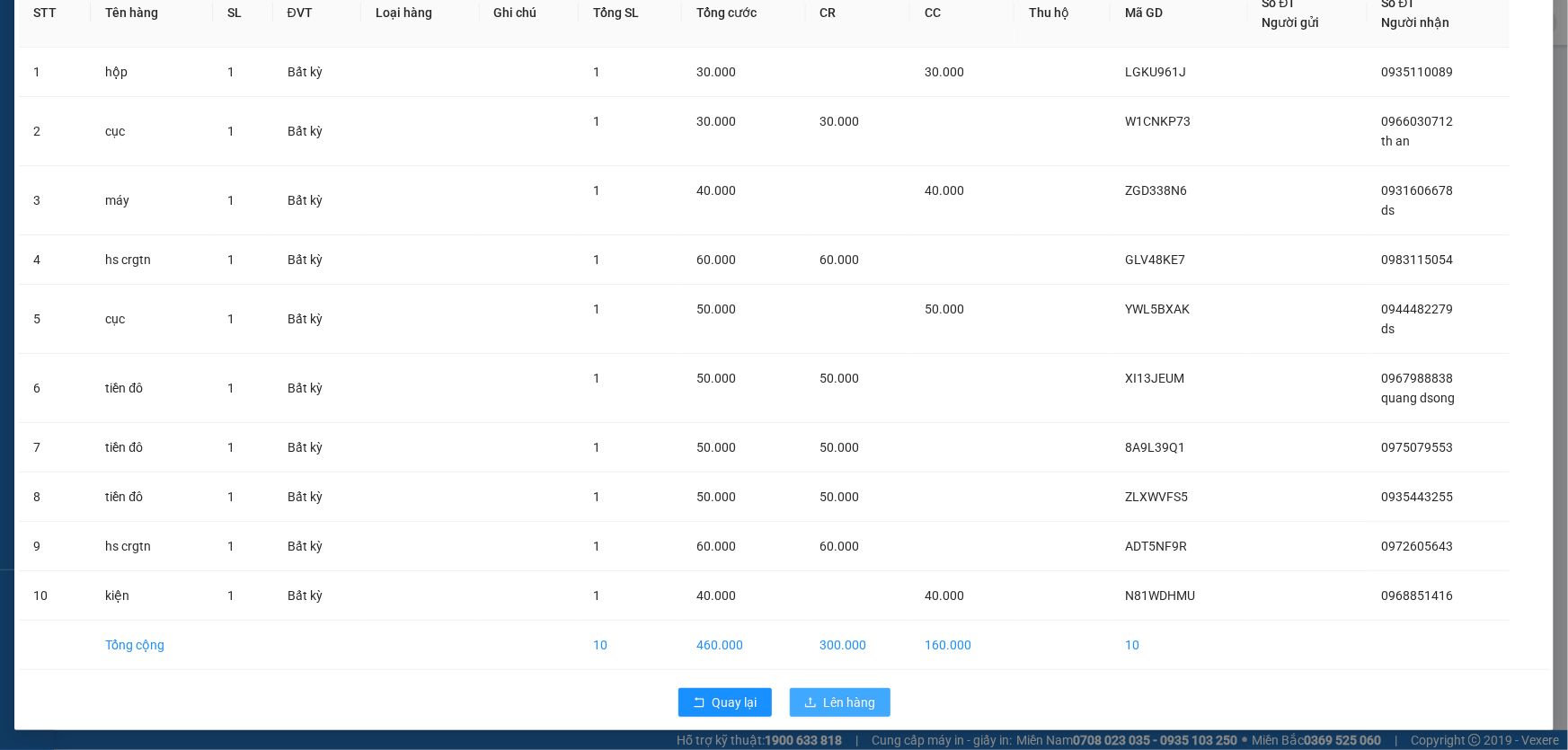
click at [835, 694] on span "Lên hàng" at bounding box center [850, 703] width 52 height 20
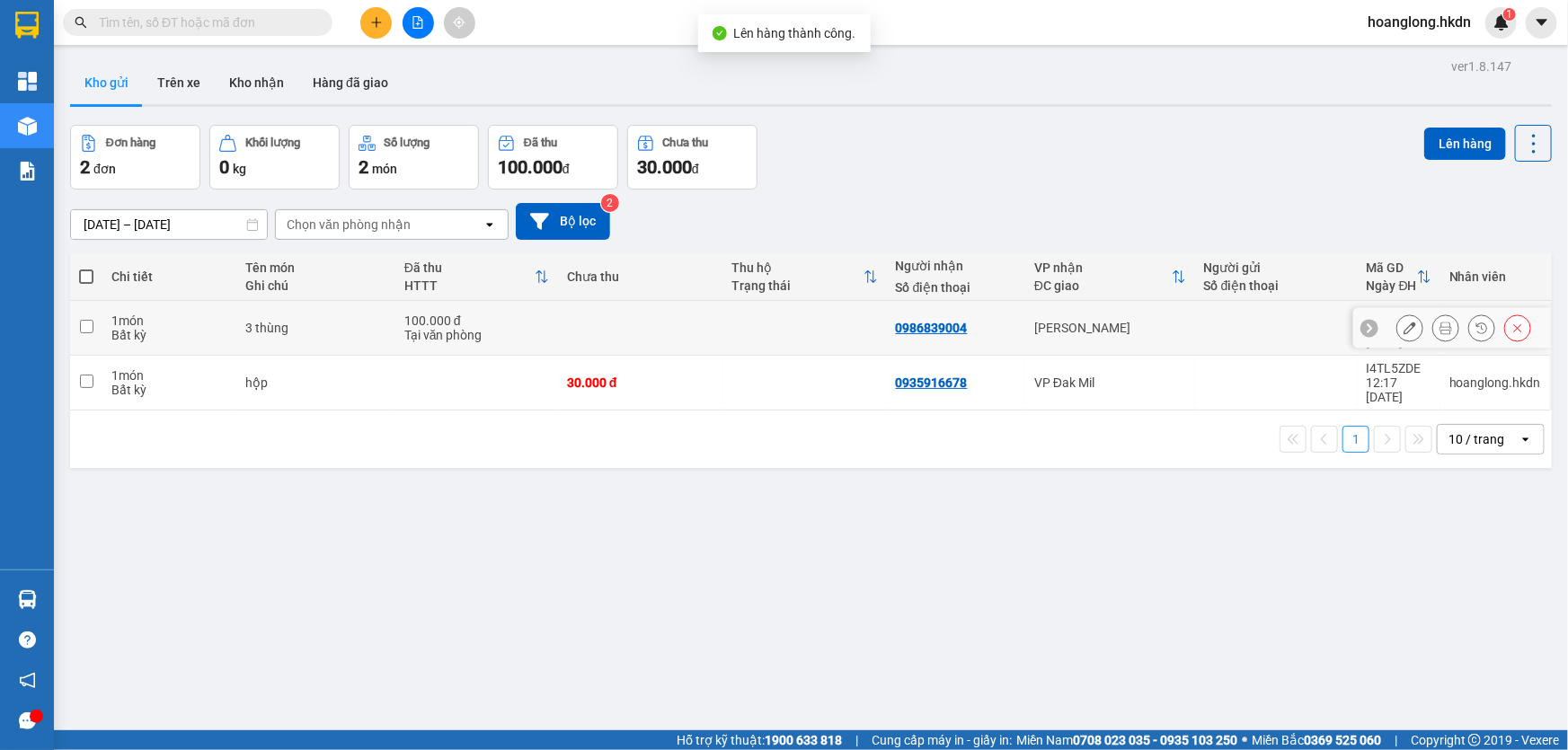
click at [506, 330] on div "Tại văn phòng" at bounding box center [477, 335] width 145 height 15
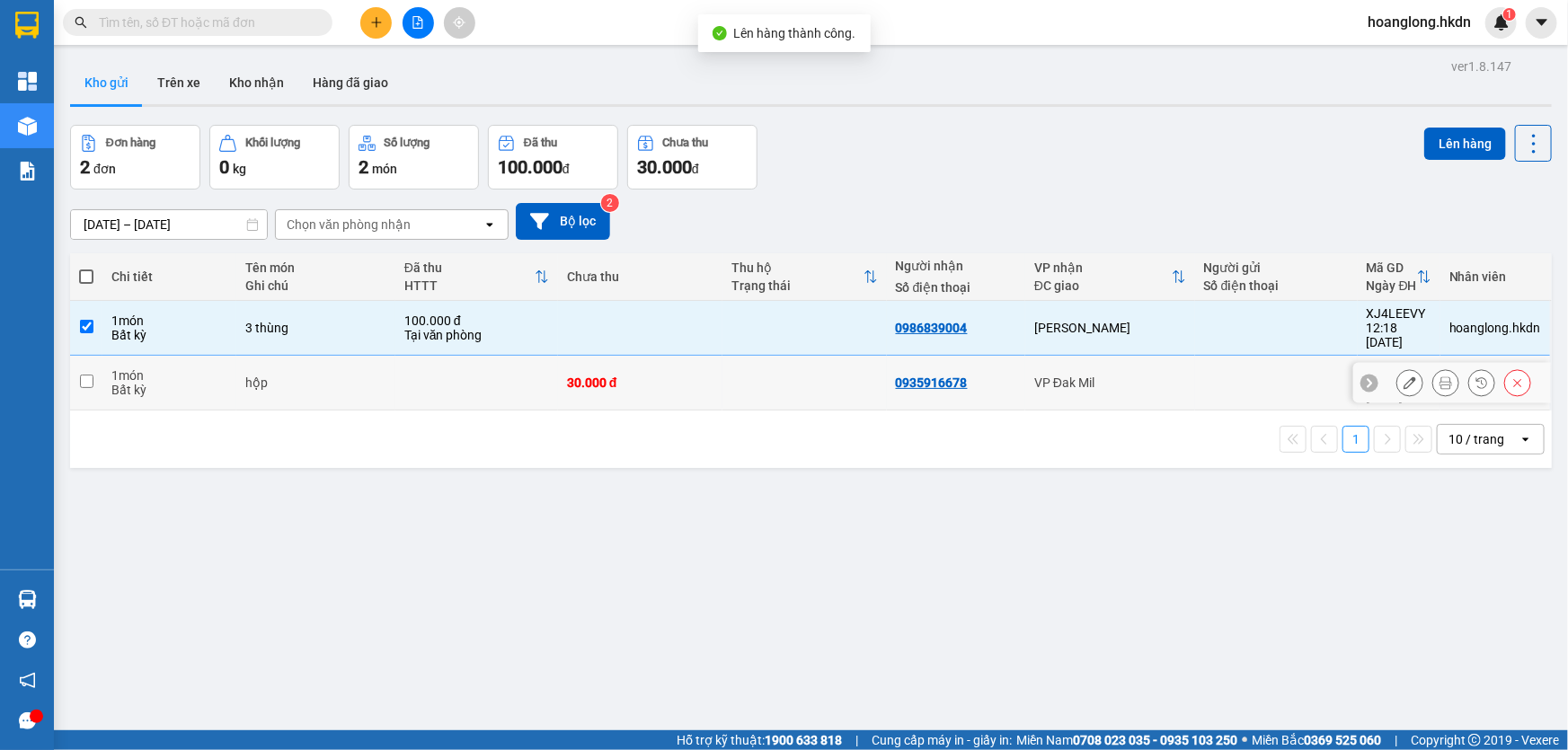
click at [521, 369] on td at bounding box center [477, 383] width 162 height 55
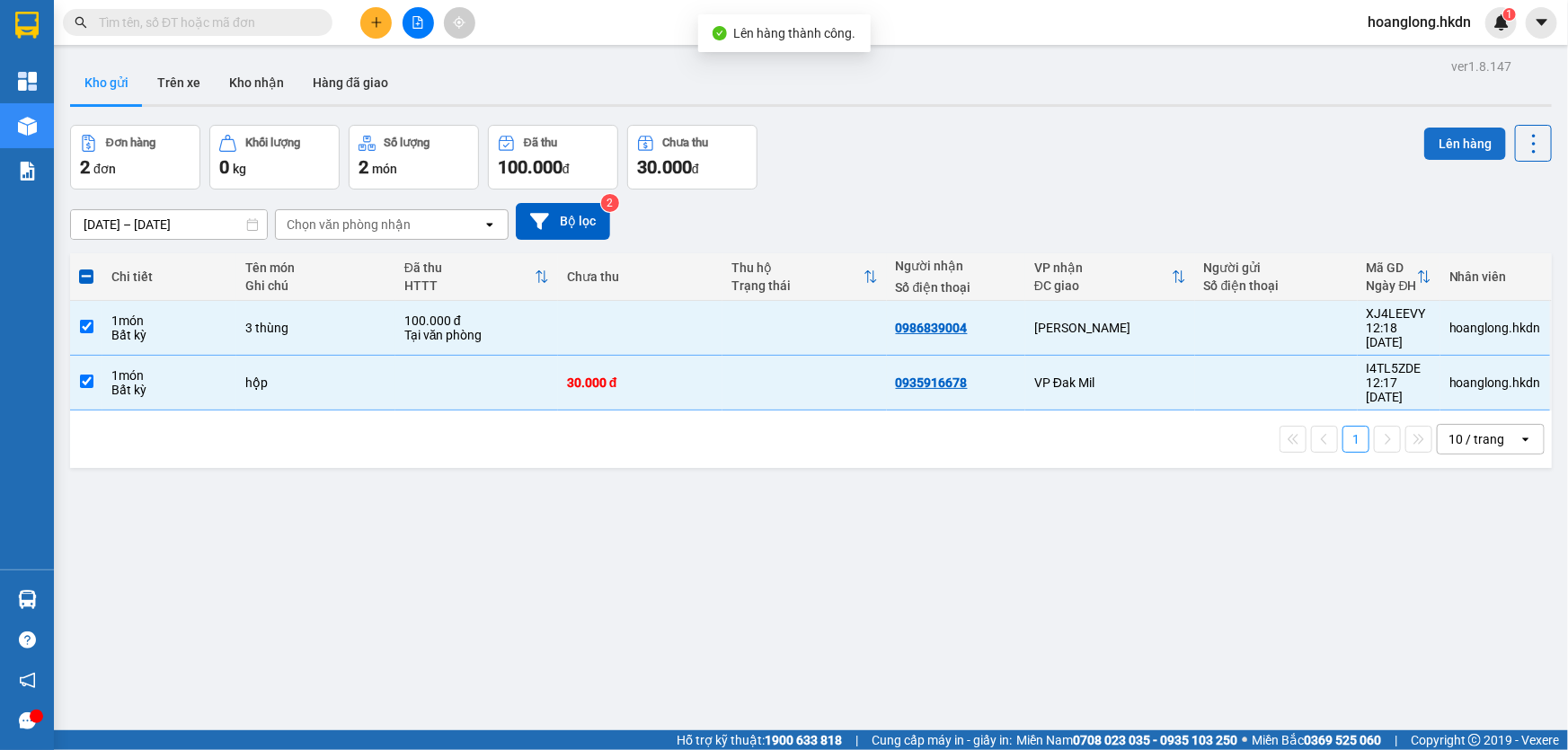
click at [1430, 127] on button "Lên hàng" at bounding box center [1465, 143] width 82 height 32
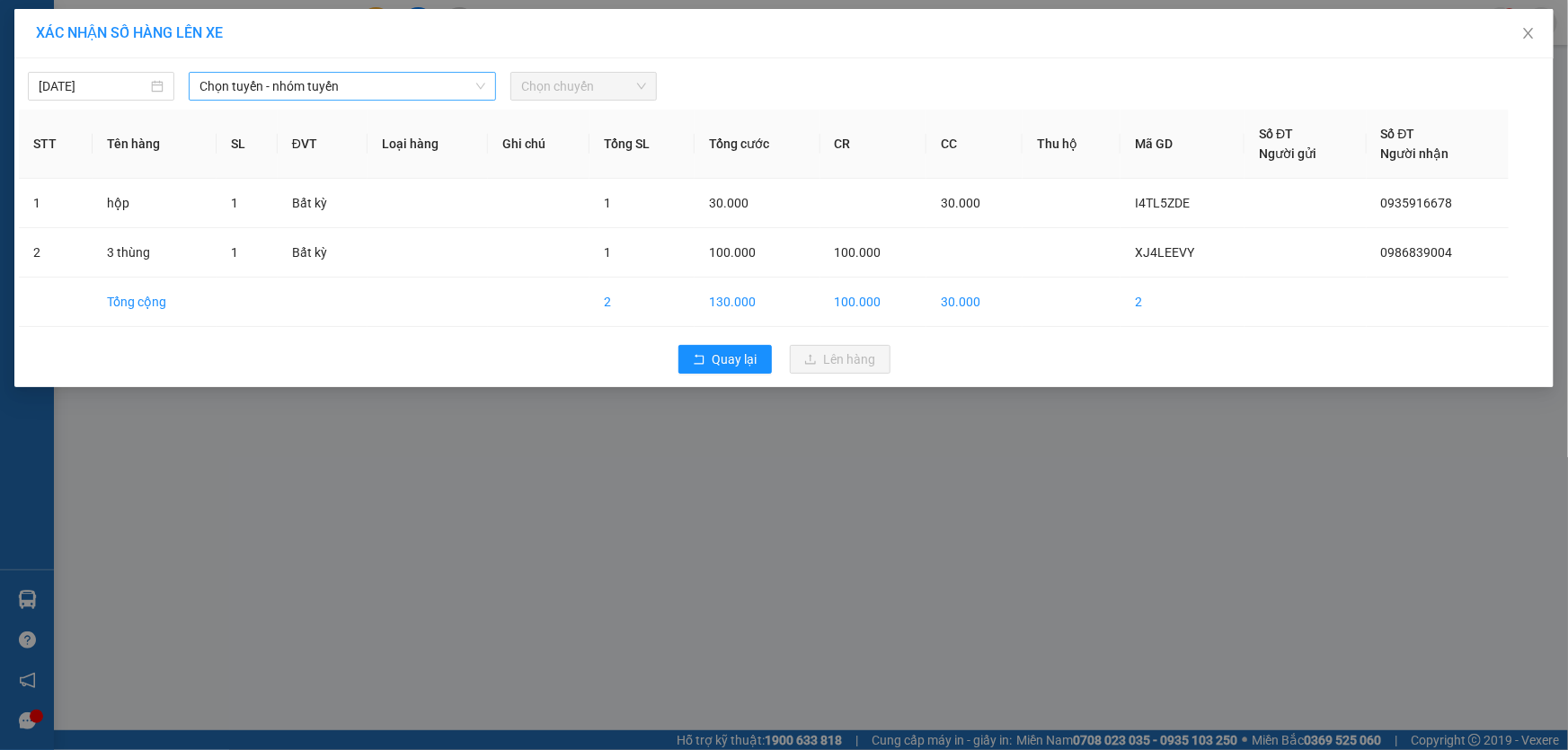
click at [412, 94] on span "Chọn tuyến - nhóm tuyến" at bounding box center [343, 86] width 286 height 27
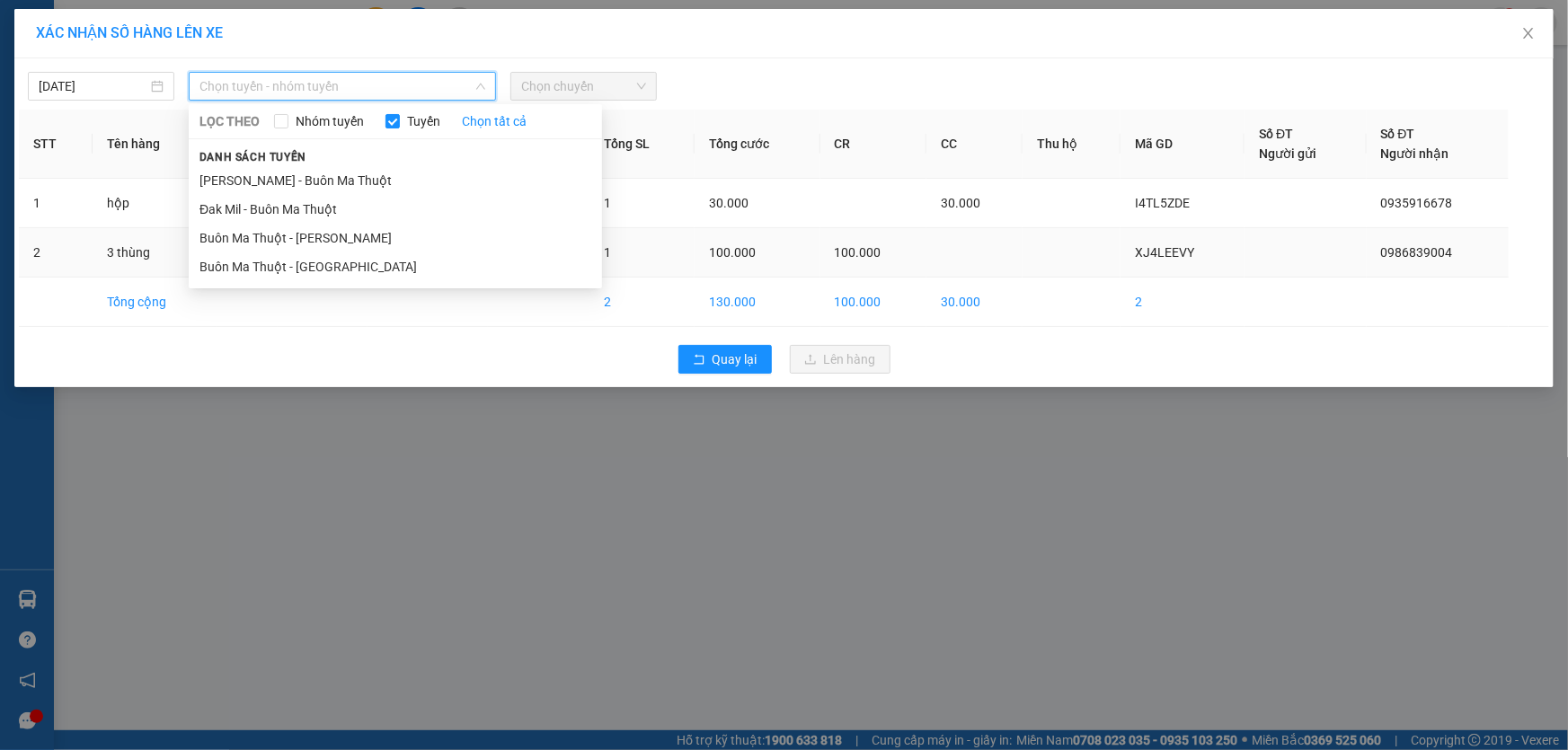
click at [361, 268] on li "Buôn Ma Thuột - [GEOGRAPHIC_DATA]" at bounding box center [395, 266] width 413 height 28
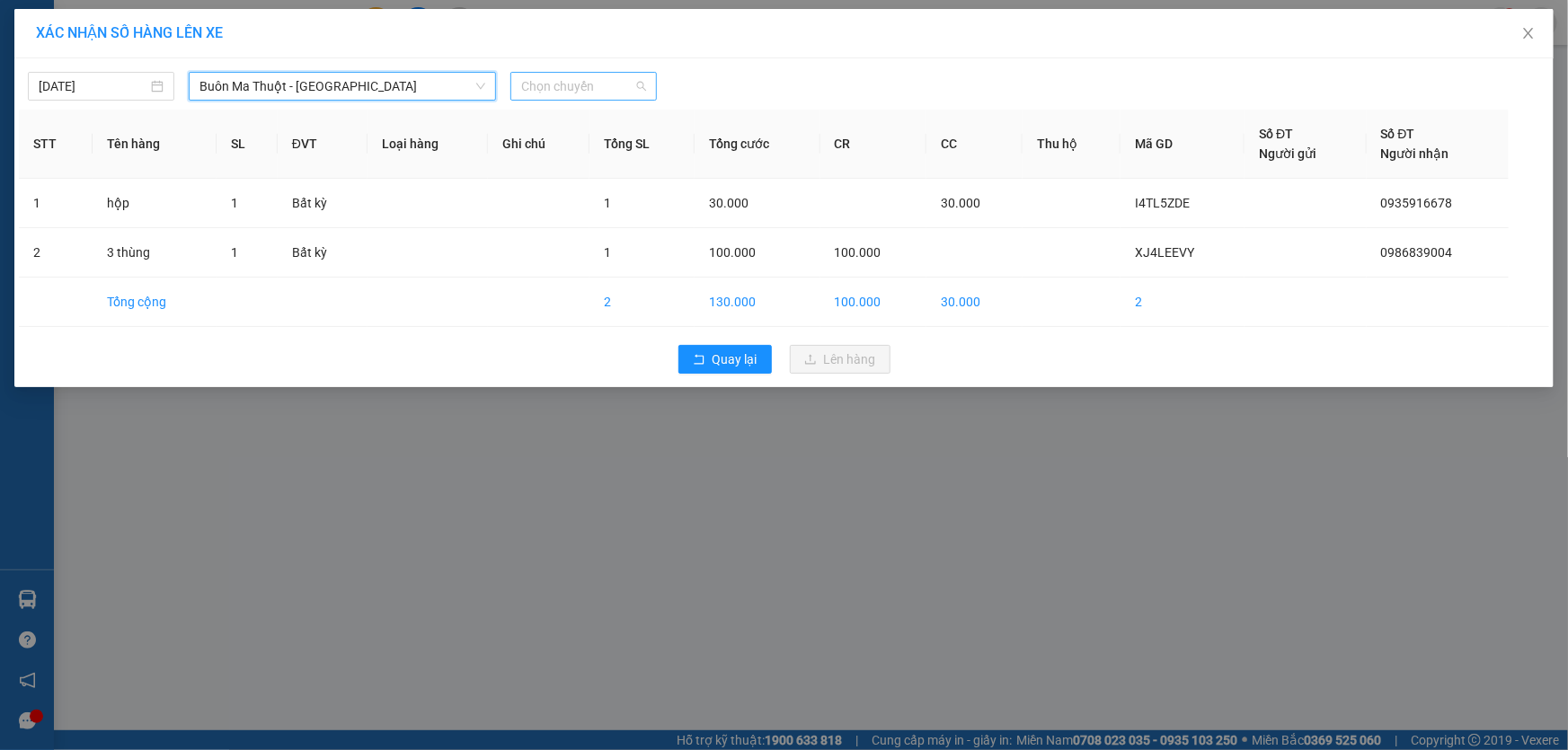
click at [548, 91] on span "Chọn chuyến" at bounding box center [583, 86] width 125 height 27
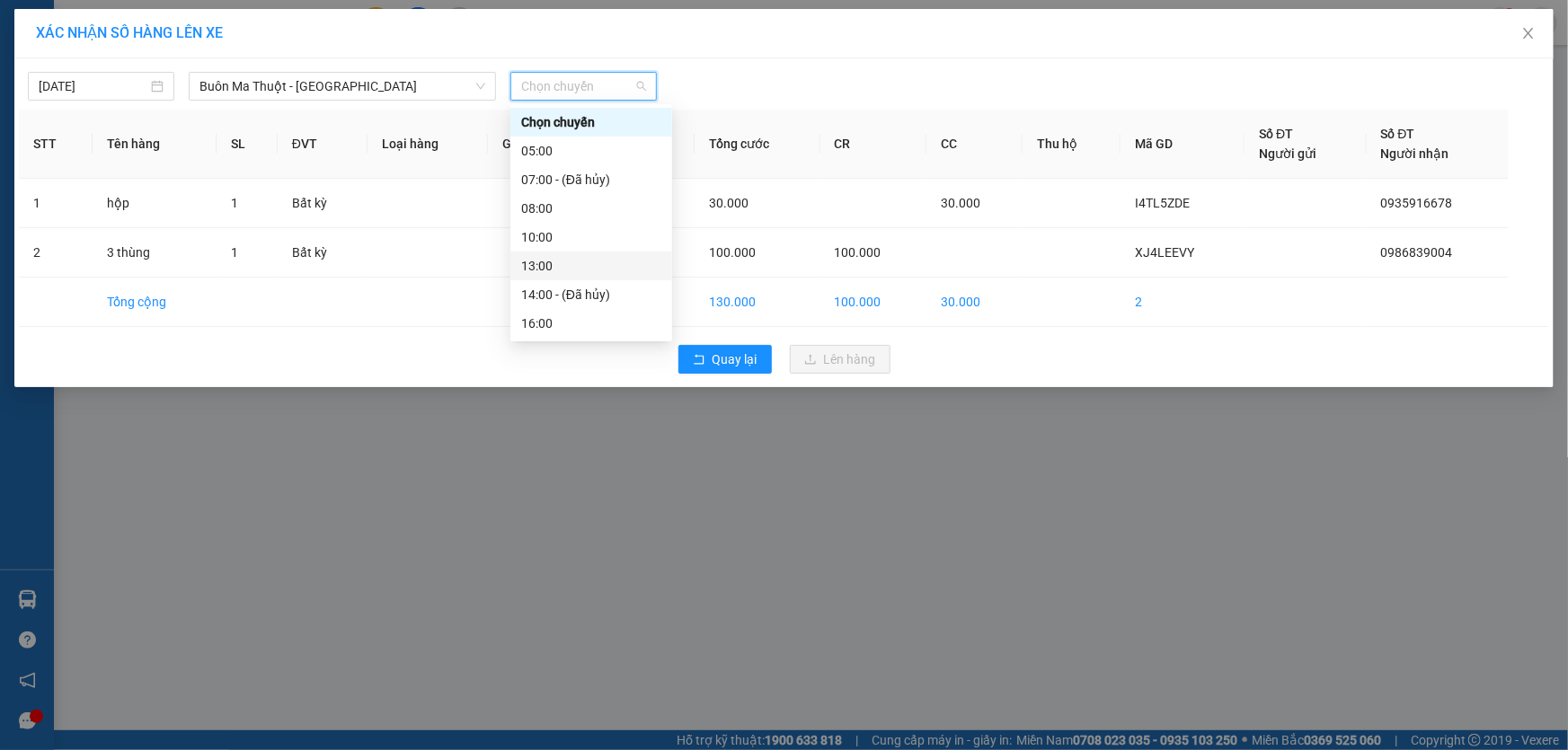
click at [552, 269] on div "13:00" at bounding box center [590, 266] width 140 height 20
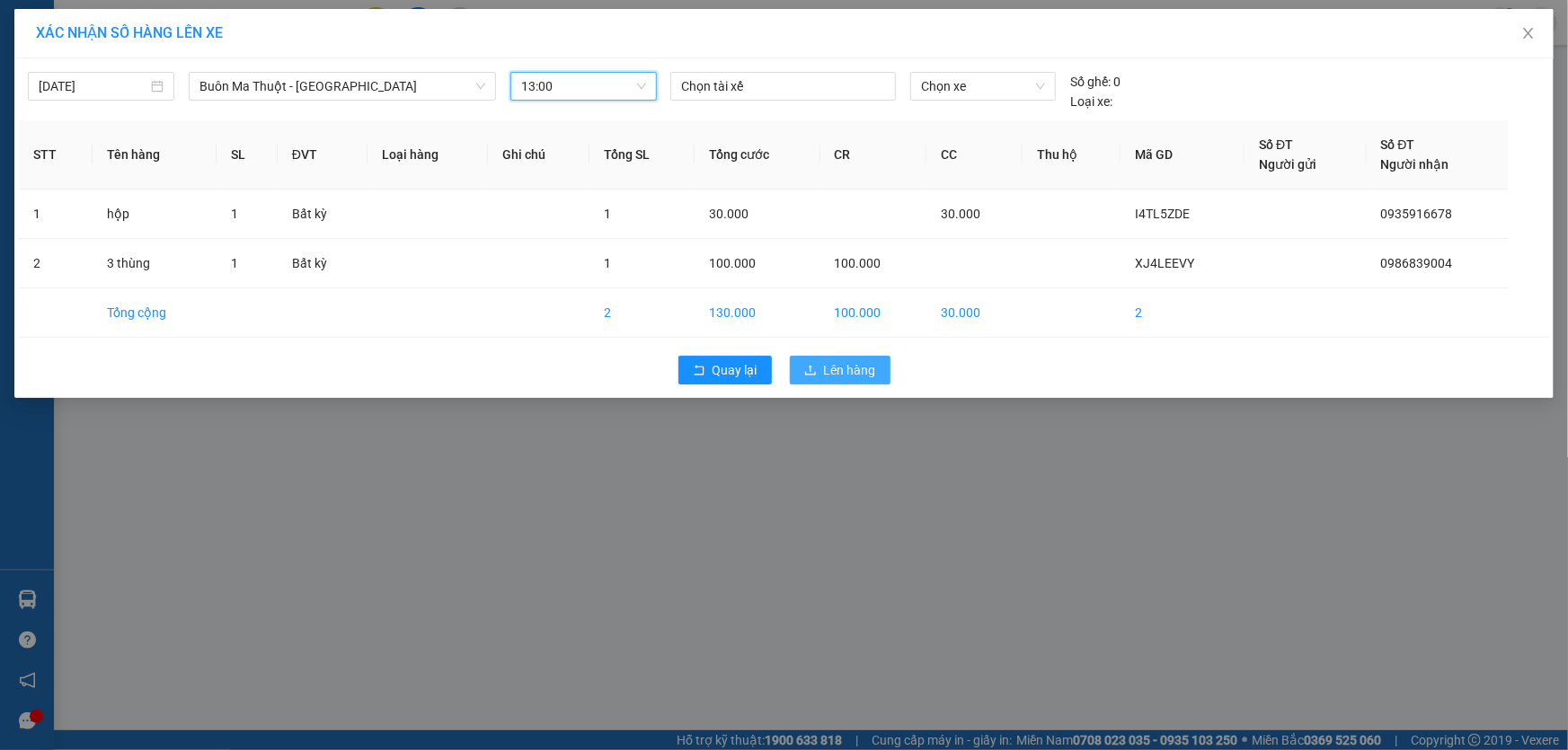
click at [803, 357] on button "Lên hàng" at bounding box center [840, 369] width 101 height 28
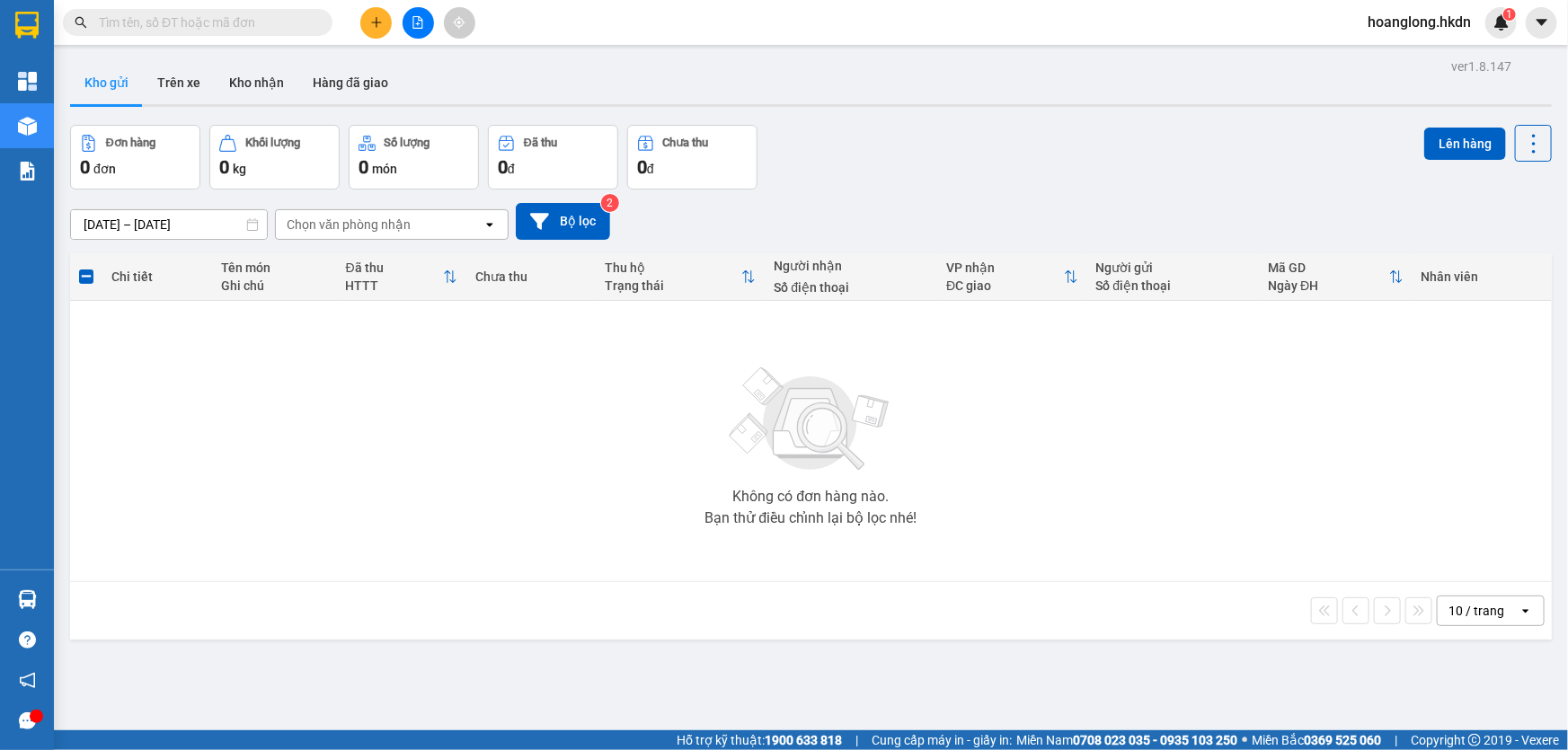
click at [379, 21] on icon "plus" at bounding box center [376, 23] width 13 height 13
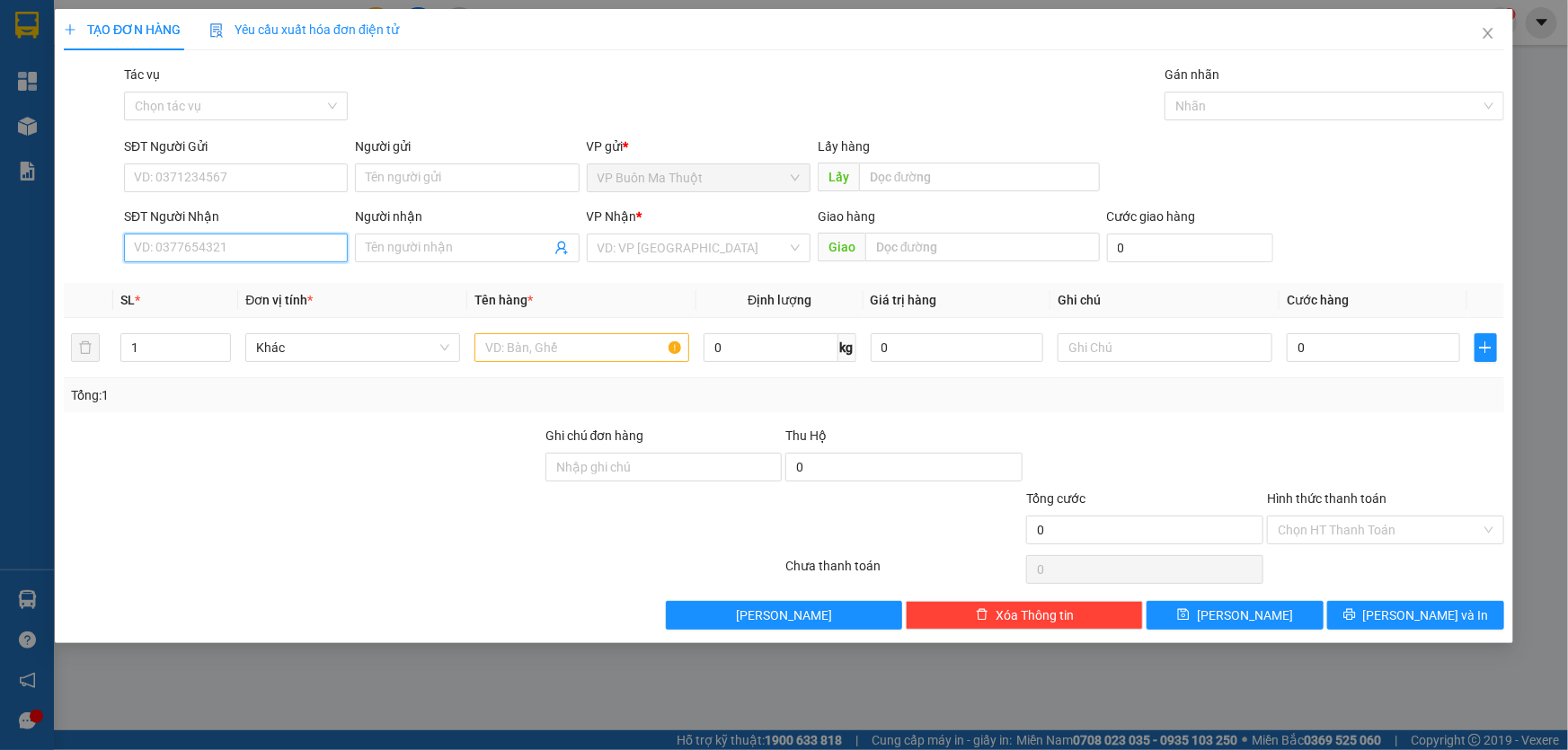
click at [184, 245] on input "SĐT Người Nhận" at bounding box center [236, 248] width 224 height 28
click at [654, 251] on input "search" at bounding box center [692, 249] width 190 height 27
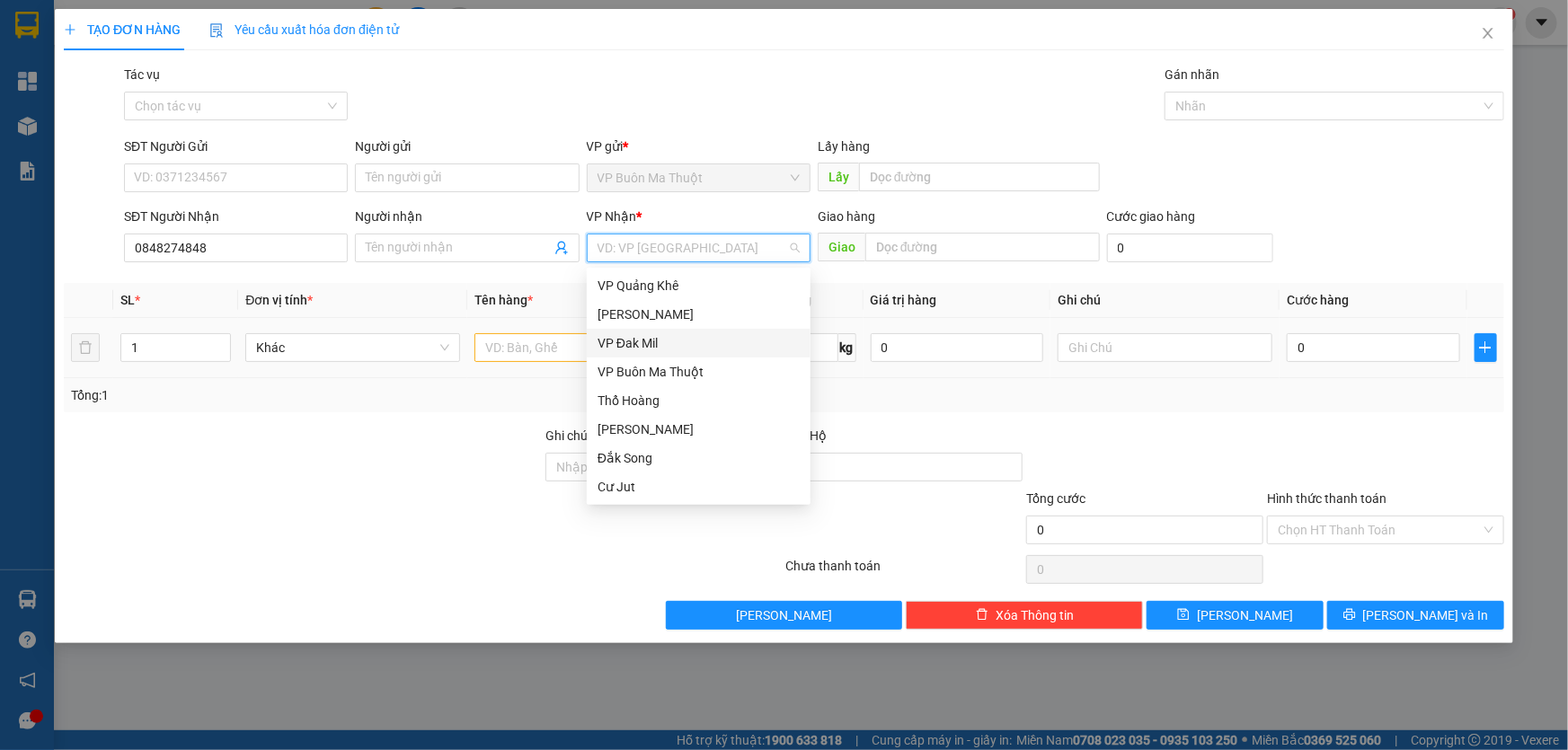
drag, startPoint x: 633, startPoint y: 342, endPoint x: 559, endPoint y: 355, distance: 75.1
click at [631, 343] on div "VP Đak Mil" at bounding box center [698, 344] width 203 height 20
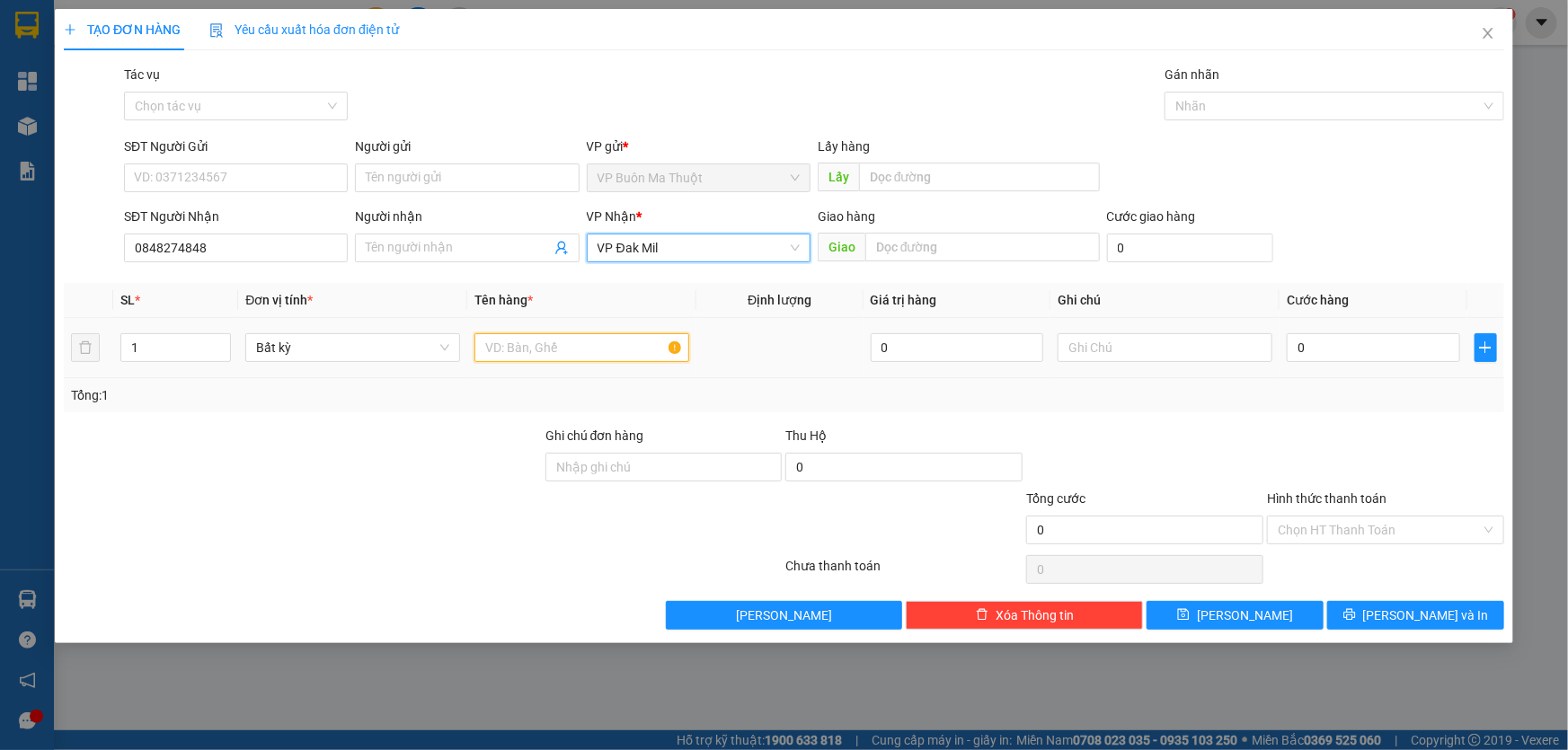
click at [559, 355] on input "text" at bounding box center [581, 348] width 214 height 28
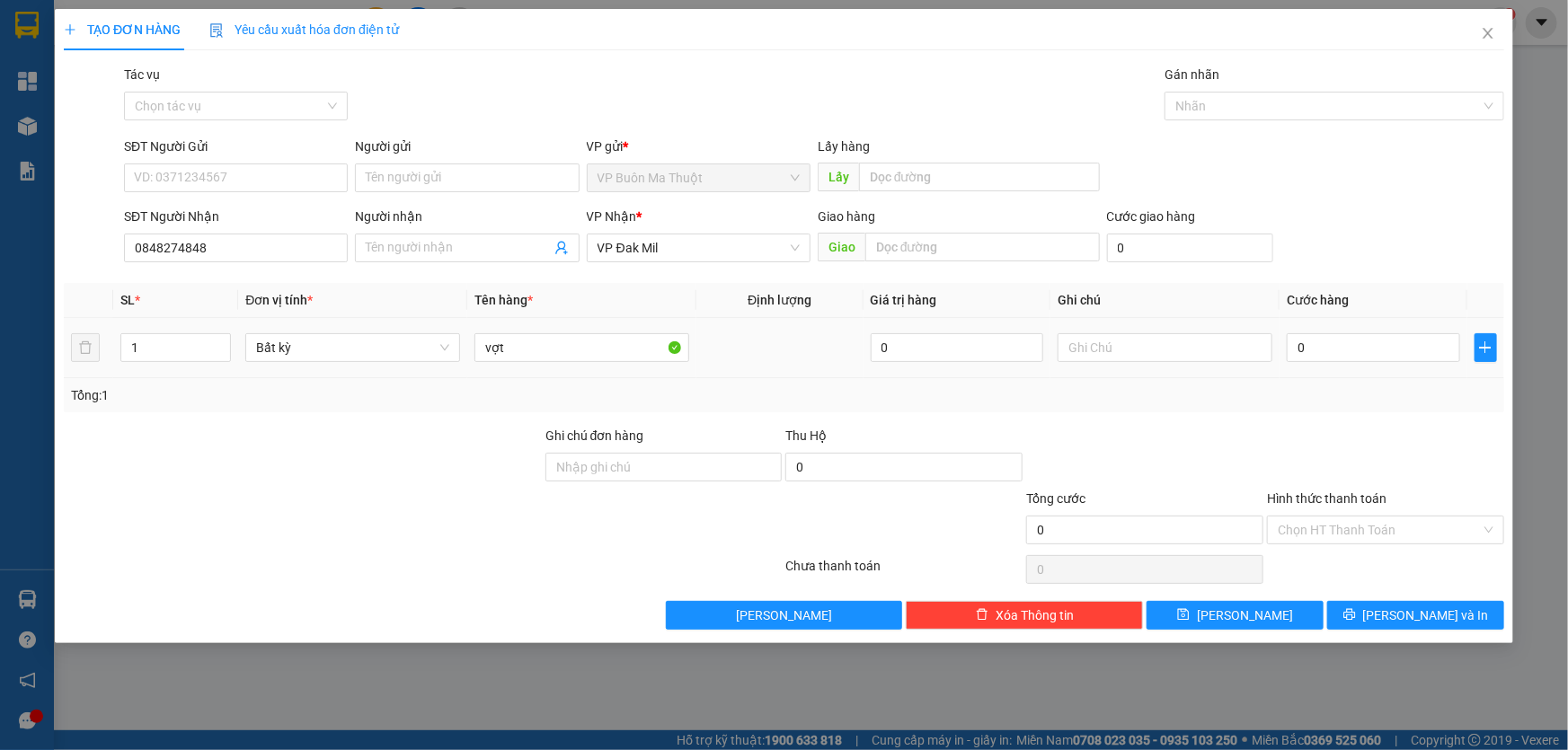
click at [1345, 364] on div "0" at bounding box center [1372, 348] width 173 height 36
click at [1339, 350] on input "0" at bounding box center [1372, 348] width 173 height 28
click at [1251, 611] on span "[PERSON_NAME]" at bounding box center [1245, 616] width 96 height 20
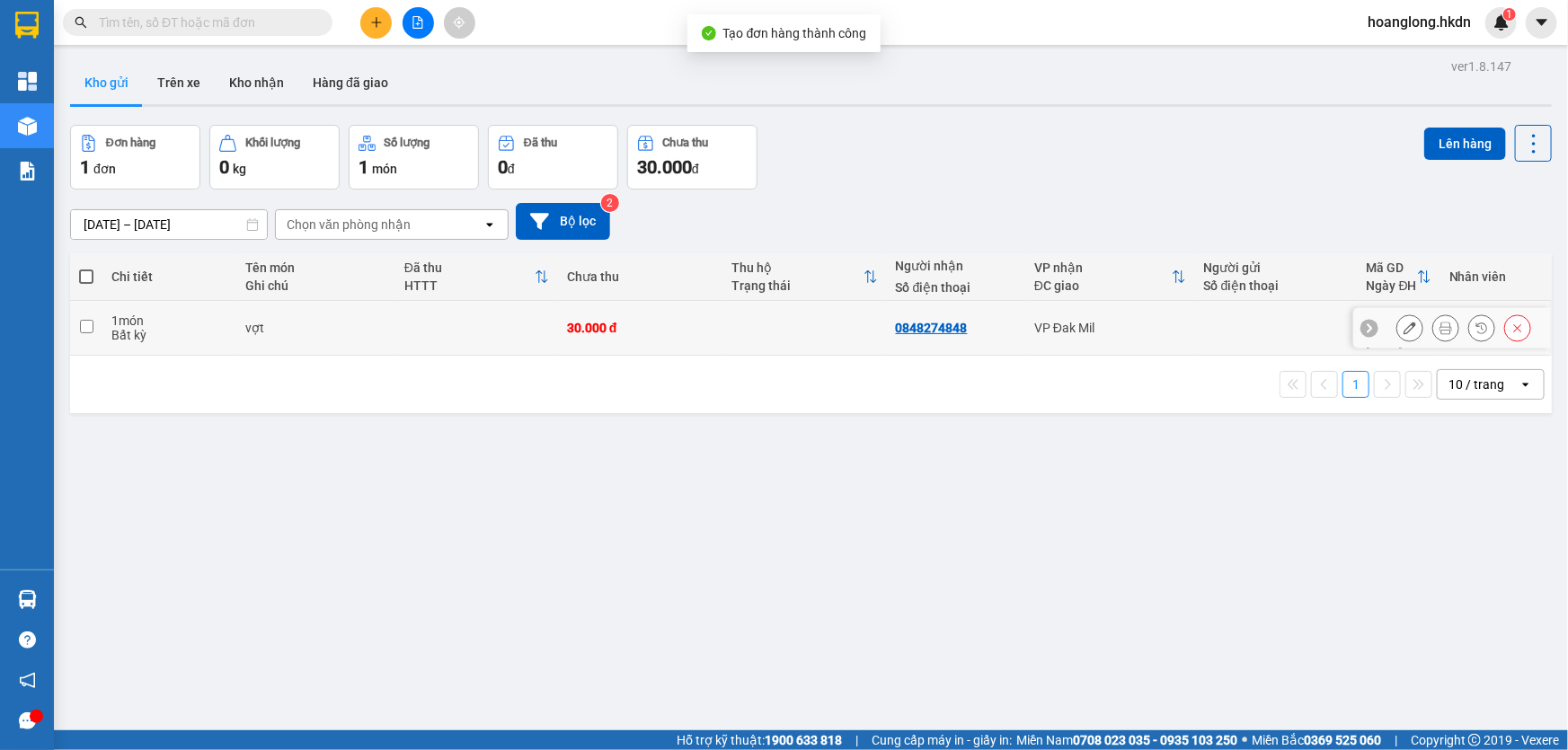
click at [517, 333] on td at bounding box center [477, 328] width 162 height 55
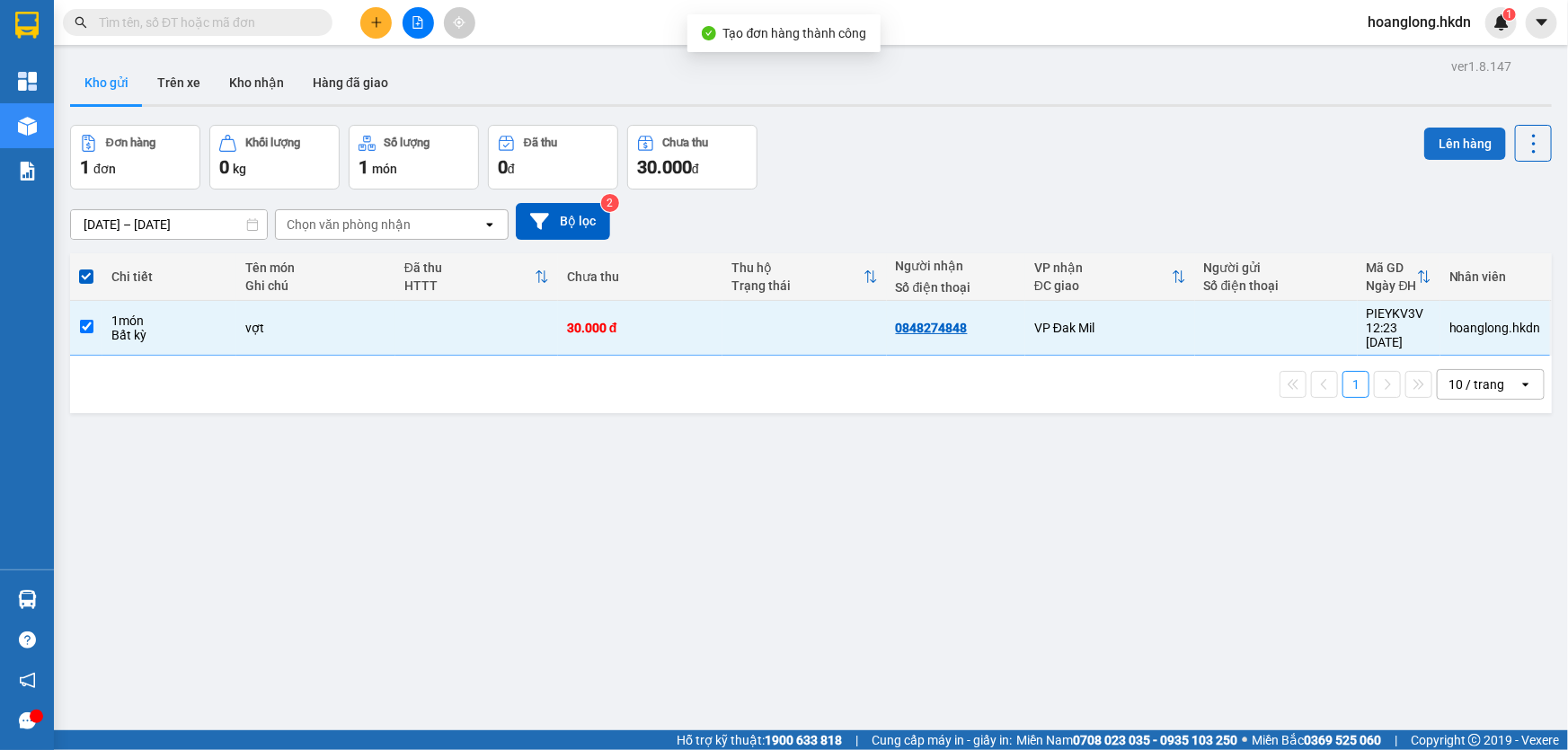
click at [1442, 142] on button "Lên hàng" at bounding box center [1465, 143] width 82 height 32
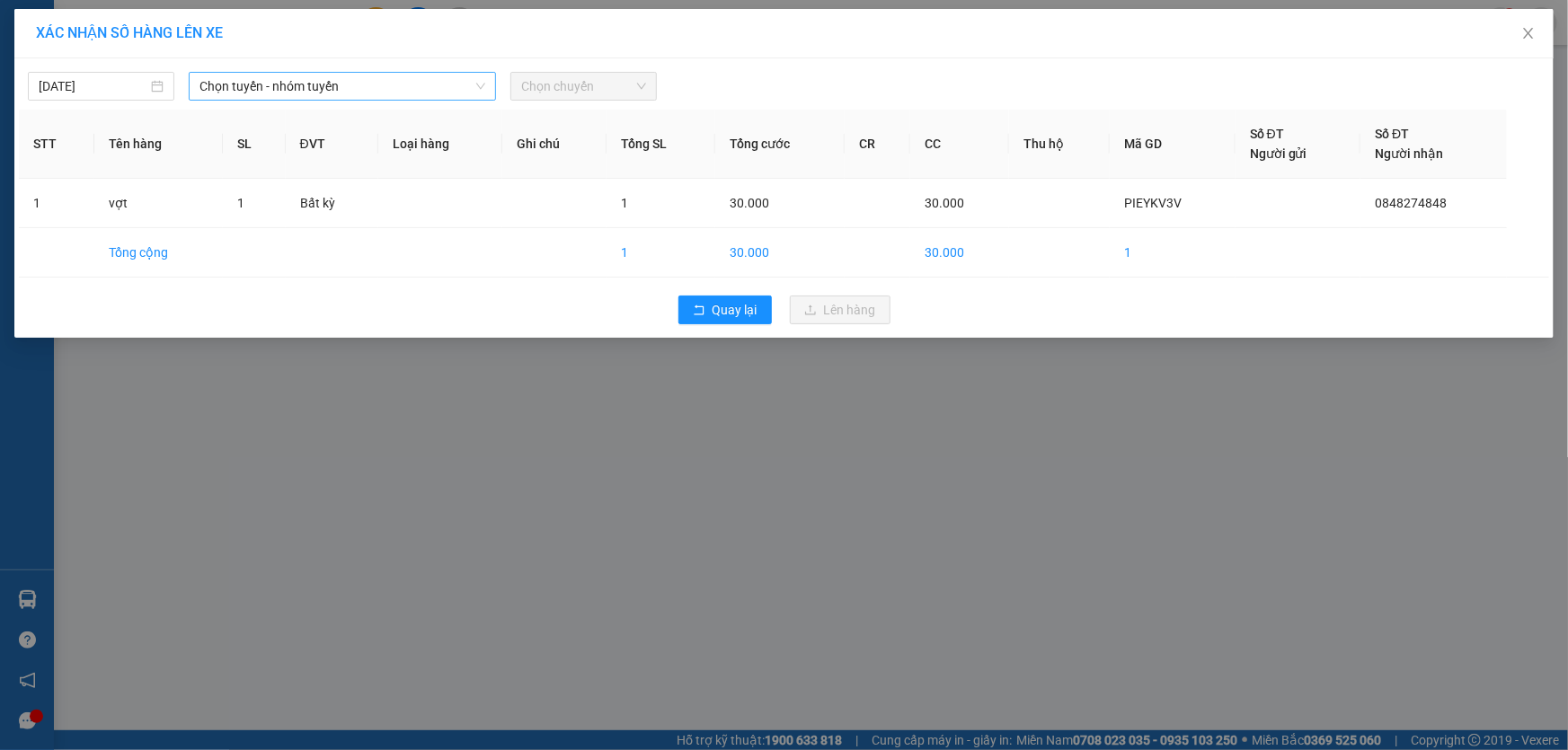
click at [288, 99] on span "Chọn tuyến - nhóm tuyến" at bounding box center [343, 86] width 286 height 27
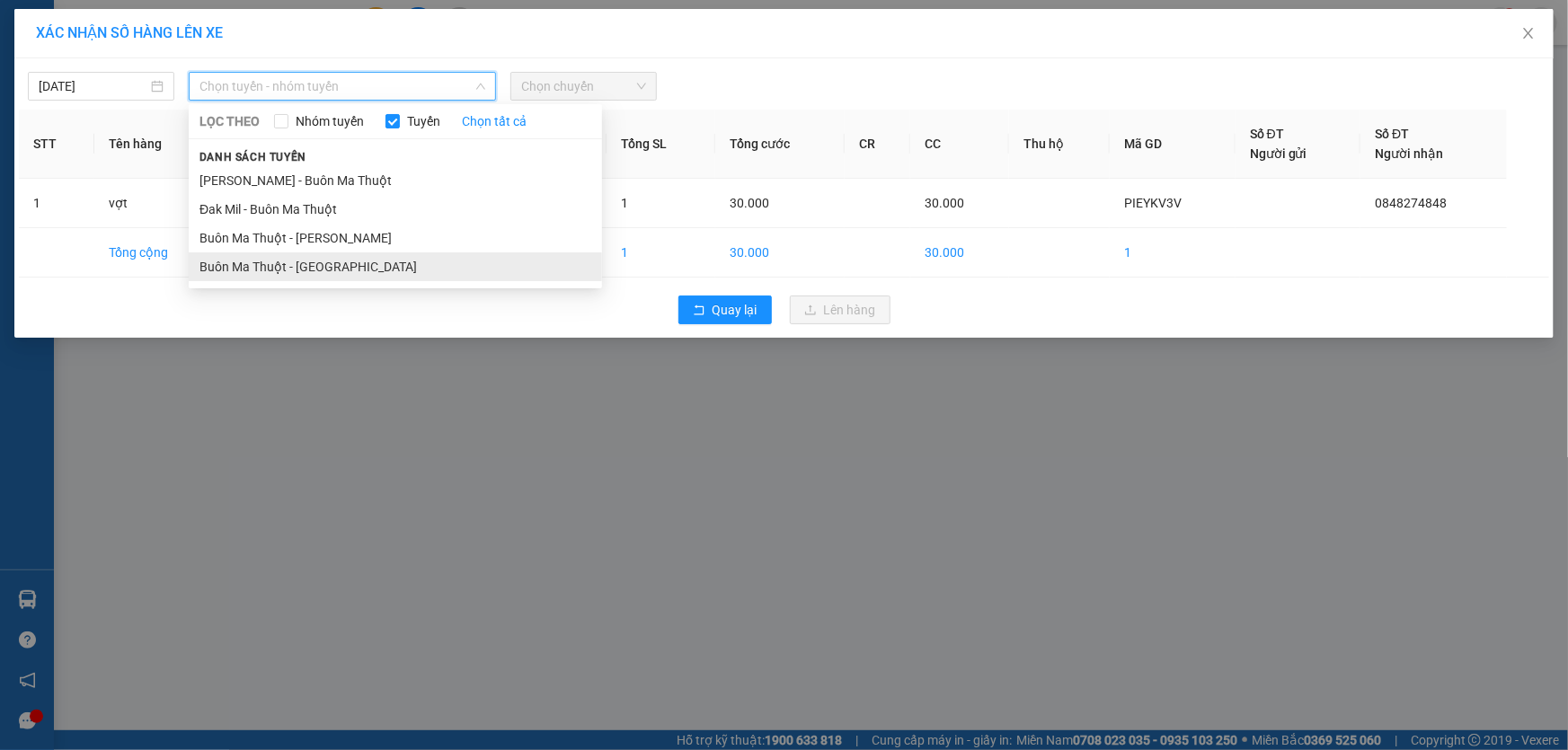
drag, startPoint x: 336, startPoint y: 242, endPoint x: 336, endPoint y: 259, distance: 17.0
click at [336, 259] on ul "[PERSON_NAME] - Buôn Ma Thuột Đak Mil - Buôn Ma Thuột [GEOGRAPHIC_DATA] - Đak […" at bounding box center [395, 223] width 413 height 115
click at [336, 259] on li "Buôn Ma Thuột - [GEOGRAPHIC_DATA]" at bounding box center [395, 266] width 413 height 28
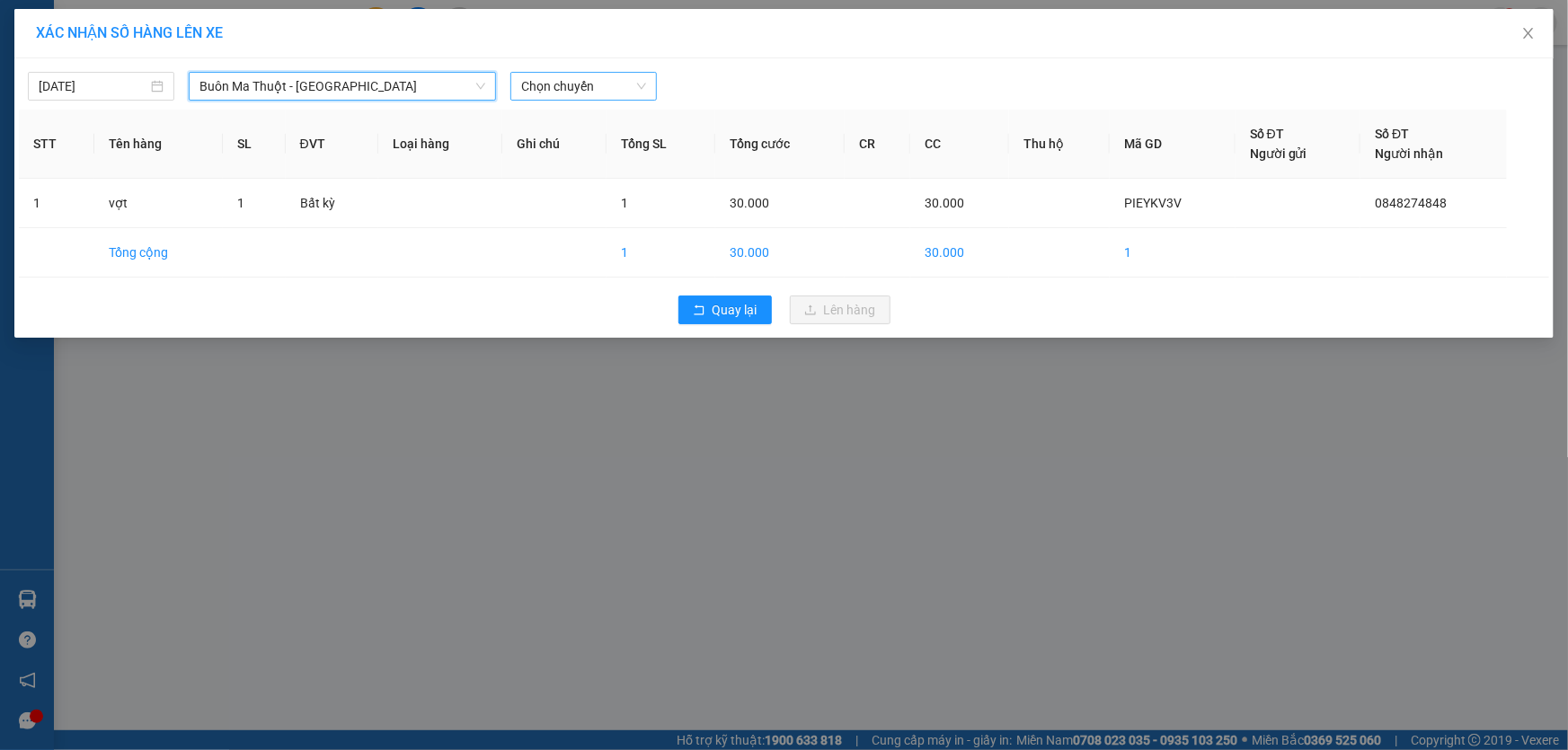
click at [561, 84] on span "Chọn chuyến" at bounding box center [583, 86] width 125 height 27
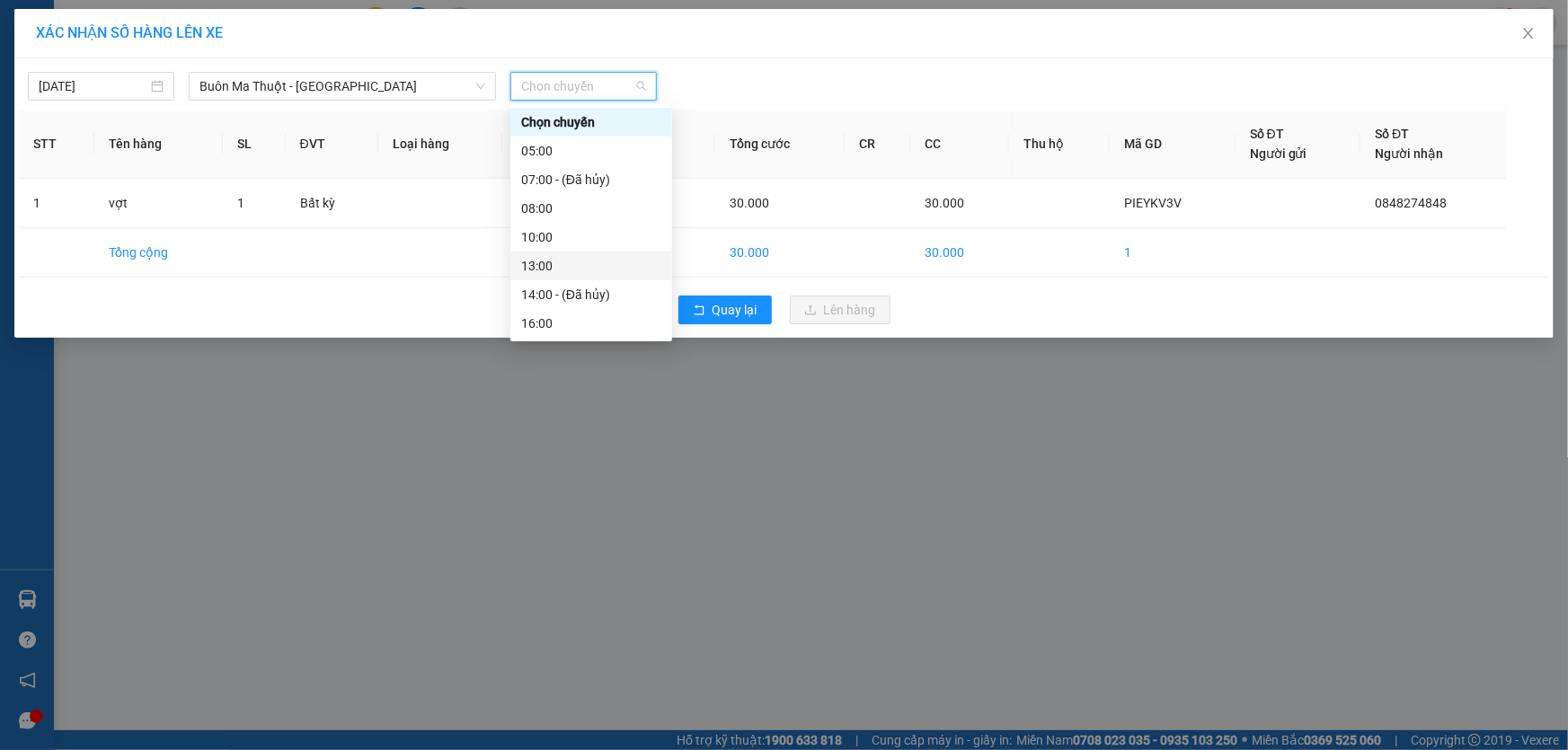
click at [548, 262] on div "13:00" at bounding box center [590, 266] width 140 height 20
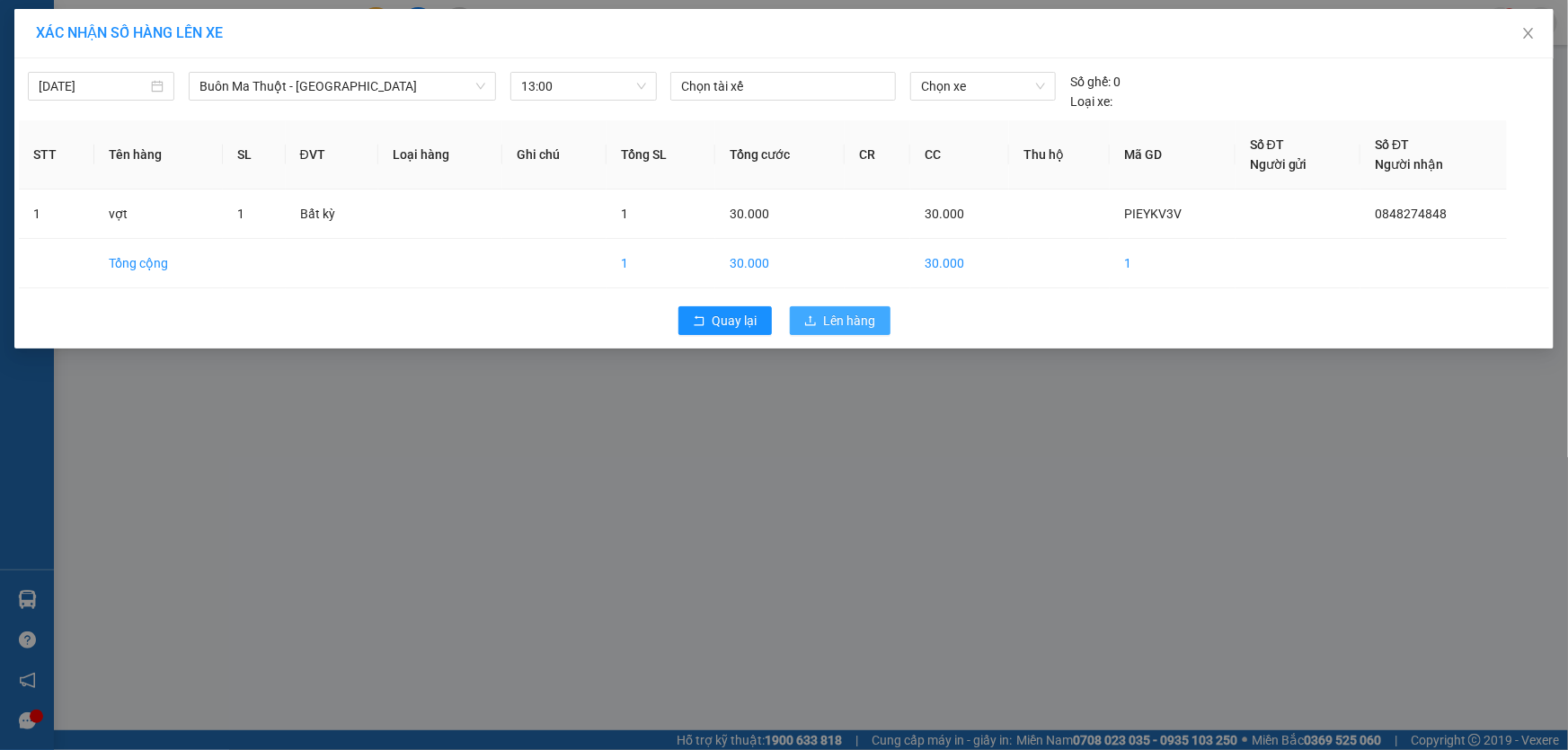
click at [864, 318] on span "Lên hàng" at bounding box center [850, 321] width 52 height 20
